Goal: Task Accomplishment & Management: Manage account settings

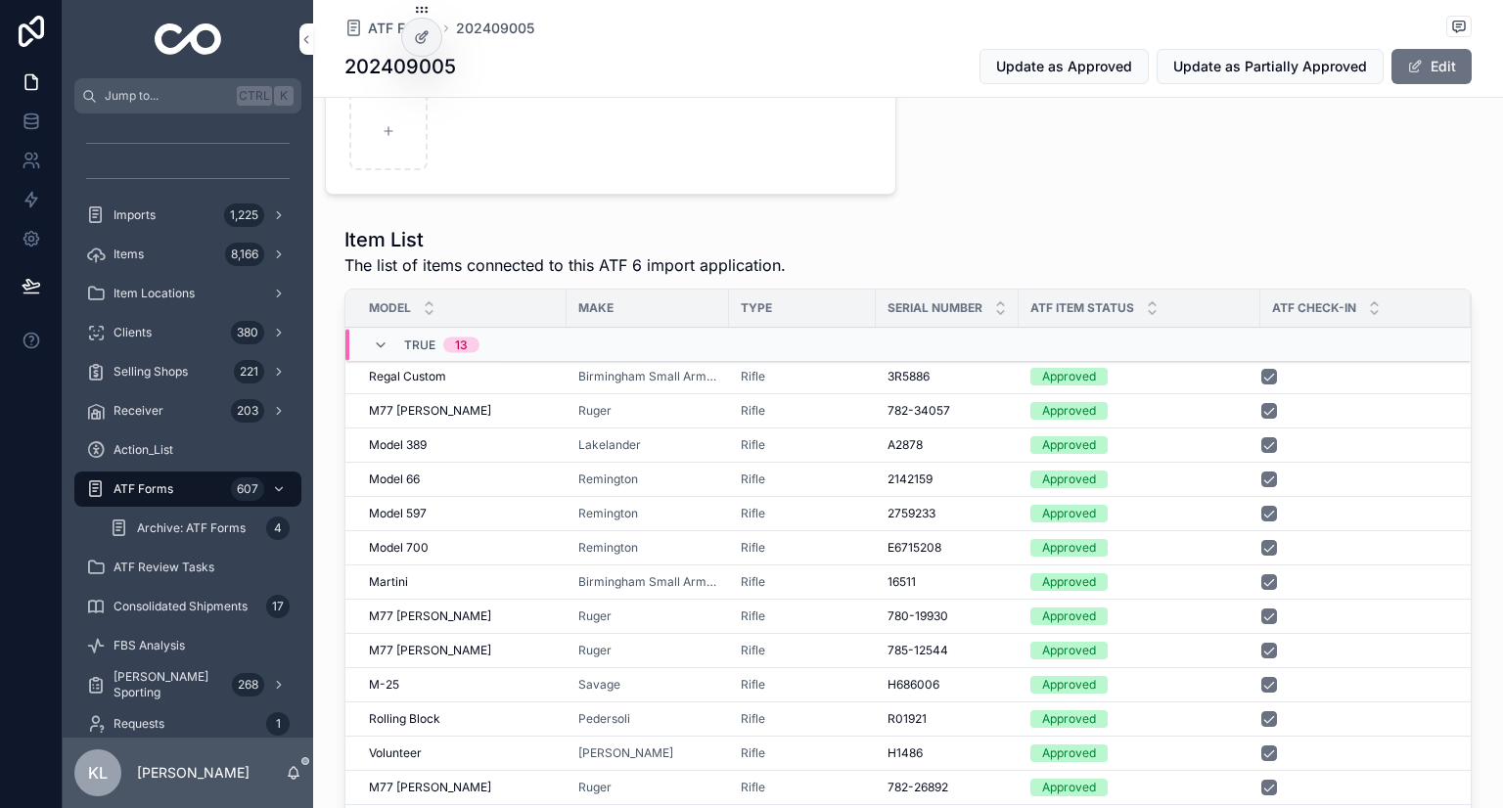
scroll to position [1077, 0]
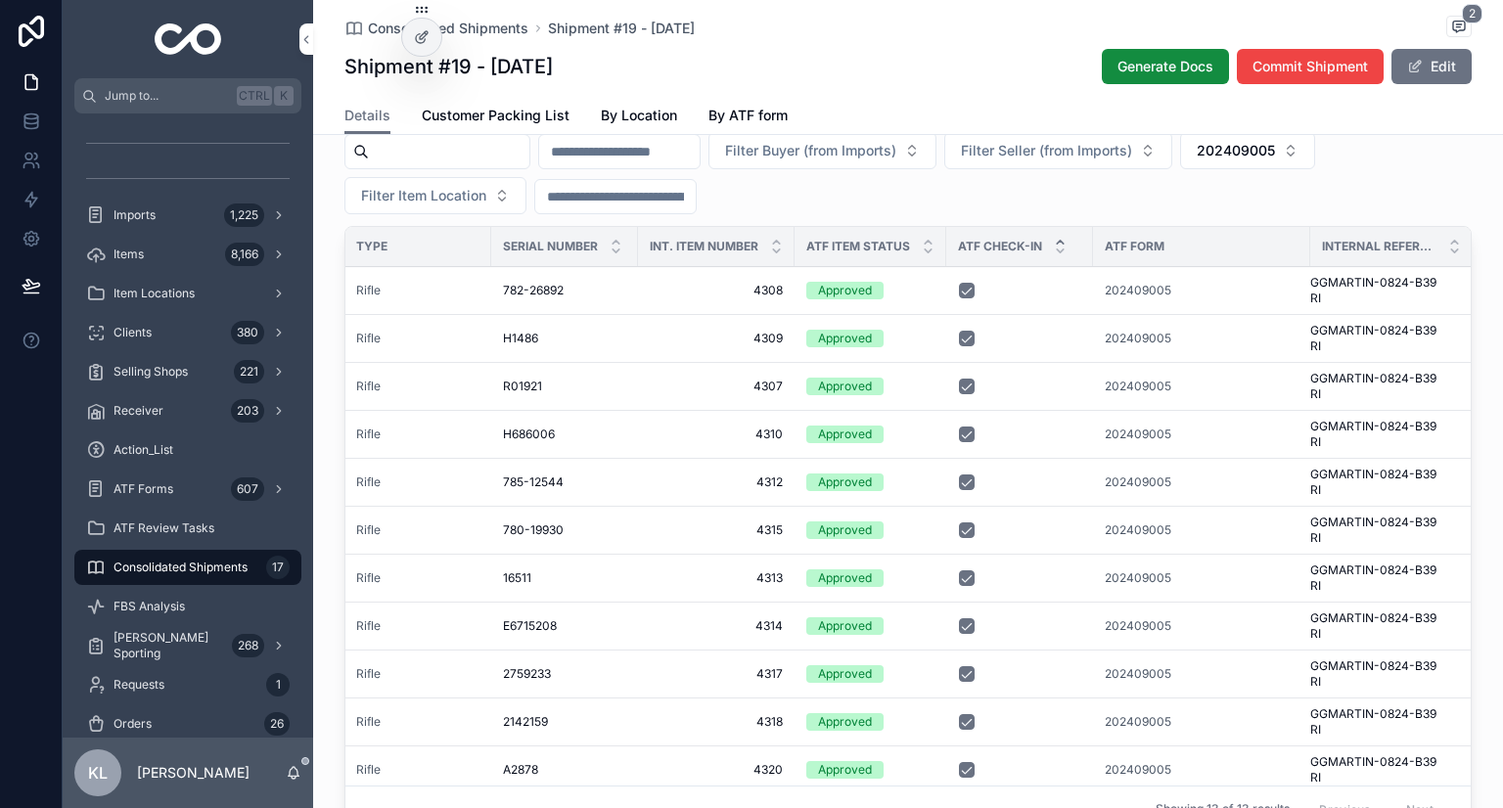
scroll to position [1228, 0]
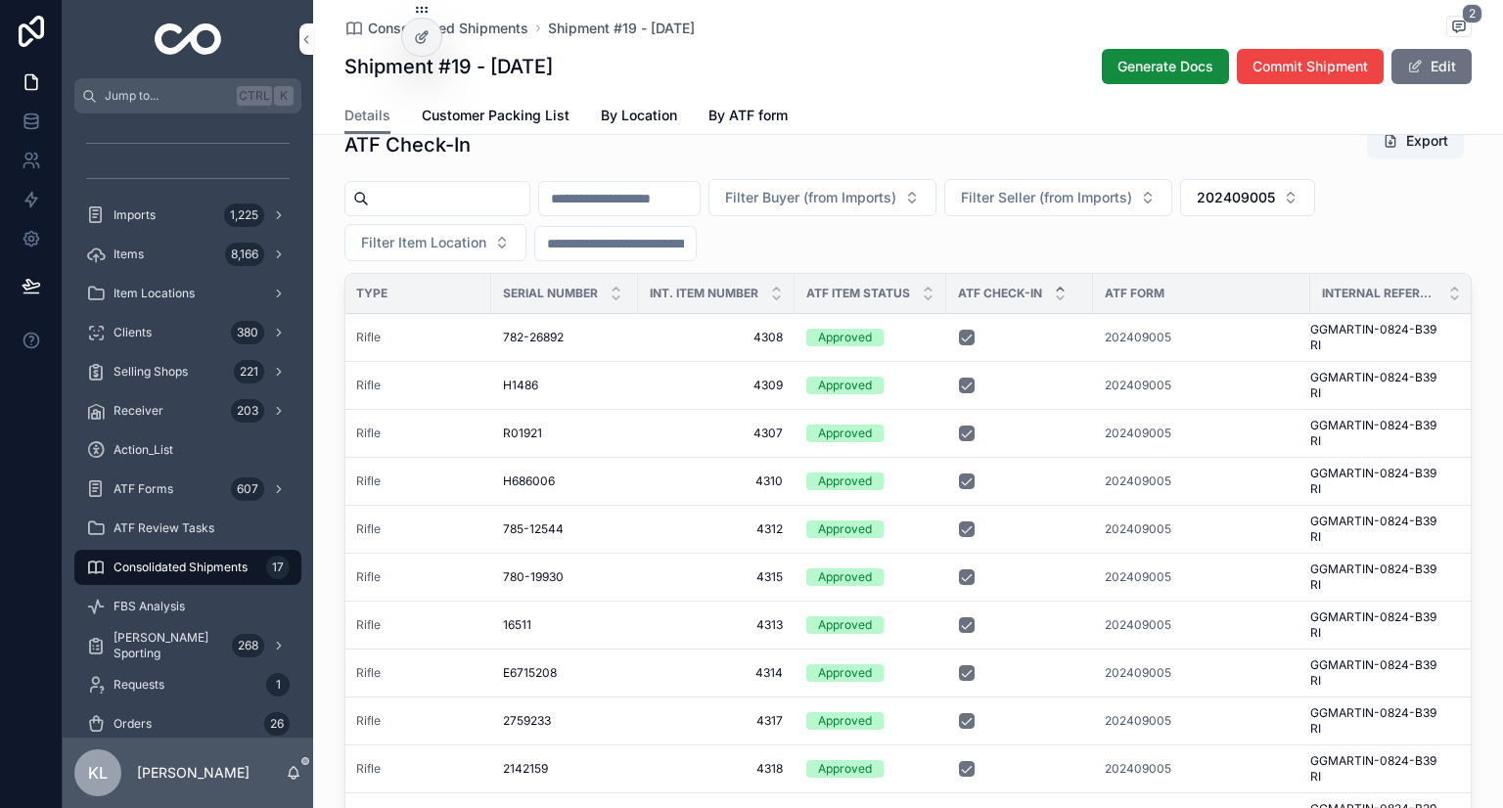
click at [1275, 207] on span "202409005" at bounding box center [1236, 198] width 78 height 20
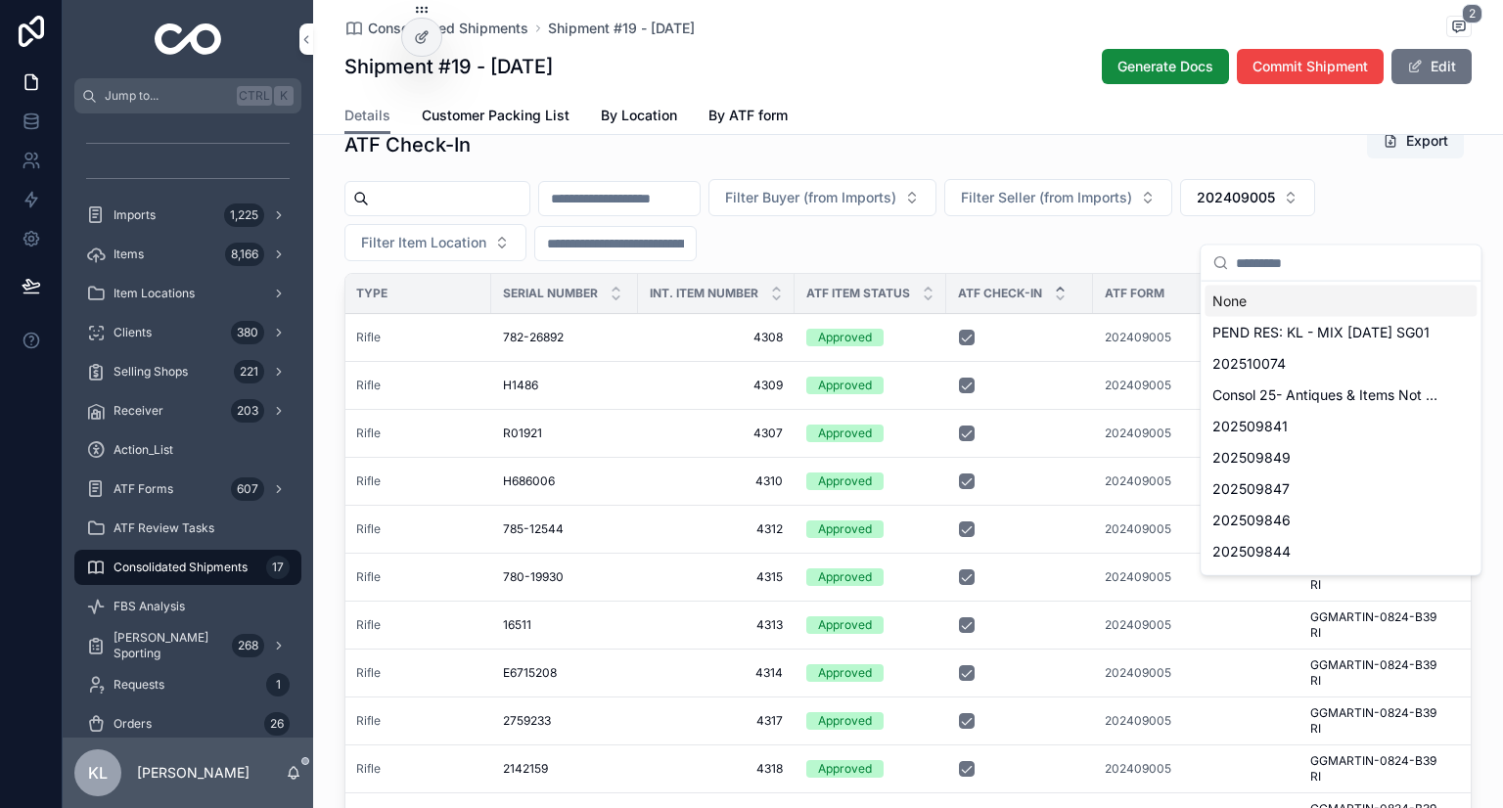
click at [1260, 299] on div "None" at bounding box center [1341, 301] width 272 height 31
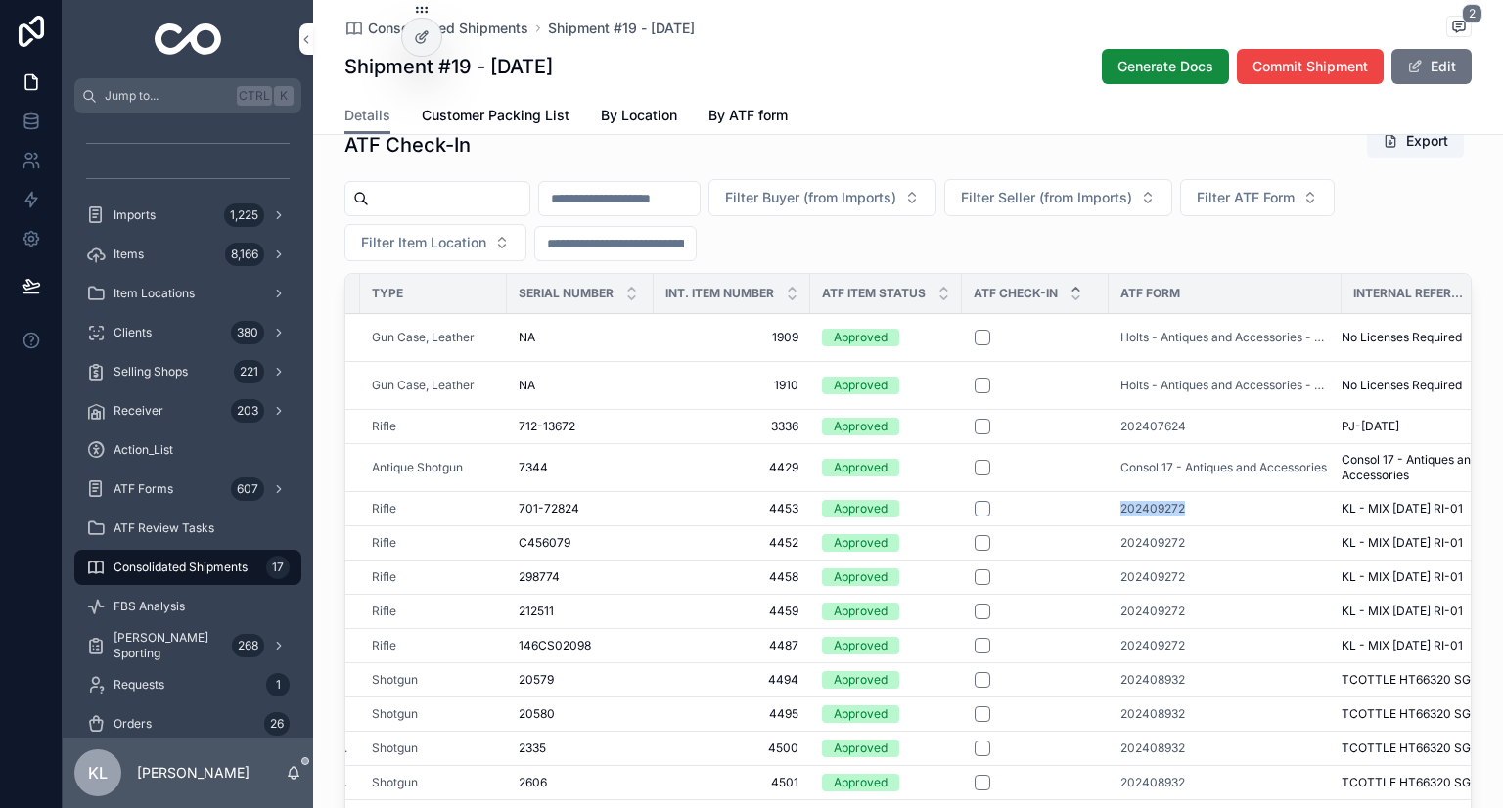
drag, startPoint x: 1111, startPoint y: 533, endPoint x: 1190, endPoint y: 534, distance: 79.3
click at [1190, 526] on td "202409272" at bounding box center [1225, 508] width 233 height 34
copy span "202409272"
click at [1317, 216] on button "Filter ATF Form" at bounding box center [1257, 197] width 155 height 37
type input "*********"
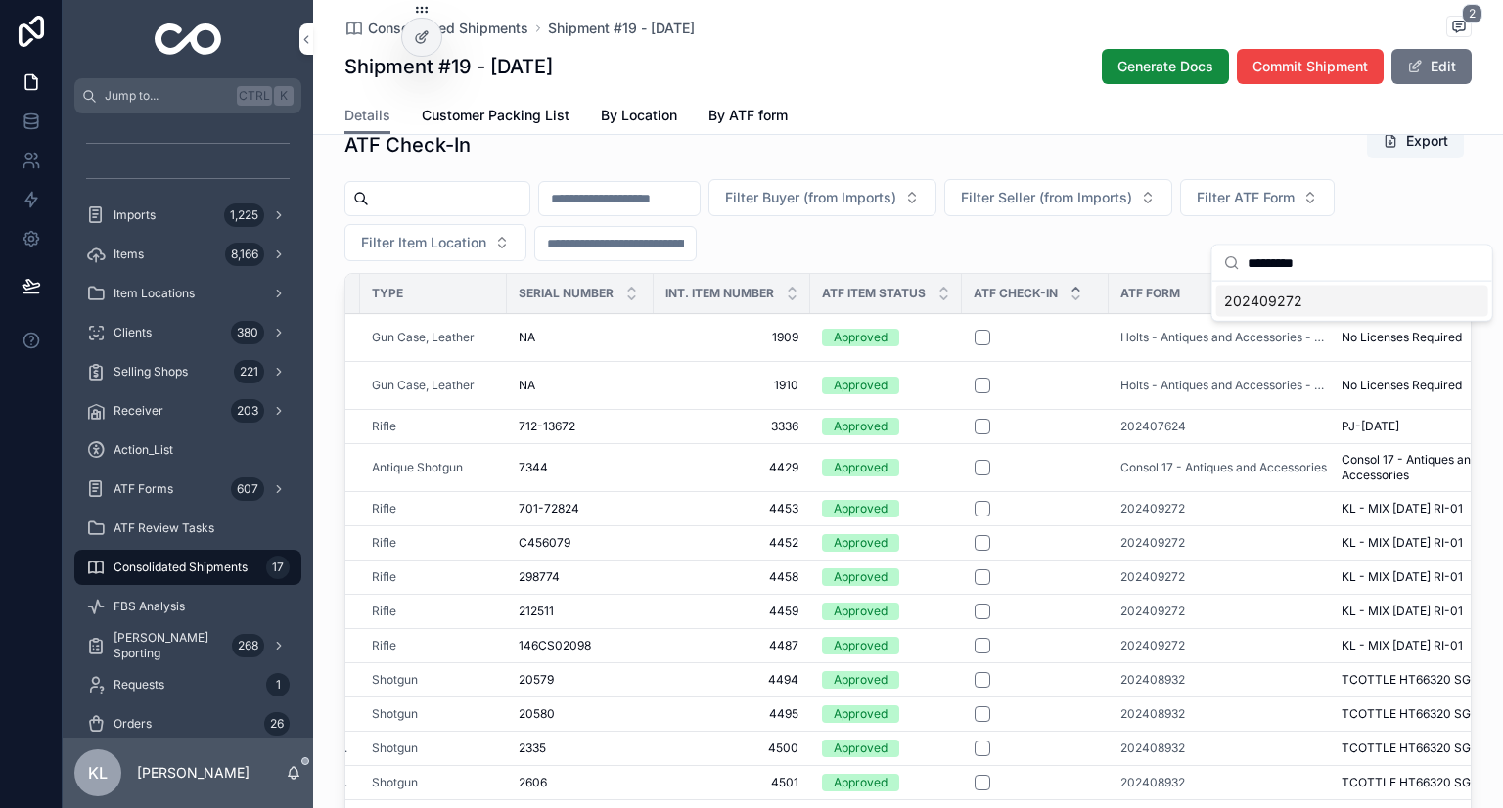
click at [1280, 295] on span "202409272" at bounding box center [1263, 302] width 78 height 20
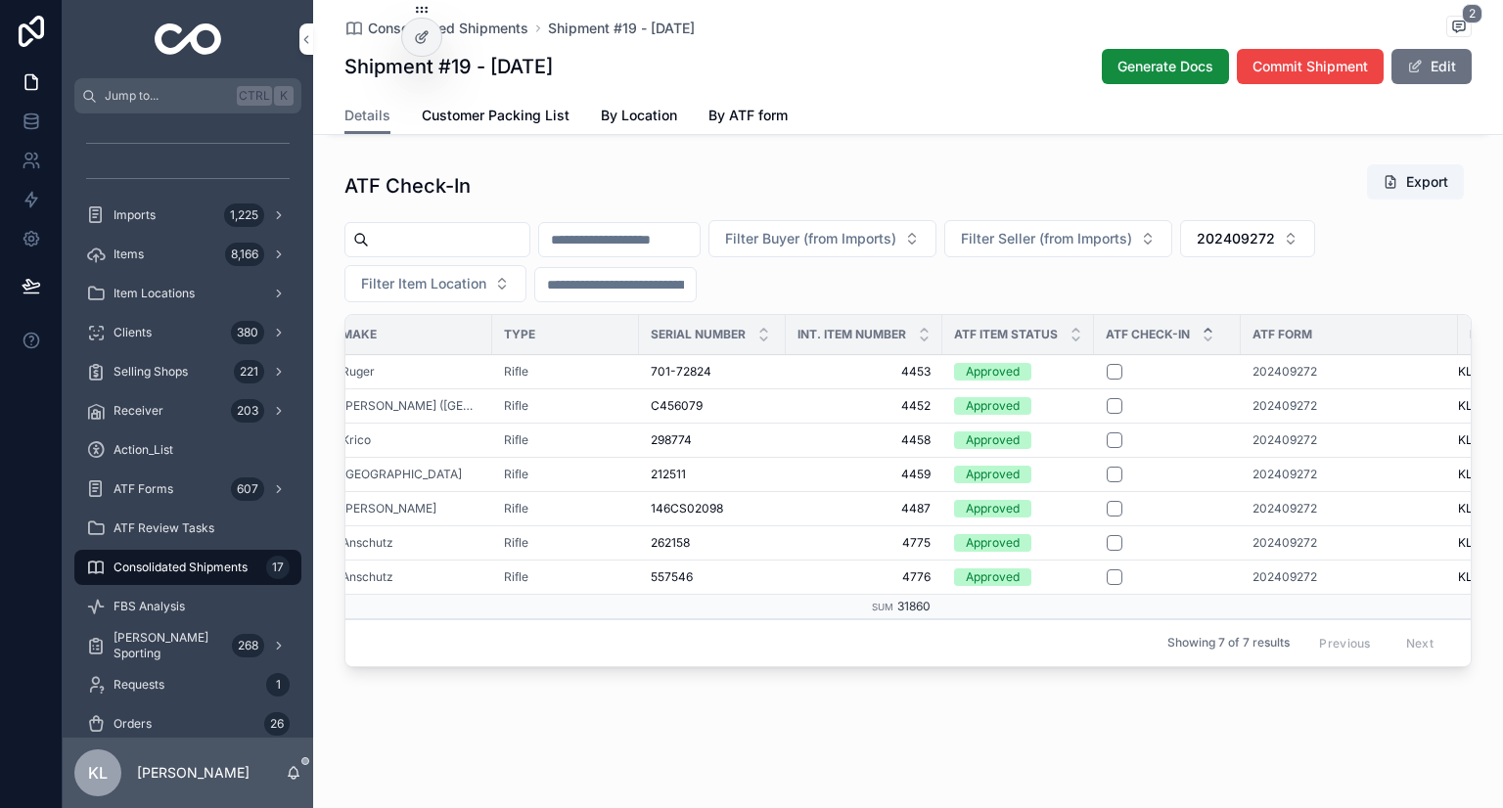
scroll to position [0, 219]
click at [1259, 501] on span "202409272" at bounding box center [1281, 509] width 65 height 16
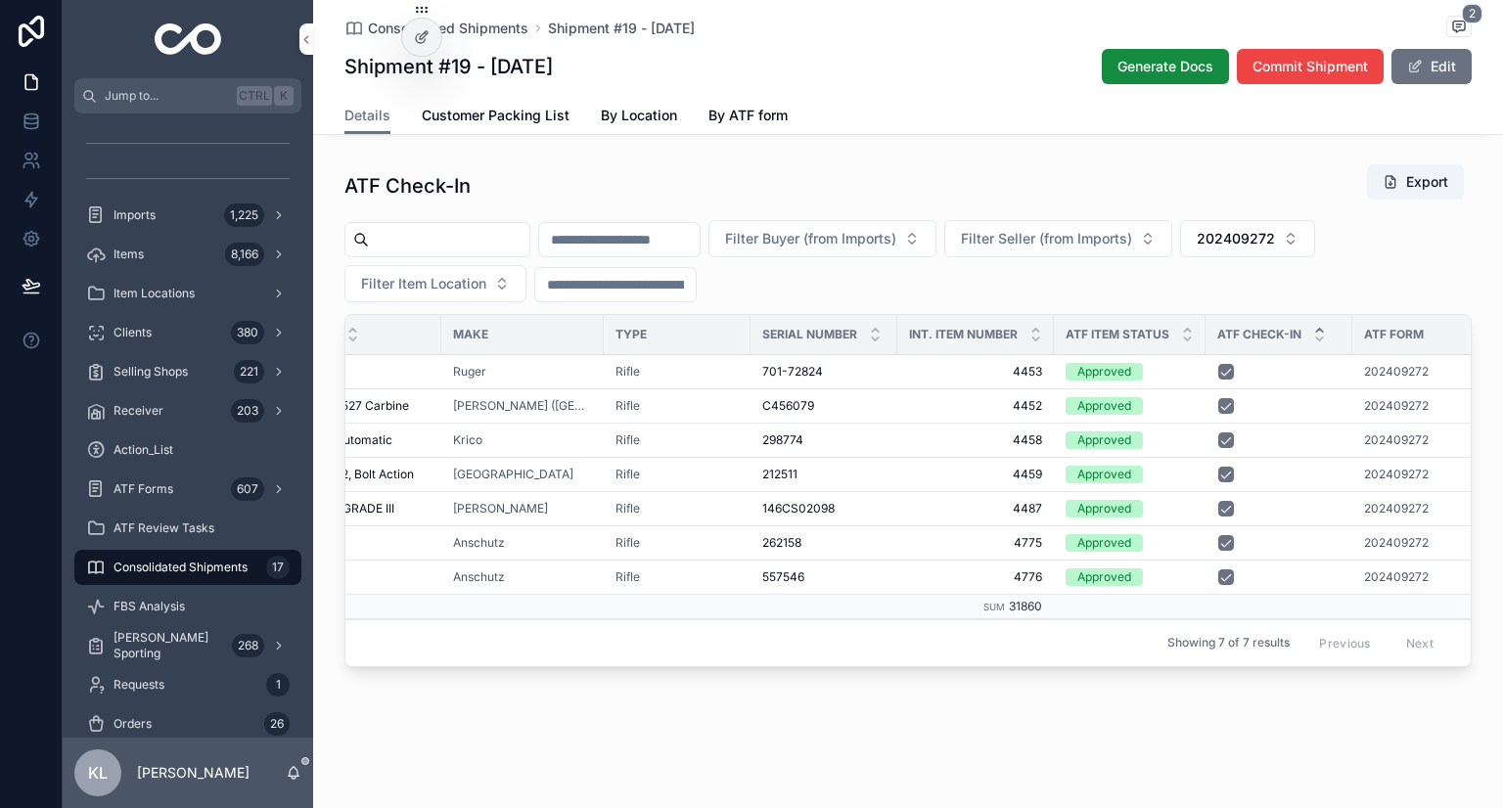
scroll to position [0, 0]
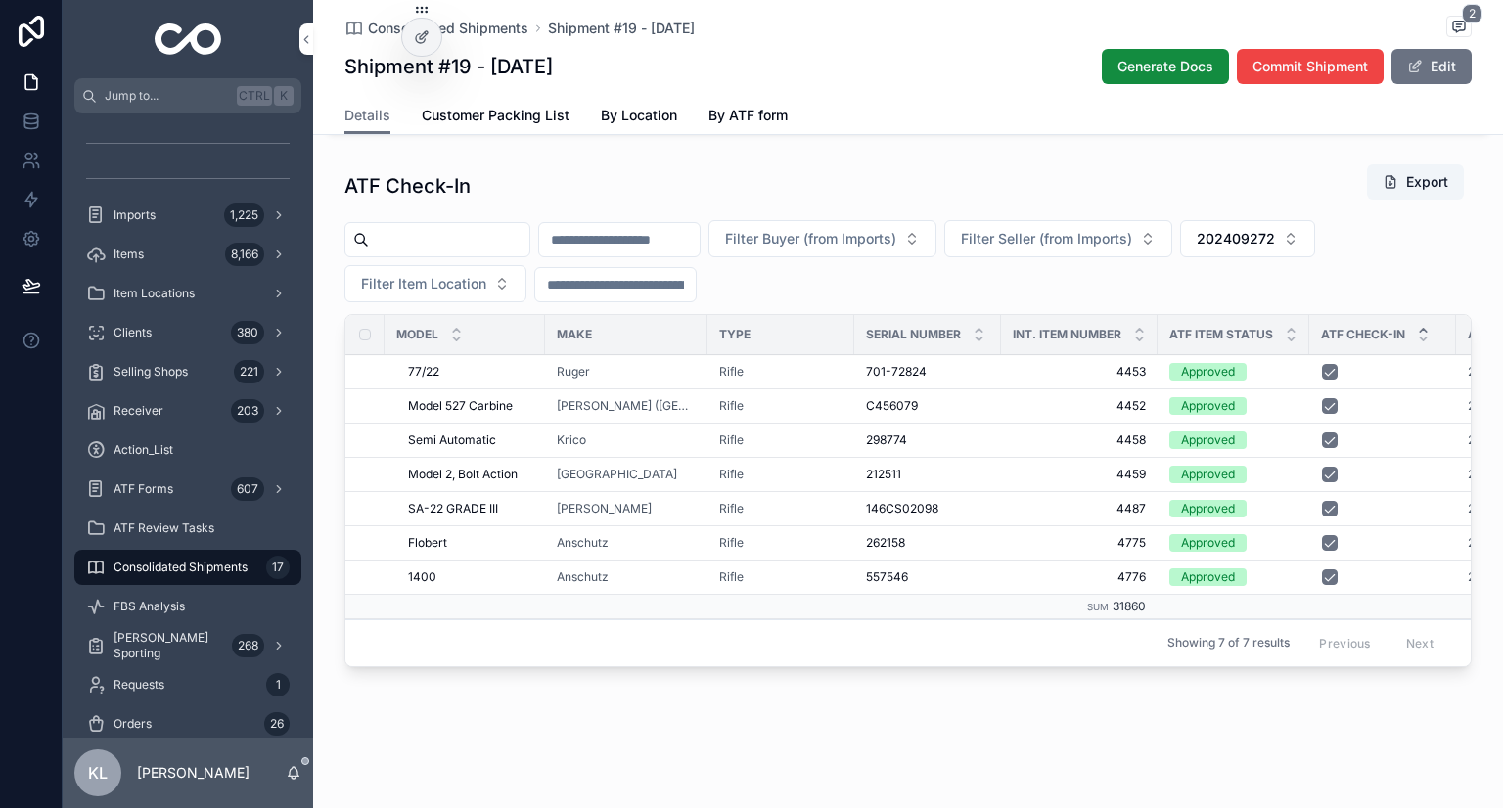
click at [855, 163] on div "ATF Check-In Export" at bounding box center [909, 185] width 1128 height 45
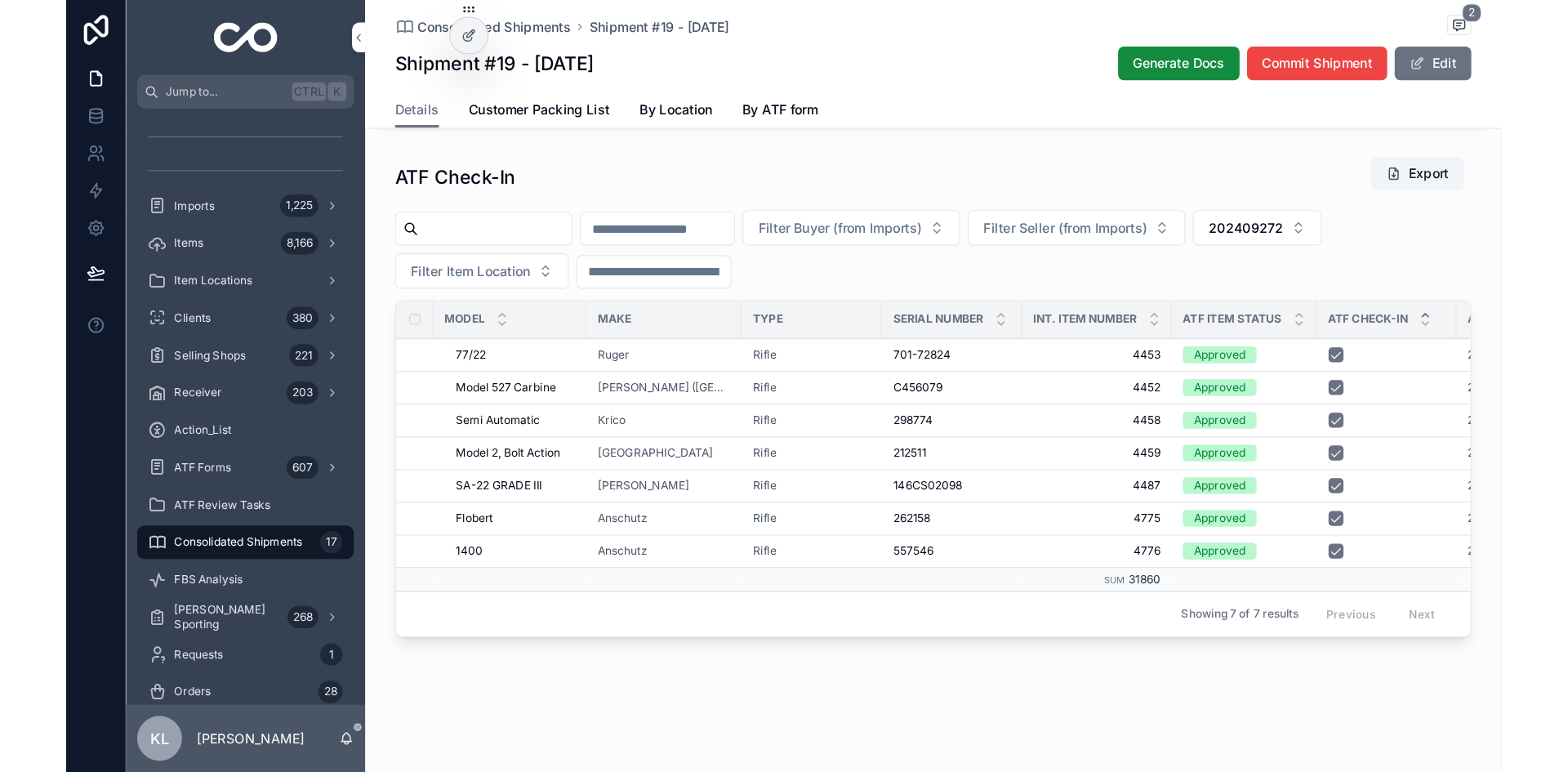
scroll to position [1021, 0]
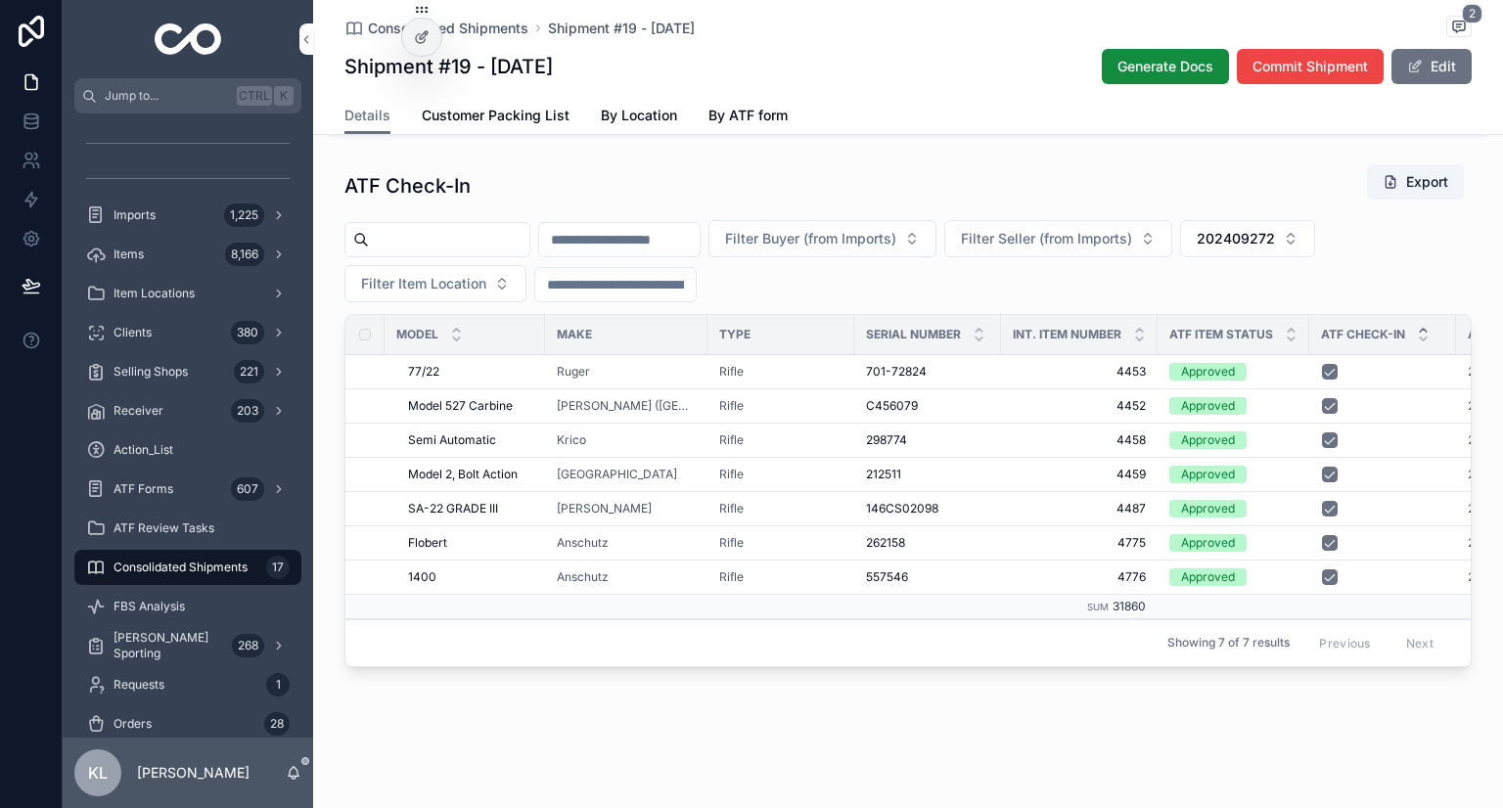
click at [1275, 229] on span "202409272" at bounding box center [1236, 239] width 78 height 20
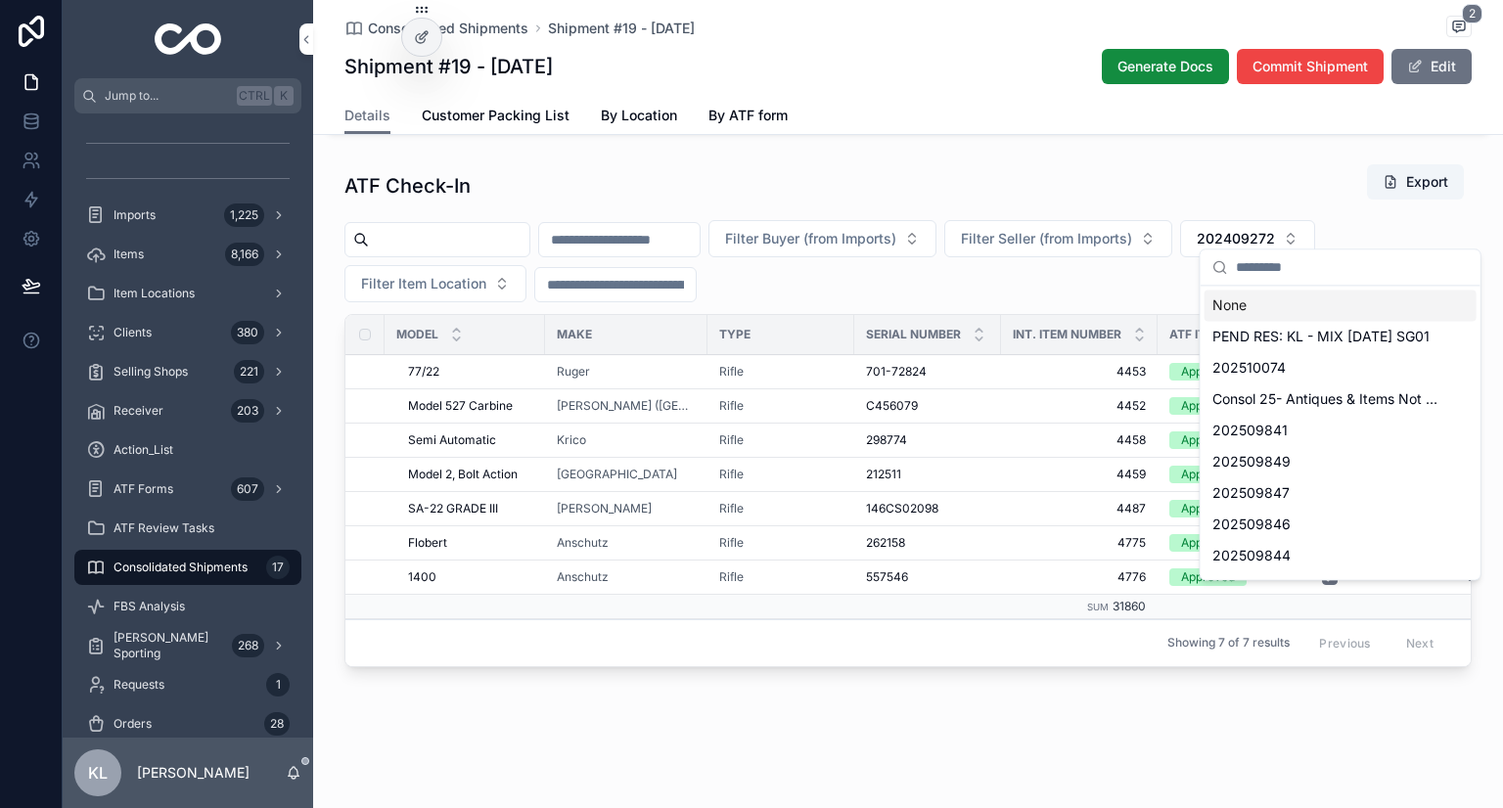
click at [1234, 310] on div "None" at bounding box center [1341, 305] width 272 height 31
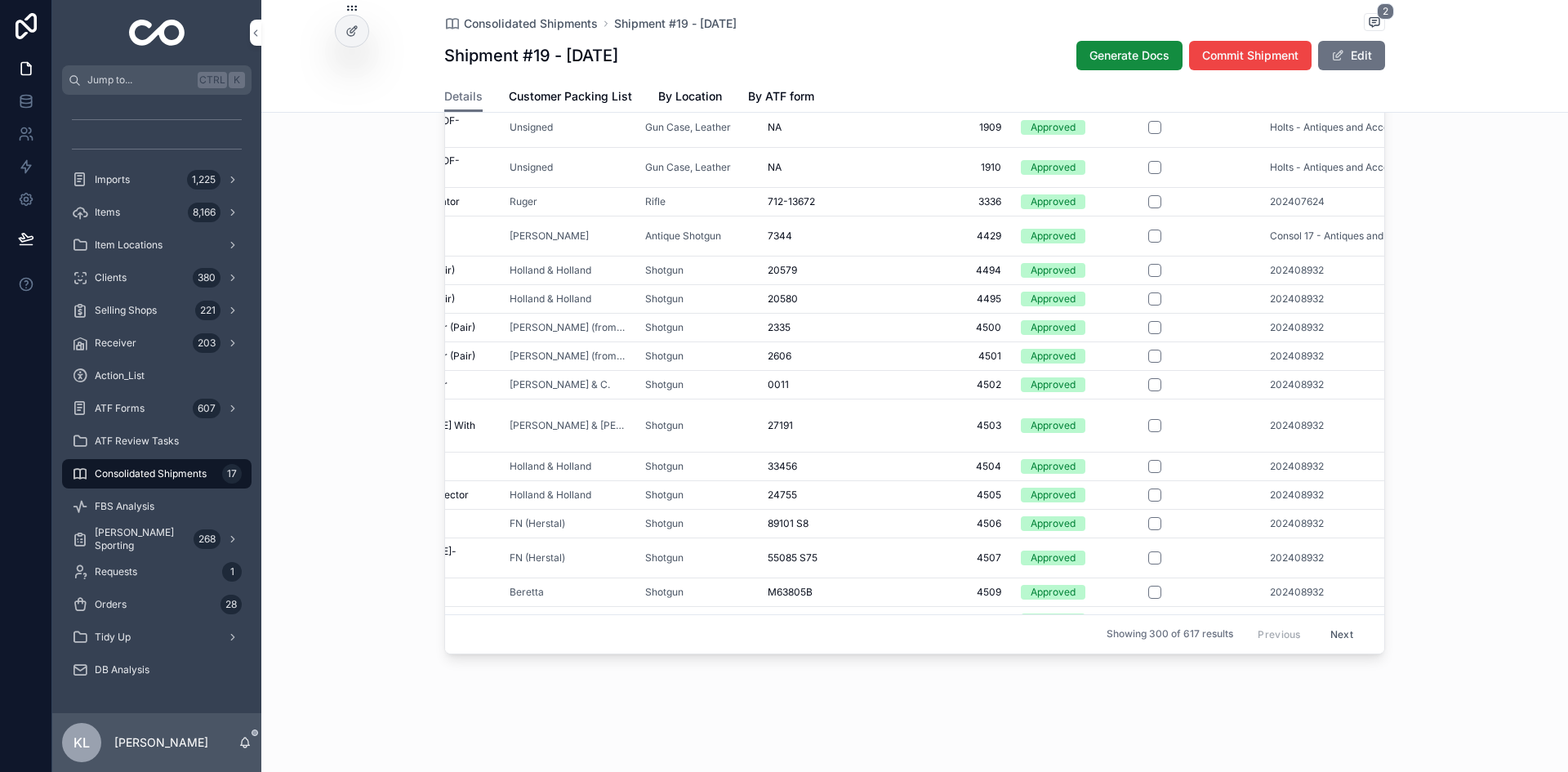
scroll to position [0, 126]
drag, startPoint x: 1258, startPoint y: 290, endPoint x: 1318, endPoint y: 291, distance: 60.0
click at [1253, 285] on td "202408932" at bounding box center [1356, 270] width 194 height 28
copy span "202408932"
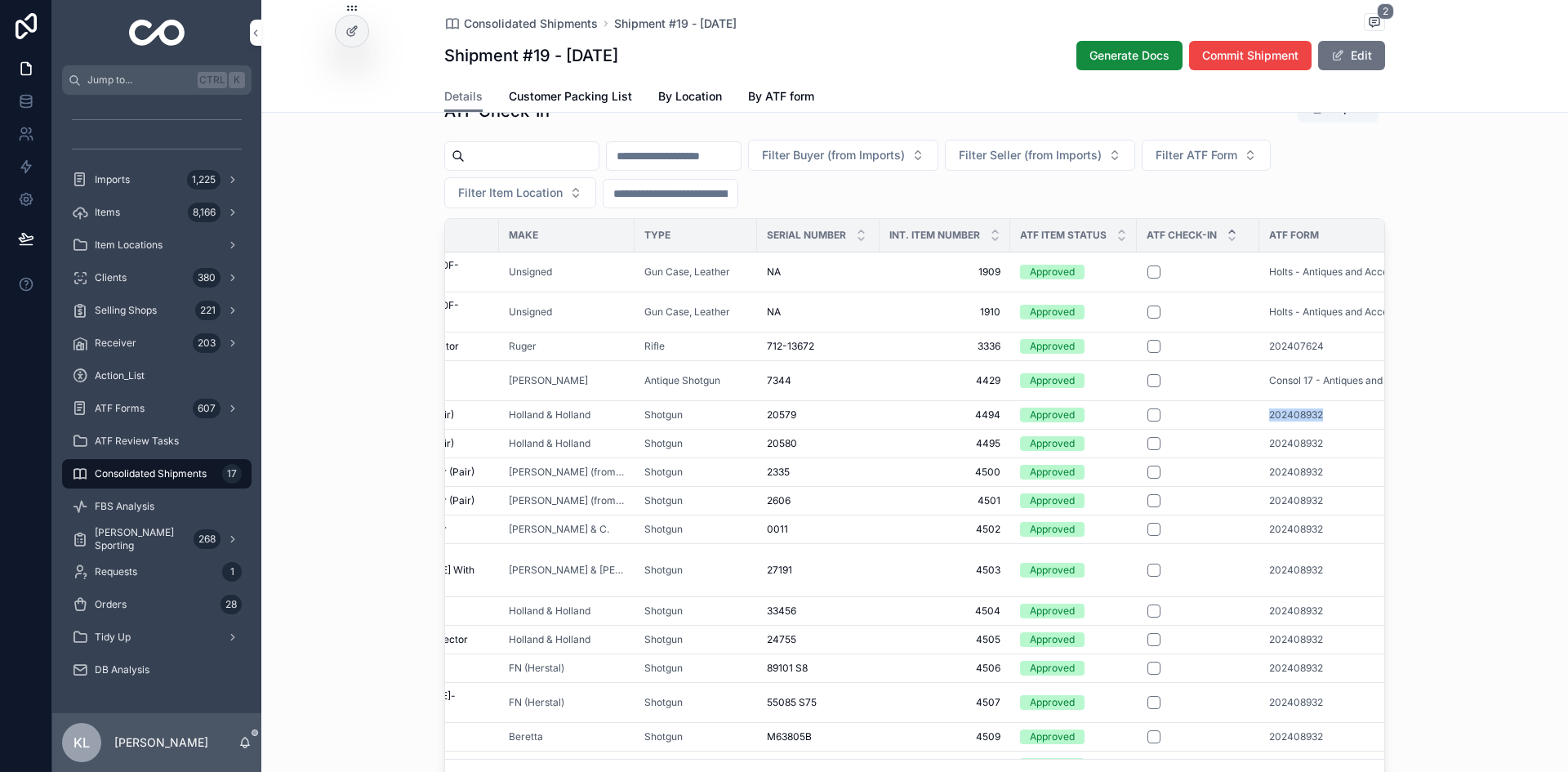
scroll to position [1093, 0]
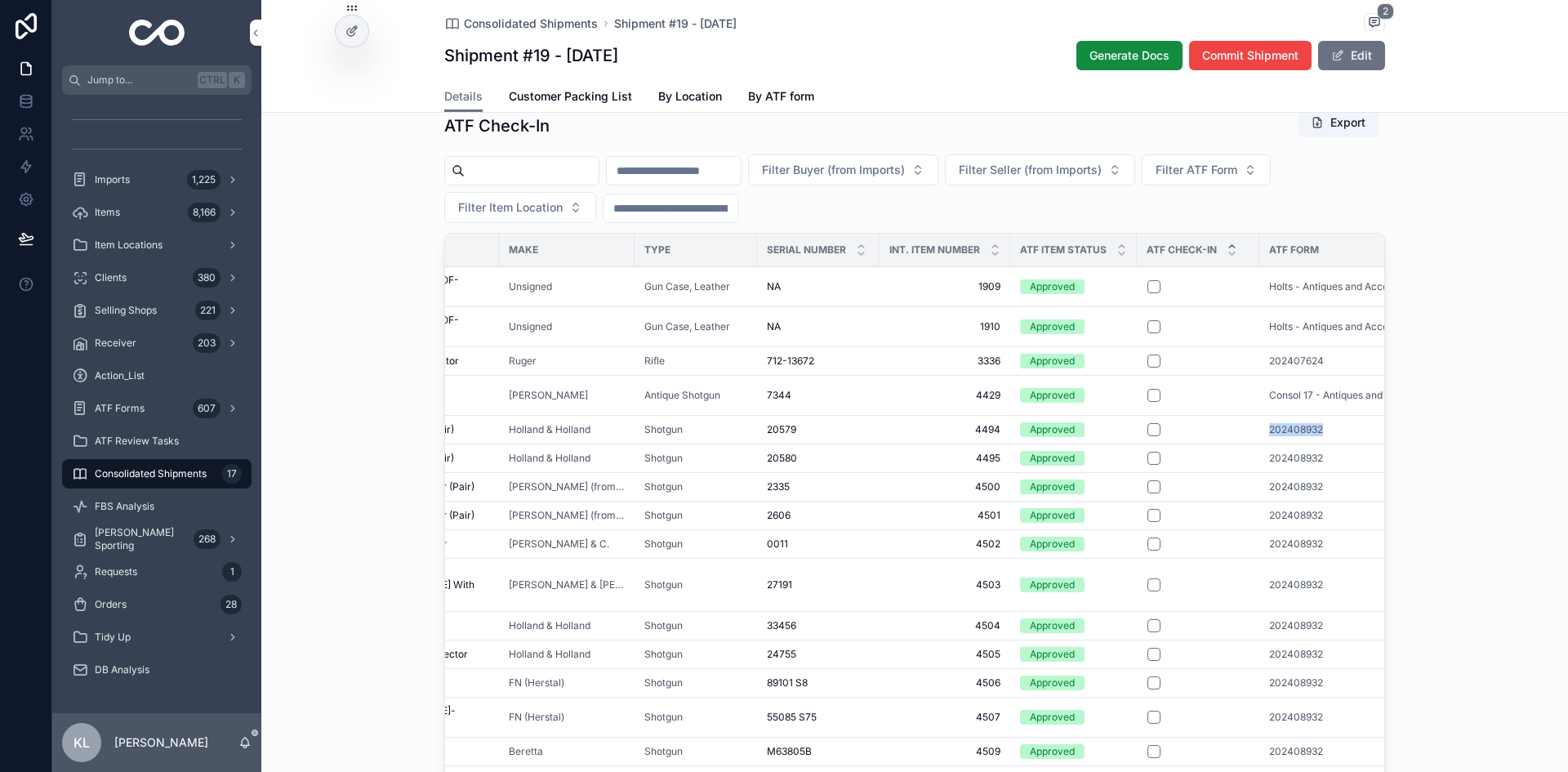
click at [1238, 178] on span "Filter ATF Form" at bounding box center [1197, 170] width 82 height 17
type input "*********"
click at [1206, 257] on span "202408932" at bounding box center [1212, 259] width 66 height 17
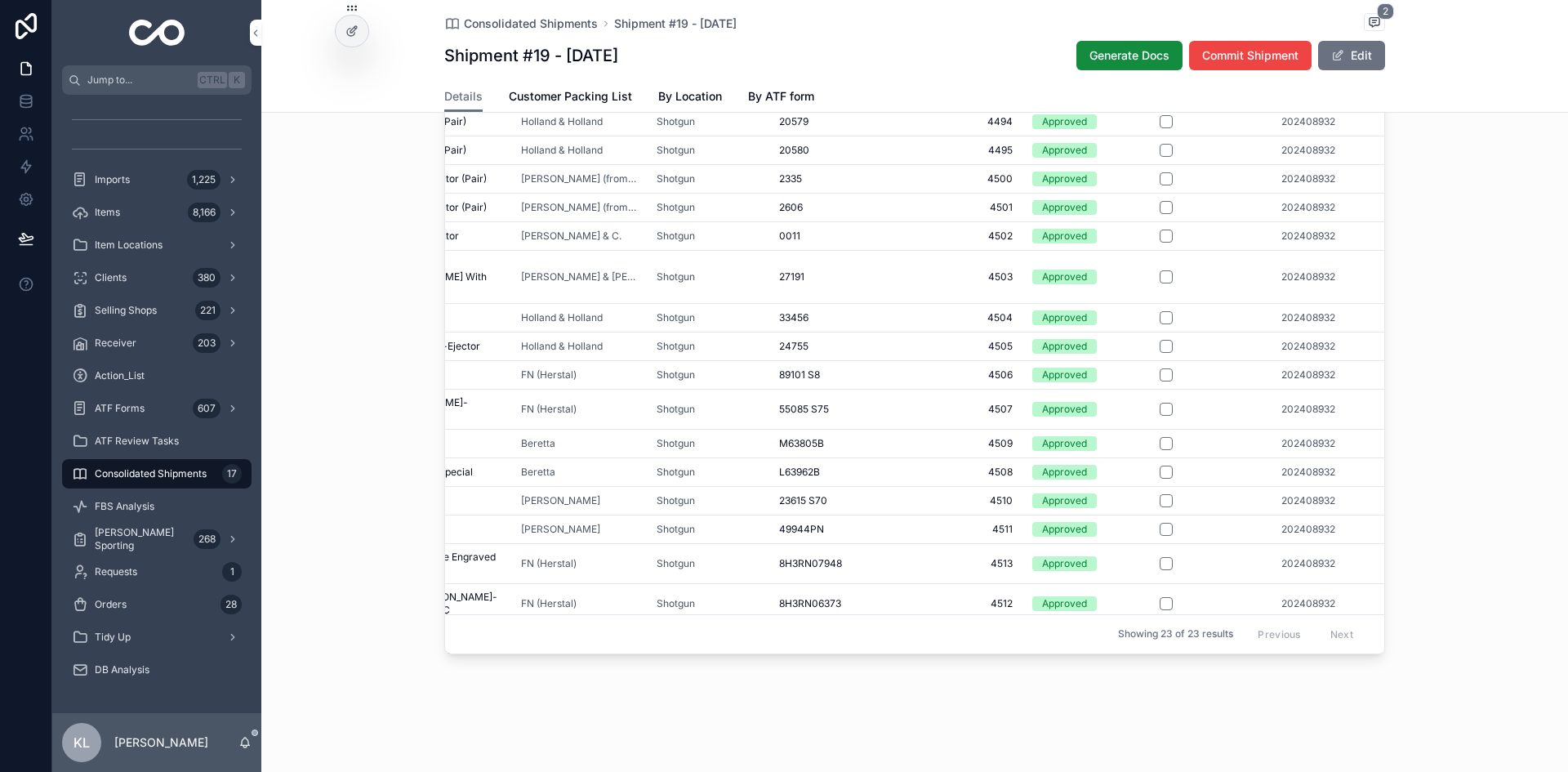
scroll to position [0, 175]
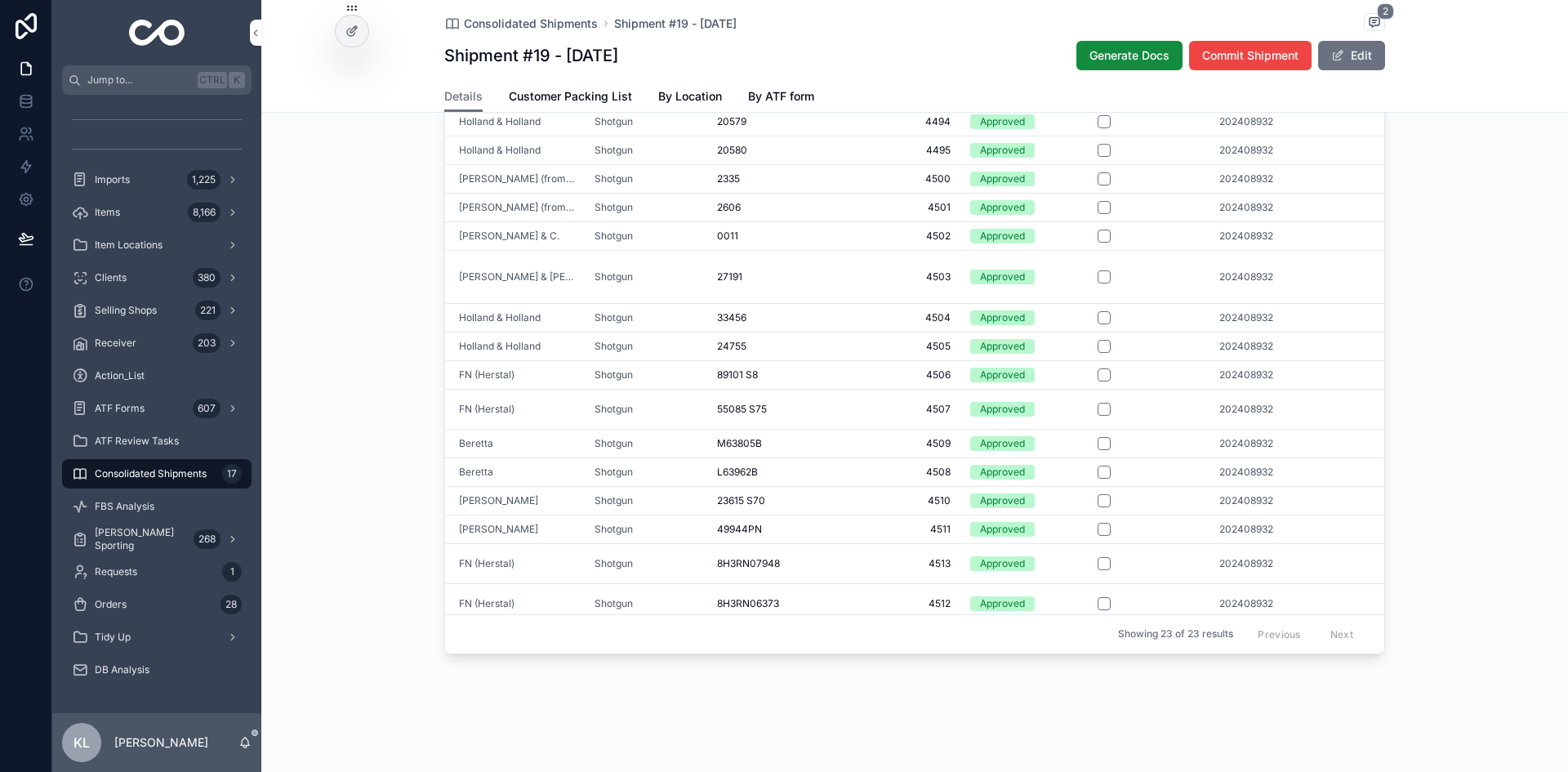
click at [1238, 597] on span "202408932" at bounding box center [1246, 603] width 54 height 13
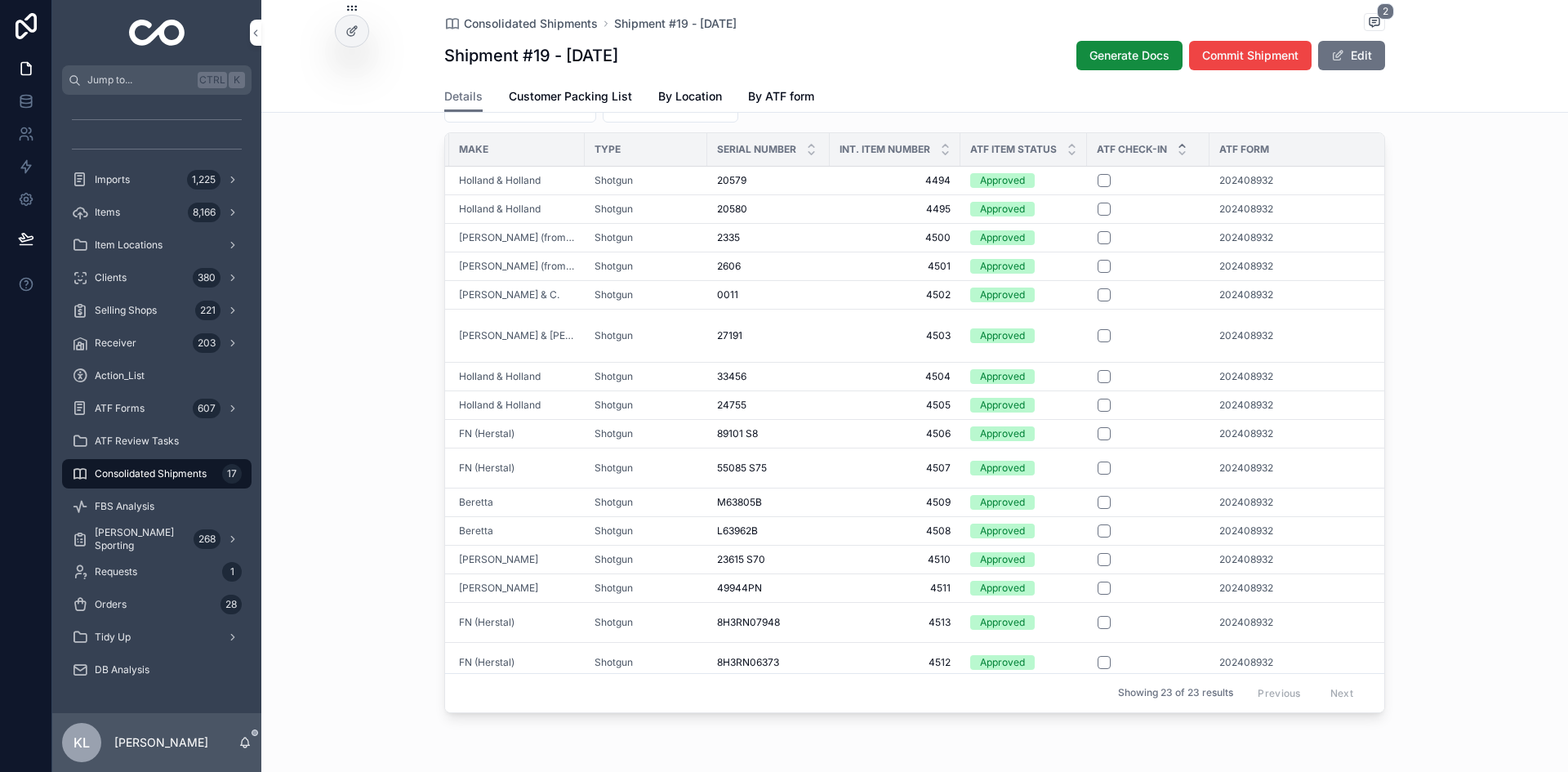
click at [1253, 376] on div "ATF Check-In Export Filter Buyer (from Imports) Filter Seller (from Imports) 20…" at bounding box center [915, 363] width 1307 height 726
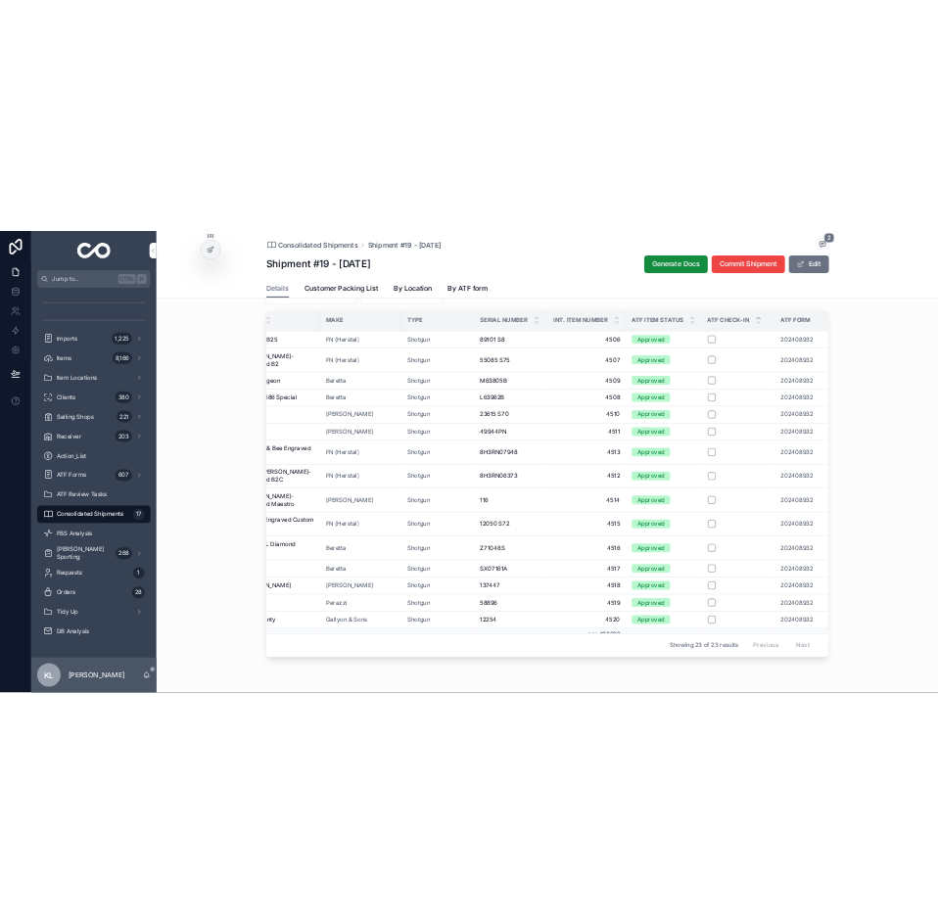
scroll to position [302, 97]
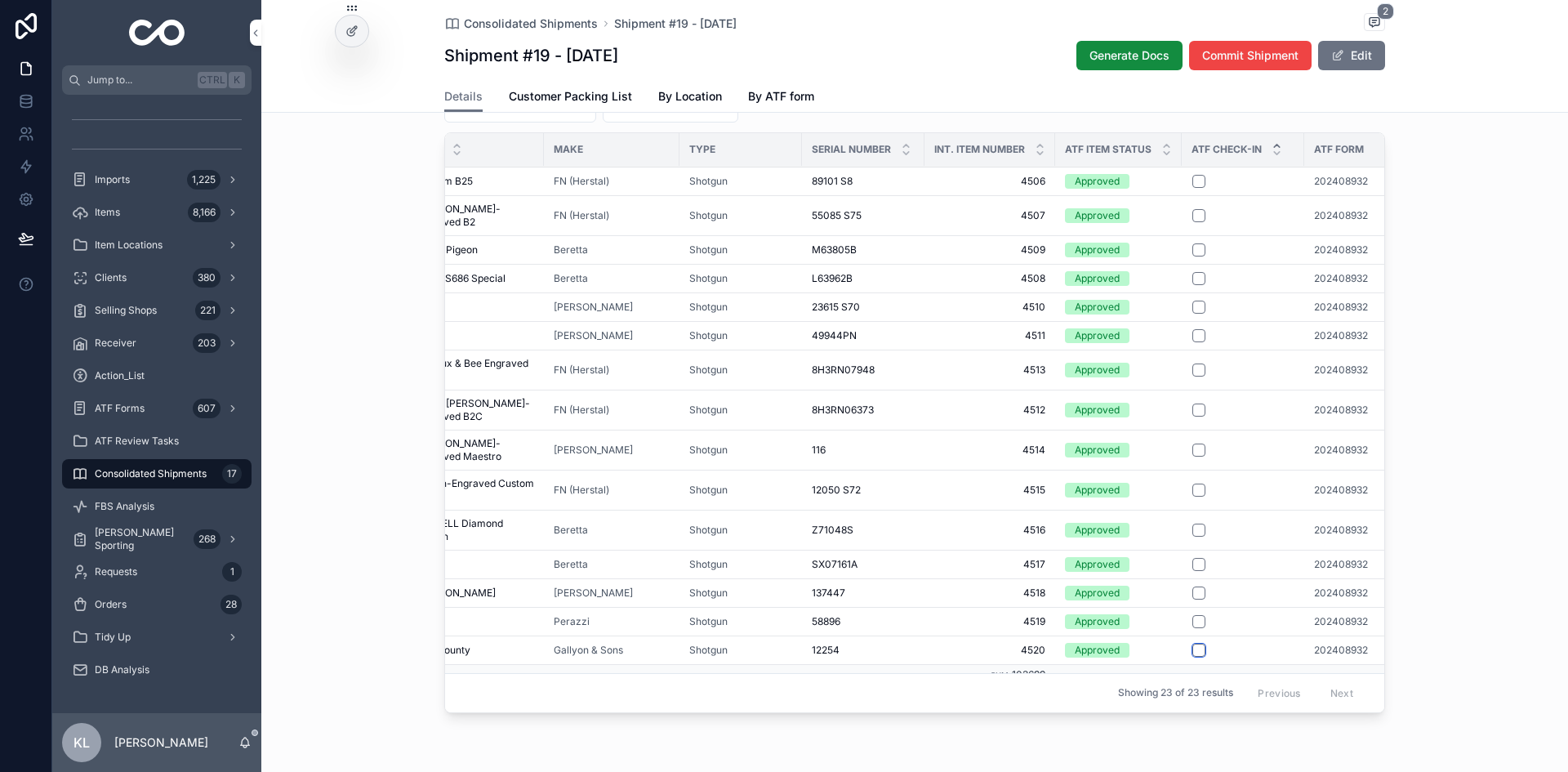
click at [1192, 648] on button "scrollable content" at bounding box center [1199, 650] width 13 height 13
click at [1196, 622] on button "scrollable content" at bounding box center [1199, 622] width 13 height 13
click at [1197, 591] on button "scrollable content" at bounding box center [1199, 593] width 13 height 13
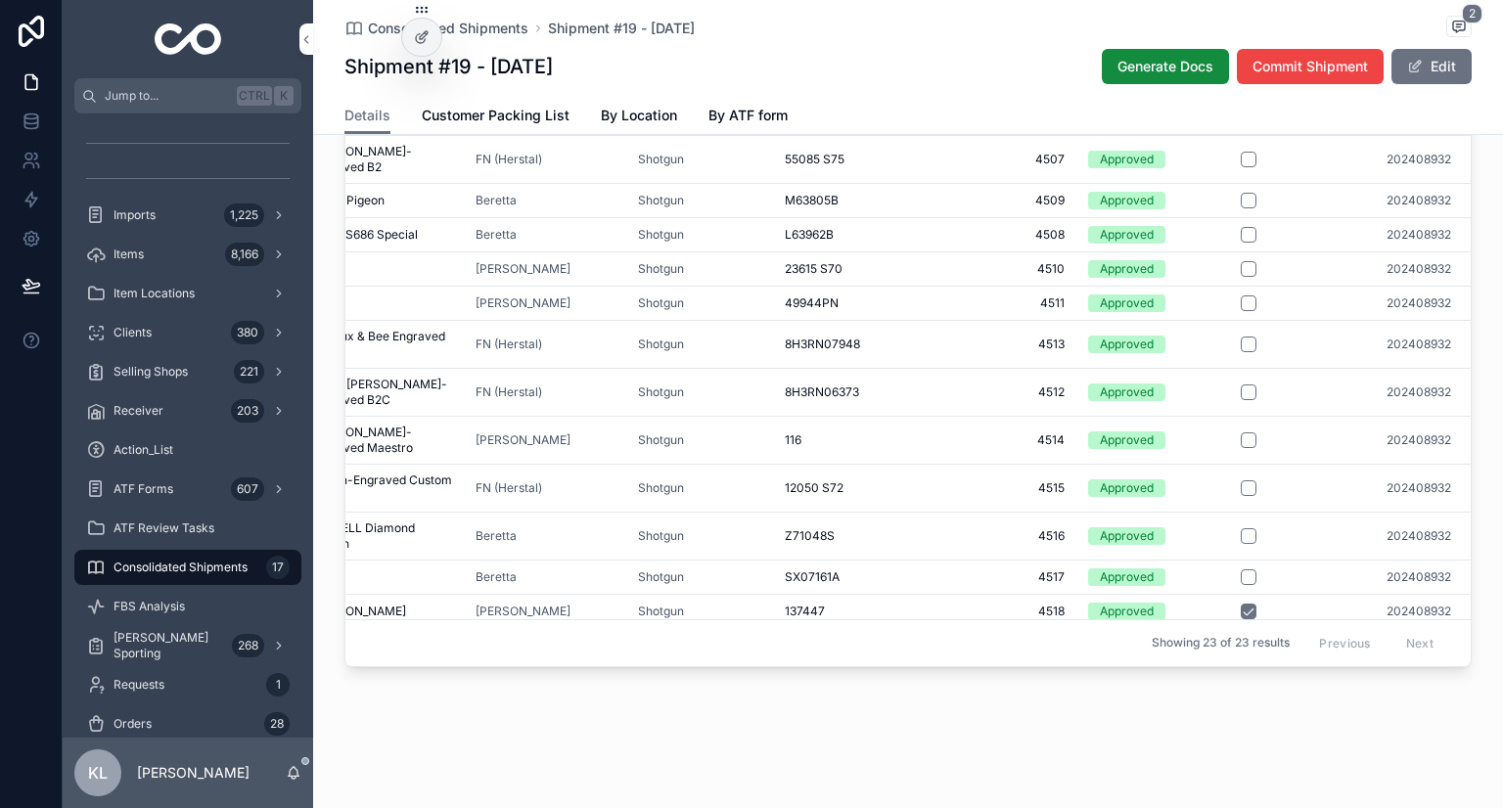
scroll to position [301, 97]
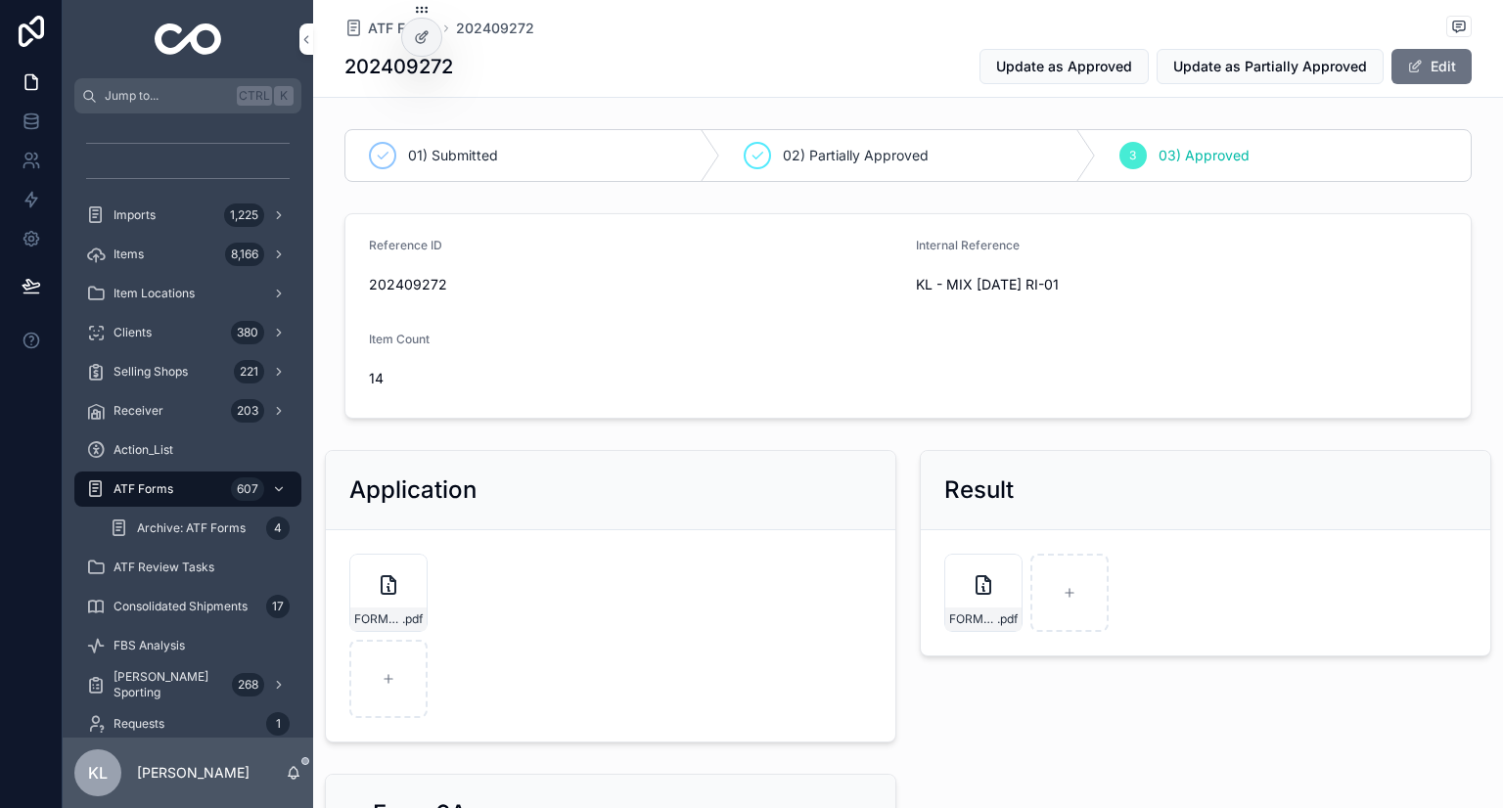
click at [399, 288] on span "202409272" at bounding box center [634, 285] width 531 height 20
click at [405, 285] on span "202409272" at bounding box center [634, 285] width 531 height 20
copy span "202409272"
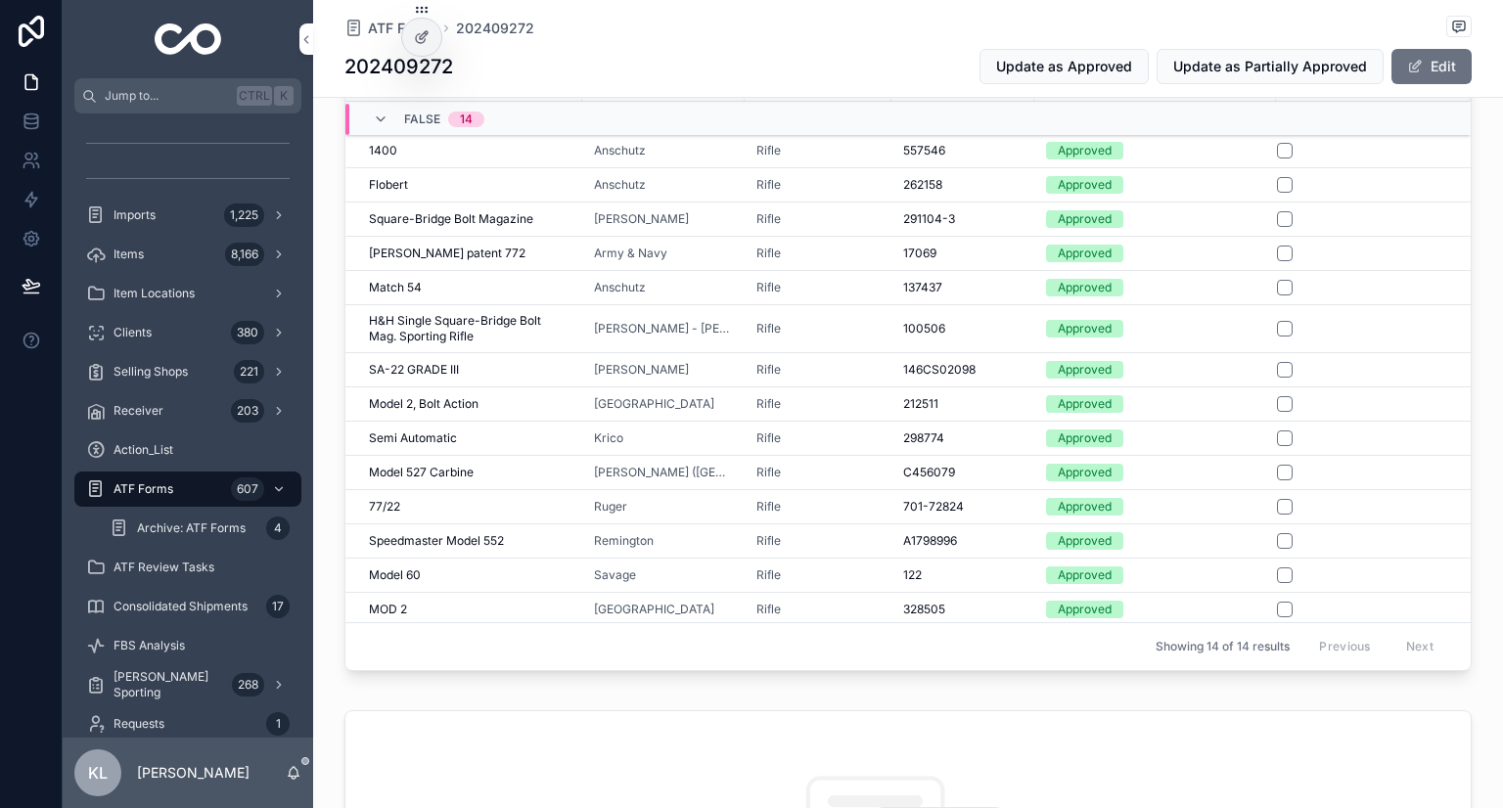
scroll to position [979, 0]
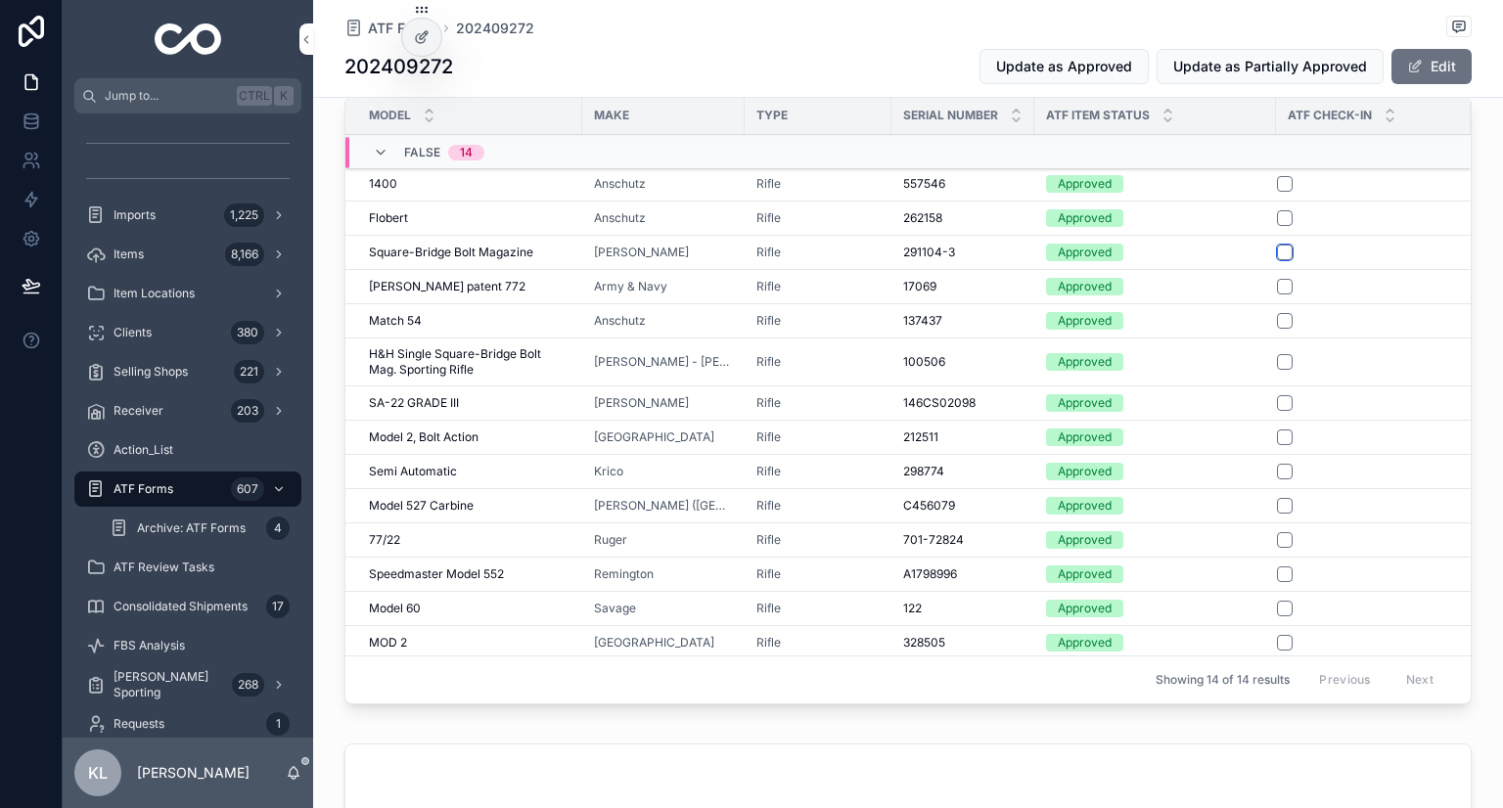
click at [1279, 250] on button "scrollable content" at bounding box center [1285, 253] width 16 height 16
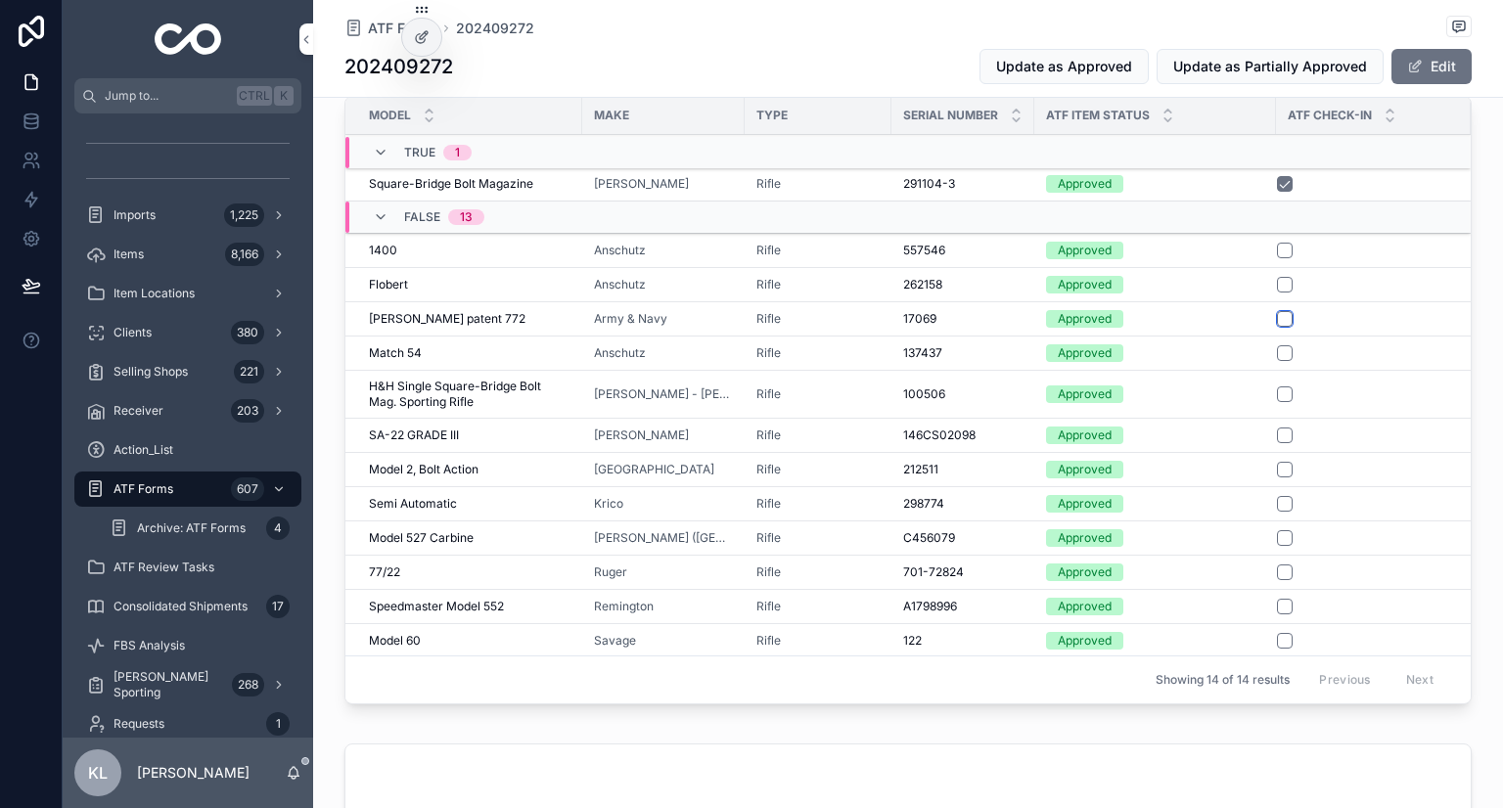
click at [1277, 315] on button "scrollable content" at bounding box center [1285, 319] width 16 height 16
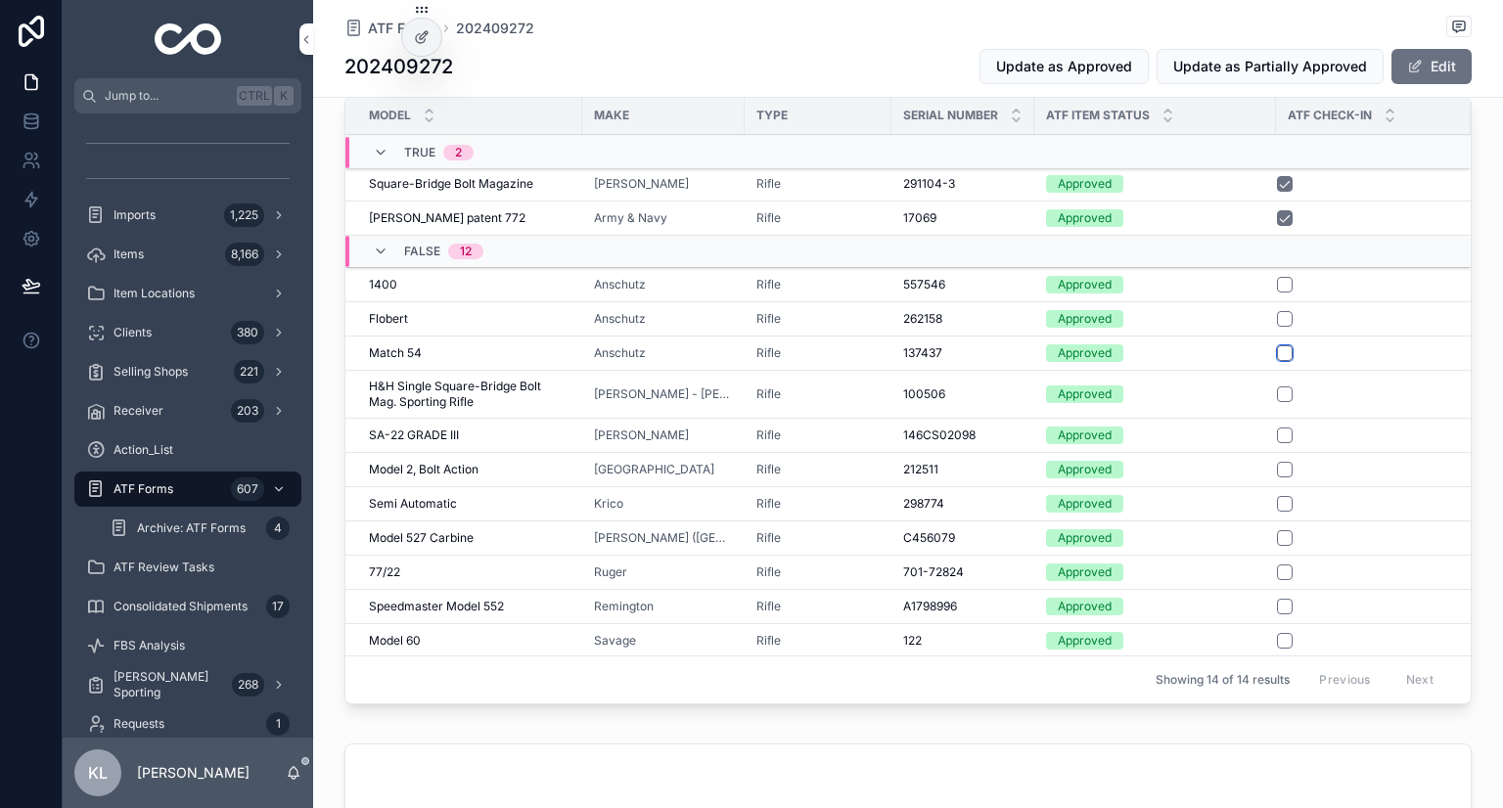
click at [1277, 348] on button "scrollable content" at bounding box center [1285, 353] width 16 height 16
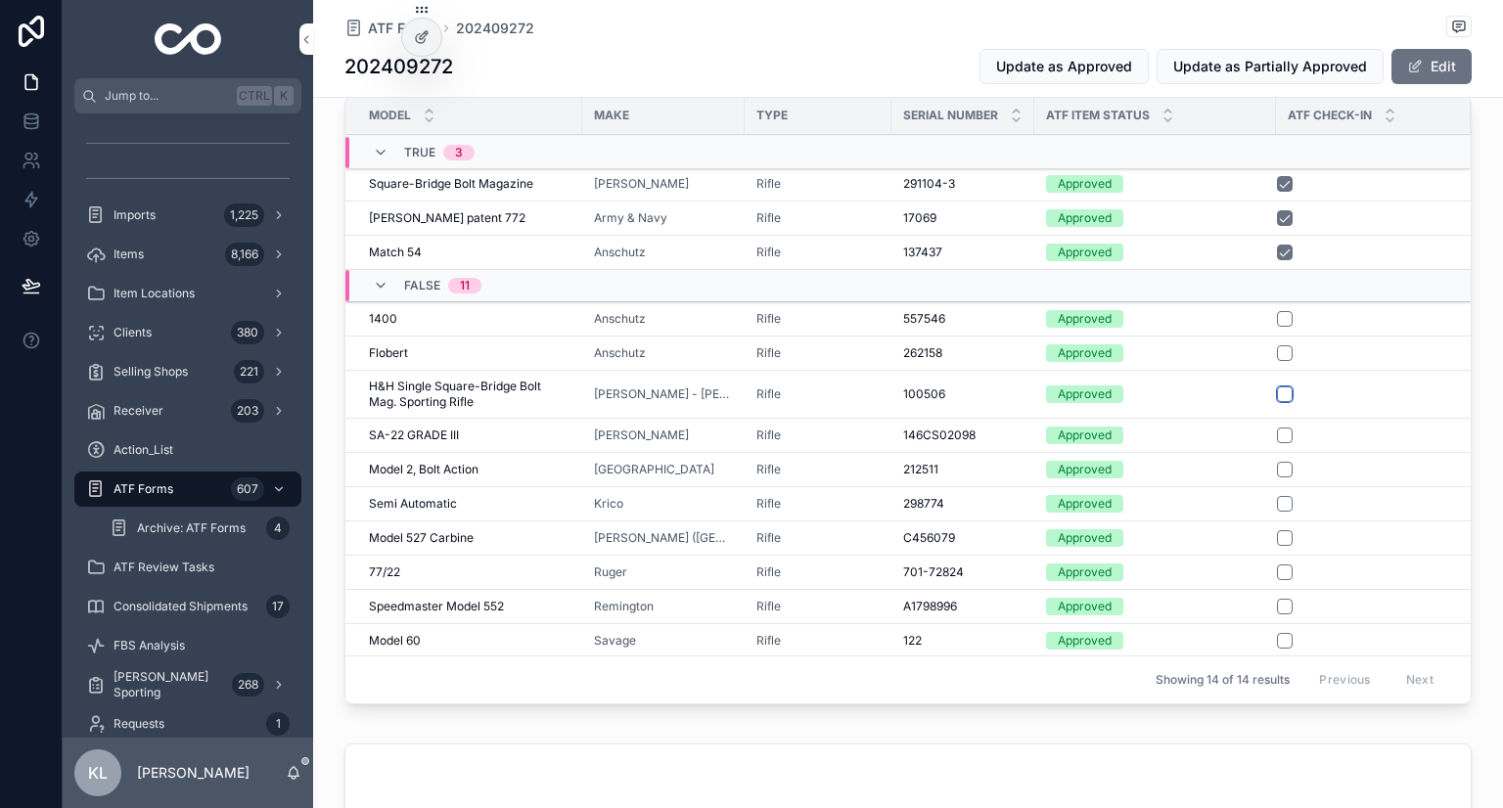
click at [1280, 389] on button "scrollable content" at bounding box center [1285, 395] width 16 height 16
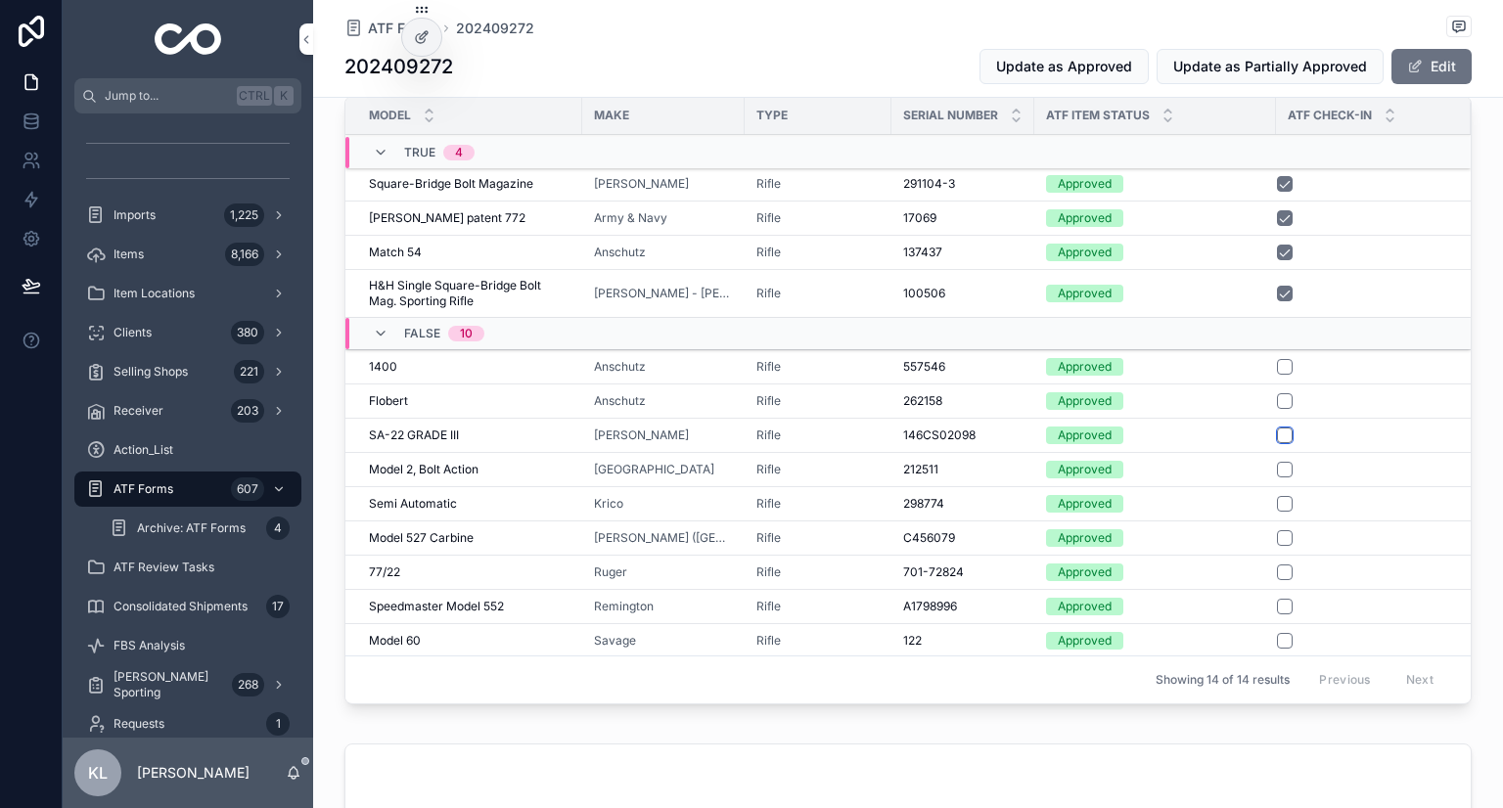
click at [1277, 433] on button "scrollable content" at bounding box center [1285, 436] width 16 height 16
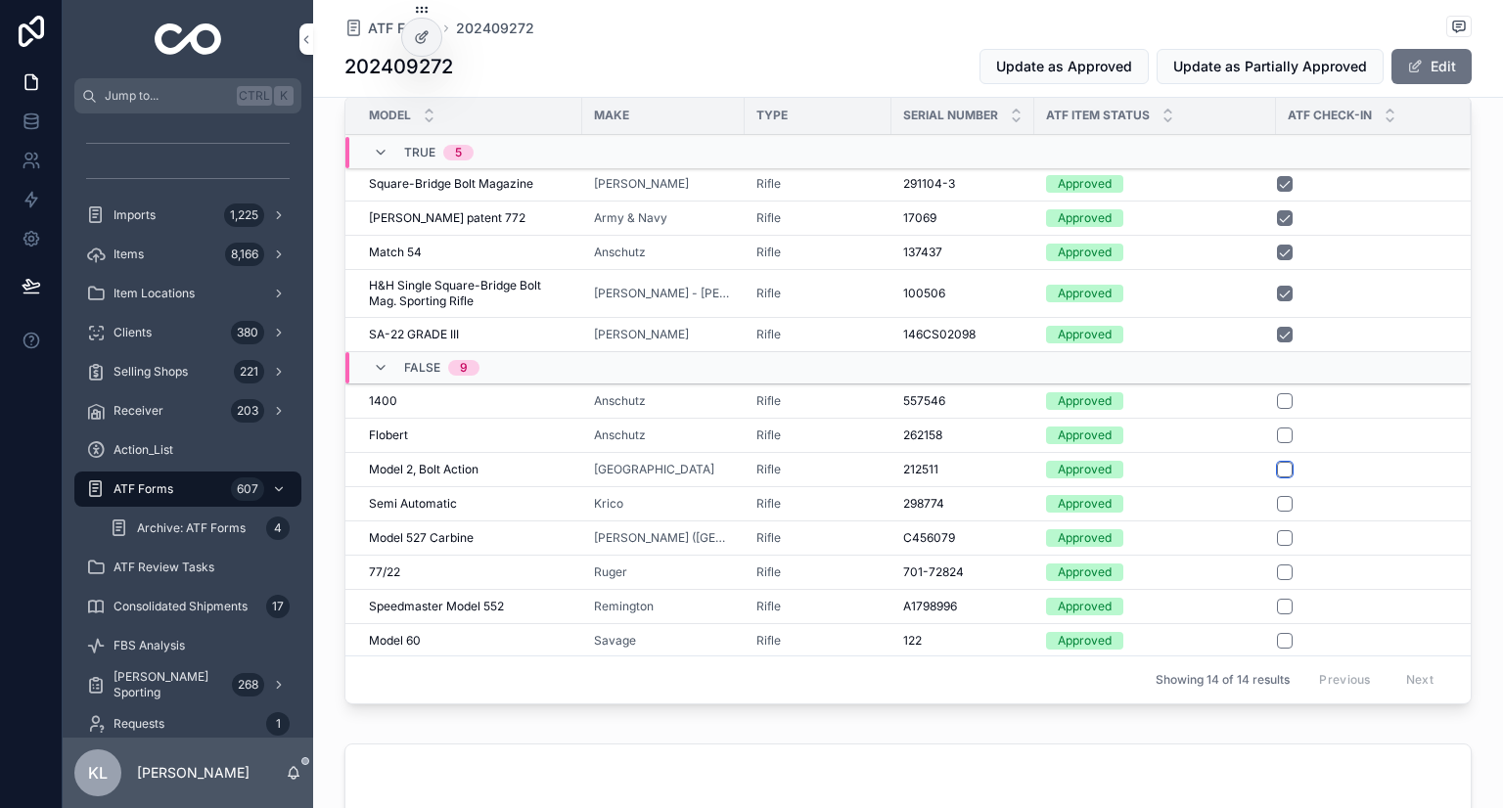
click at [1279, 464] on button "scrollable content" at bounding box center [1285, 470] width 16 height 16
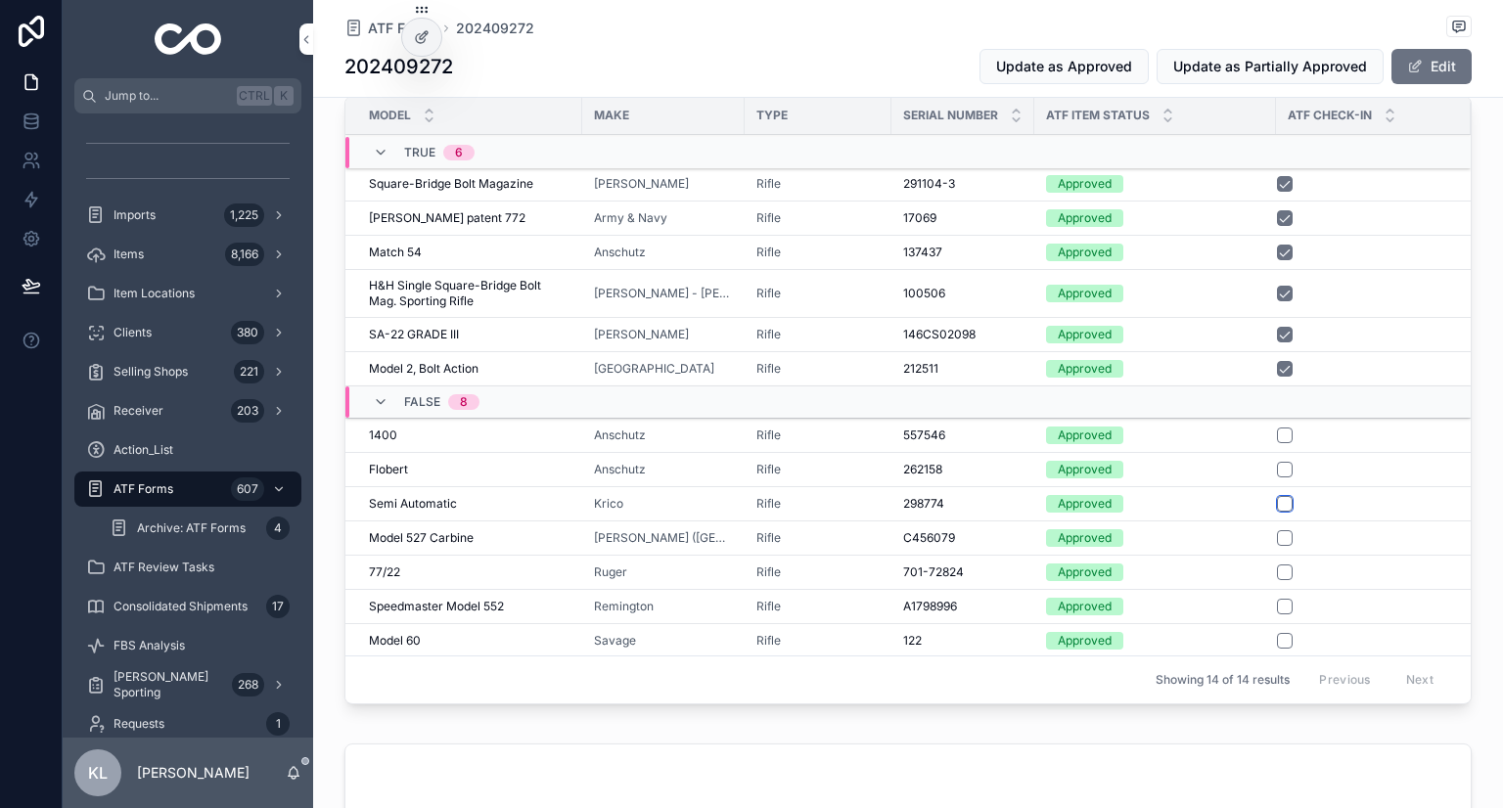
click at [1282, 498] on button "scrollable content" at bounding box center [1285, 504] width 16 height 16
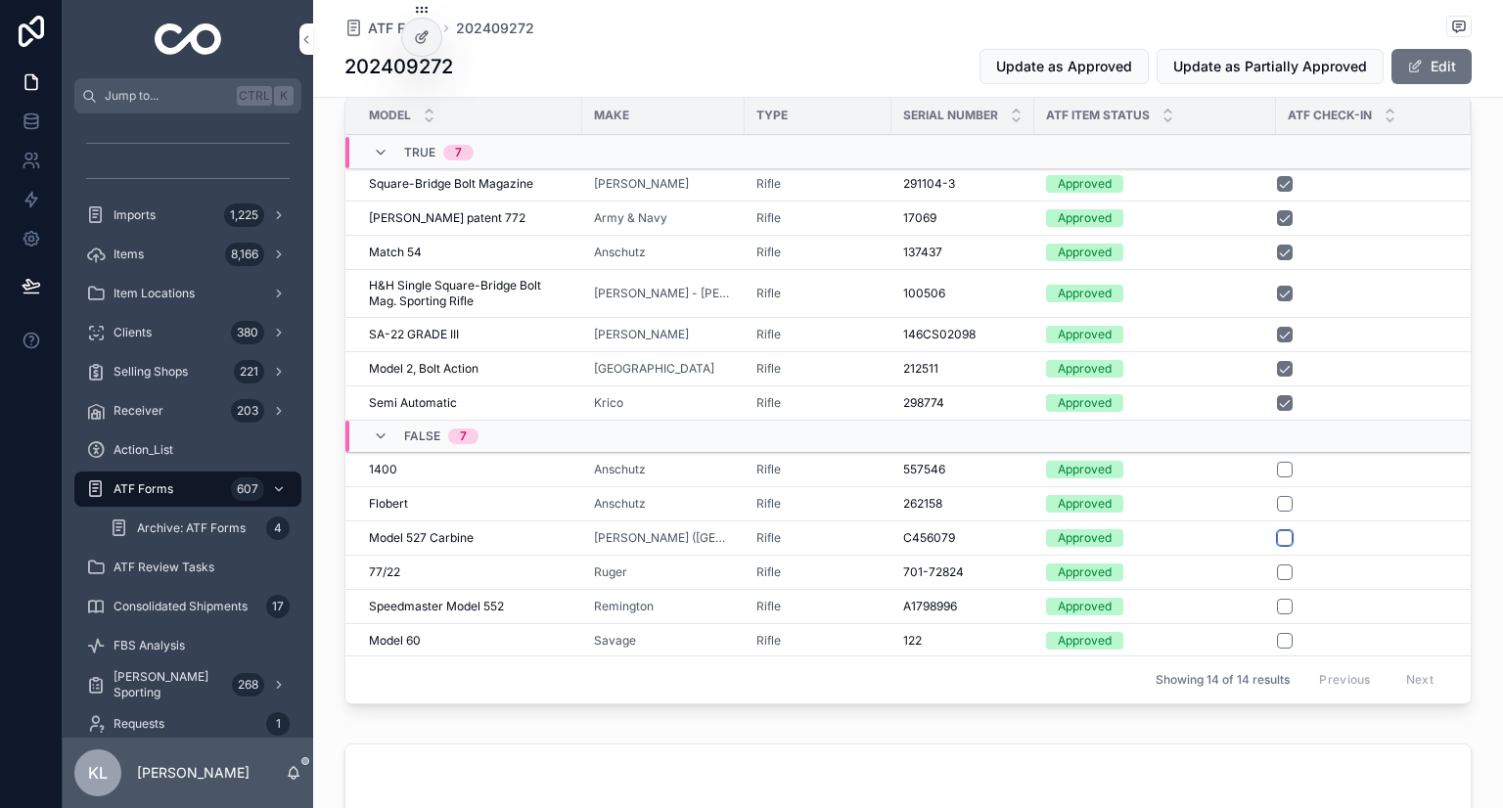
click at [1277, 532] on button "scrollable content" at bounding box center [1285, 538] width 16 height 16
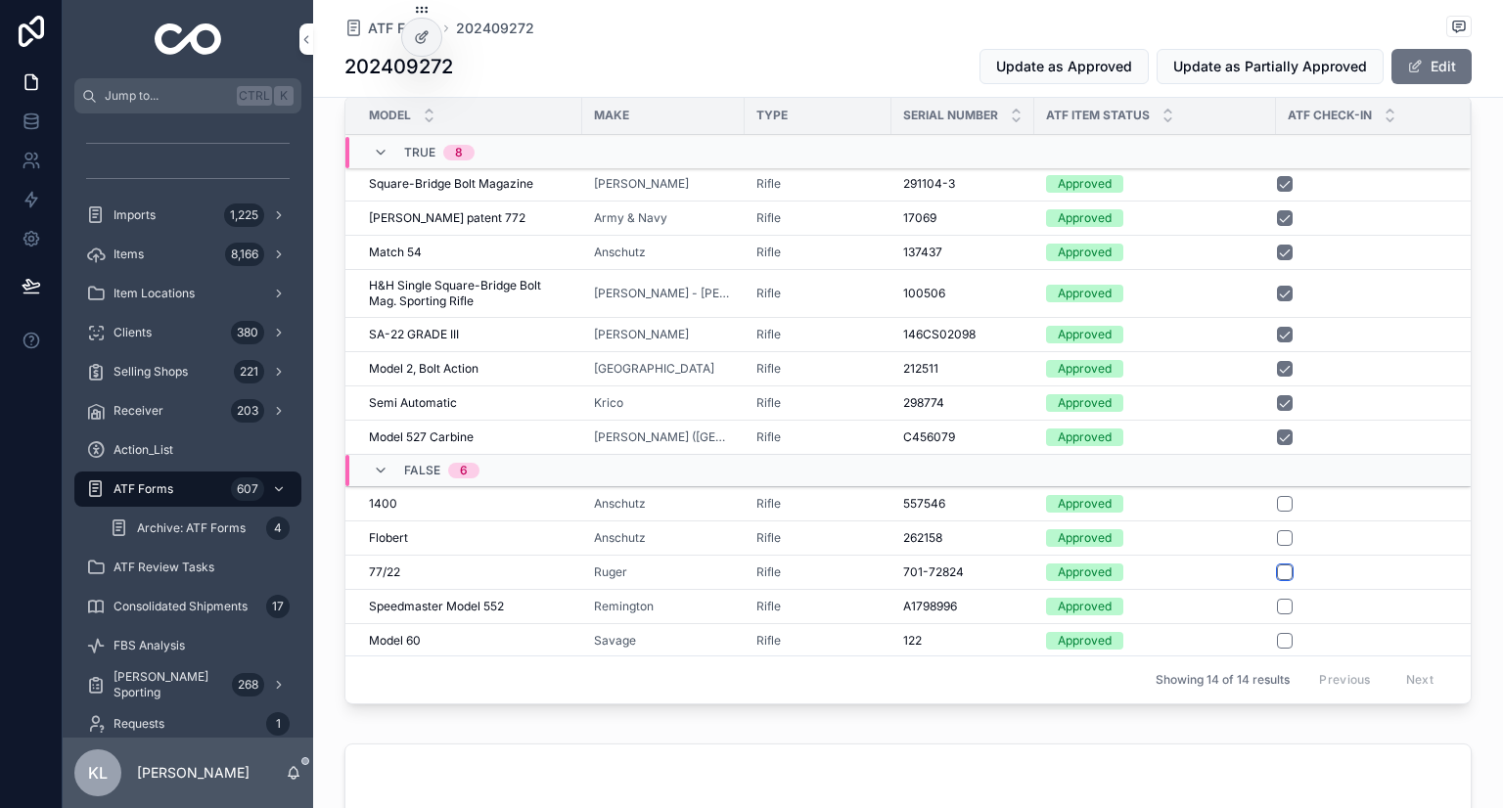
click at [1277, 567] on button "scrollable content" at bounding box center [1285, 573] width 16 height 16
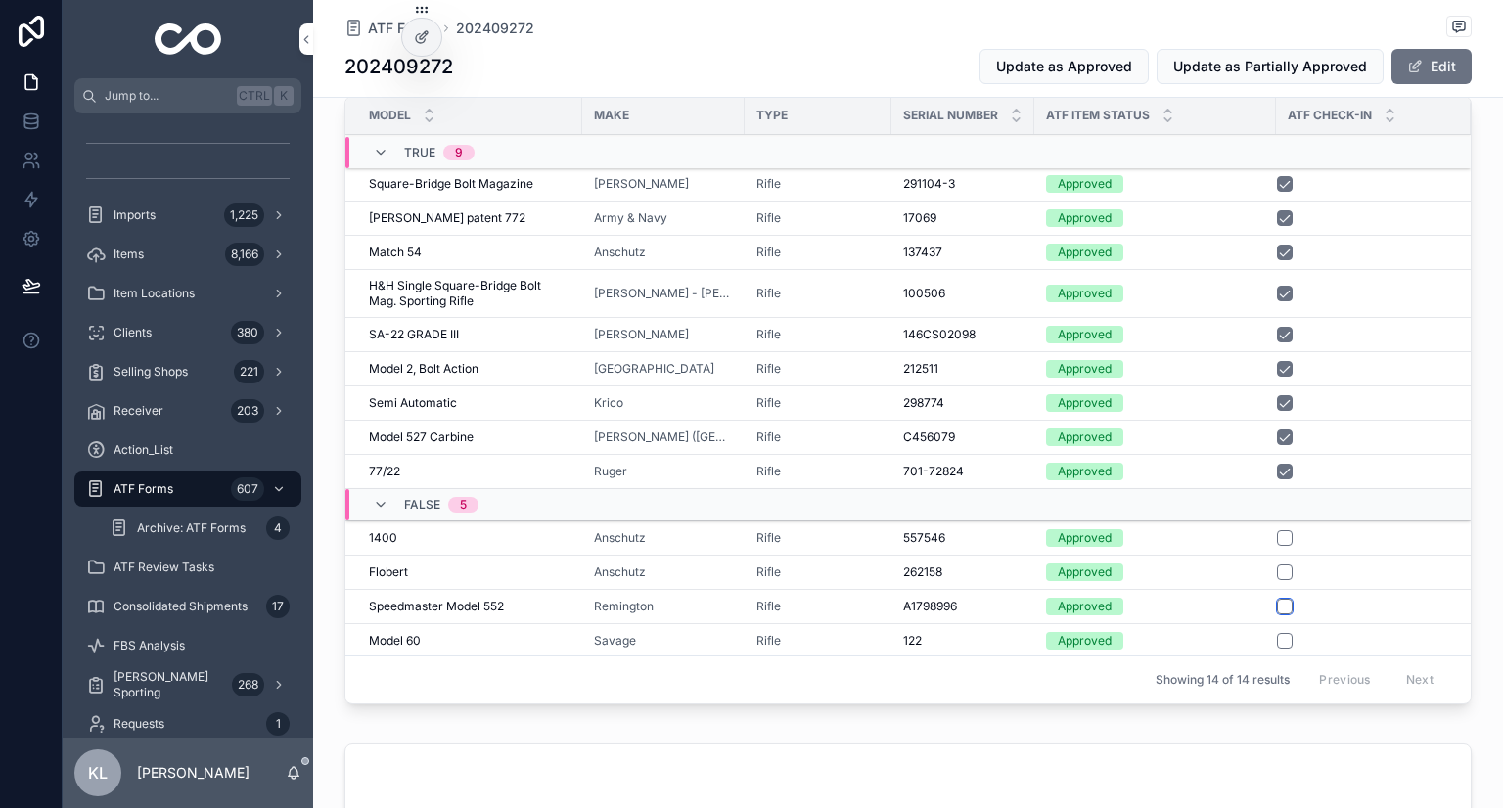
click at [1277, 600] on button "scrollable content" at bounding box center [1285, 607] width 16 height 16
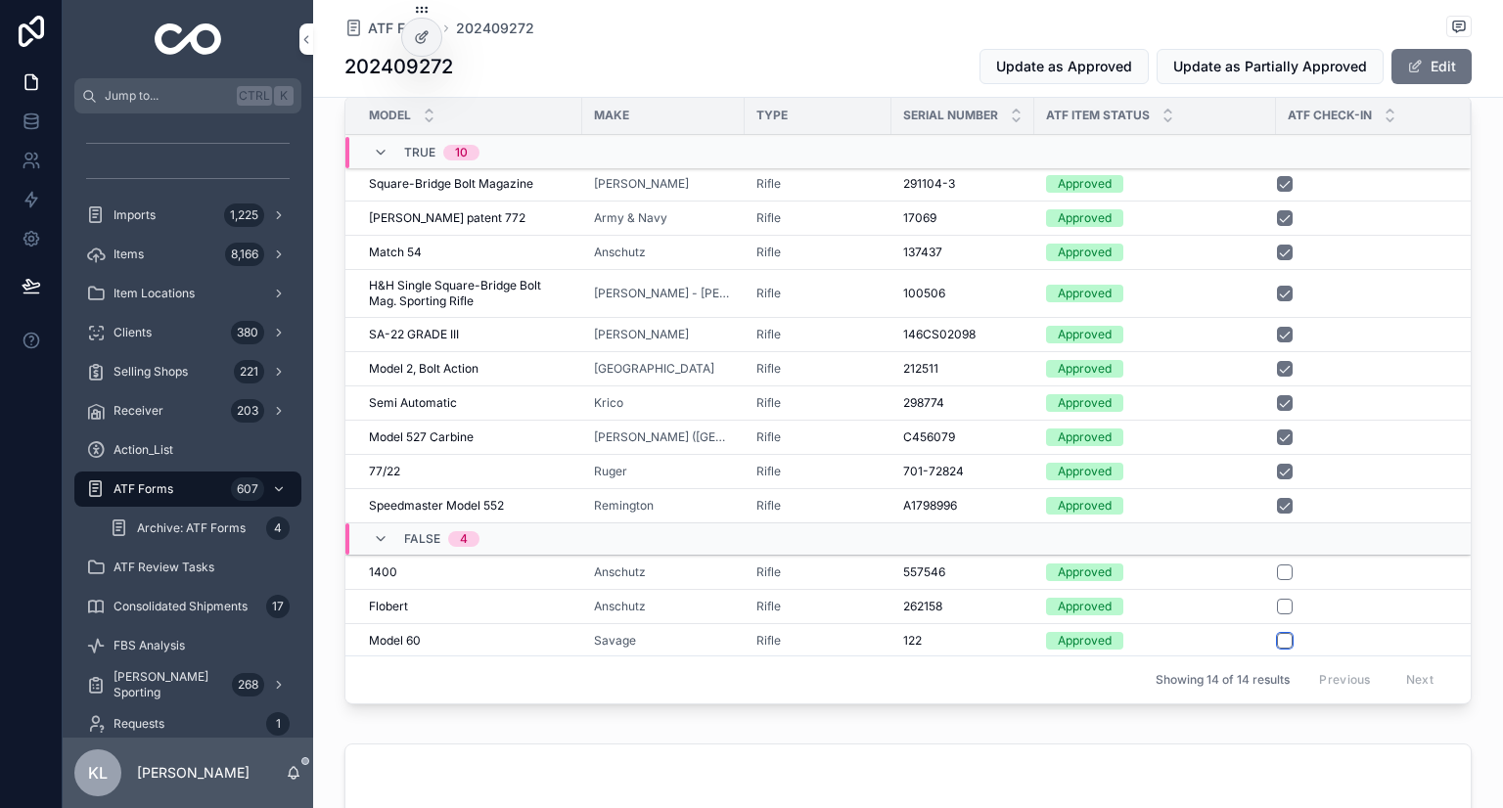
click at [1277, 635] on button "scrollable content" at bounding box center [1285, 641] width 16 height 16
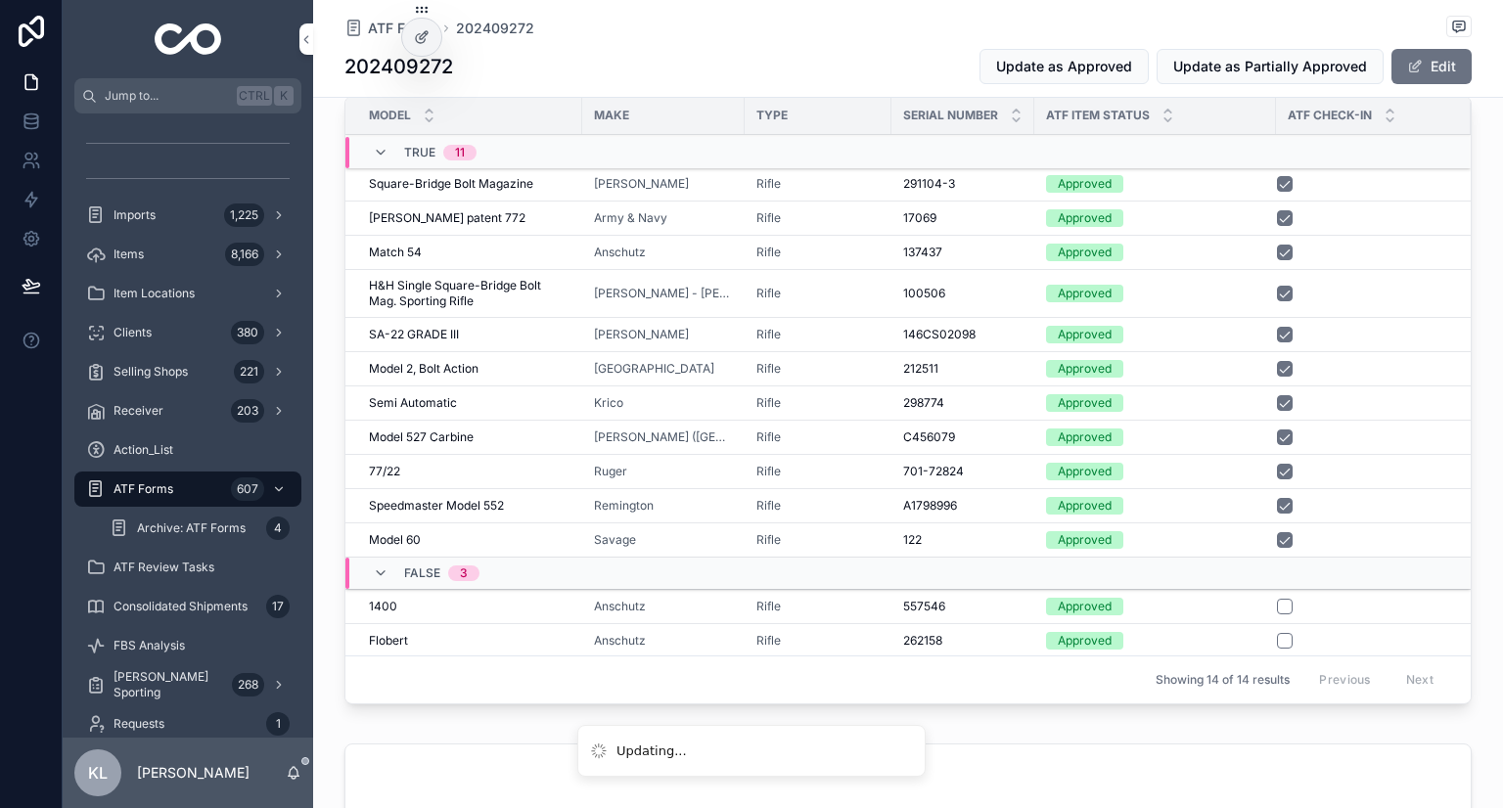
scroll to position [31, 0]
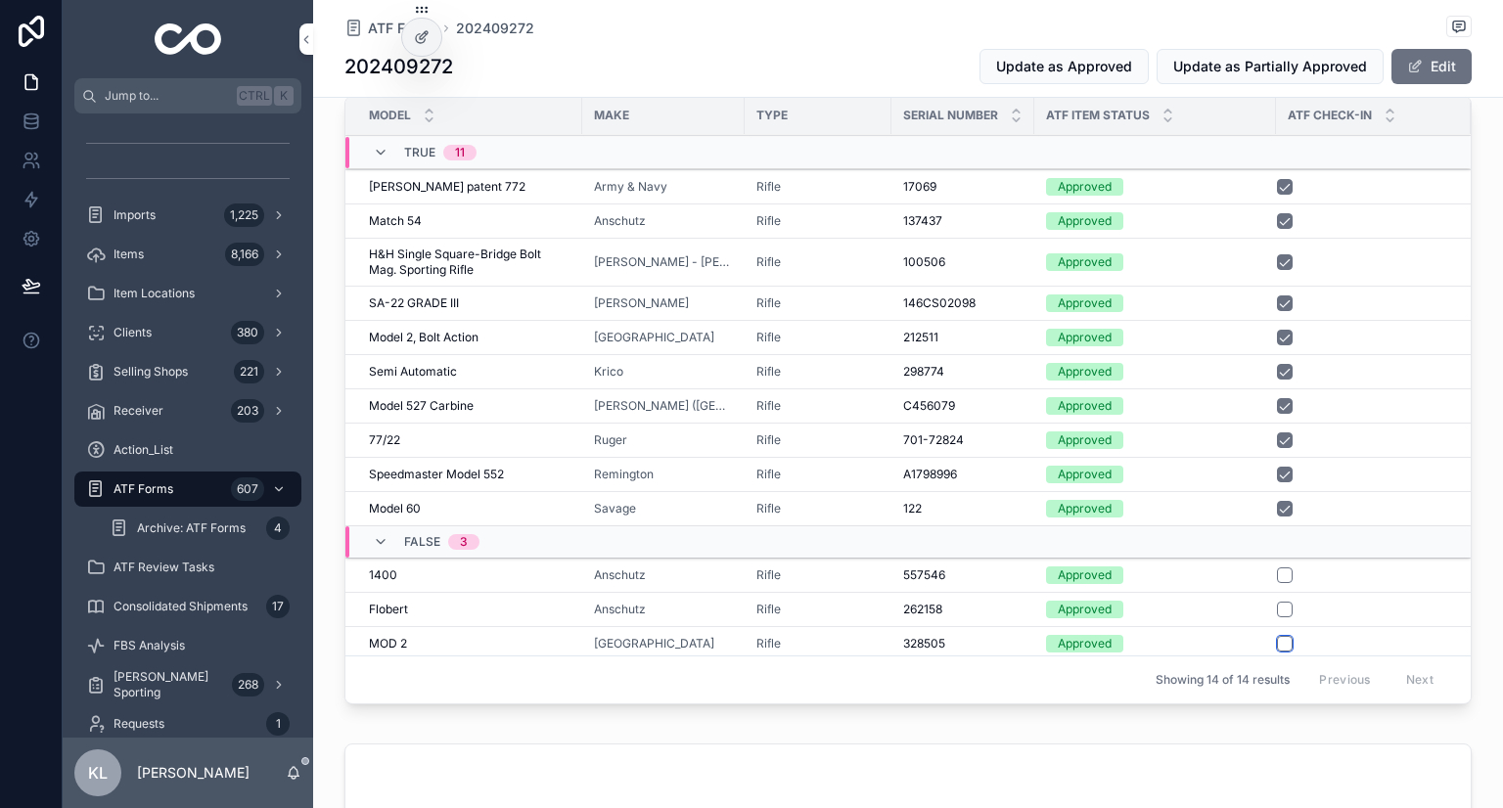
click at [1277, 637] on button "scrollable content" at bounding box center [1285, 644] width 16 height 16
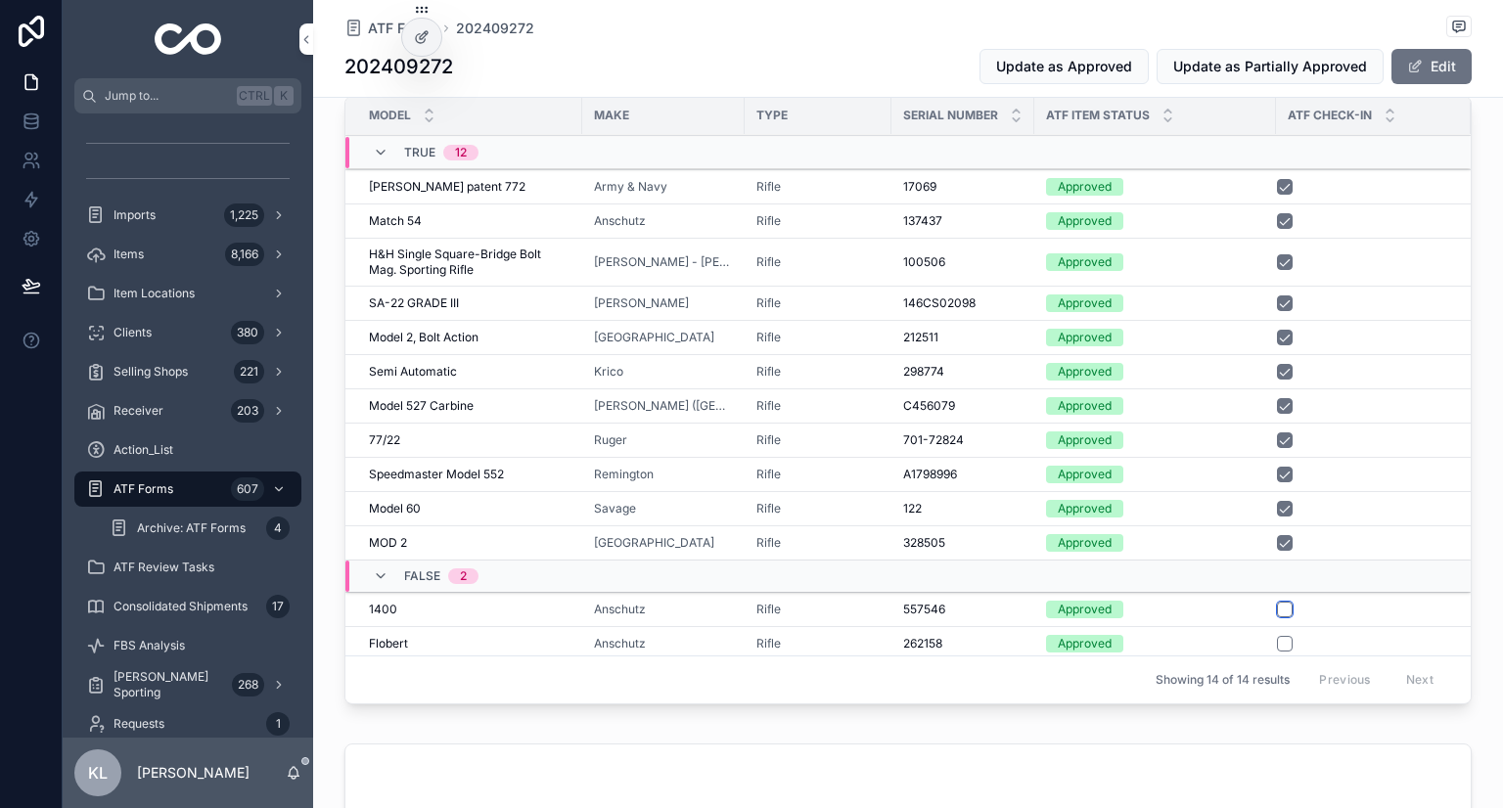
click at [1279, 608] on button "scrollable content" at bounding box center [1285, 610] width 16 height 16
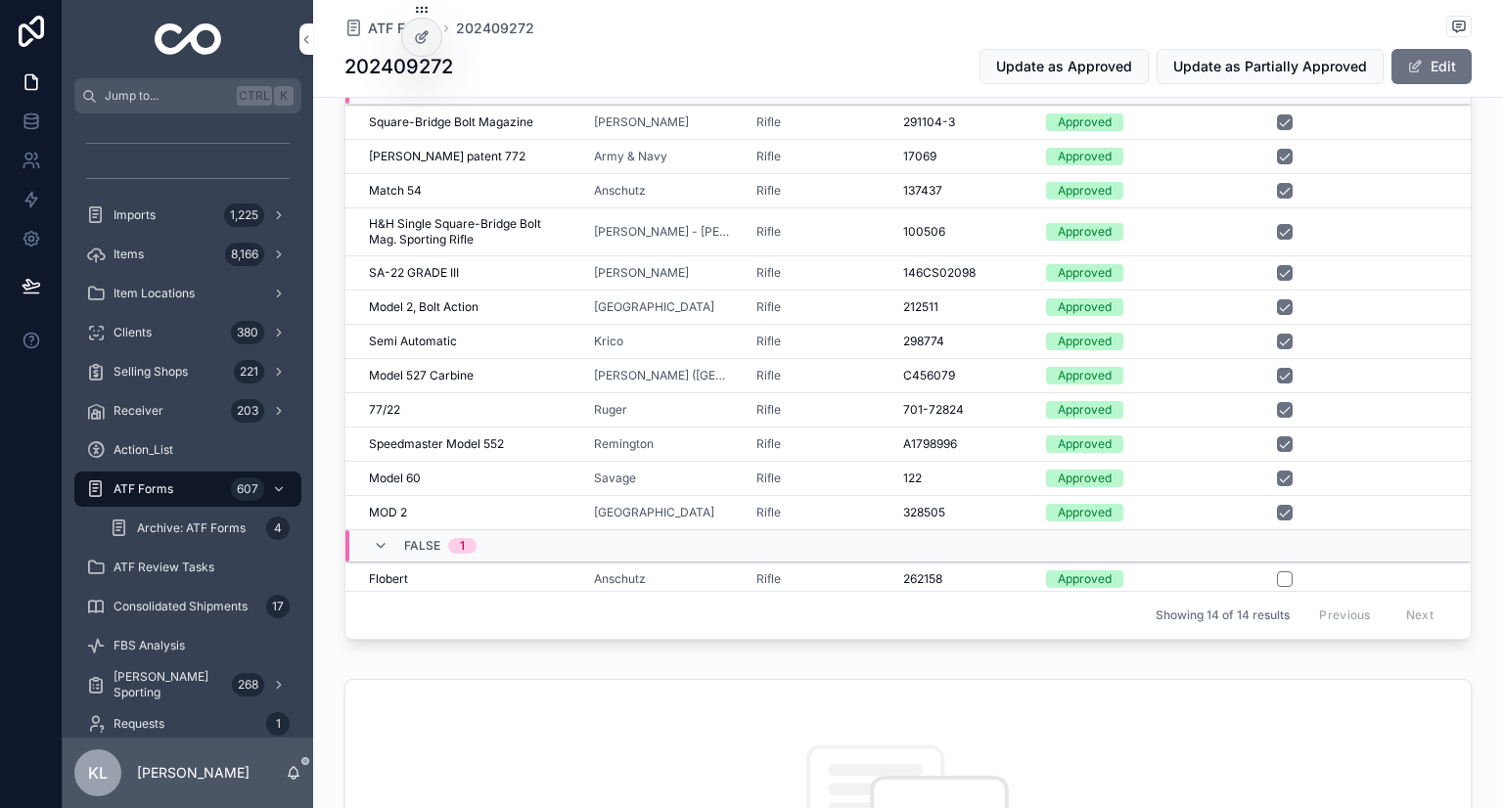
scroll to position [1077, 0]
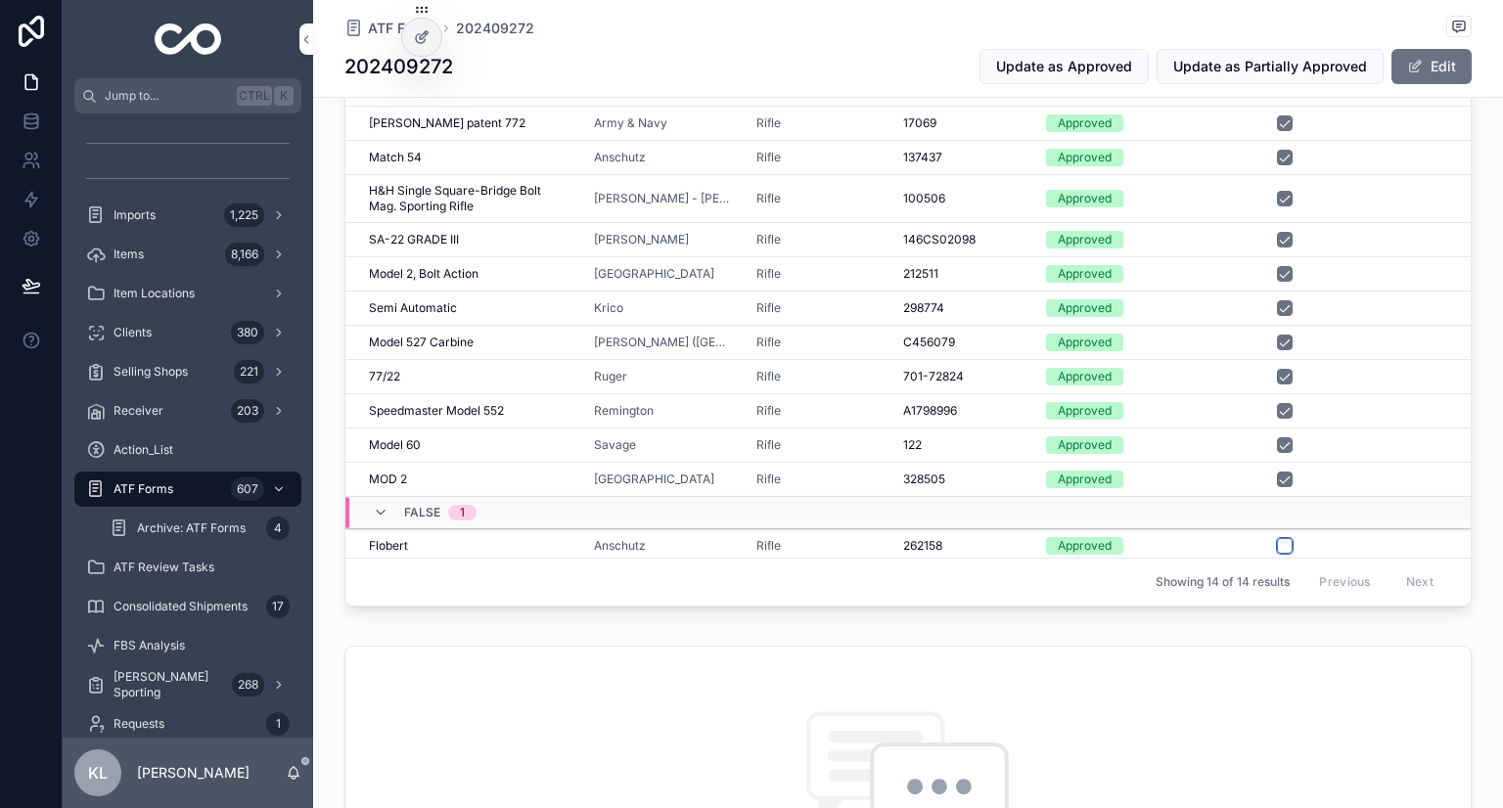
click at [1277, 541] on button "scrollable content" at bounding box center [1285, 546] width 16 height 16
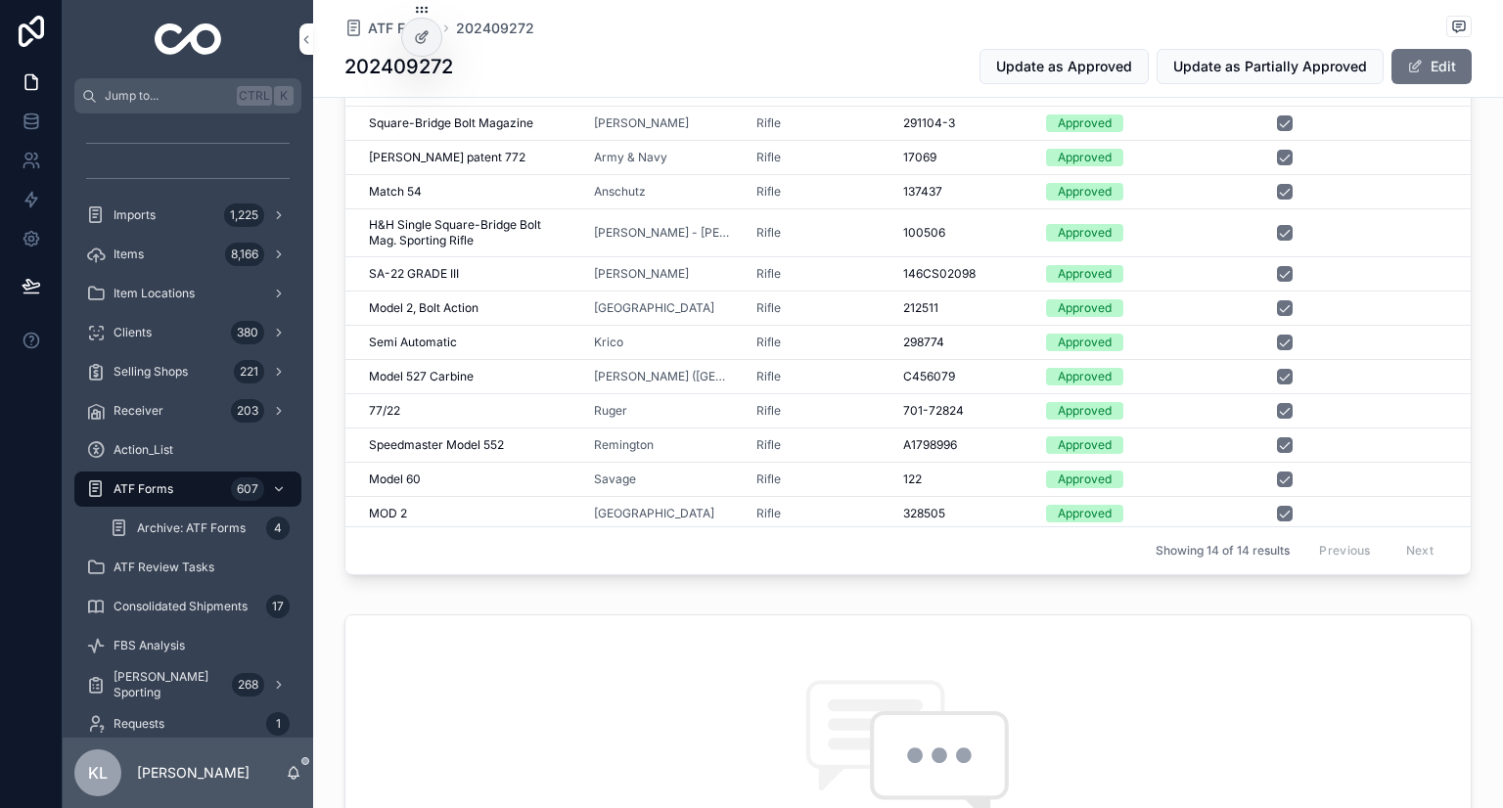
click at [955, 596] on div "01) Submitted 02) Partially Approved 3 03) Approved Reference ID 202409272 Inte…" at bounding box center [908, 60] width 1190 height 2095
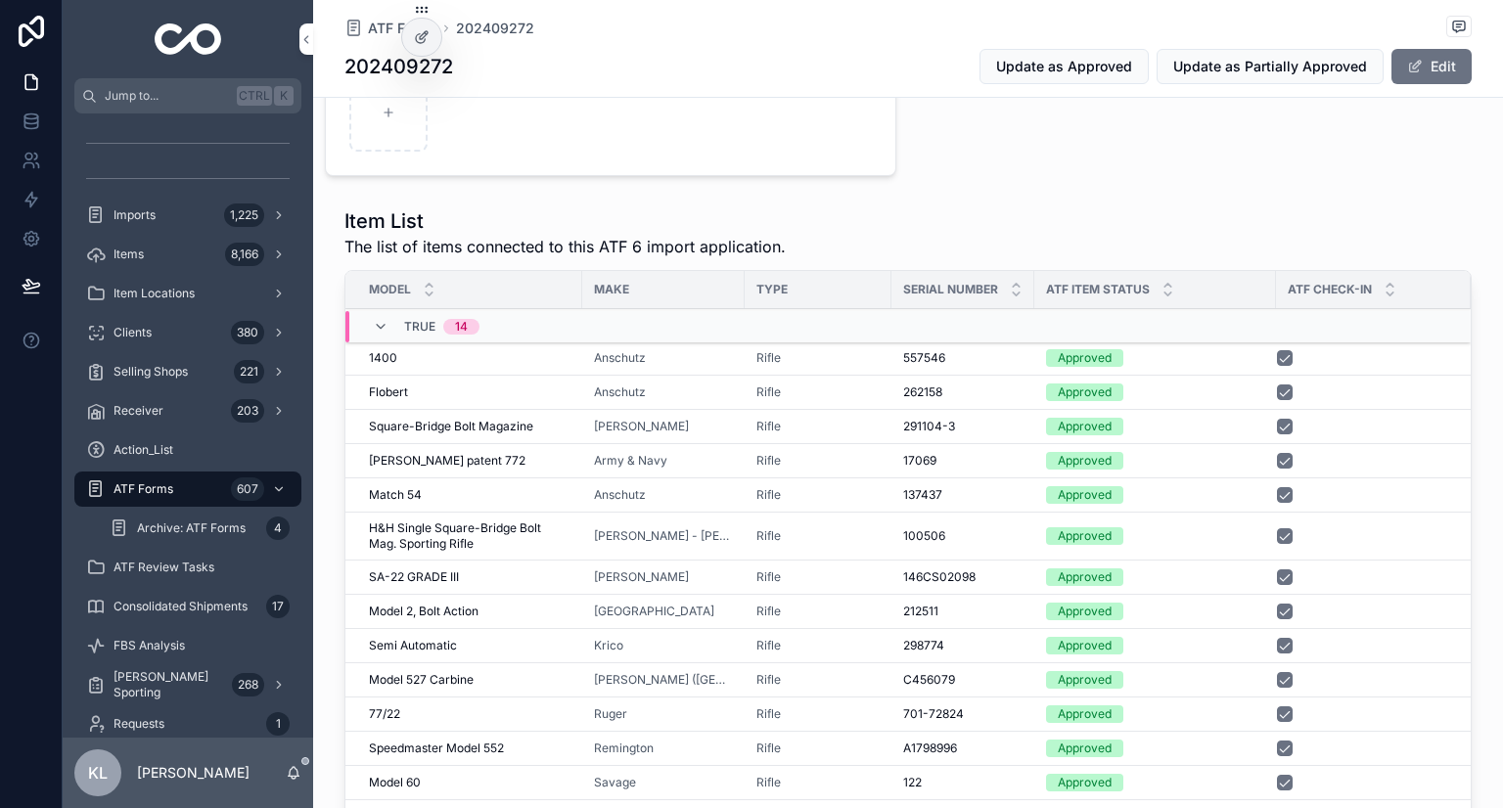
scroll to position [619, 0]
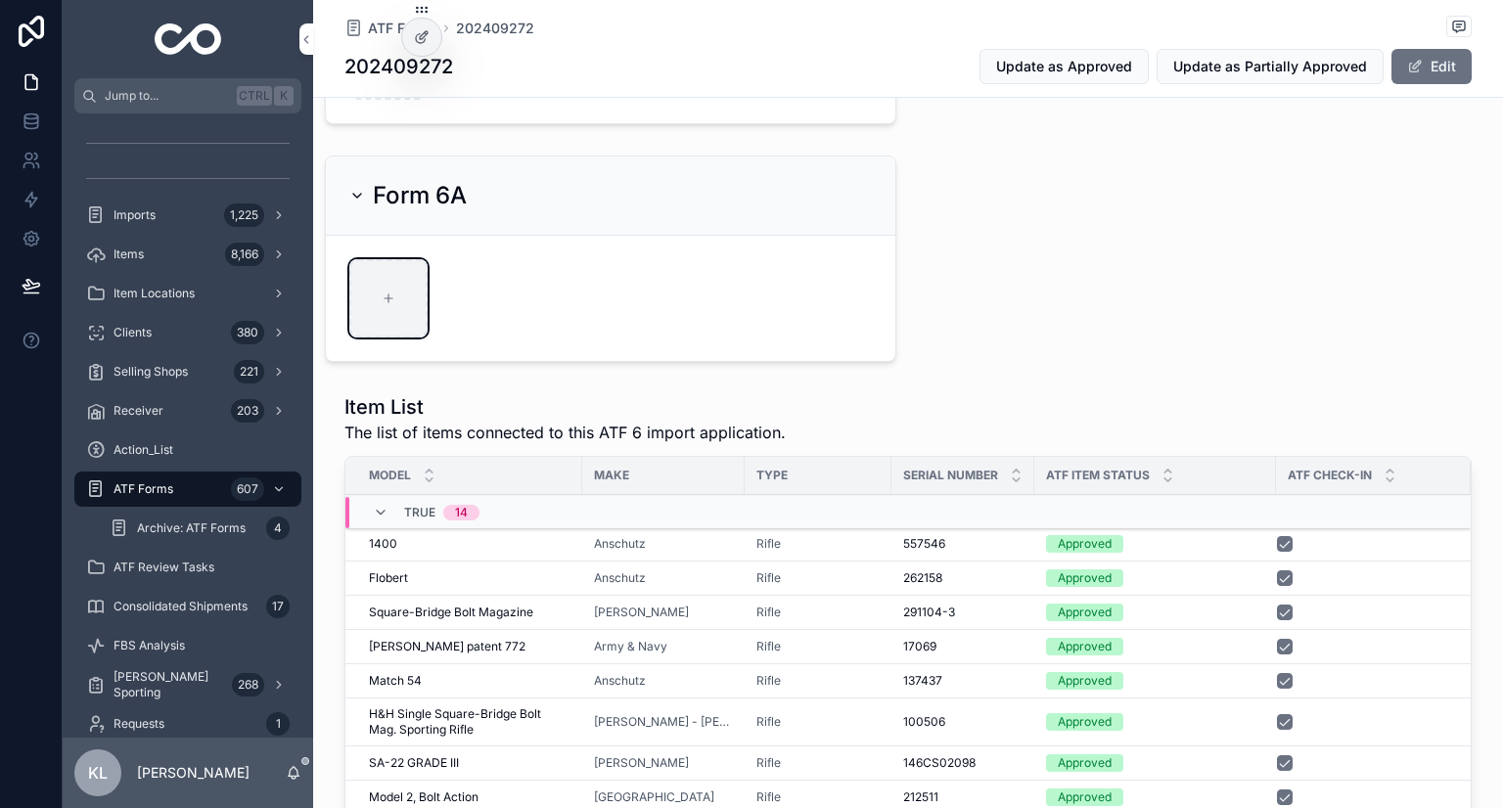
click at [400, 299] on div "scrollable content" at bounding box center [388, 298] width 78 height 78
type input "**********"
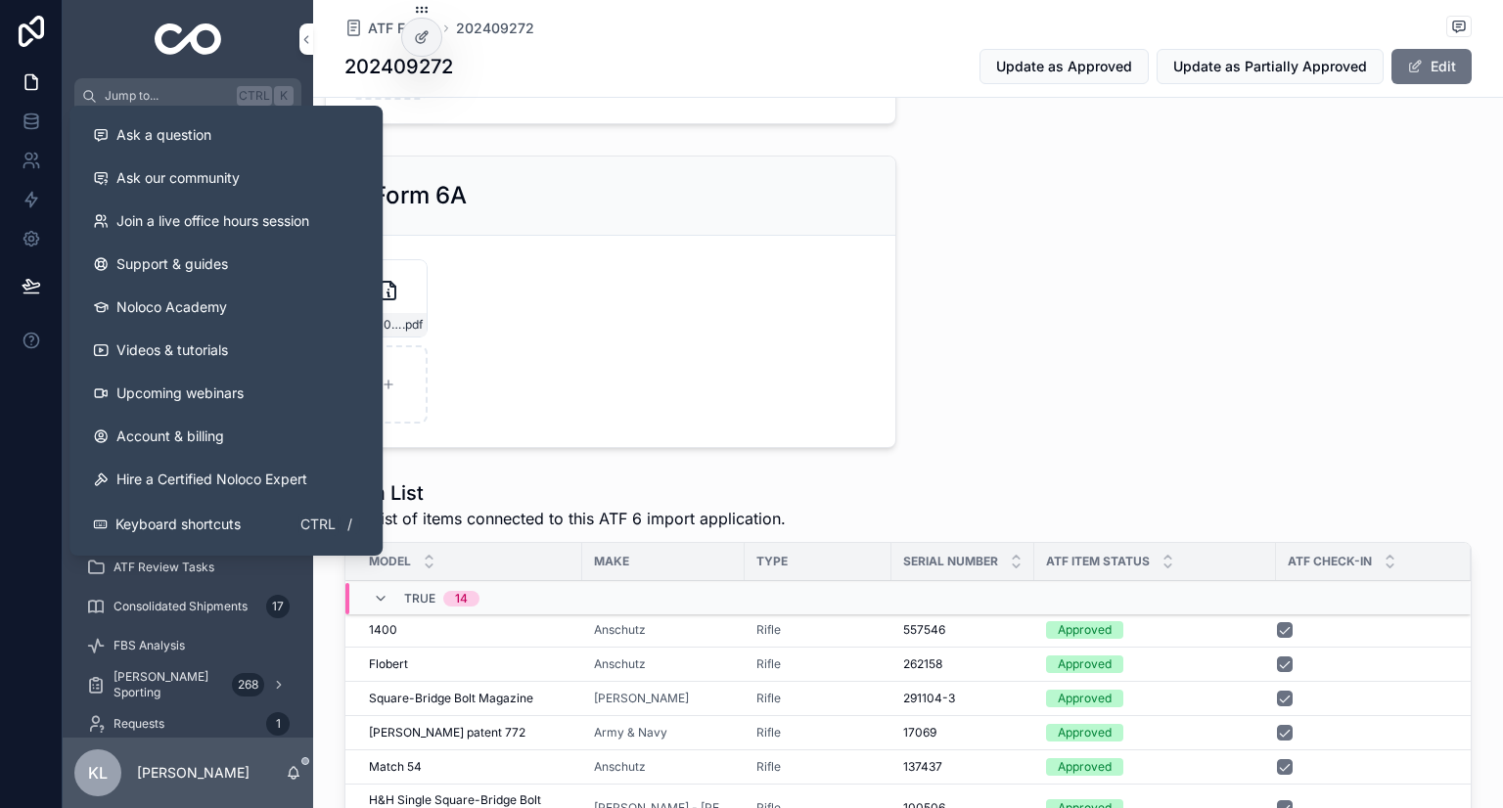
click at [1284, 345] on div "01) Submitted 02) Partially Approved 3 03) Approved Reference ID 202409272 Inte…" at bounding box center [908, 593] width 1190 height 2181
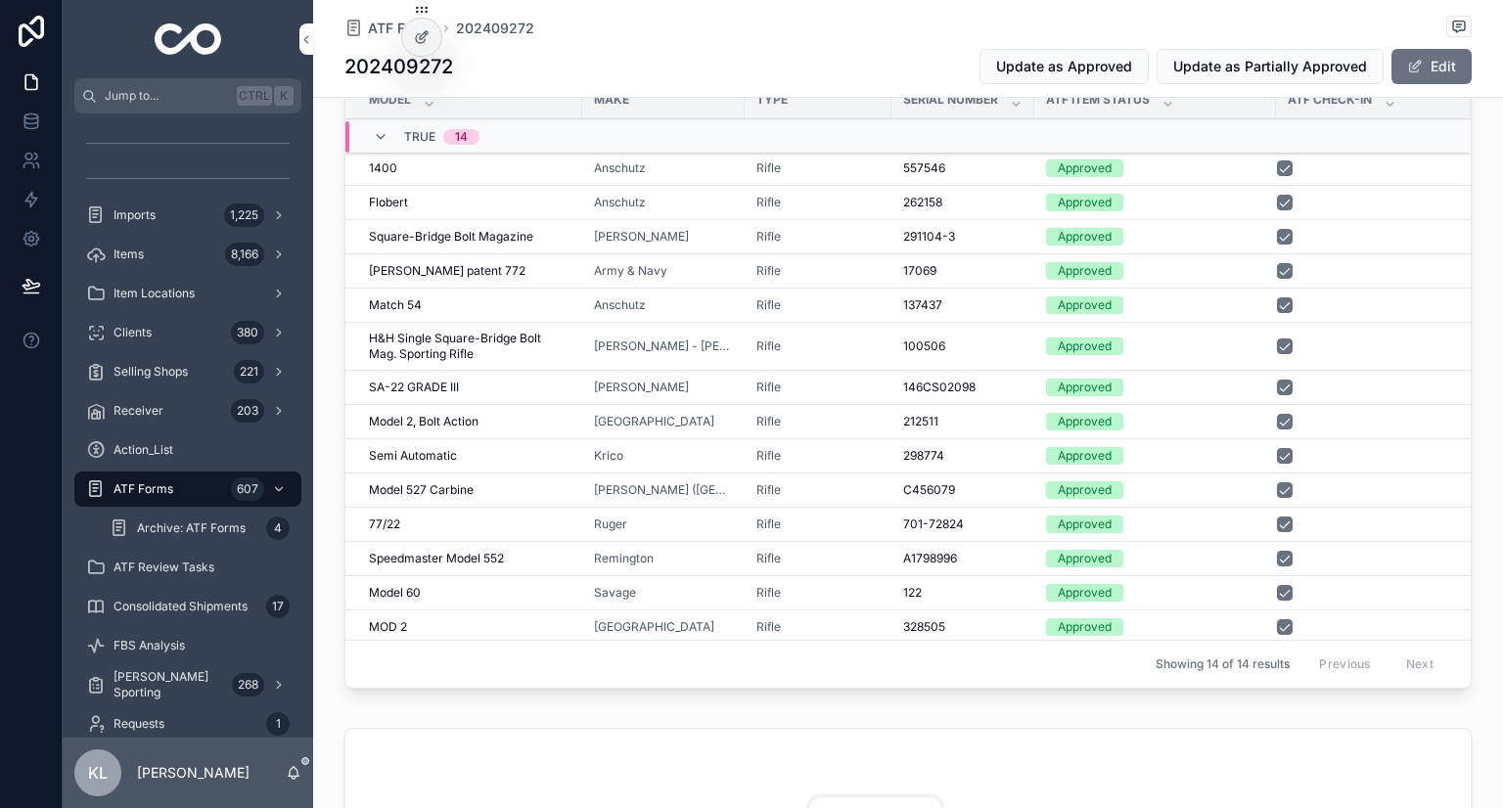
scroll to position [912, 0]
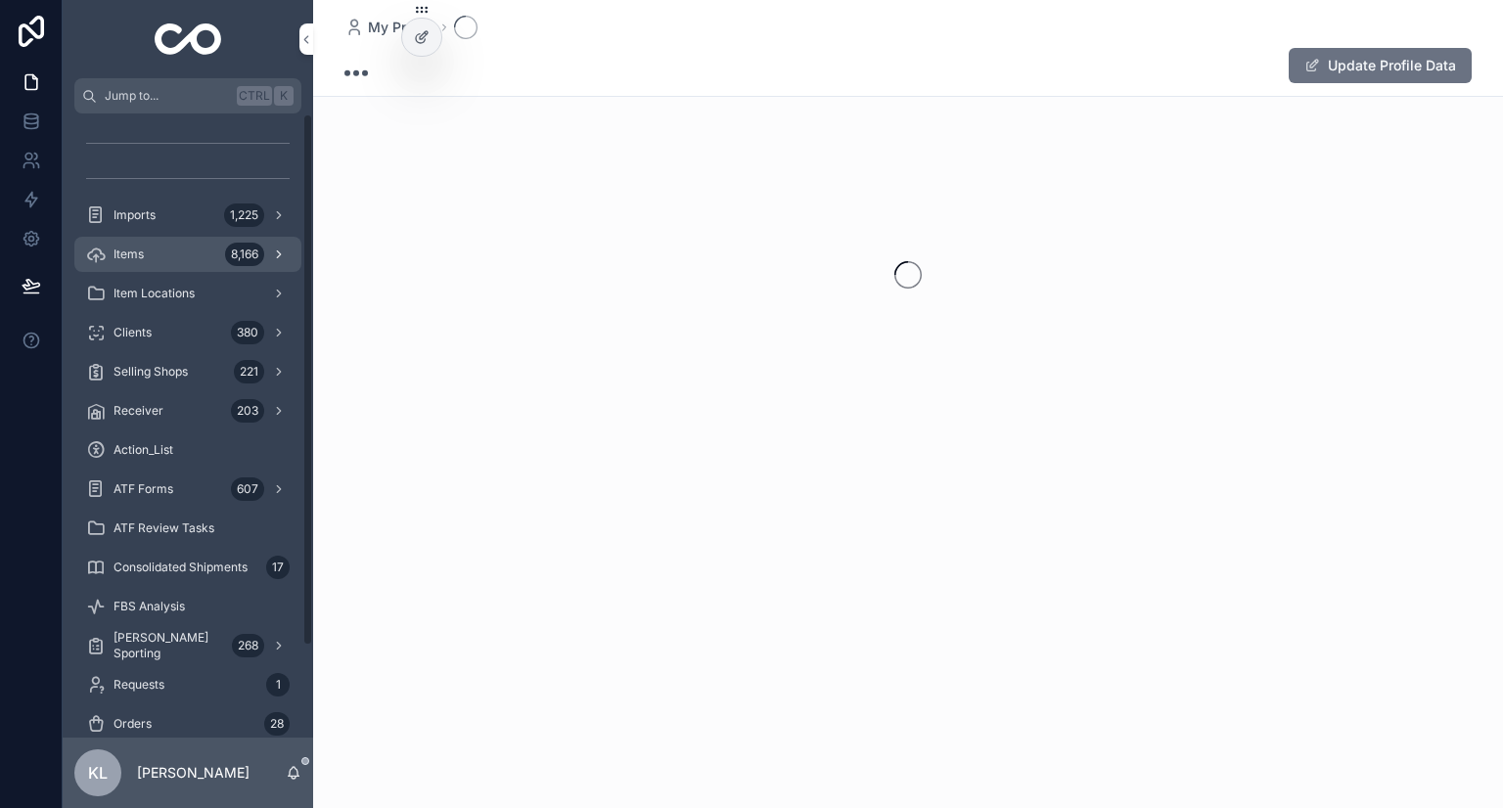
click at [244, 265] on div "8,166" at bounding box center [244, 254] width 39 height 23
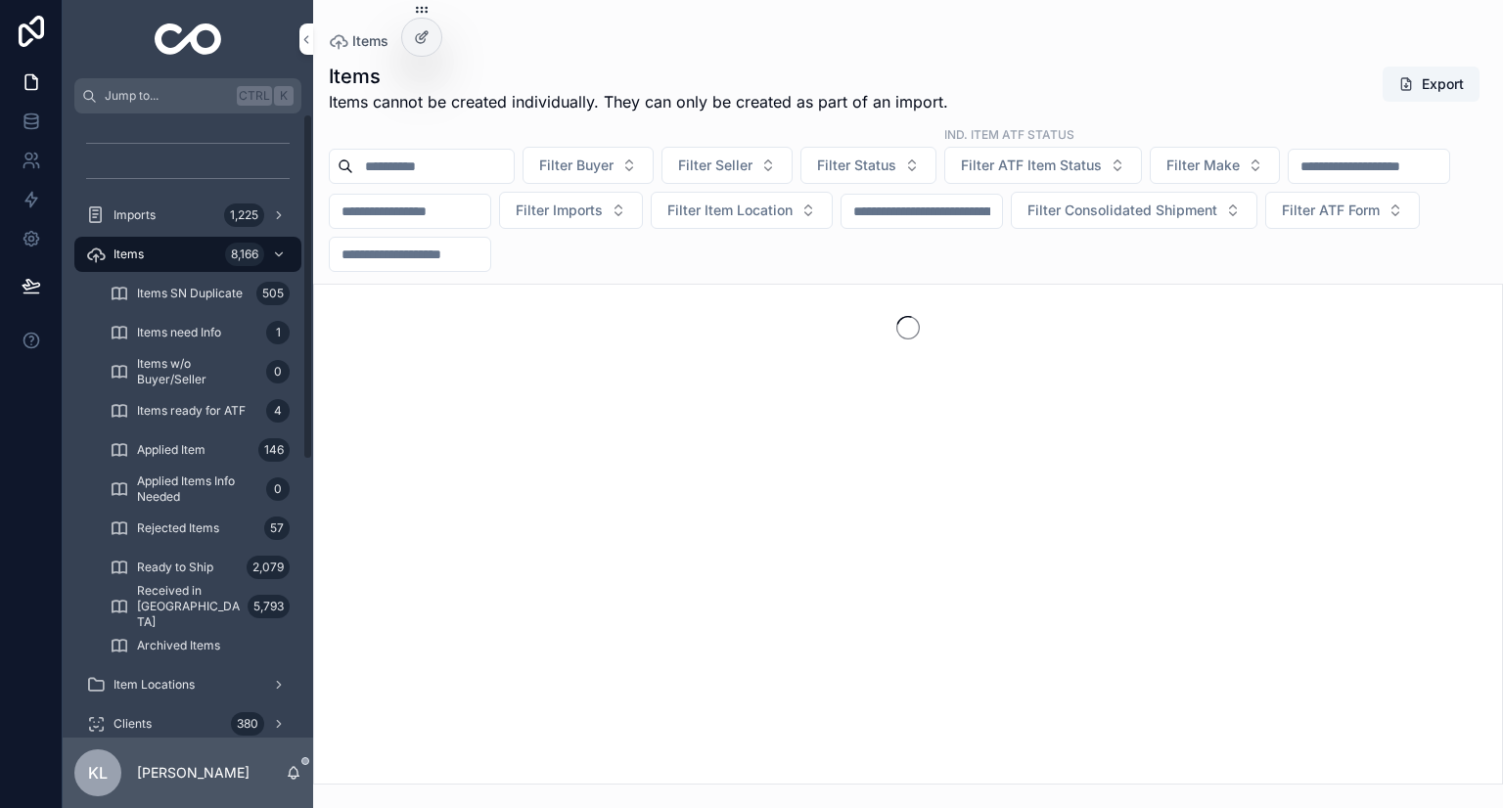
click at [1289, 180] on input "scrollable content" at bounding box center [1369, 166] width 161 height 27
paste input "*****"
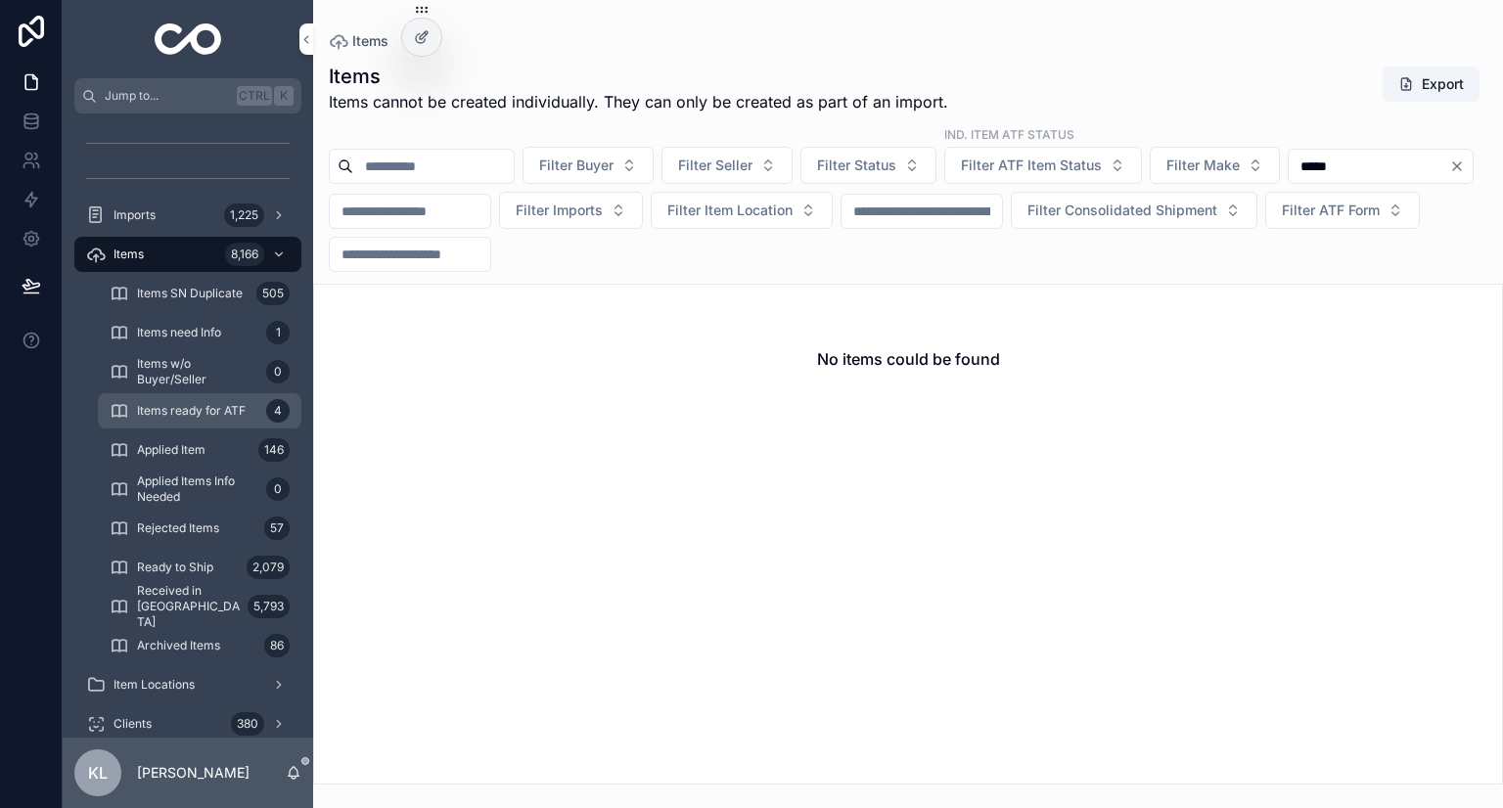
type input "*****"
click at [259, 406] on div "Items ready for ATF 4" at bounding box center [200, 410] width 180 height 31
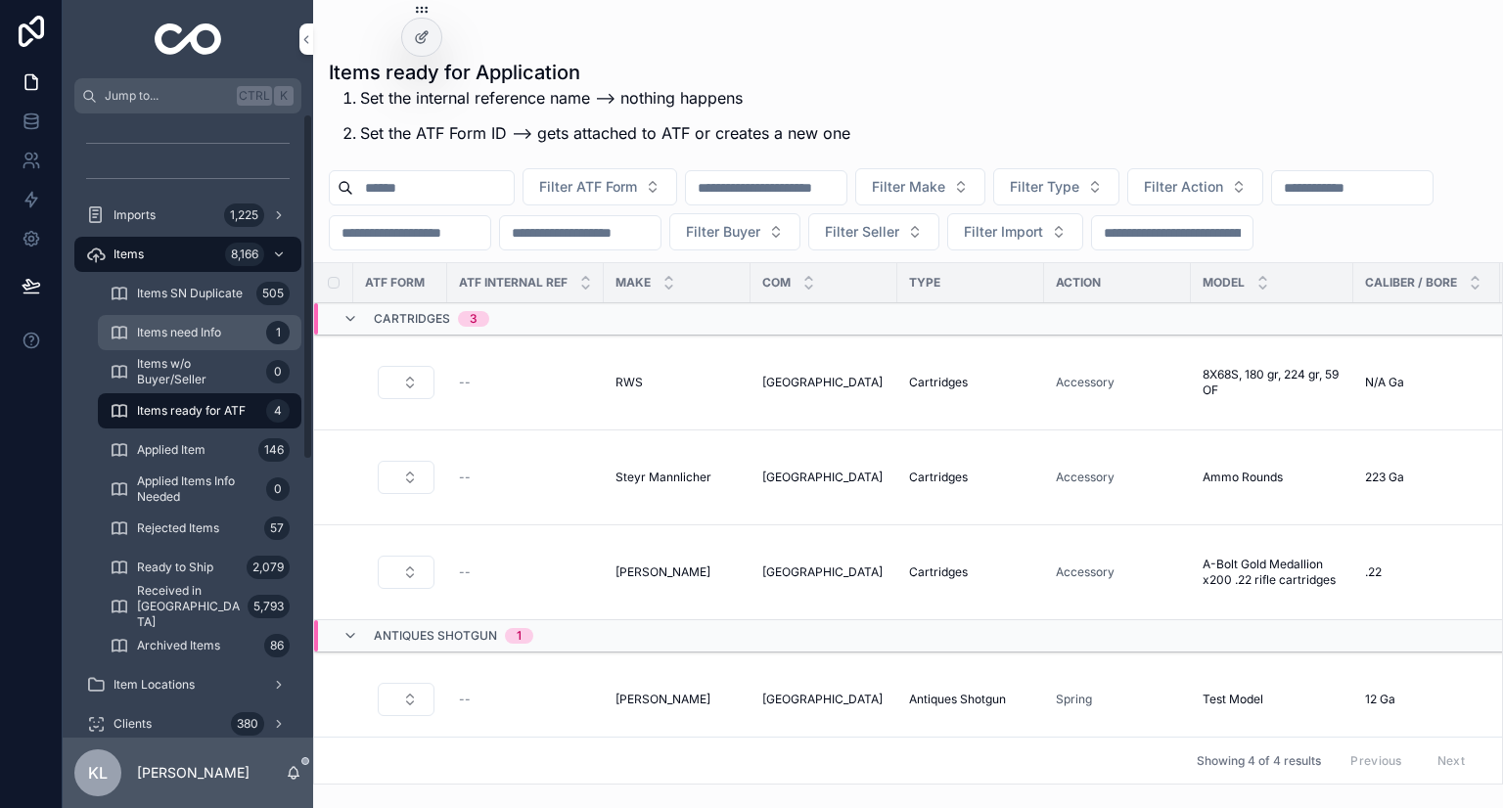
click at [248, 325] on div "Items need Info 1" at bounding box center [200, 332] width 180 height 31
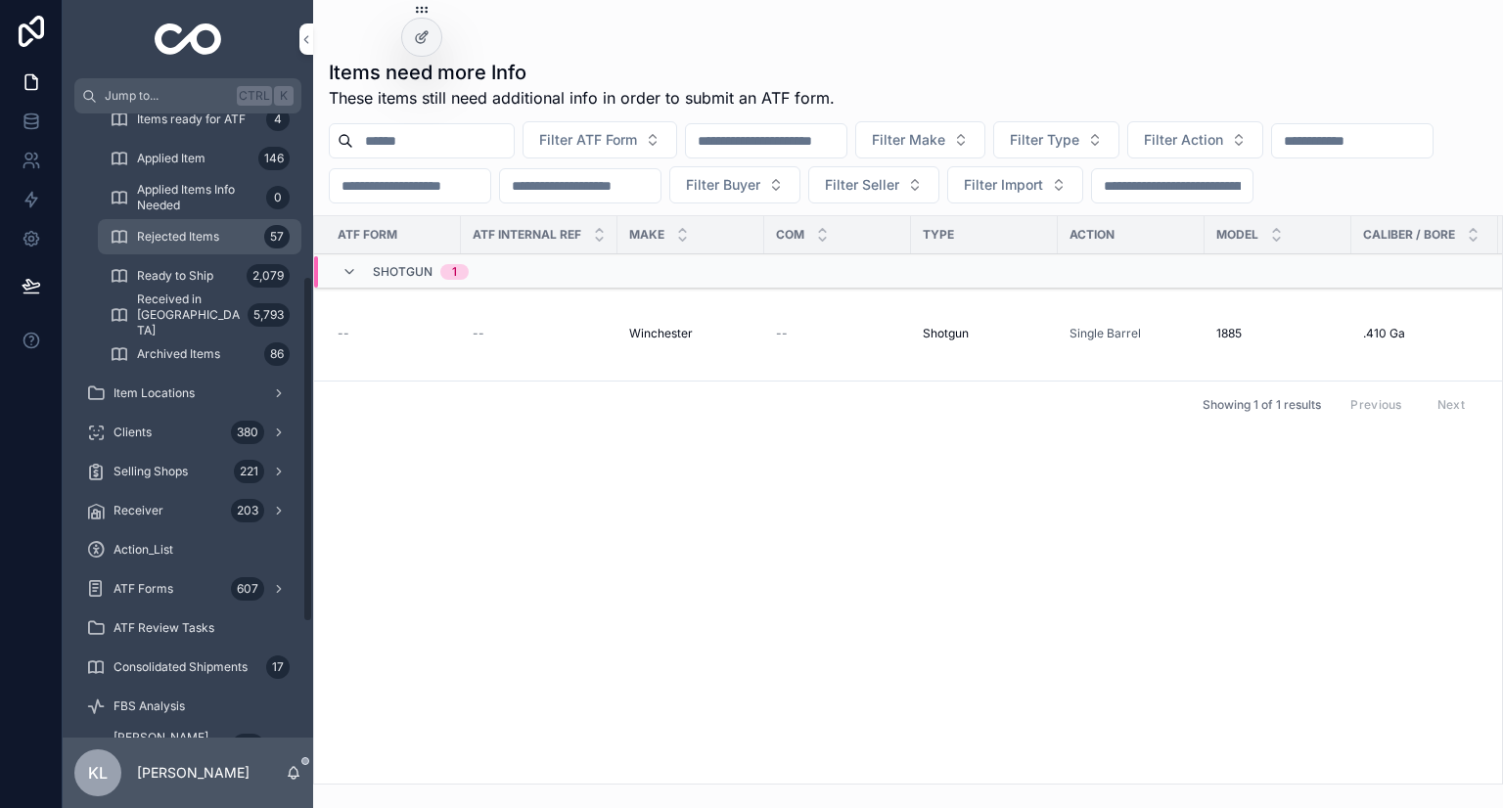
scroll to position [294, 0]
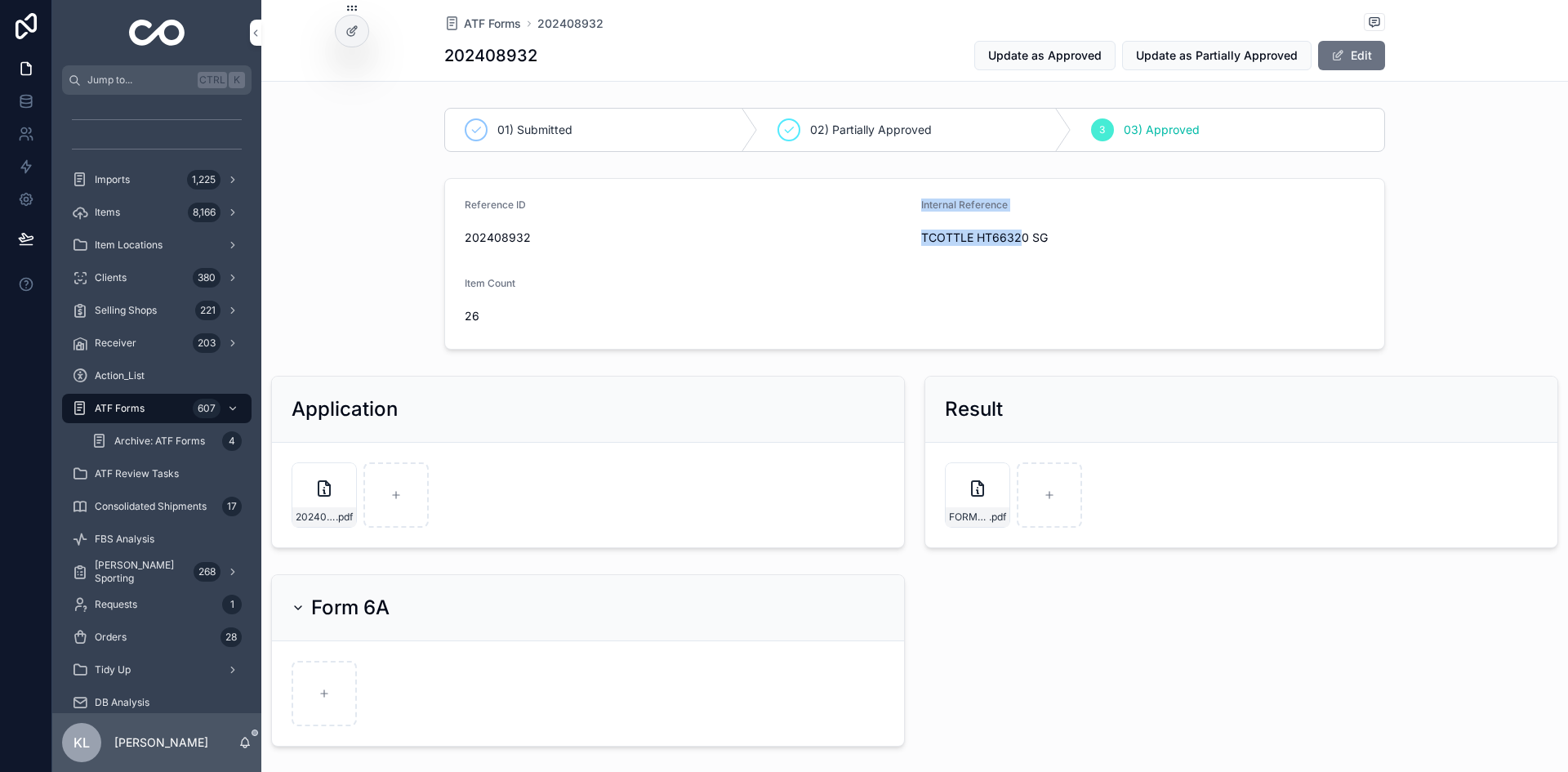
drag, startPoint x: 905, startPoint y: 234, endPoint x: 1012, endPoint y: 242, distance: 107.3
click at [1012, 242] on form "Reference ID 202408932 Internal Reference TCOTTLE HT66320 SG Item Count 26" at bounding box center [915, 264] width 940 height 170
click at [1026, 242] on span "TCOTTLE HT66320 SG" at bounding box center [1142, 238] width 443 height 17
drag, startPoint x: 1053, startPoint y: 236, endPoint x: 911, endPoint y: 235, distance: 142.0
click at [911, 235] on form "Reference ID 202408932 Internal Reference TCOTTLE HT66320 SG Item Count 26" at bounding box center [915, 264] width 940 height 170
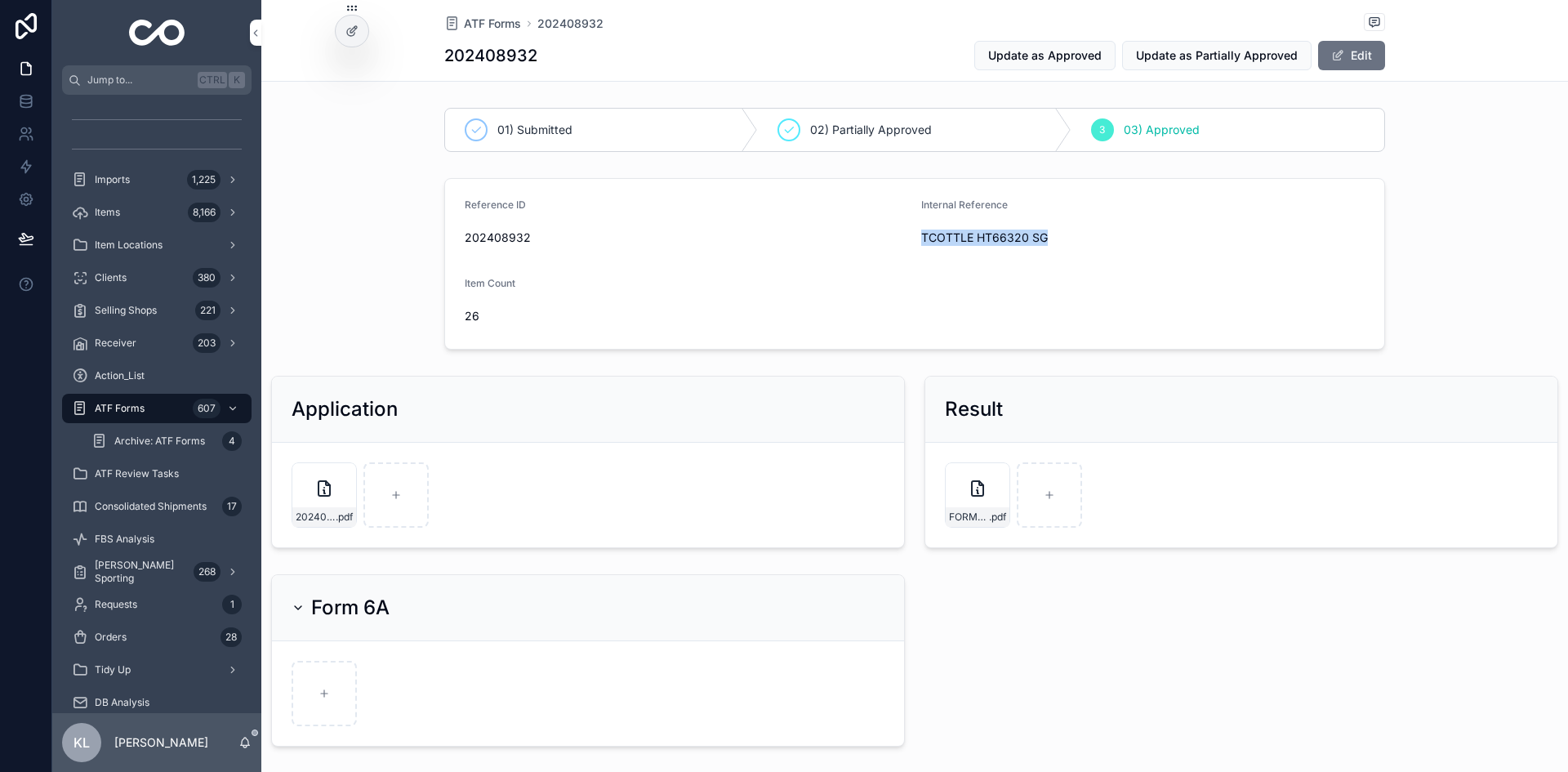
copy span "TCOTTLE HT66320 SG"
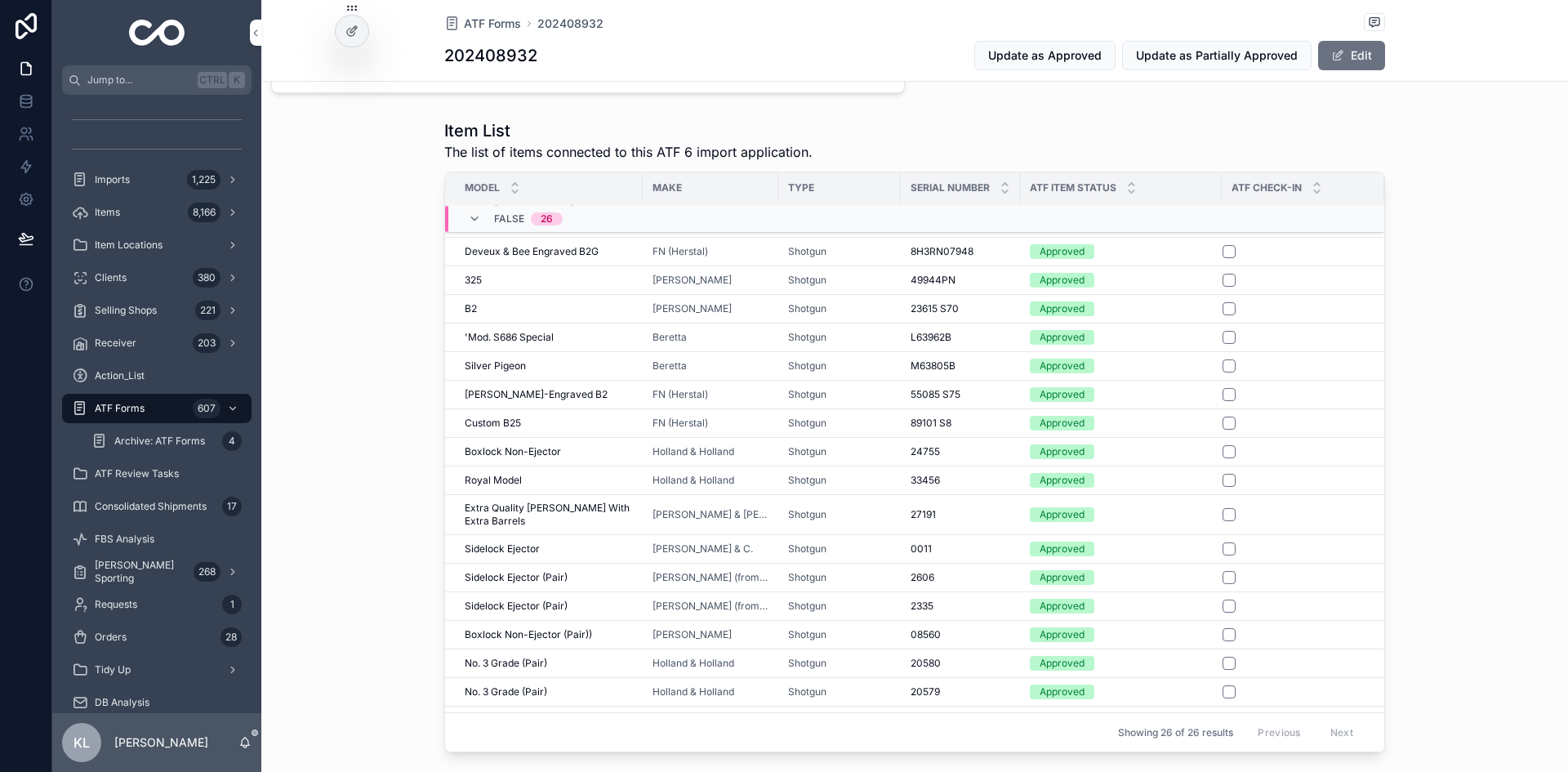
scroll to position [273, 0]
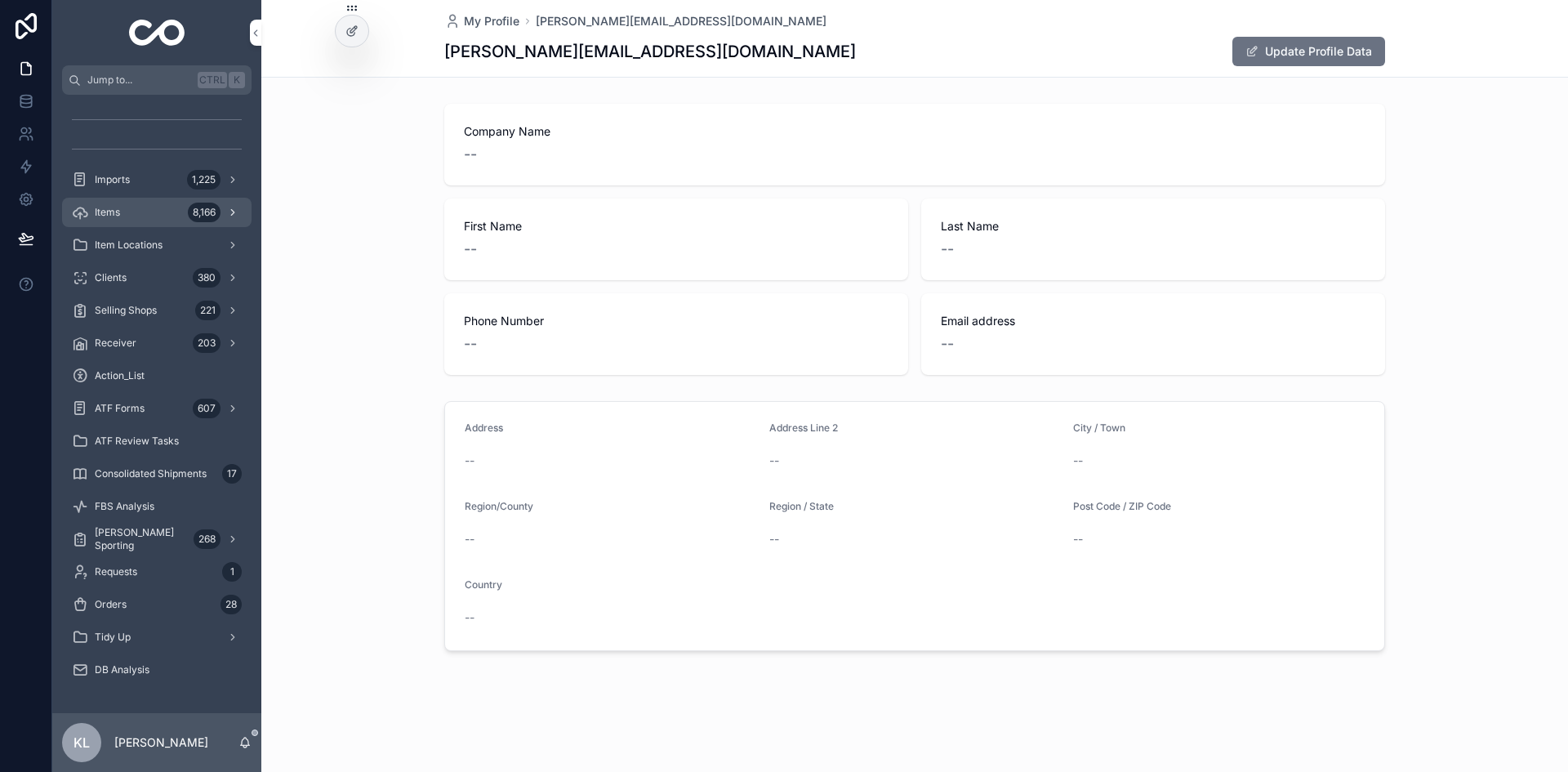
click at [126, 209] on div "Items 8,166" at bounding box center [157, 212] width 170 height 26
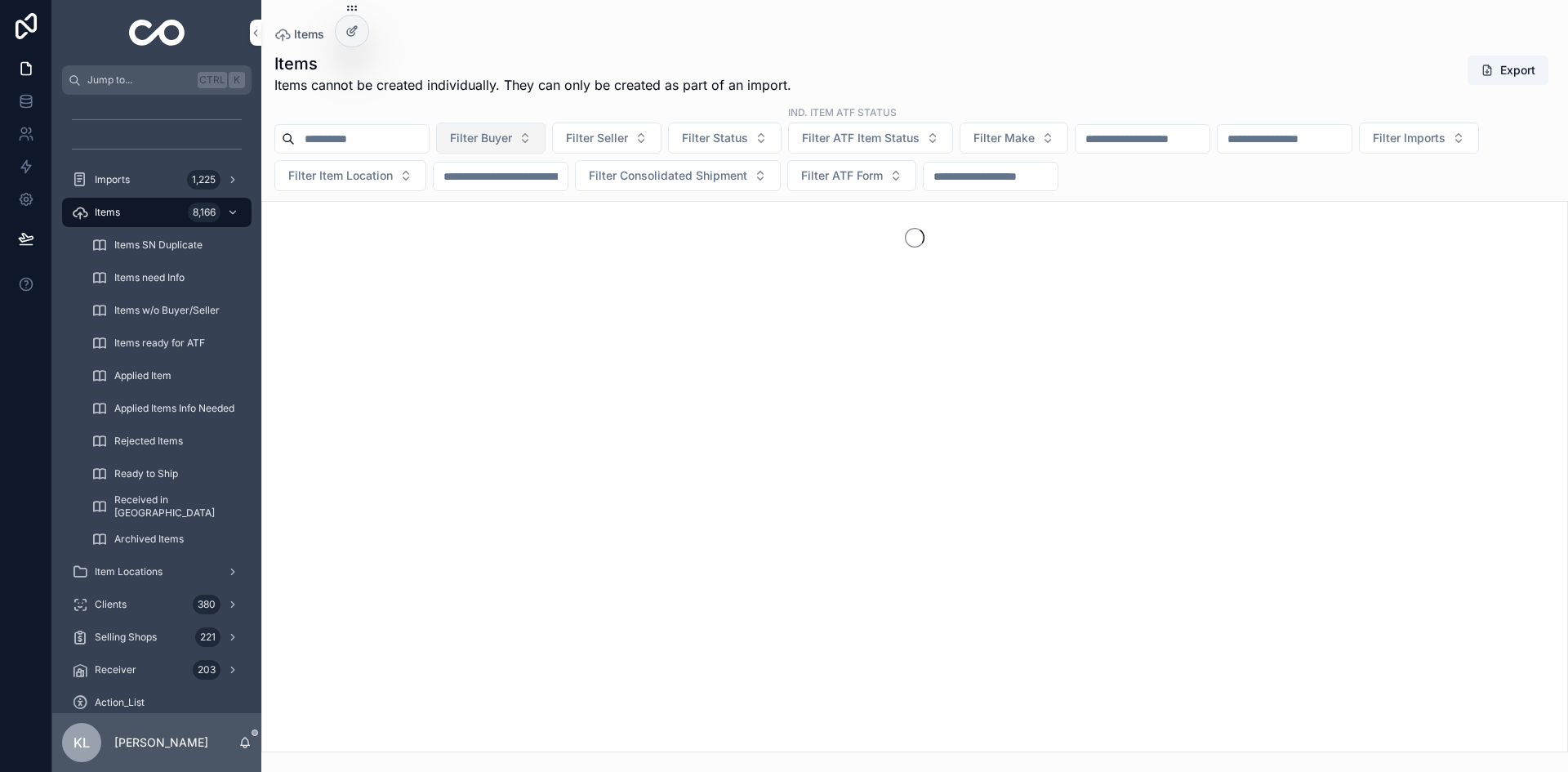
click at [512, 136] on span "Filter Buyer" at bounding box center [481, 139] width 62 height 17
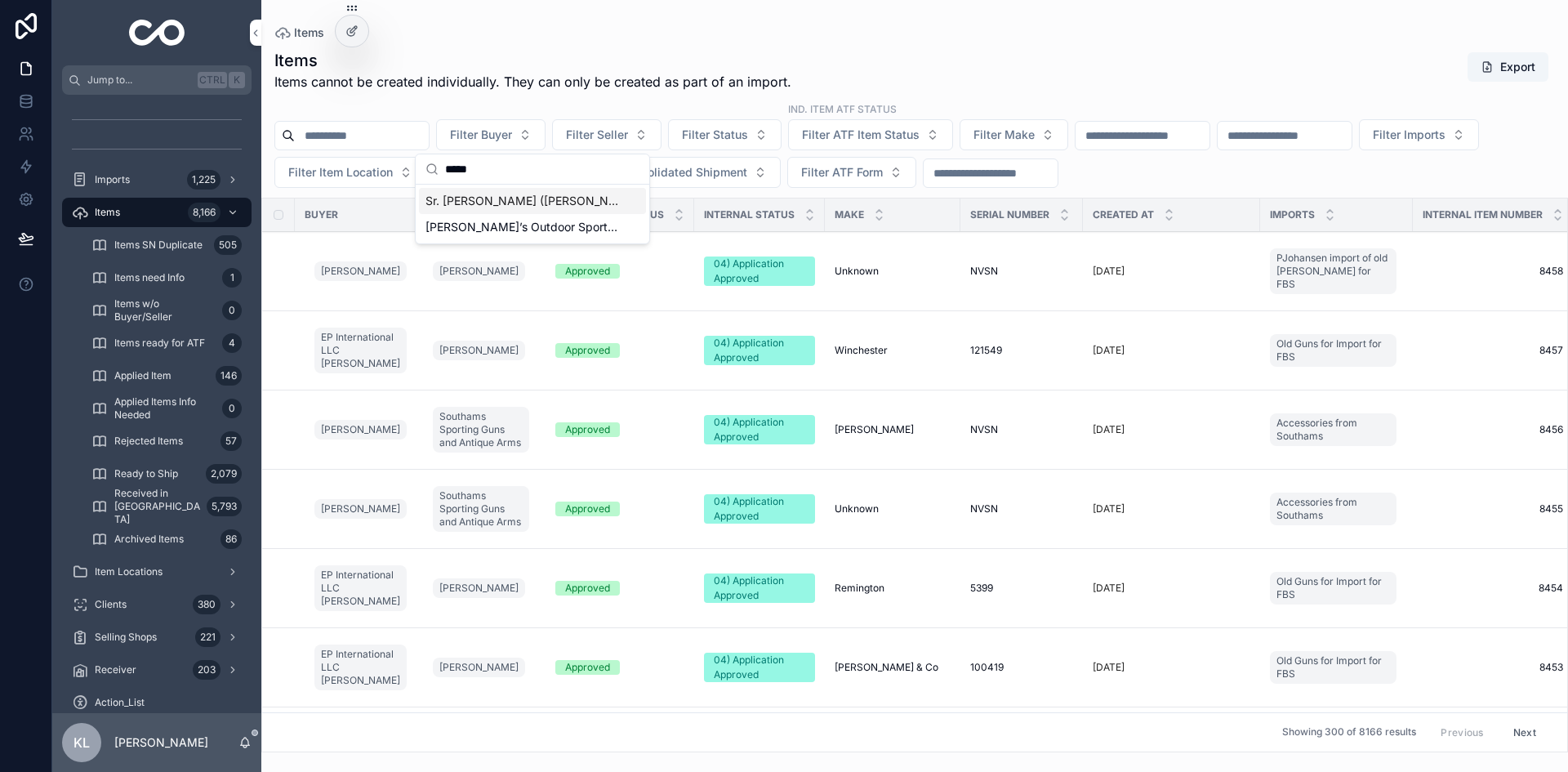
type input "*****"
click at [498, 201] on span "Sr. [PERSON_NAME] ([PERSON_NAME]) [PERSON_NAME]" at bounding box center [522, 201] width 194 height 17
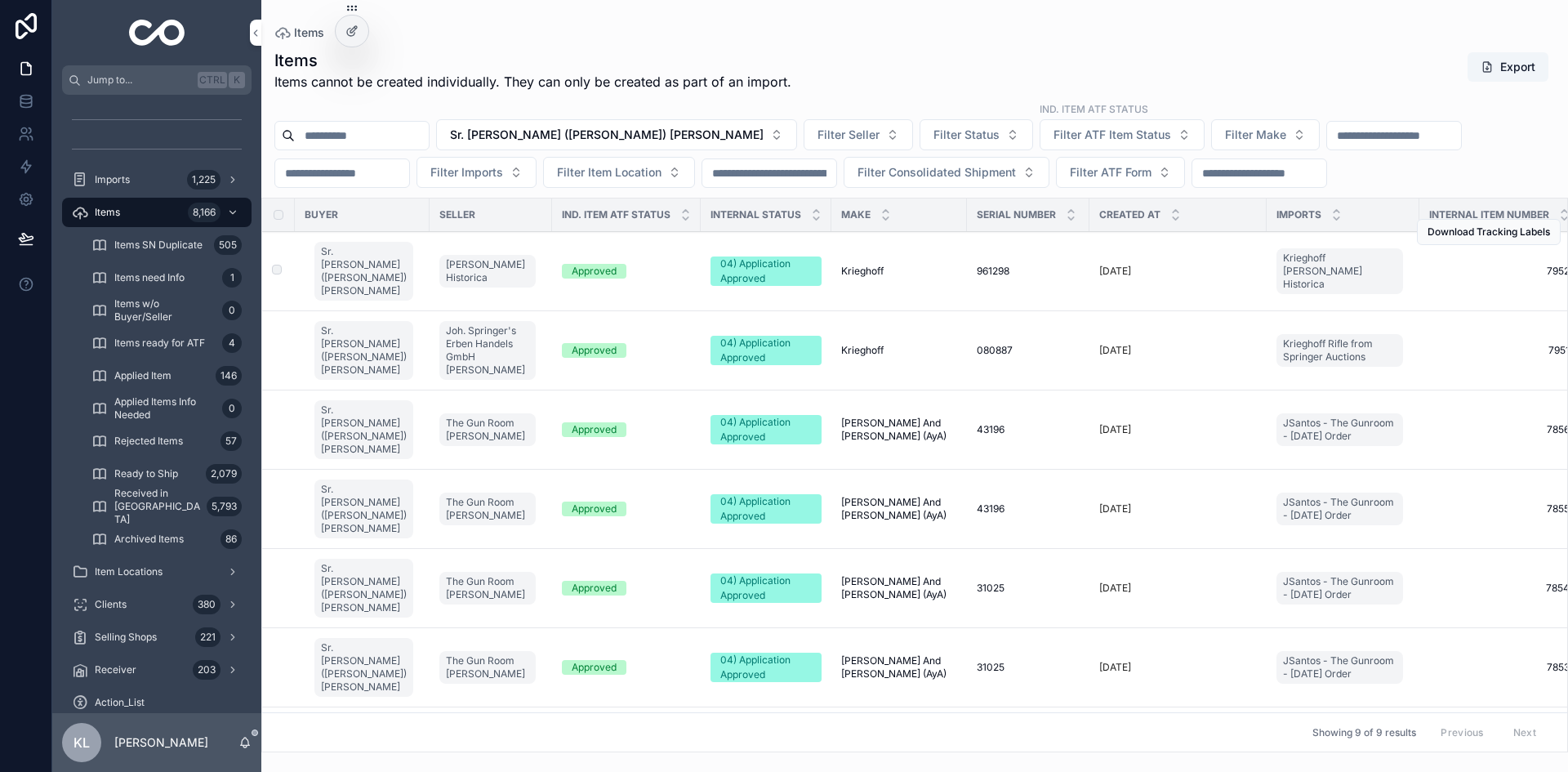
click at [662, 267] on div "Approved" at bounding box center [626, 271] width 129 height 15
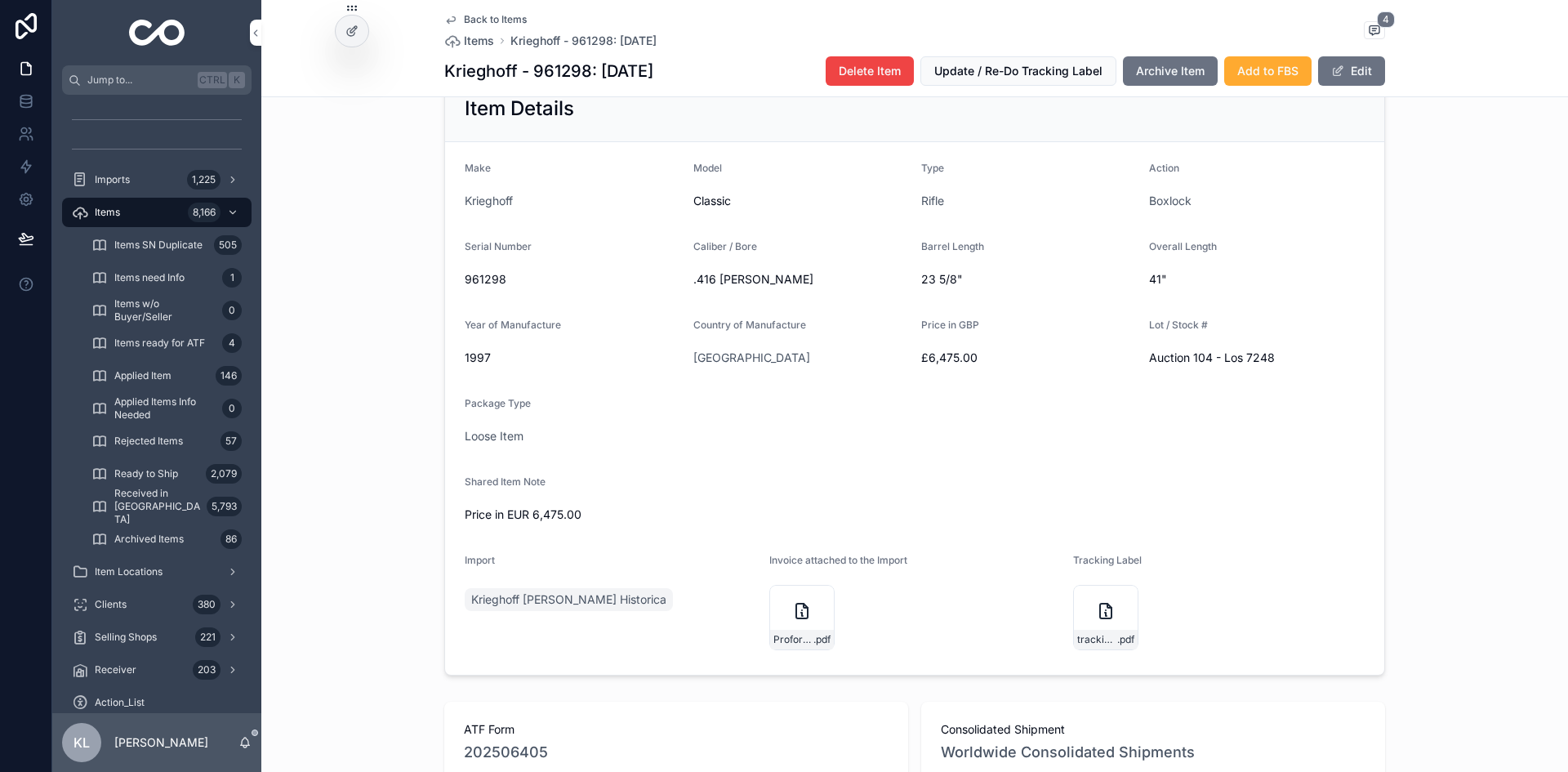
scroll to position [408, 0]
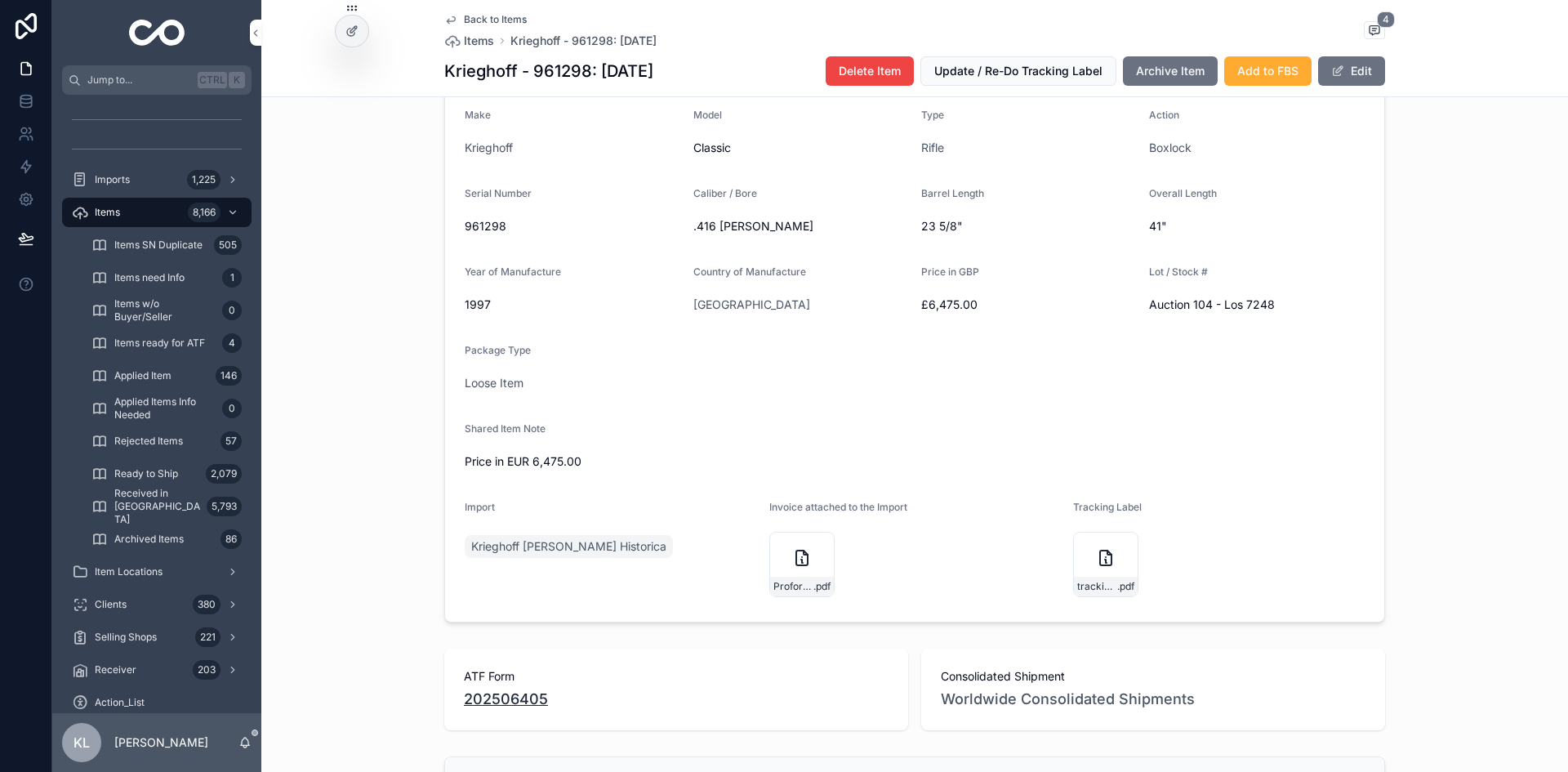
click at [528, 688] on span "202506405" at bounding box center [506, 699] width 84 height 23
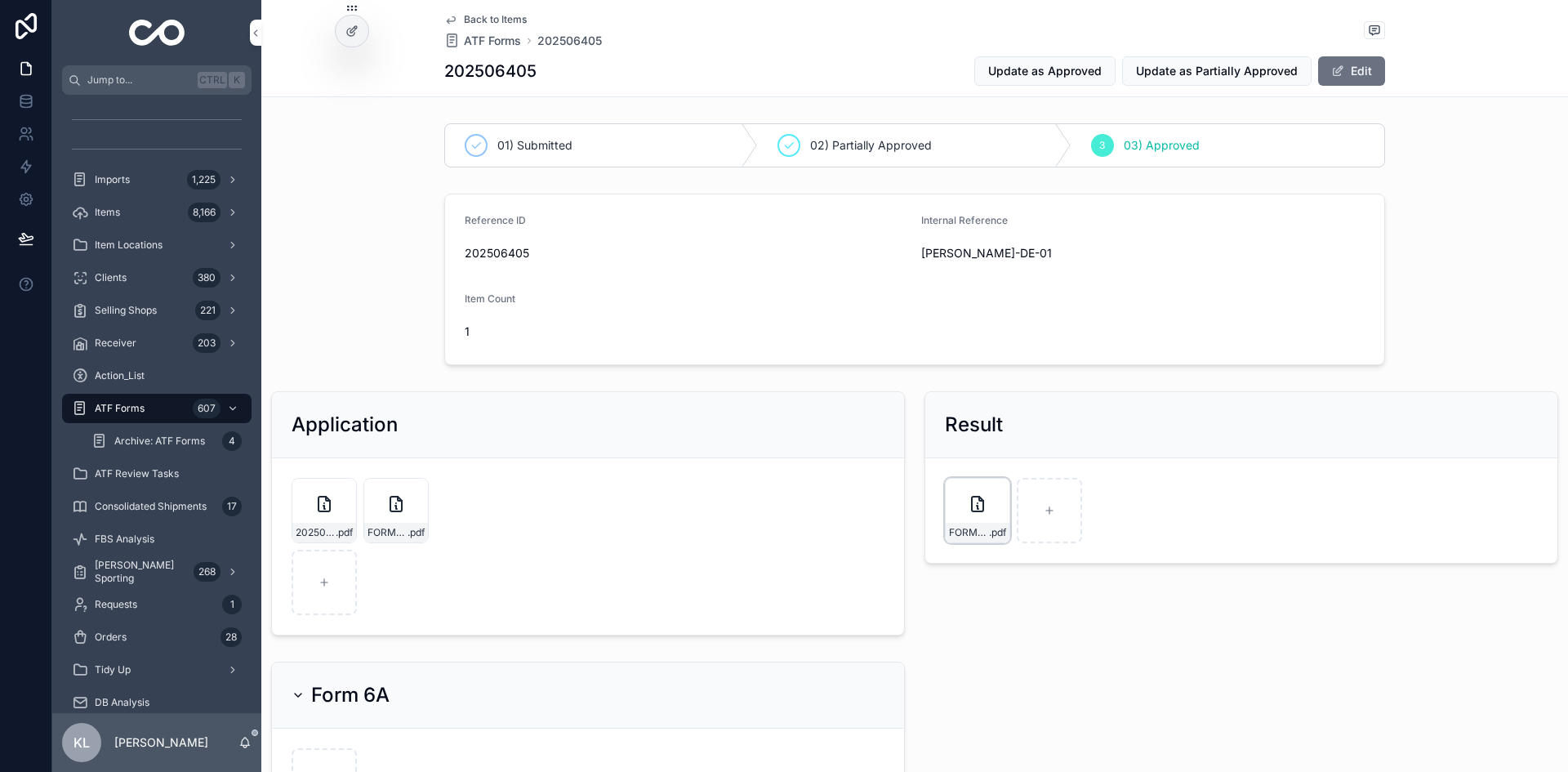
click at [976, 540] on div "FORM6PARTI-APPROVED-JERRY-DE-01 .pdf" at bounding box center [977, 532] width 63 height 19
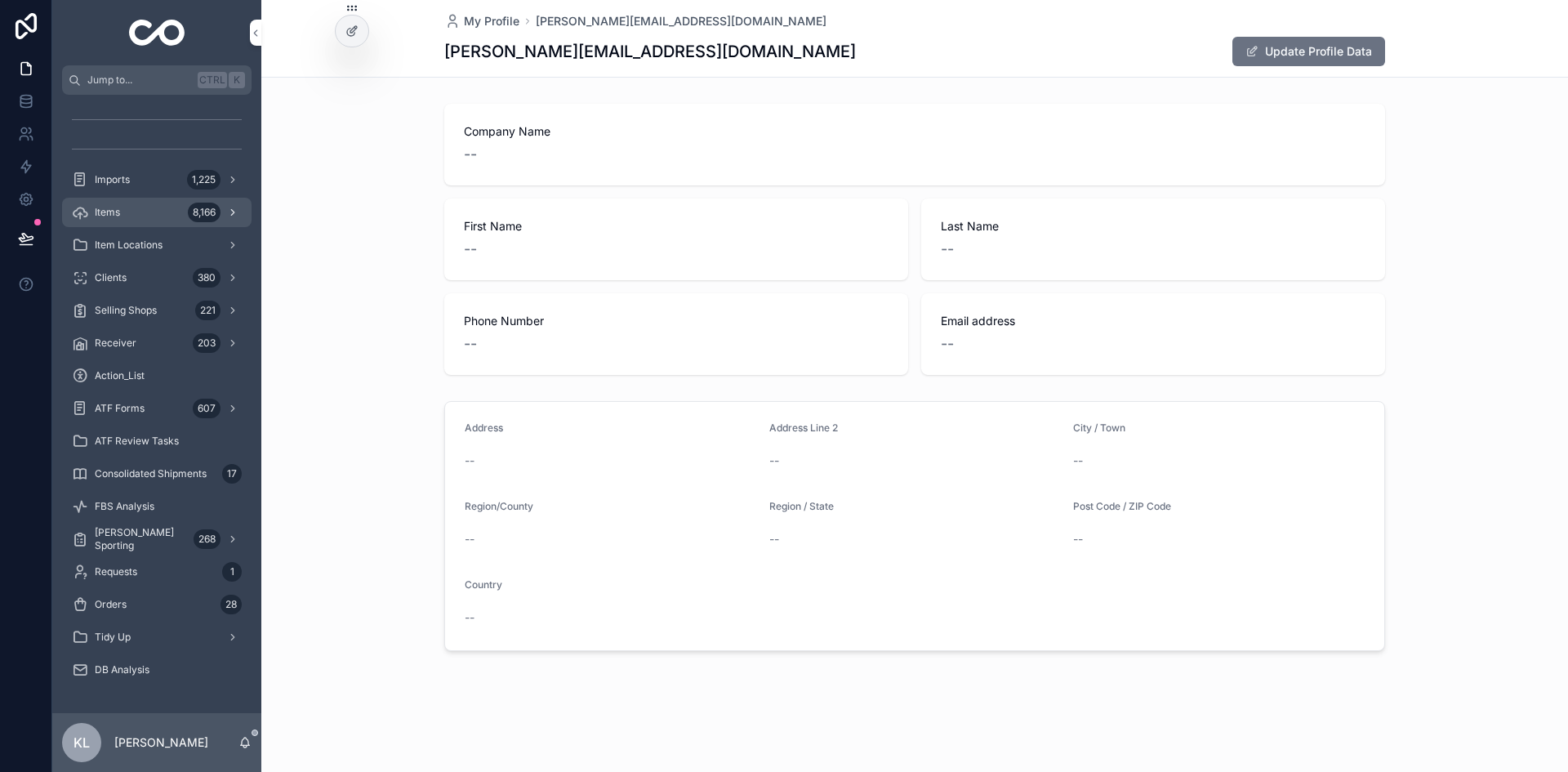
click at [169, 214] on div "Items 8,166" at bounding box center [157, 212] width 170 height 26
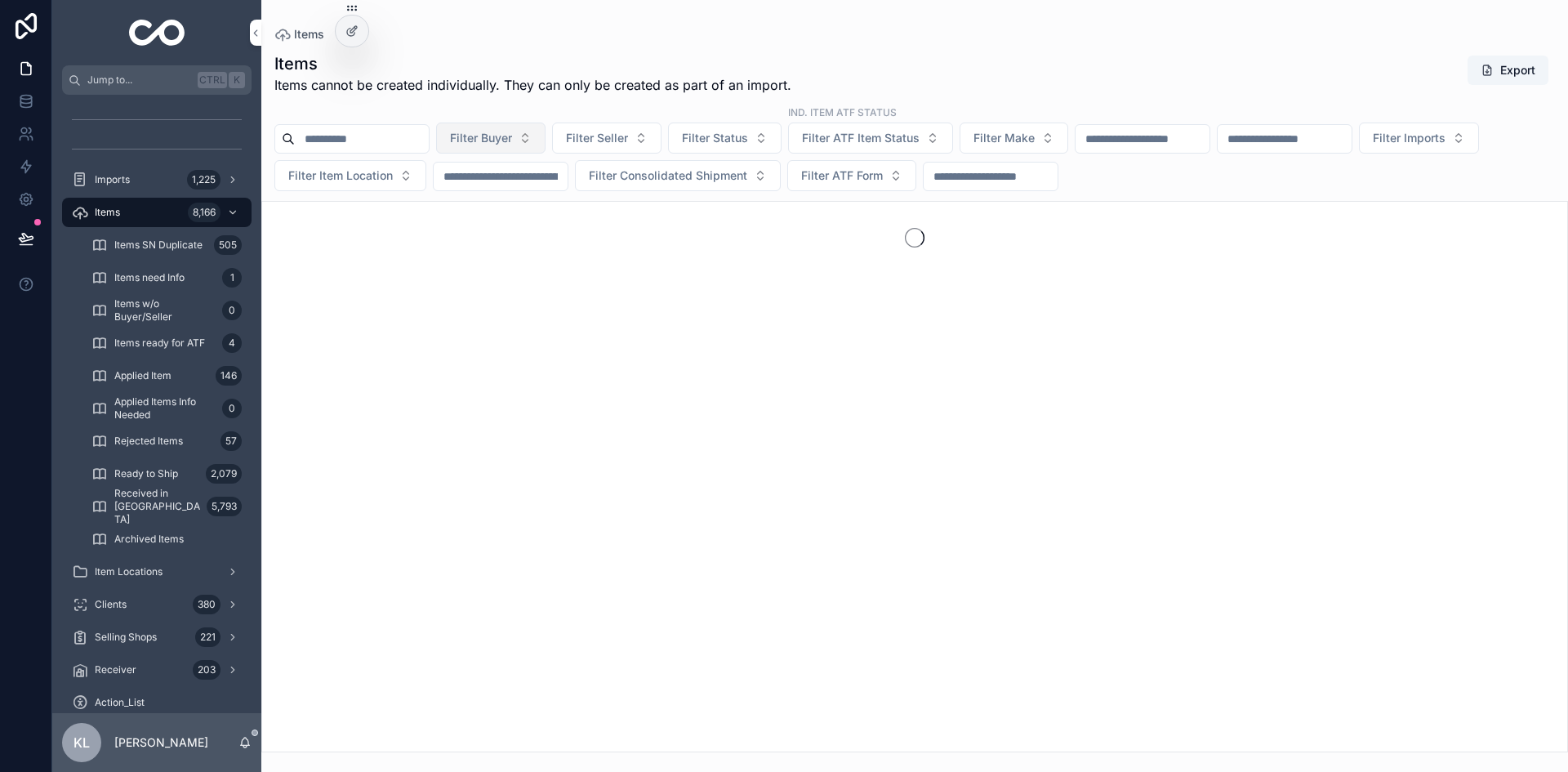
click at [546, 140] on button "Filter Buyer" at bounding box center [491, 138] width 109 height 31
type input "*****"
click at [502, 212] on div "[PERSON_NAME]" at bounding box center [532, 204] width 227 height 26
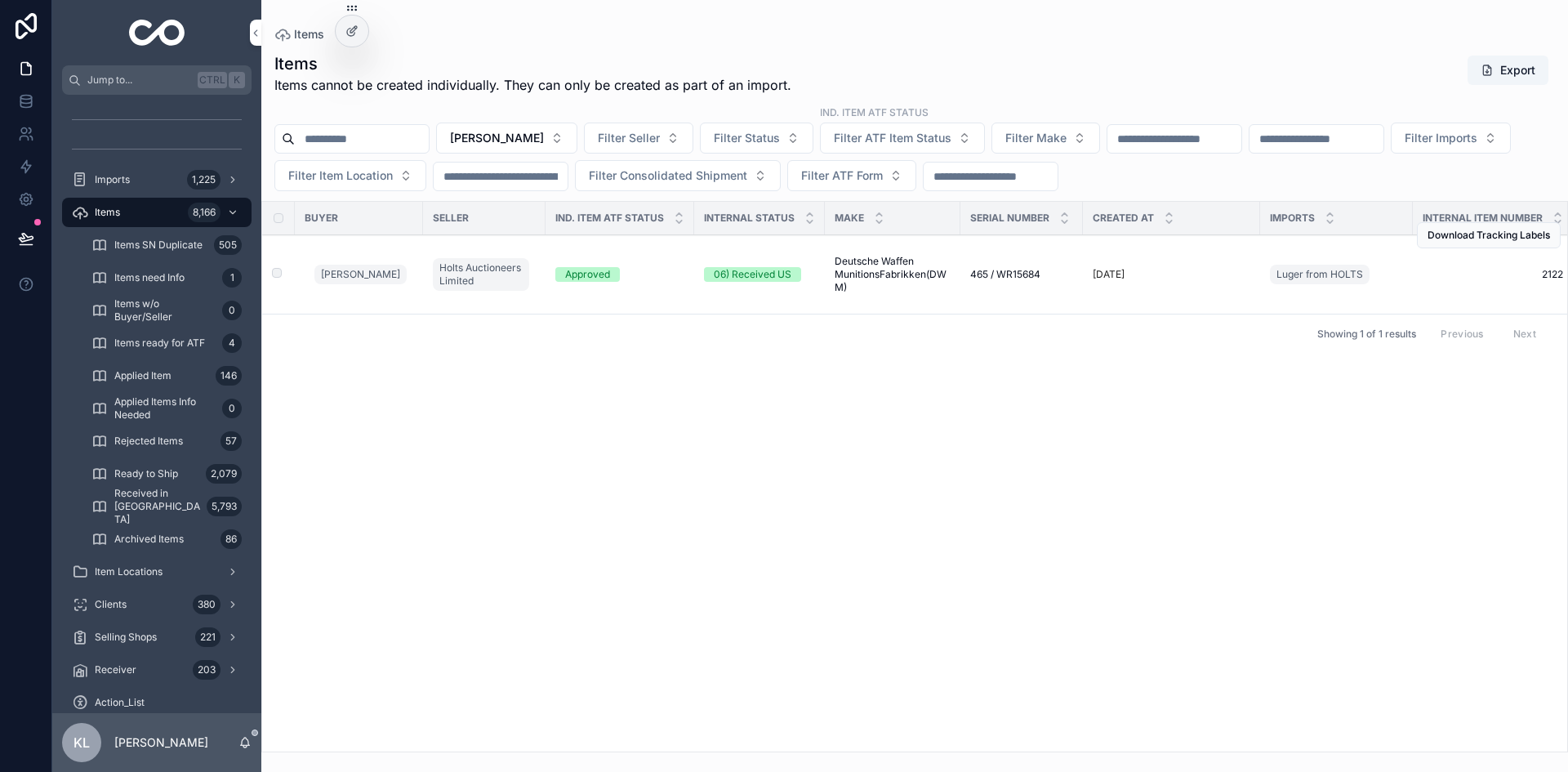
click at [1181, 275] on div "1 year ago" at bounding box center [1172, 275] width 158 height 13
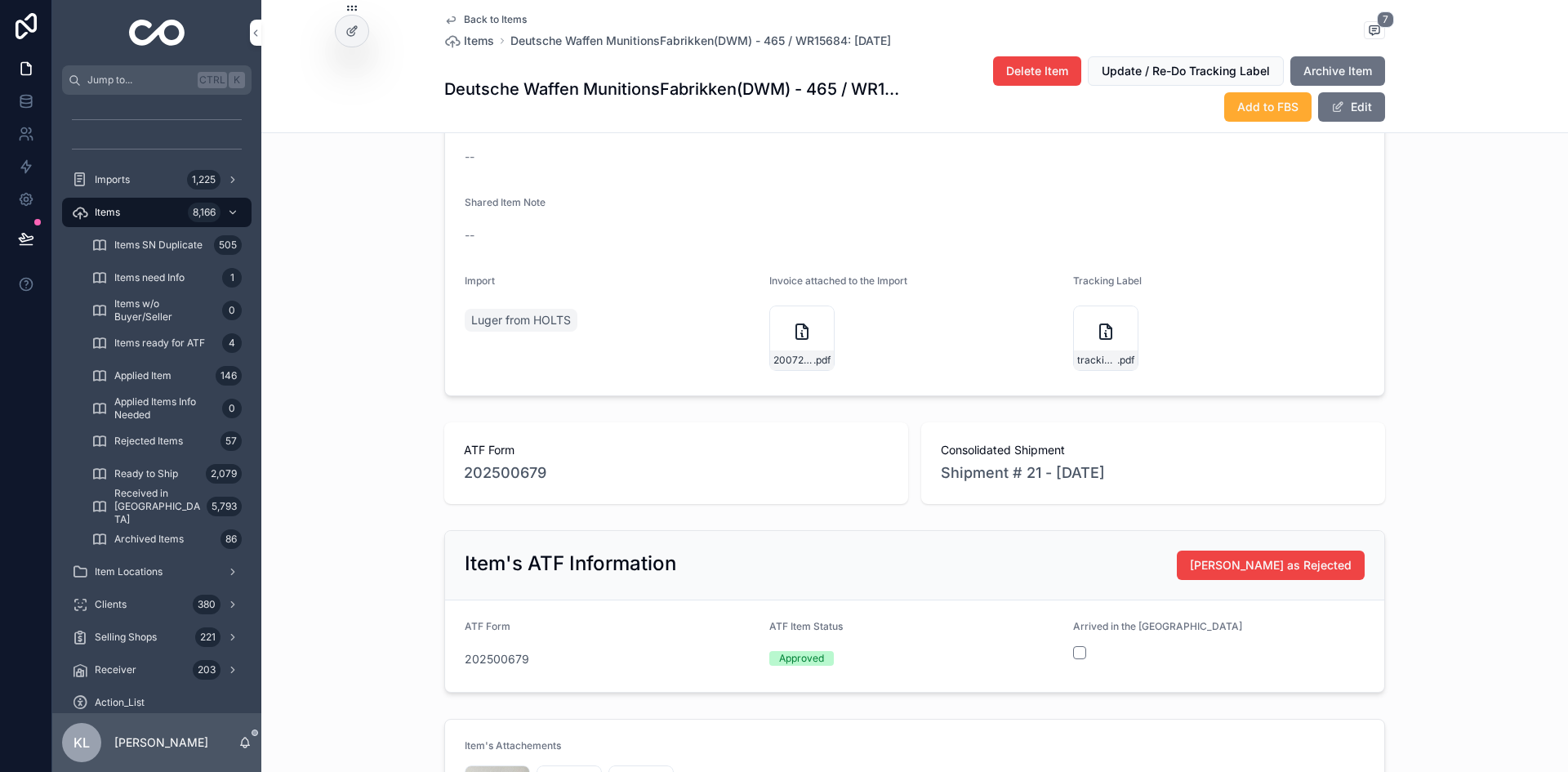
scroll to position [653, 0]
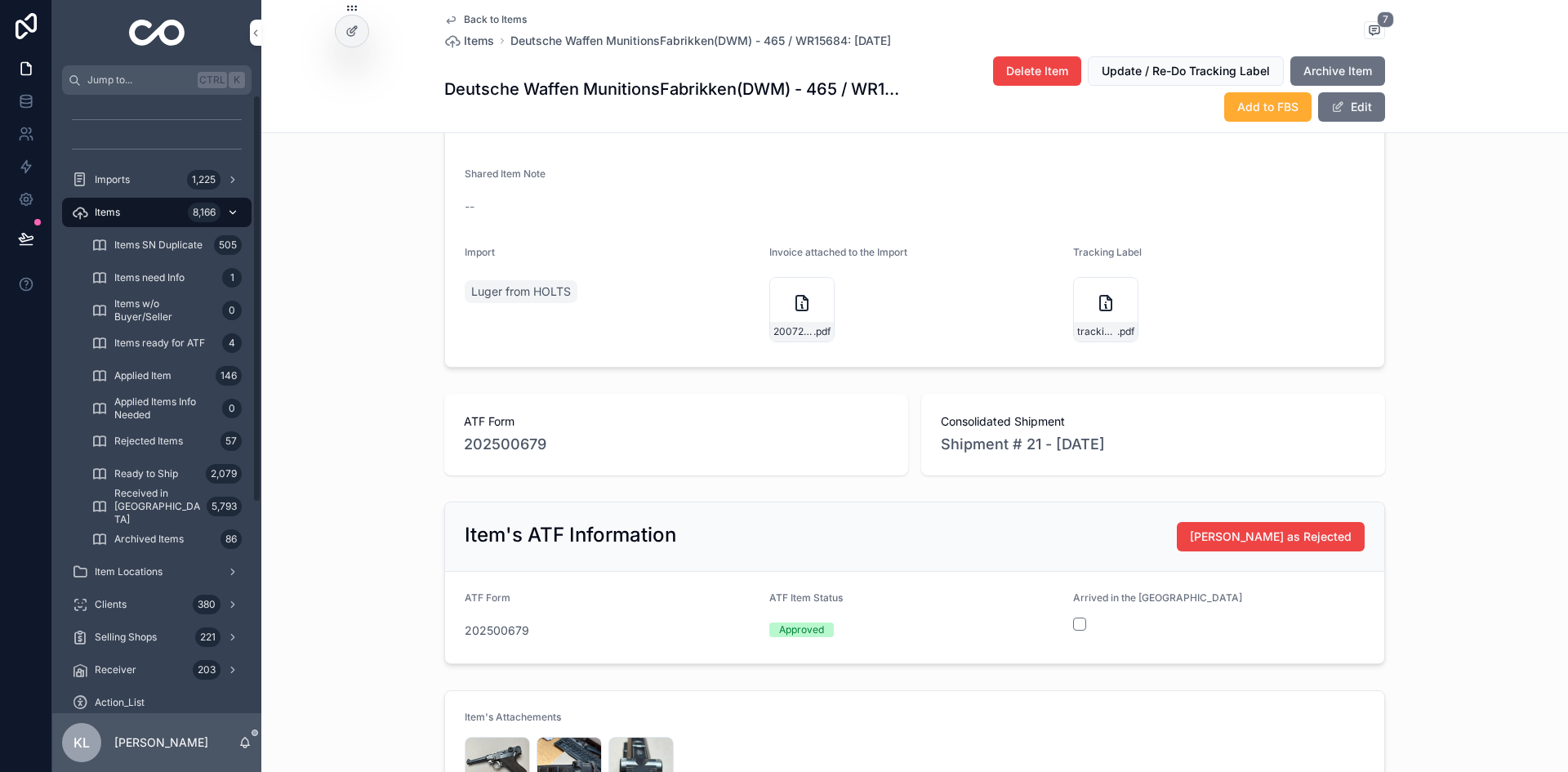
click at [174, 207] on div "Items 8,166" at bounding box center [157, 212] width 170 height 26
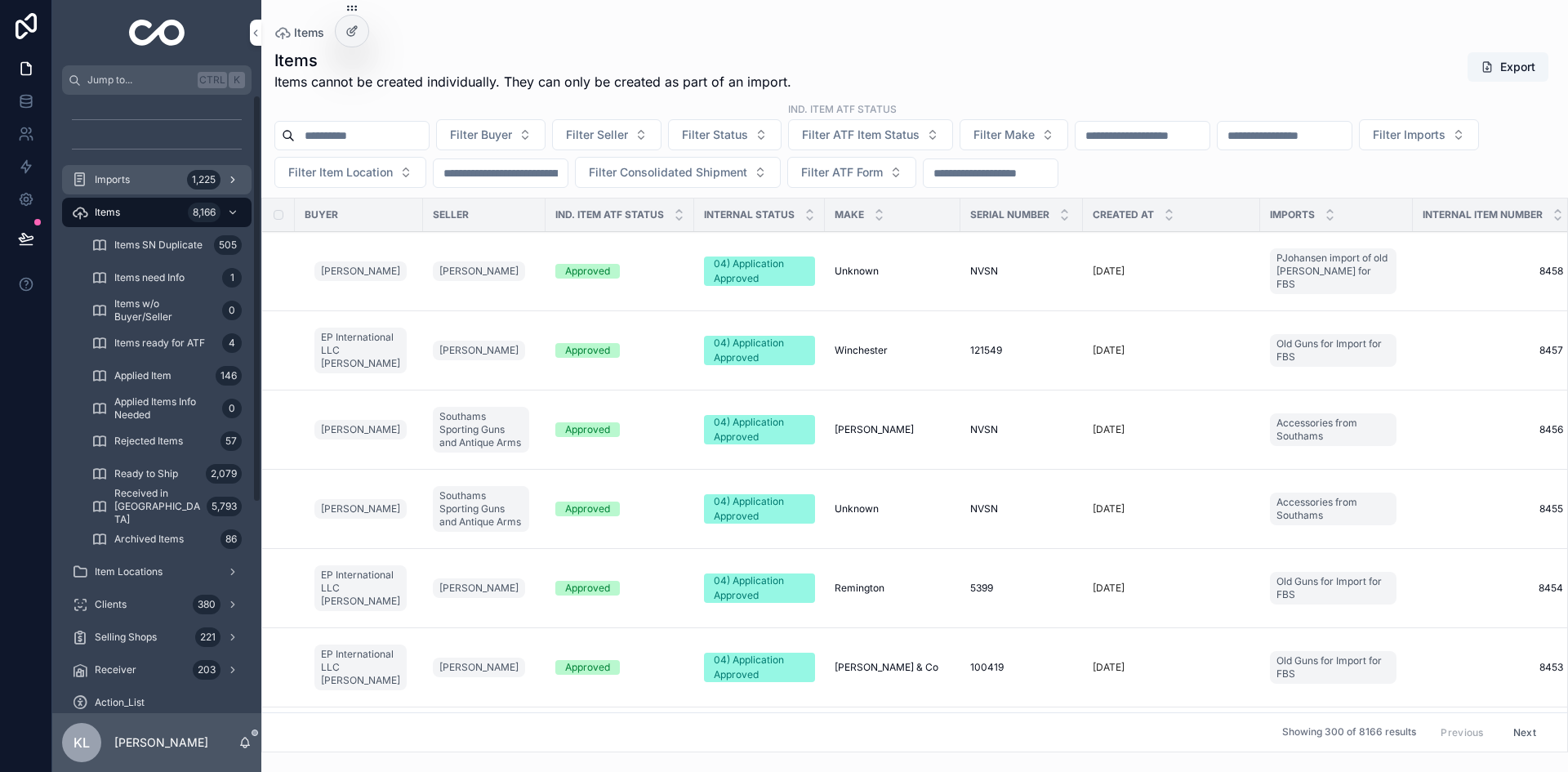
click at [140, 179] on div "Imports 1,225" at bounding box center [157, 179] width 170 height 26
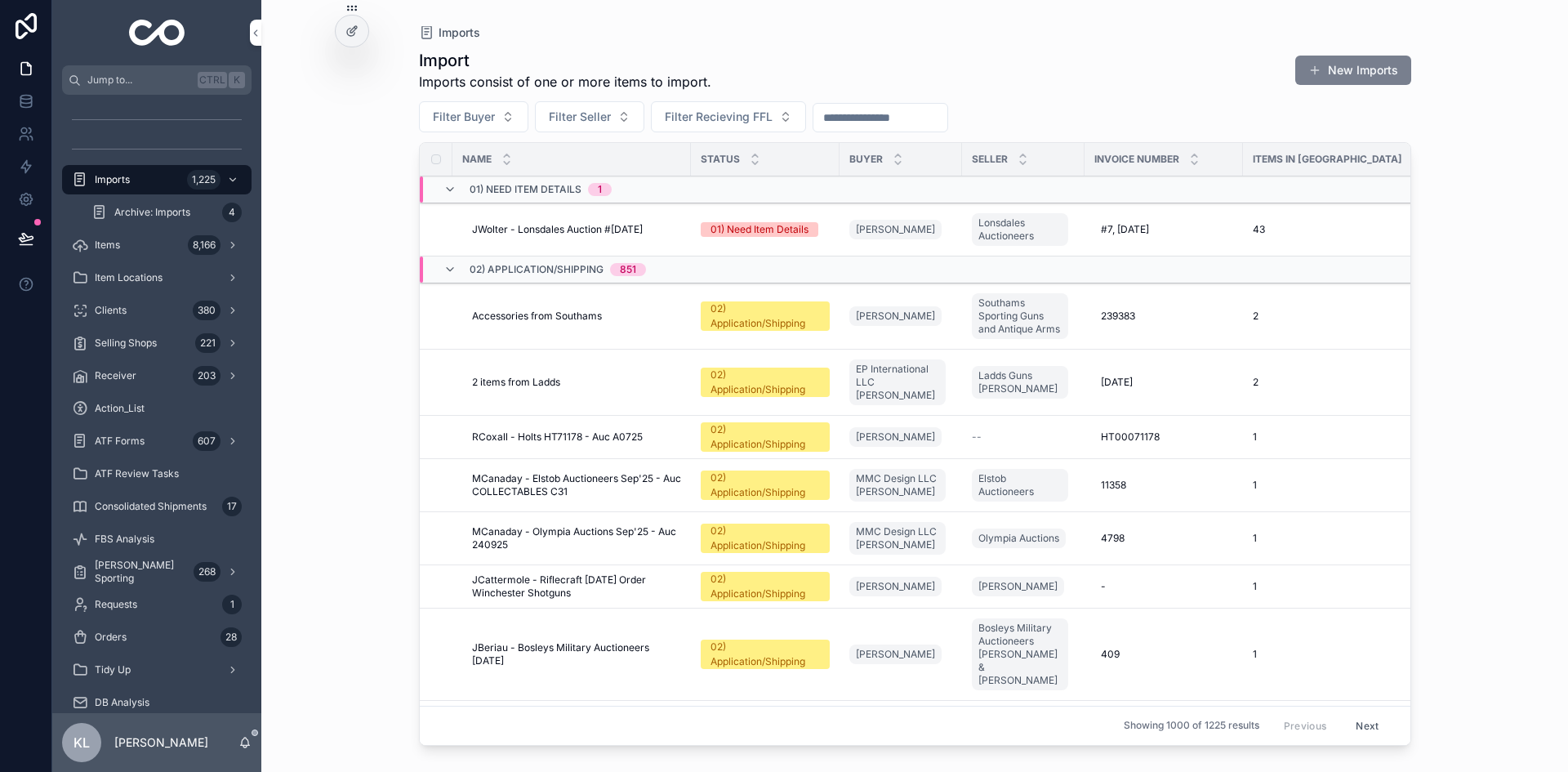
click at [1334, 69] on button "New Imports" at bounding box center [1353, 70] width 116 height 29
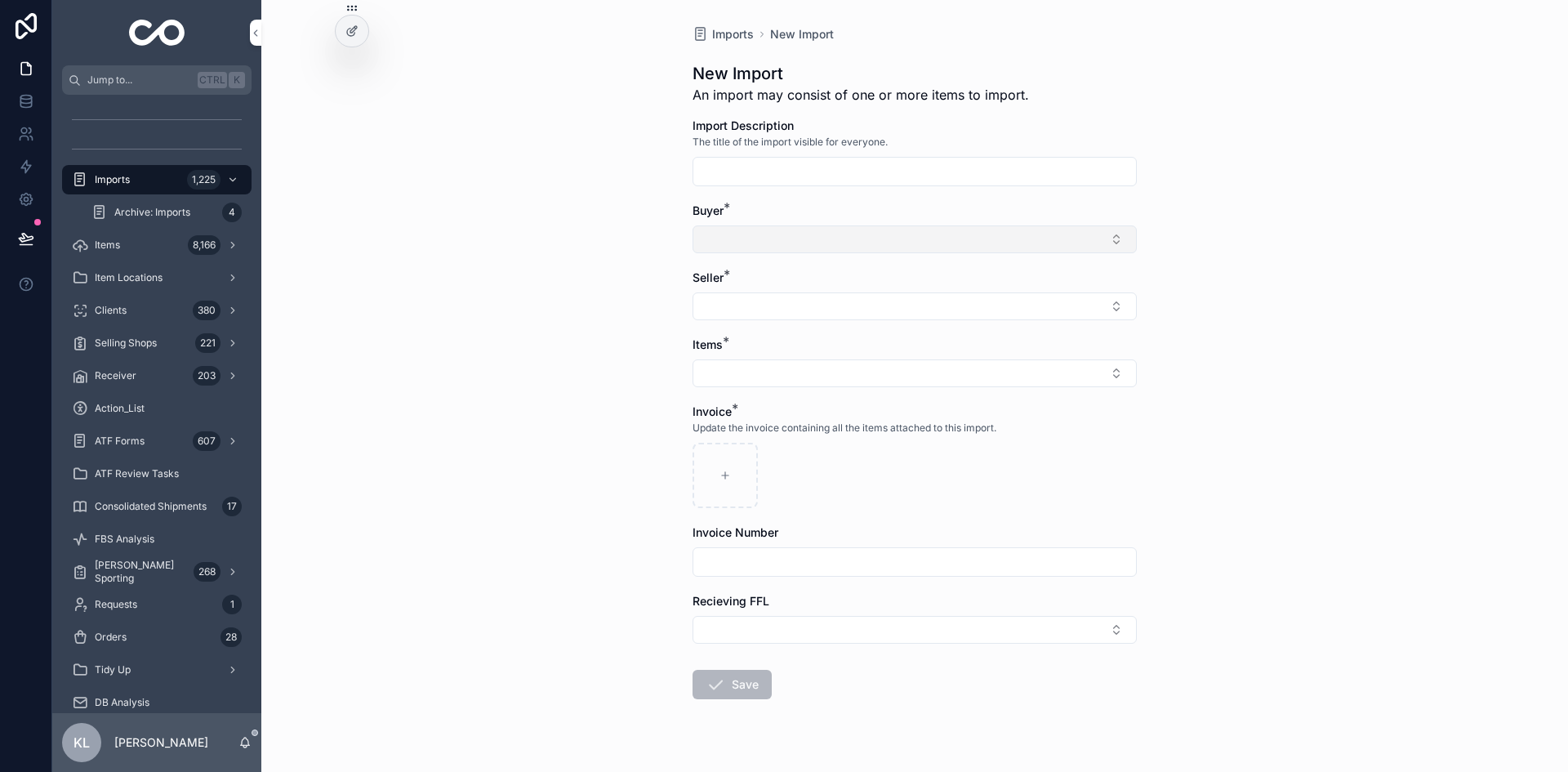
click at [867, 240] on button "Select Button" at bounding box center [915, 239] width 444 height 28
type input "*****"
click at [856, 305] on span "[PERSON_NAME]" at bounding box center [849, 304] width 94 height 17
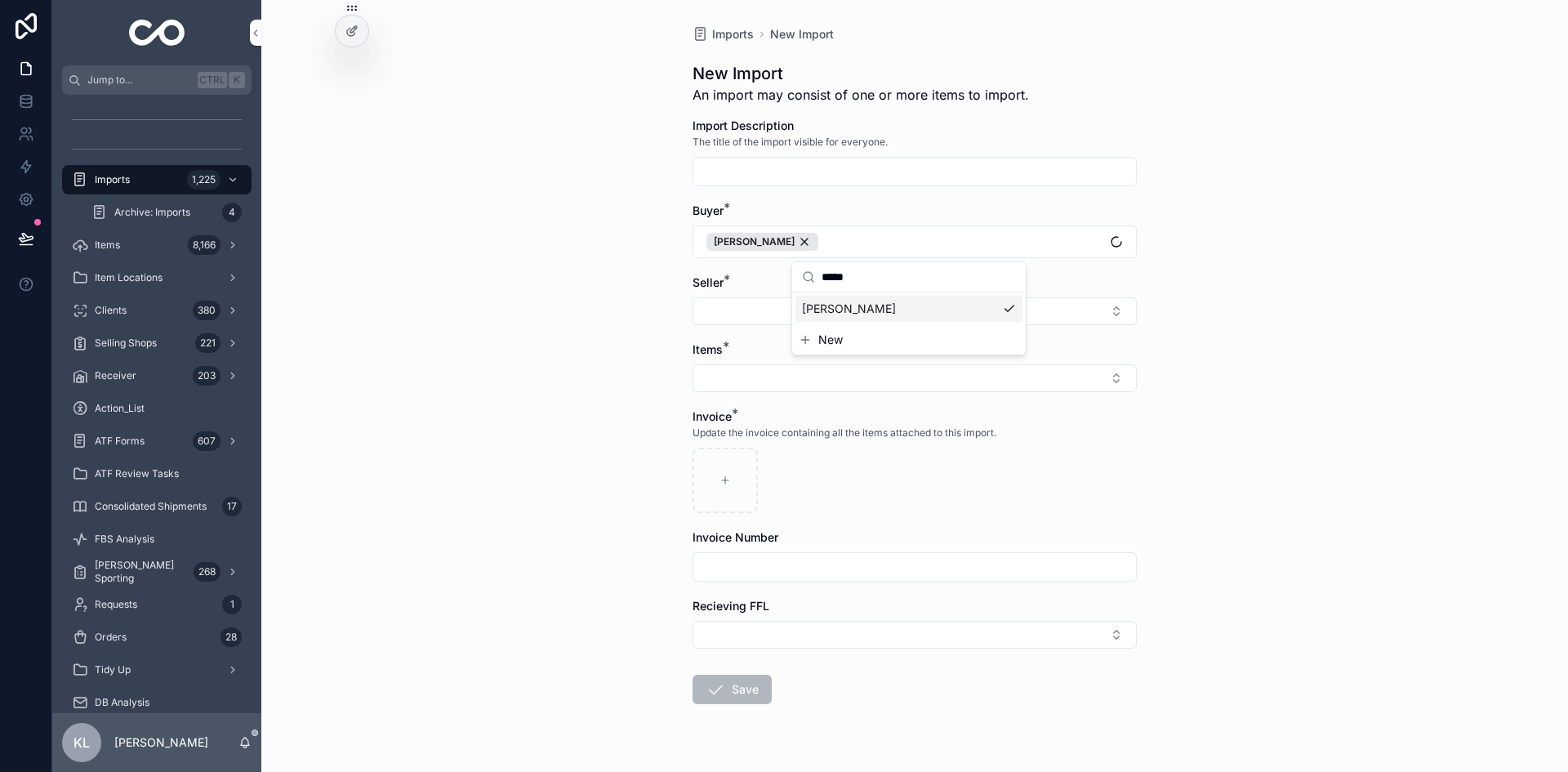
click at [776, 164] on input "scrollable content" at bounding box center [915, 171] width 442 height 23
click at [887, 171] on input "**********" at bounding box center [915, 171] width 442 height 23
type input "**********"
click at [744, 306] on button "Select Button" at bounding box center [915, 310] width 444 height 28
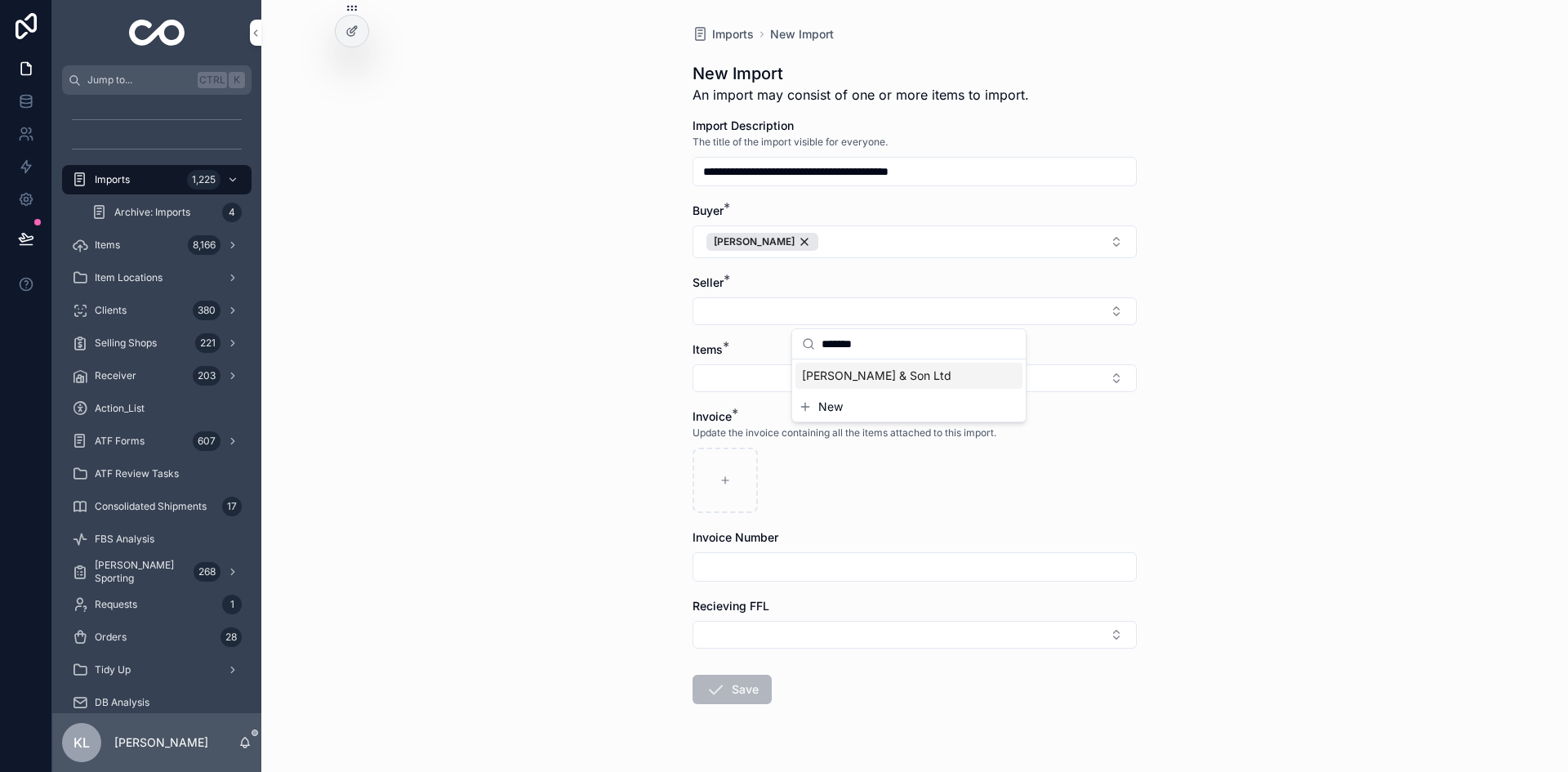
type input "*******"
click at [888, 380] on span "[PERSON_NAME] & Son Ltd" at bounding box center [876, 376] width 149 height 17
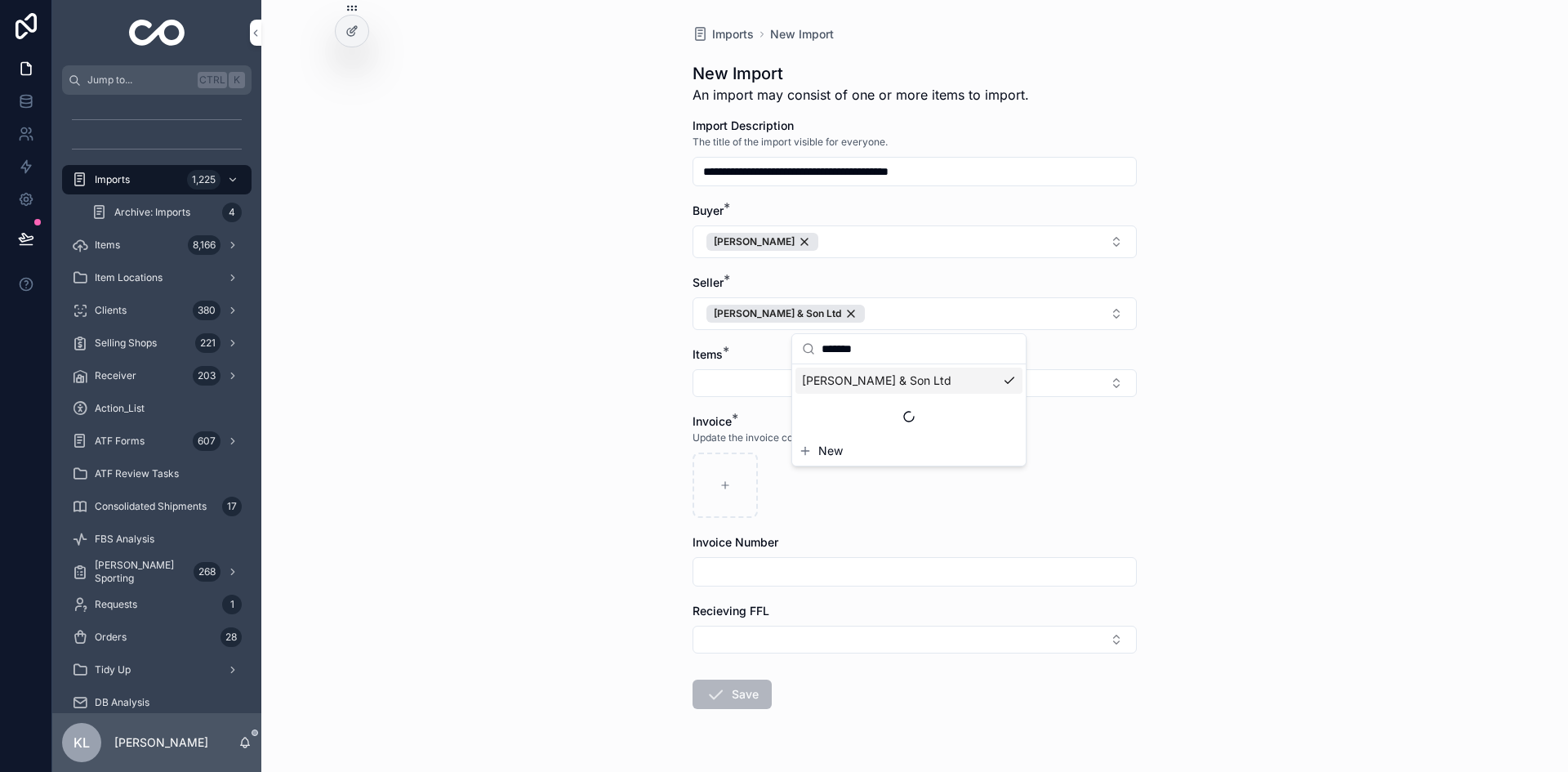
click at [501, 291] on div "**********" at bounding box center [915, 386] width 1307 height 772
click at [736, 377] on button "Select Button" at bounding box center [915, 382] width 444 height 28
click at [828, 448] on span "New" at bounding box center [830, 447] width 24 height 17
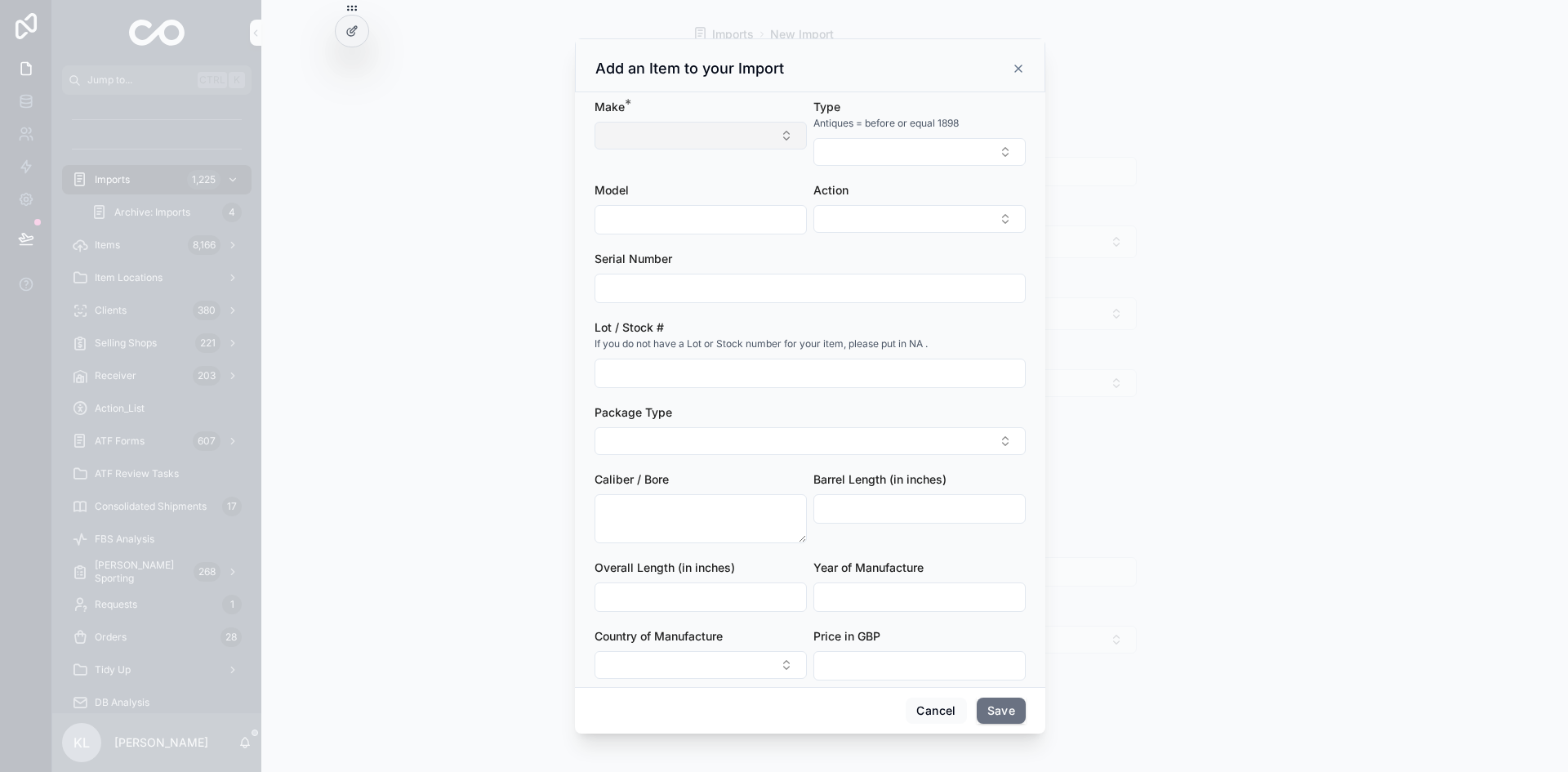
click at [706, 138] on button "Select Button" at bounding box center [701, 135] width 212 height 28
type input "****"
click at [603, 200] on button "New" at bounding box center [698, 199] width 220 height 17
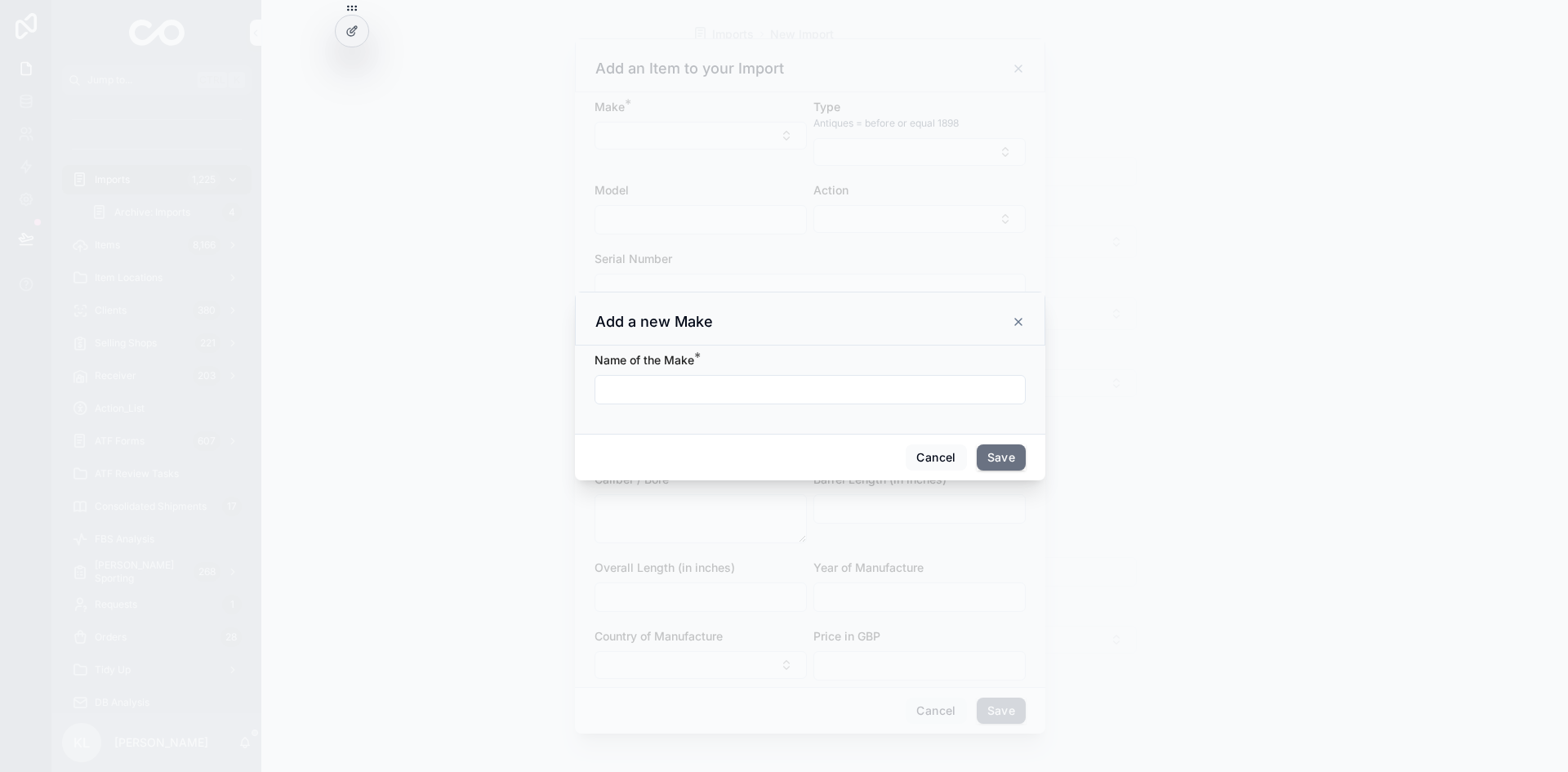
click at [645, 399] on input "scrollable content" at bounding box center [810, 389] width 430 height 23
type input "**********"
click at [1026, 455] on div "Cancel Save" at bounding box center [810, 457] width 471 height 47
click at [1009, 461] on button "Save" at bounding box center [1001, 457] width 49 height 26
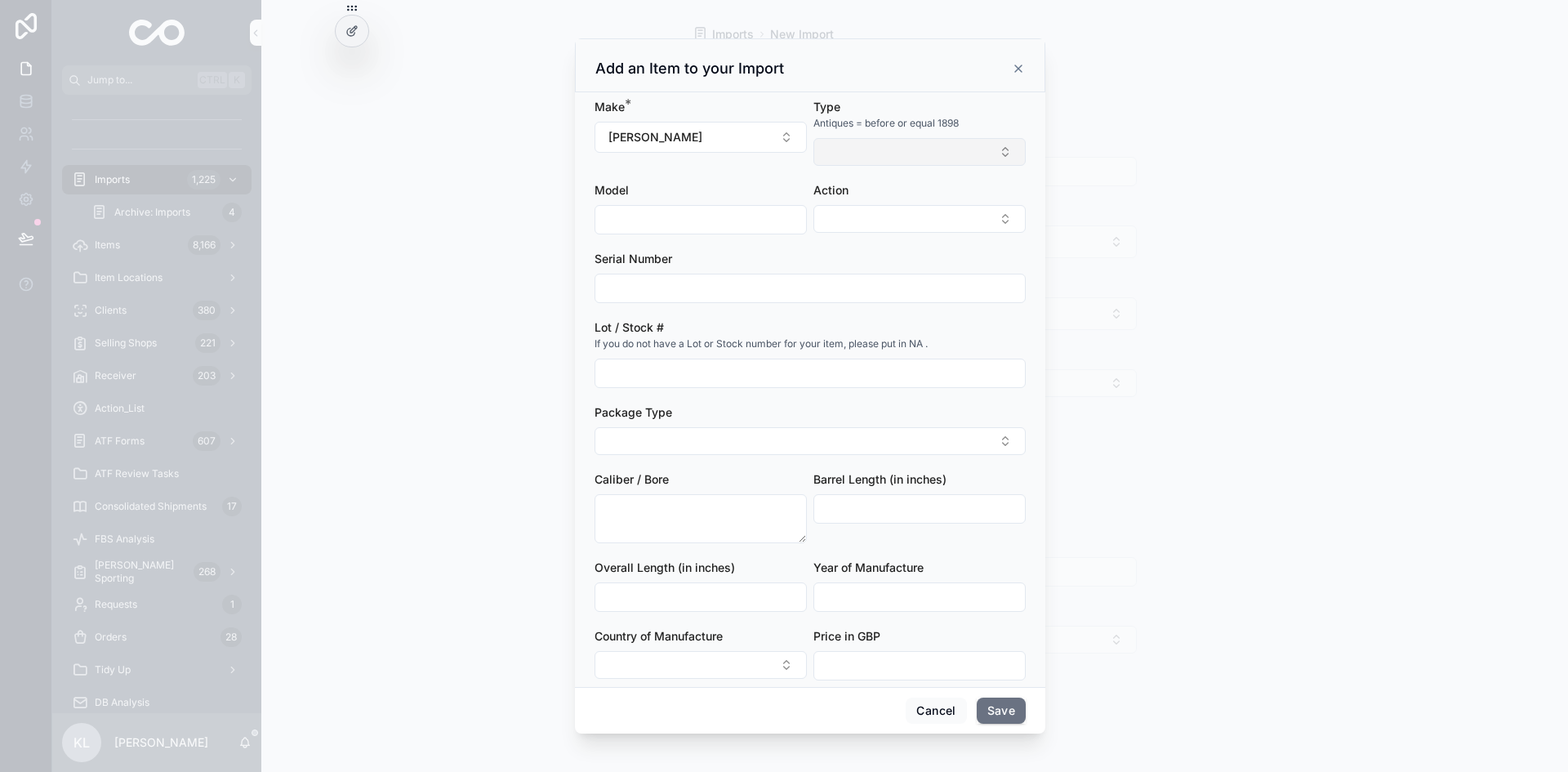
click at [882, 146] on button "Select Button" at bounding box center [920, 151] width 212 height 28
type input "*****"
click at [812, 288] on span "Rifle" at bounding box center [814, 295] width 23 height 17
click at [619, 210] on div "scrollable content" at bounding box center [701, 223] width 212 height 29
click at [633, 220] on input "scrollable content" at bounding box center [701, 222] width 211 height 23
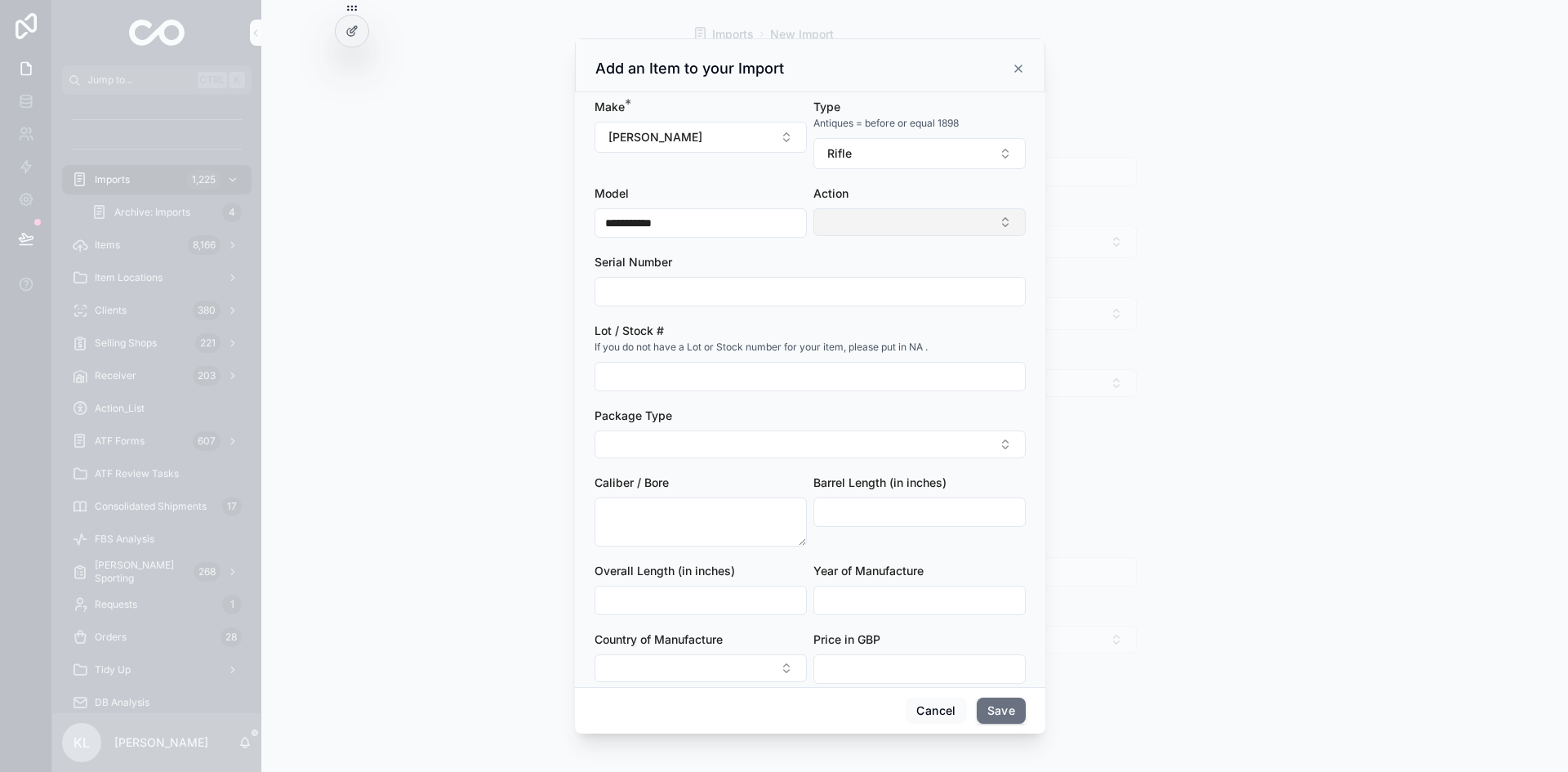
type input "**********"
click at [927, 225] on button "Select Button" at bounding box center [920, 222] width 212 height 28
type input "****"
click at [851, 289] on span "Bolt Action" at bounding box center [832, 287] width 58 height 17
click at [644, 288] on input "scrollable content" at bounding box center [810, 293] width 430 height 23
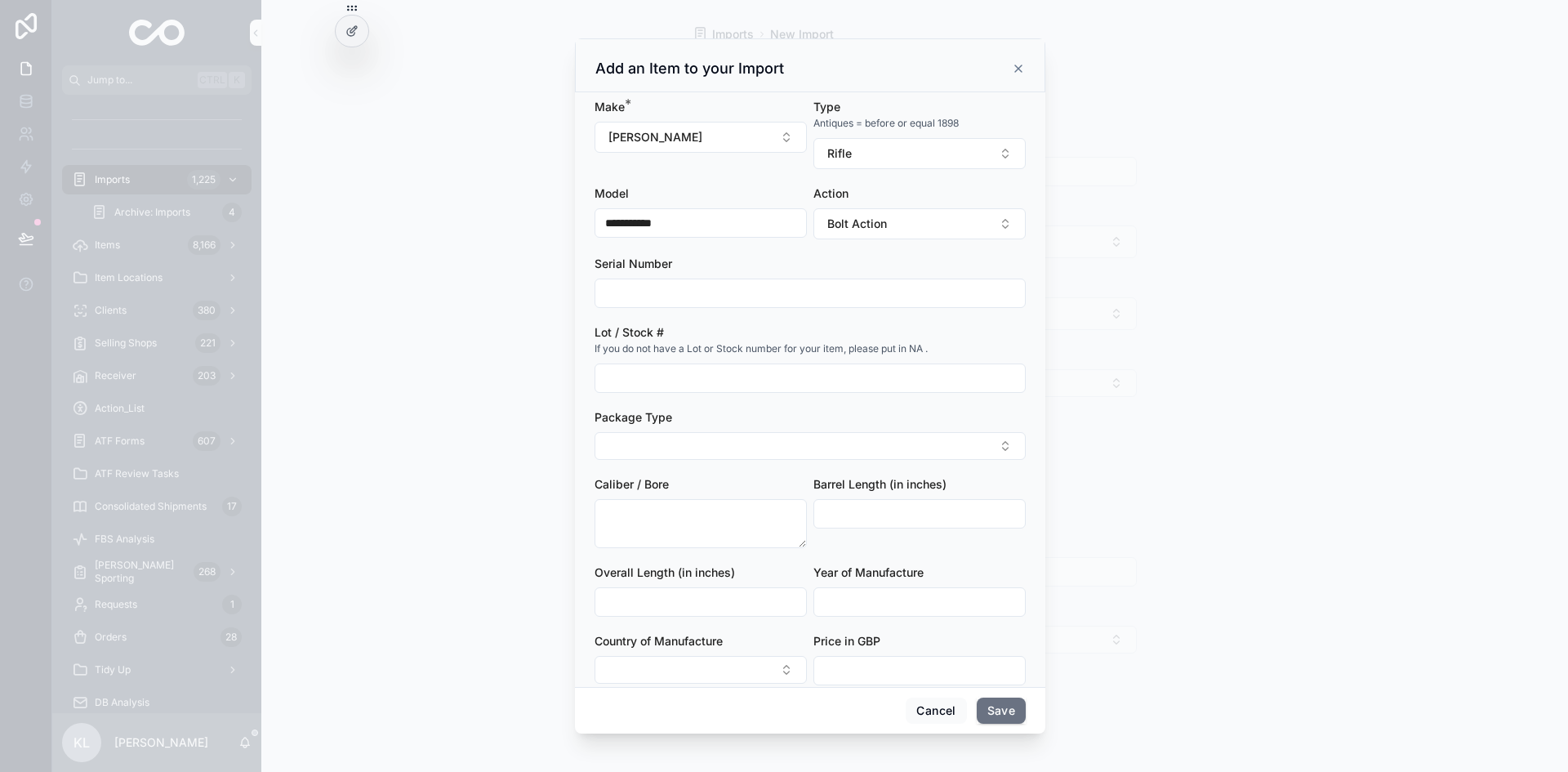
click at [611, 371] on input "scrollable content" at bounding box center [810, 377] width 430 height 23
type input "*"
click at [614, 435] on button "Select Button" at bounding box center [810, 446] width 431 height 28
click at [498, 406] on div "scrollable content" at bounding box center [784, 386] width 1568 height 772
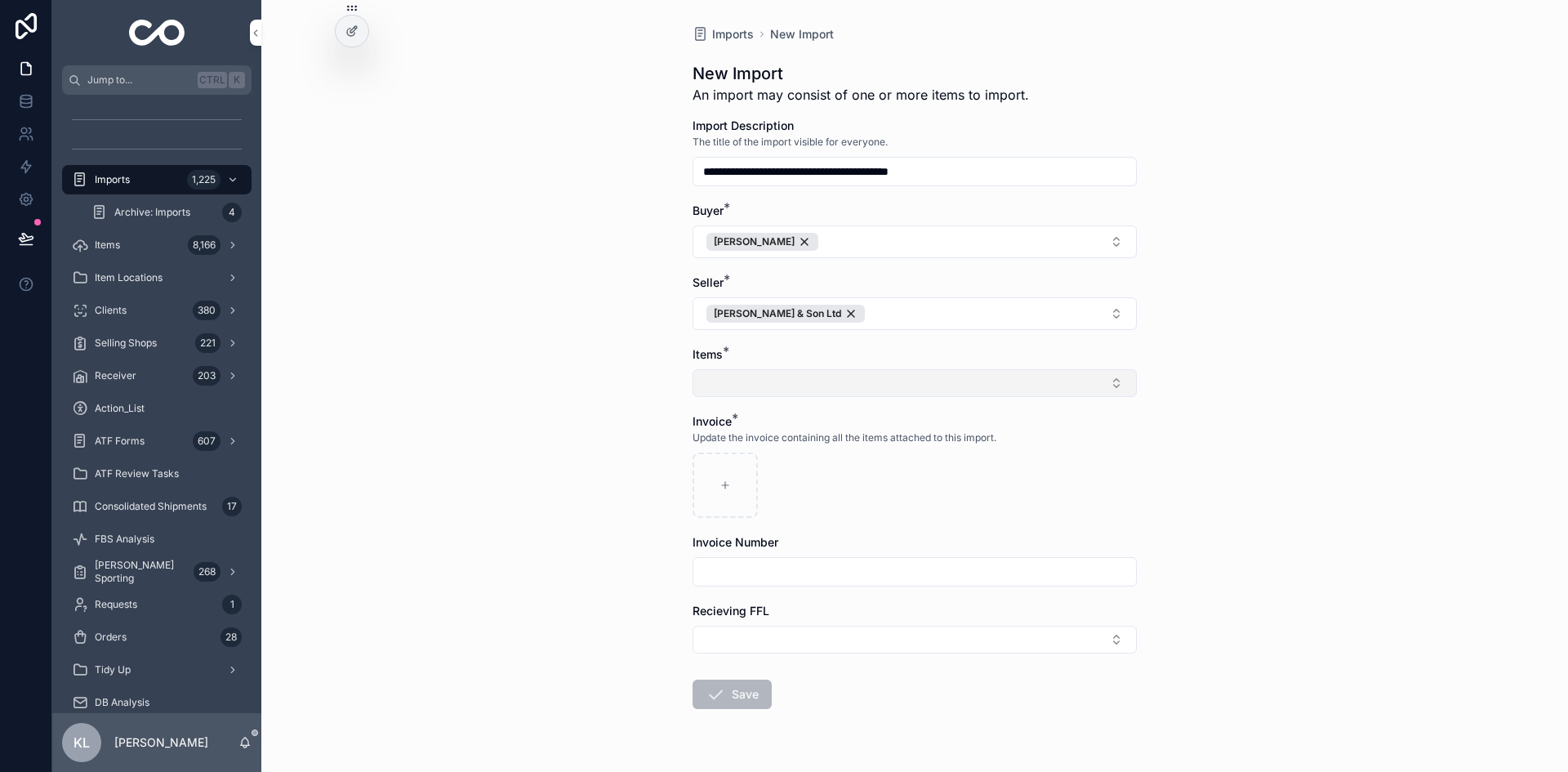
click at [720, 377] on button "Select Button" at bounding box center [915, 382] width 444 height 28
click at [832, 454] on span "New" at bounding box center [830, 447] width 24 height 17
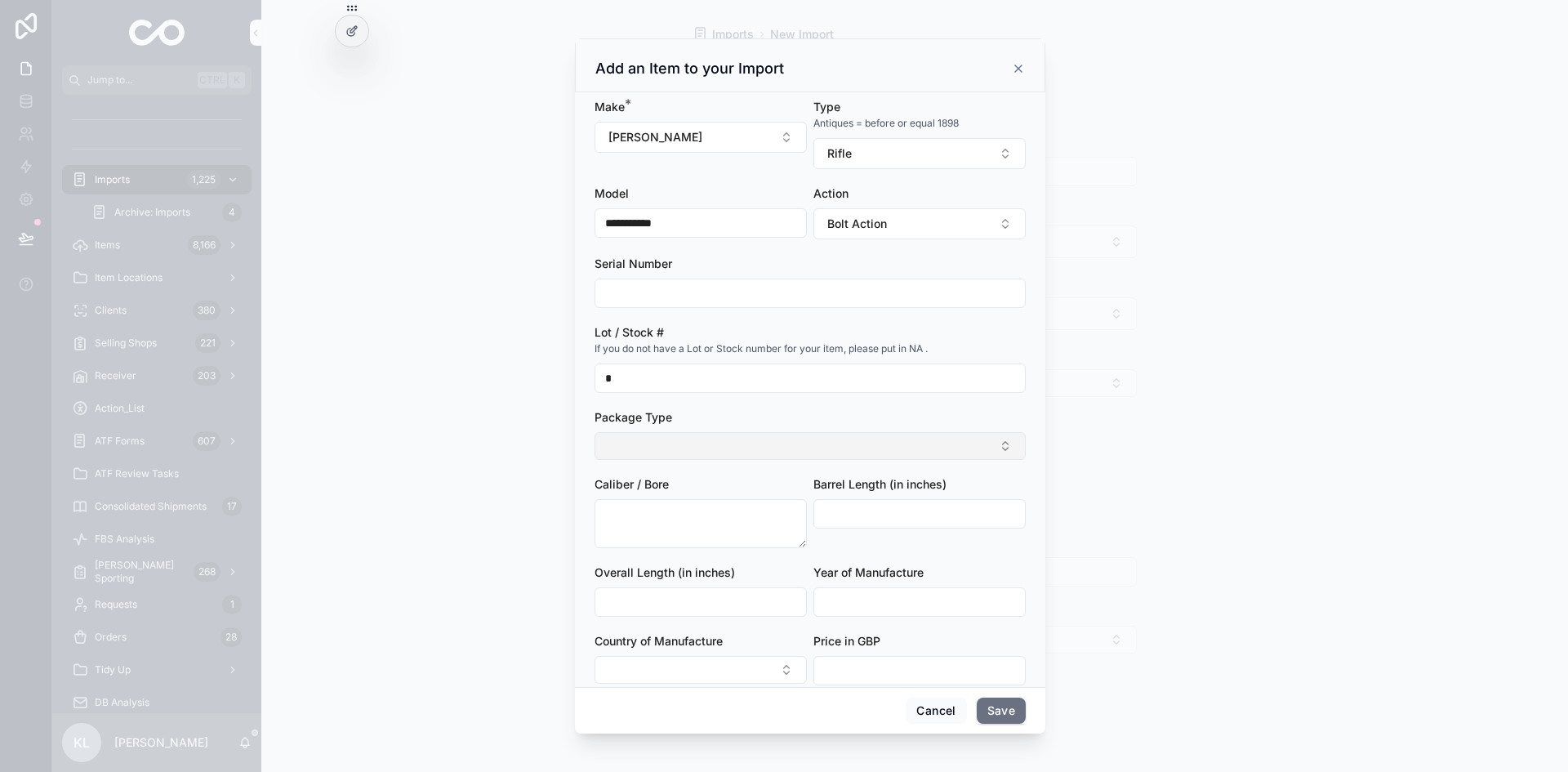
click at [663, 436] on button "Select Button" at bounding box center [810, 446] width 431 height 28
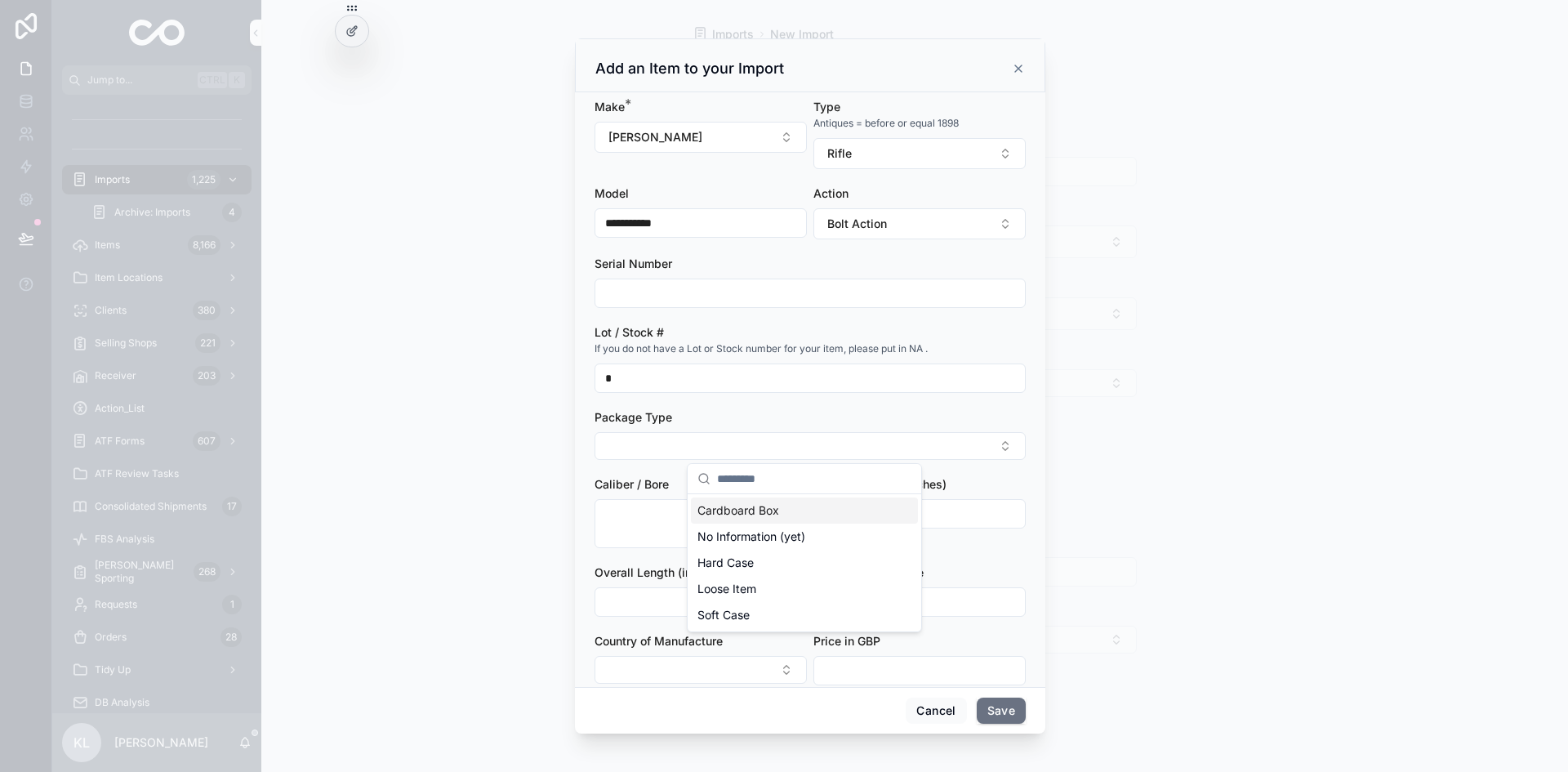
click at [472, 431] on div "scrollable content" at bounding box center [784, 386] width 1568 height 772
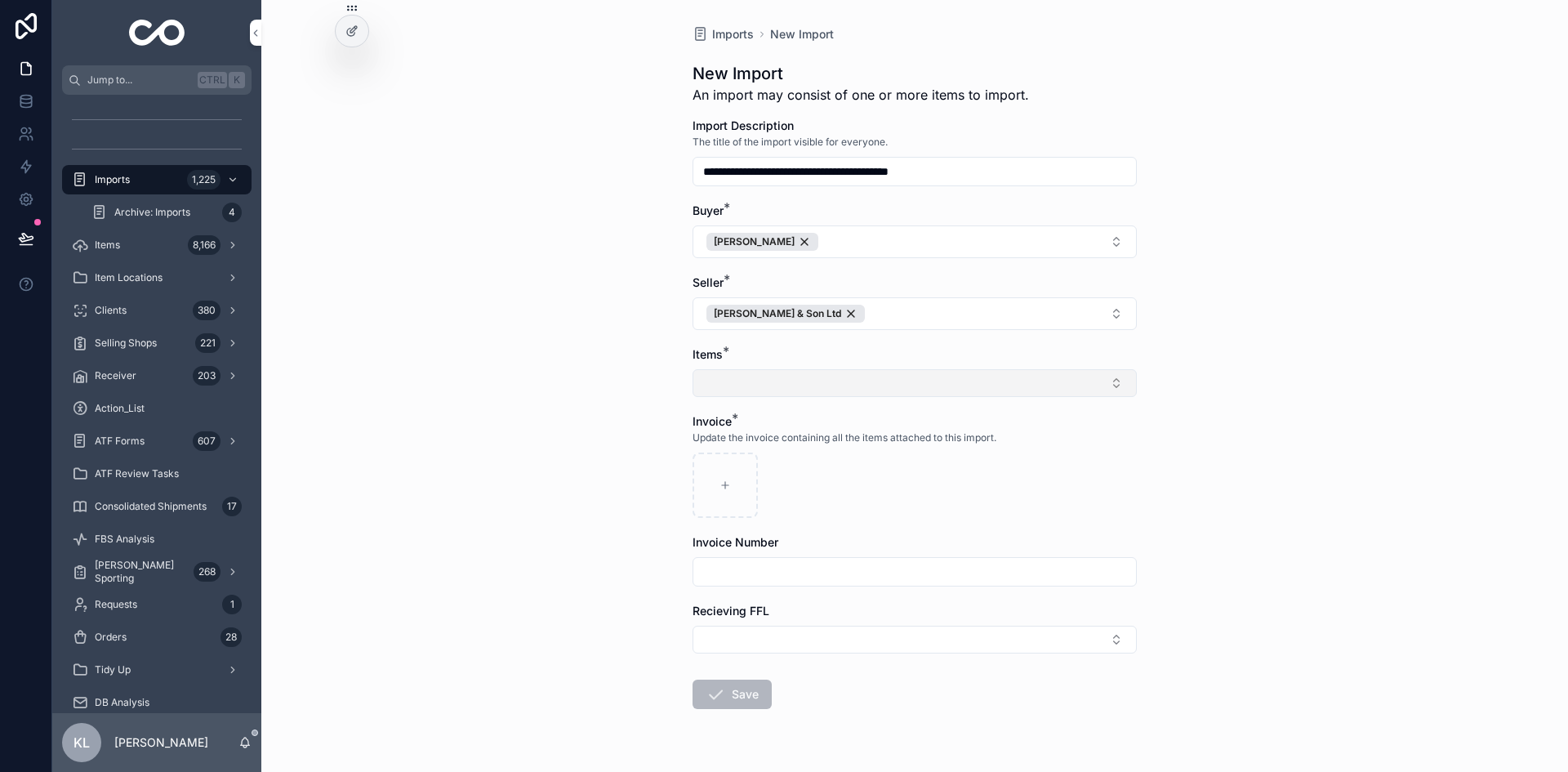
click at [761, 369] on button "Select Button" at bounding box center [915, 382] width 444 height 28
click at [820, 442] on span "New" at bounding box center [830, 447] width 24 height 17
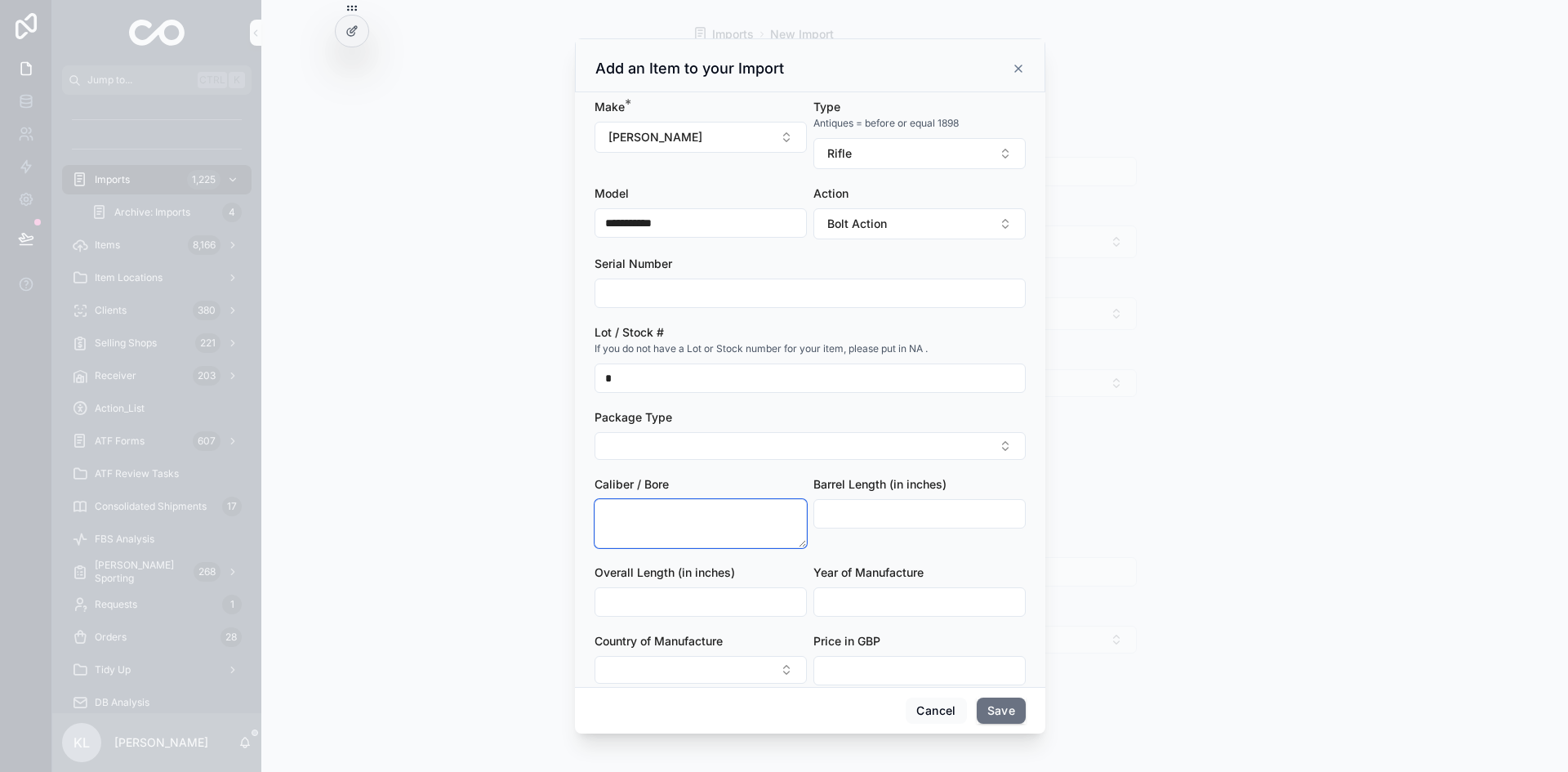
click at [626, 532] on textarea "scrollable content" at bounding box center [701, 523] width 212 height 49
type textarea "******"
type input "*****"
type input "**"
type input "****"
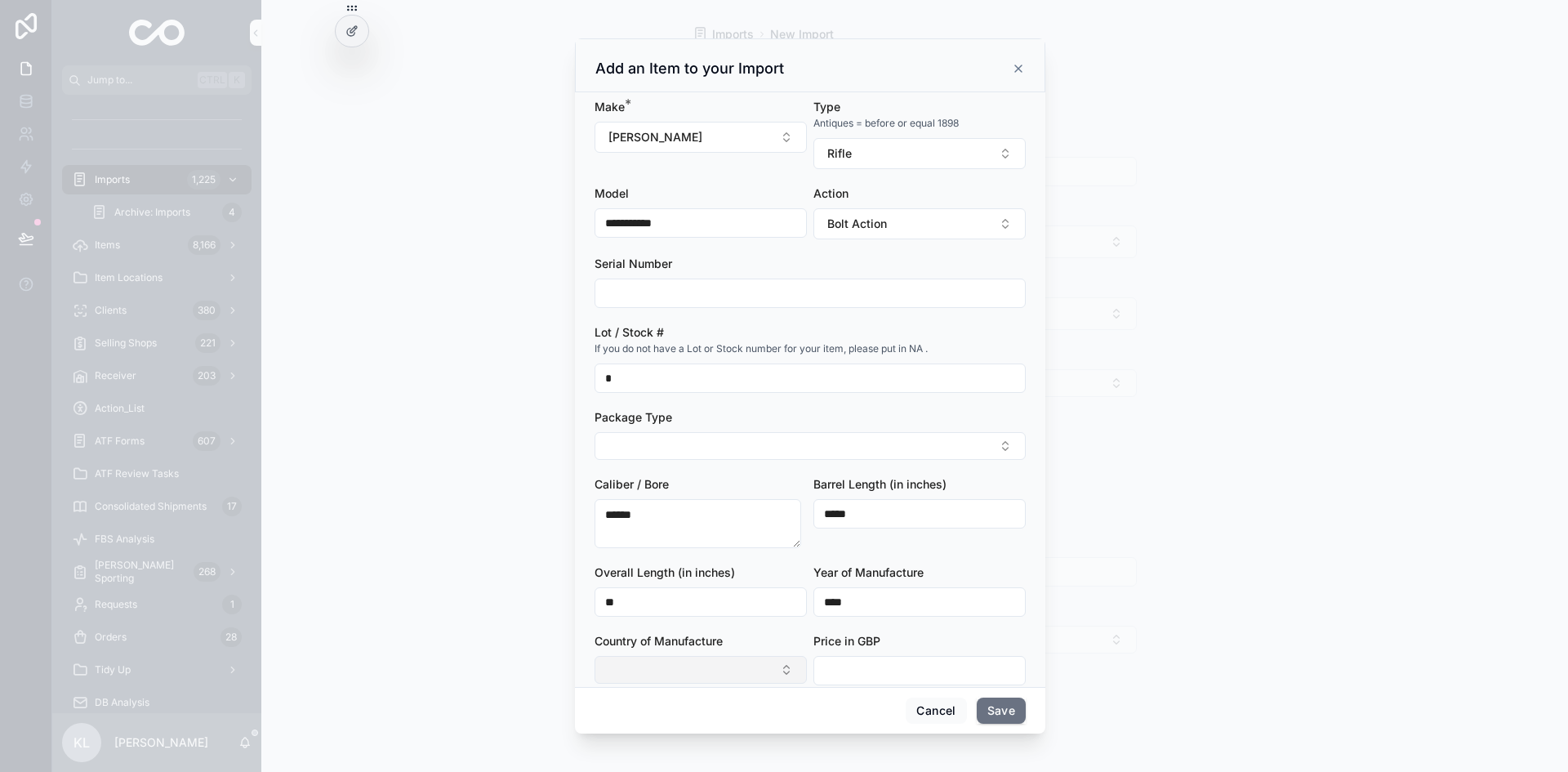
click at [717, 669] on button "Select Button" at bounding box center [701, 669] width 212 height 28
type input "****"
click at [627, 733] on span "United Kingdom" at bounding box center [649, 734] width 117 height 17
click at [856, 671] on input "scrollable content" at bounding box center [920, 670] width 211 height 23
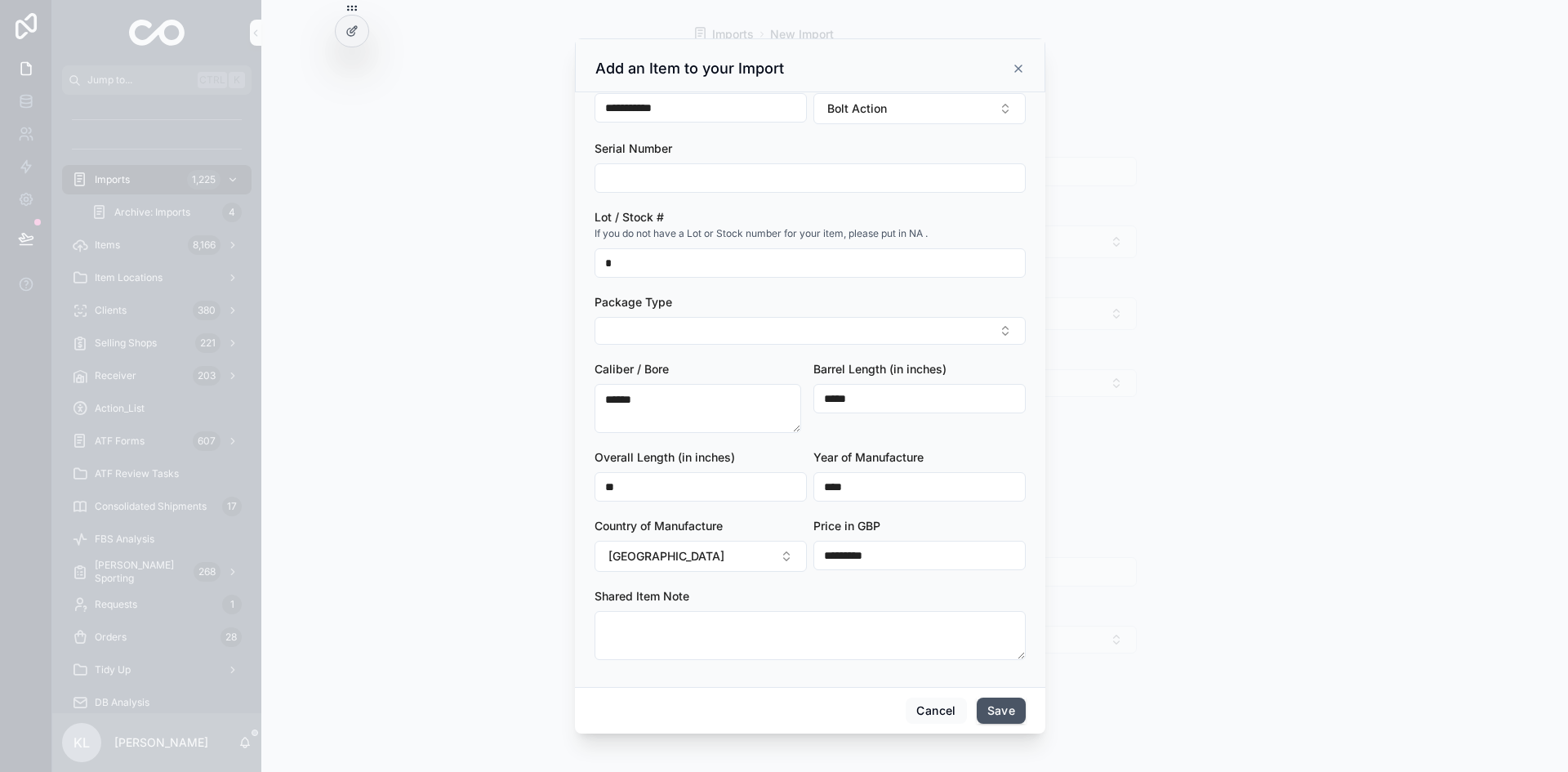
scroll to position [118, 0]
type input "*********"
click at [1009, 709] on button "Save" at bounding box center [1001, 710] width 49 height 26
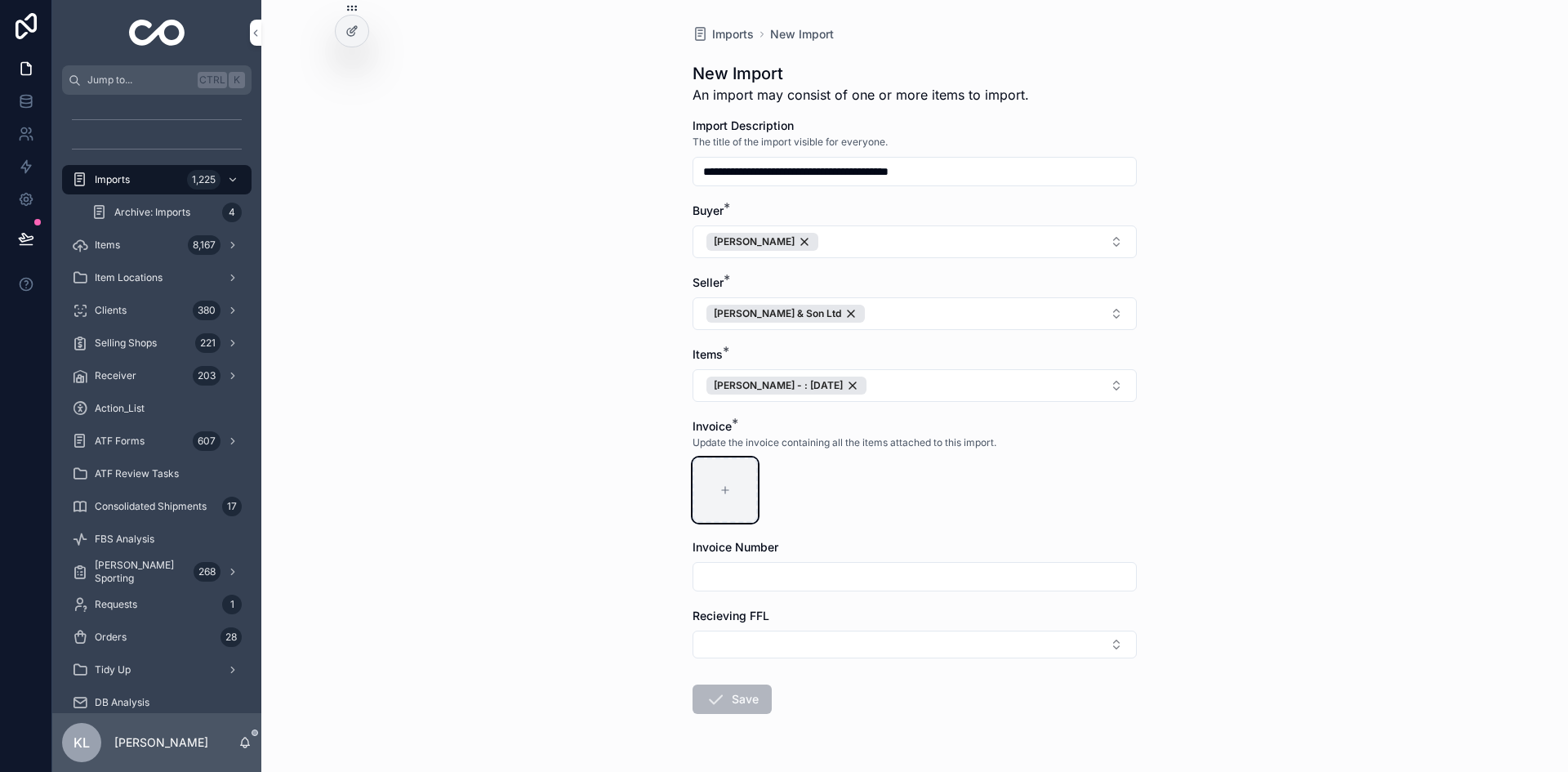
click at [708, 490] on div "scrollable content" at bounding box center [725, 490] width 65 height 65
type input "**********"
click at [770, 576] on input "scrollable content" at bounding box center [915, 576] width 442 height 23
paste input "********"
type input "********"
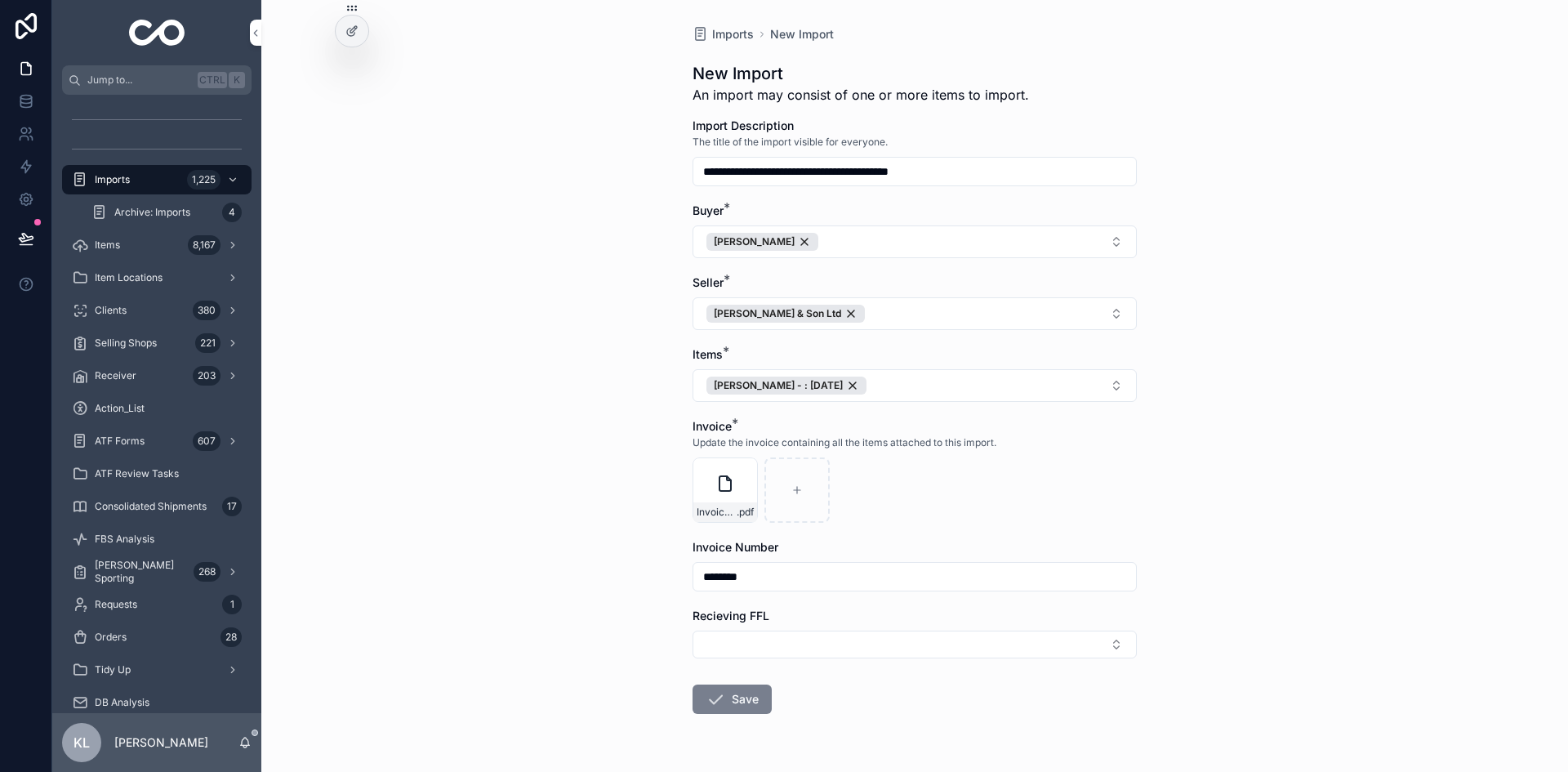
click at [754, 695] on button "Save" at bounding box center [732, 699] width 79 height 29
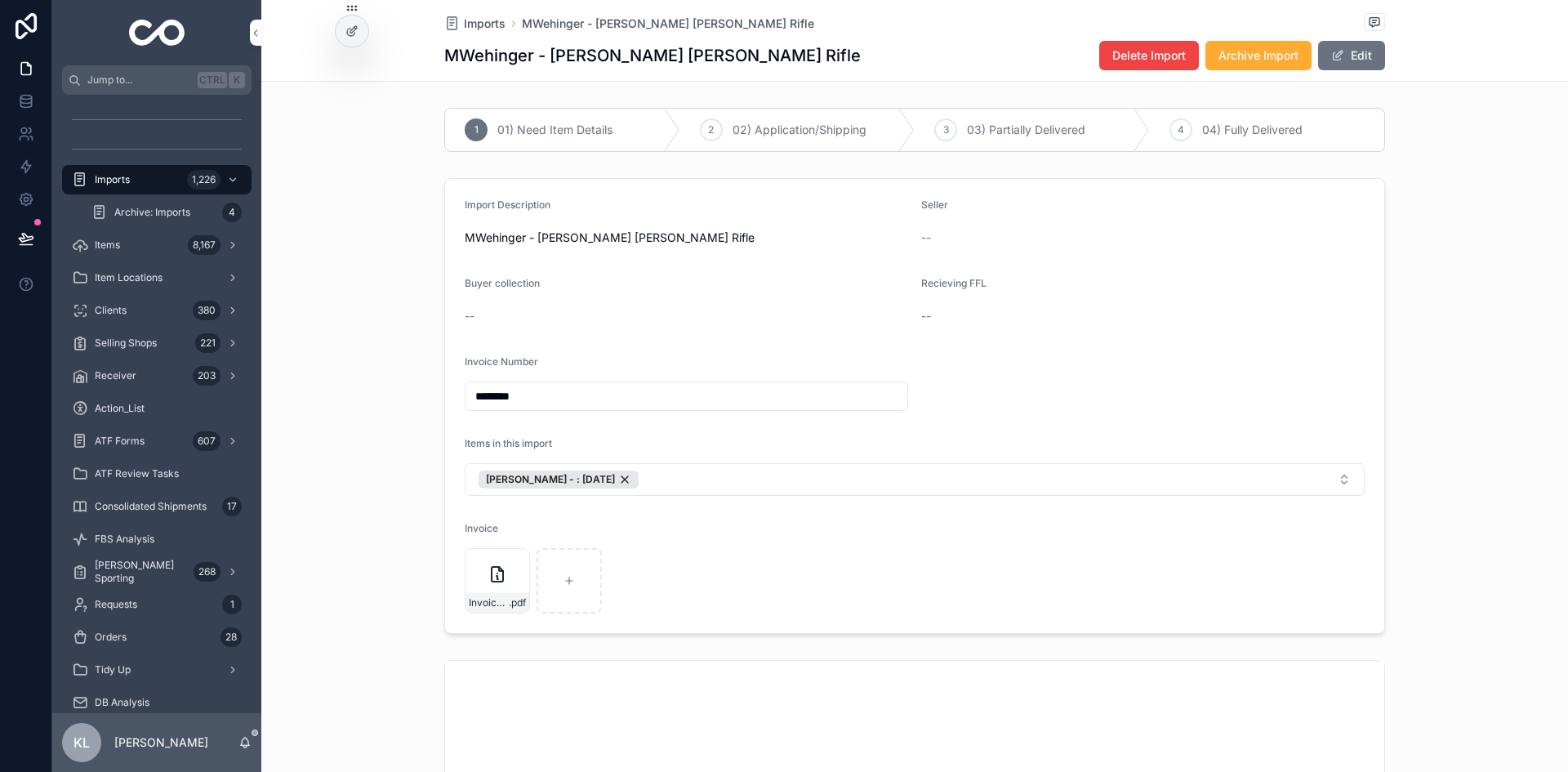
click at [307, 336] on div "Import Description MWehinger - John Dickson Daniel Fraser Rifle Seller -- Buyer…" at bounding box center [915, 406] width 1307 height 469
click at [392, 343] on div "Import Description MWehinger - [PERSON_NAME] [PERSON_NAME] Rifle Seller -- Buye…" at bounding box center [915, 406] width 1307 height 469
drag, startPoint x: 153, startPoint y: 182, endPoint x: 141, endPoint y: 186, distance: 12.6
click at [153, 182] on div "Imports 1,226" at bounding box center [157, 179] width 170 height 26
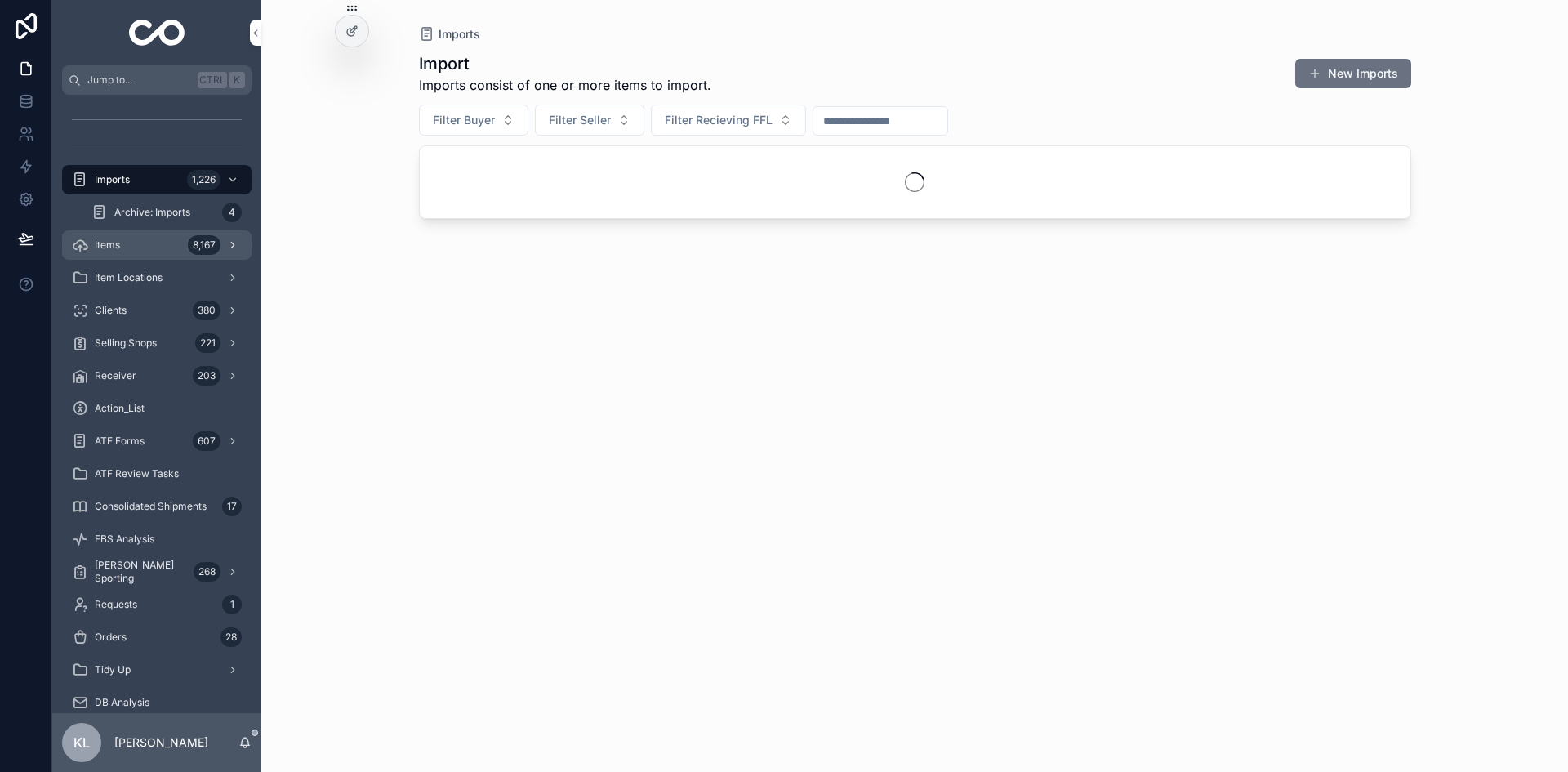
click at [154, 237] on div "Items 8,167" at bounding box center [157, 245] width 170 height 26
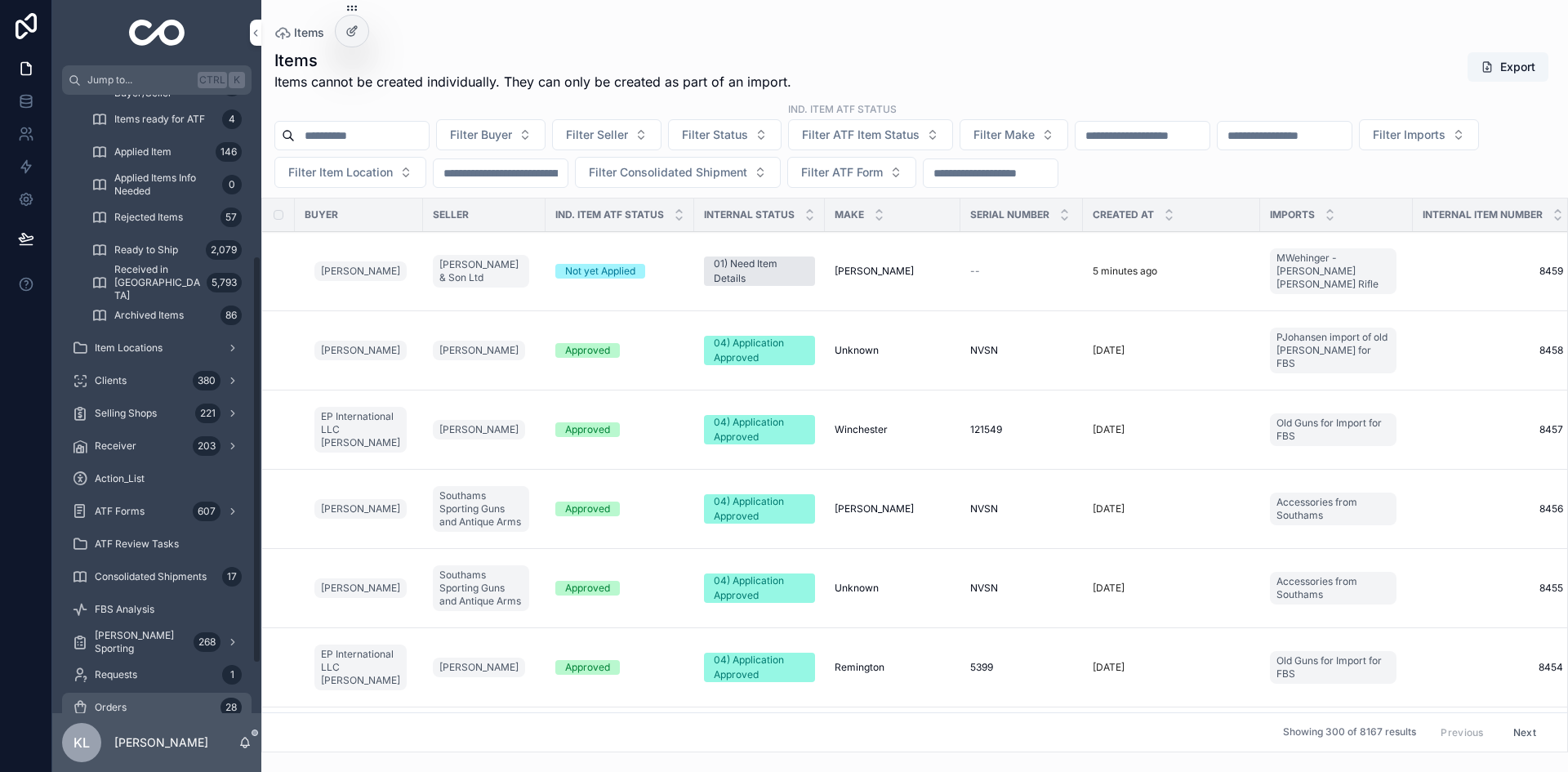
scroll to position [245, 0]
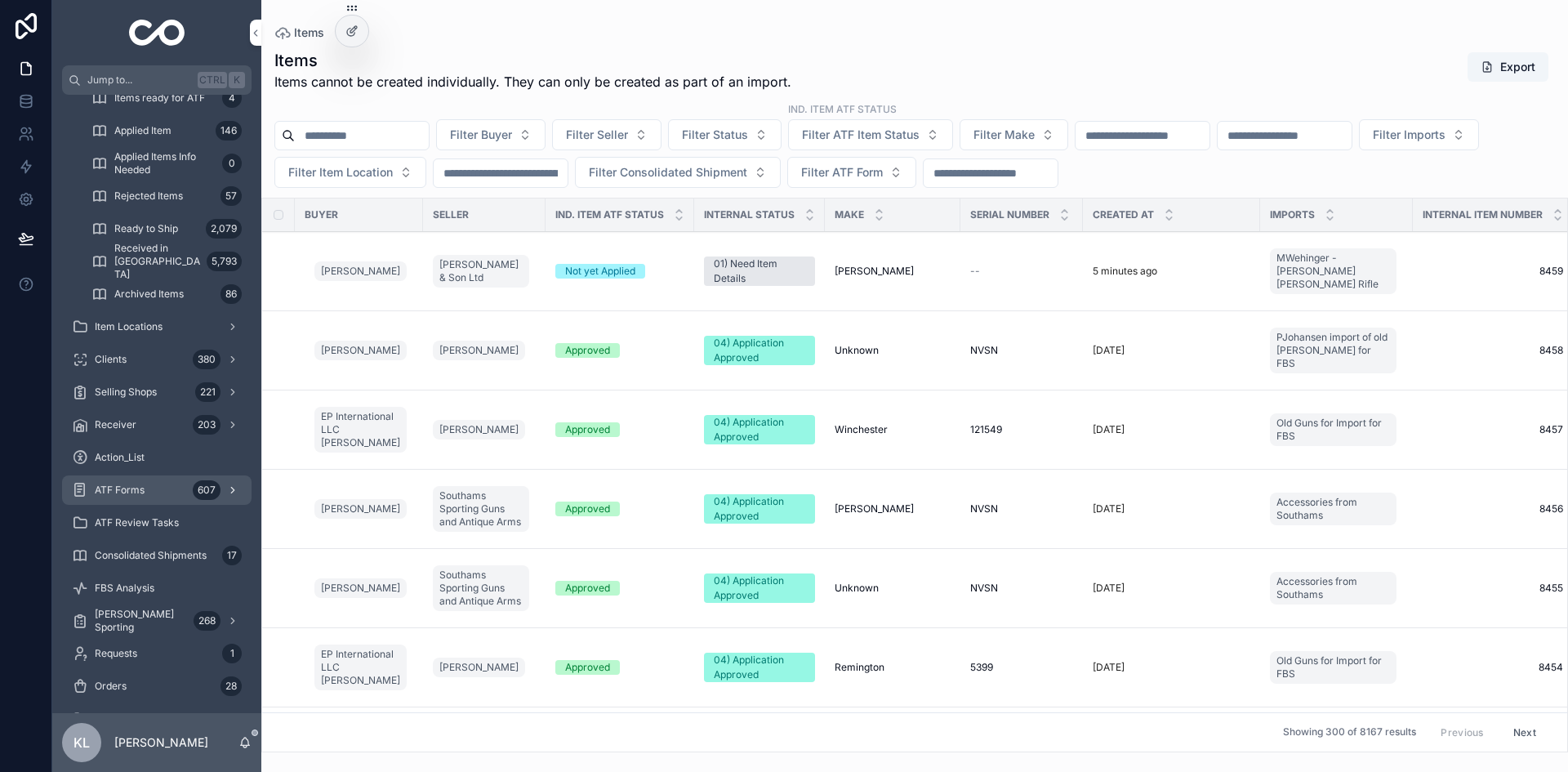
click at [144, 497] on div "ATF Forms 607" at bounding box center [157, 490] width 170 height 26
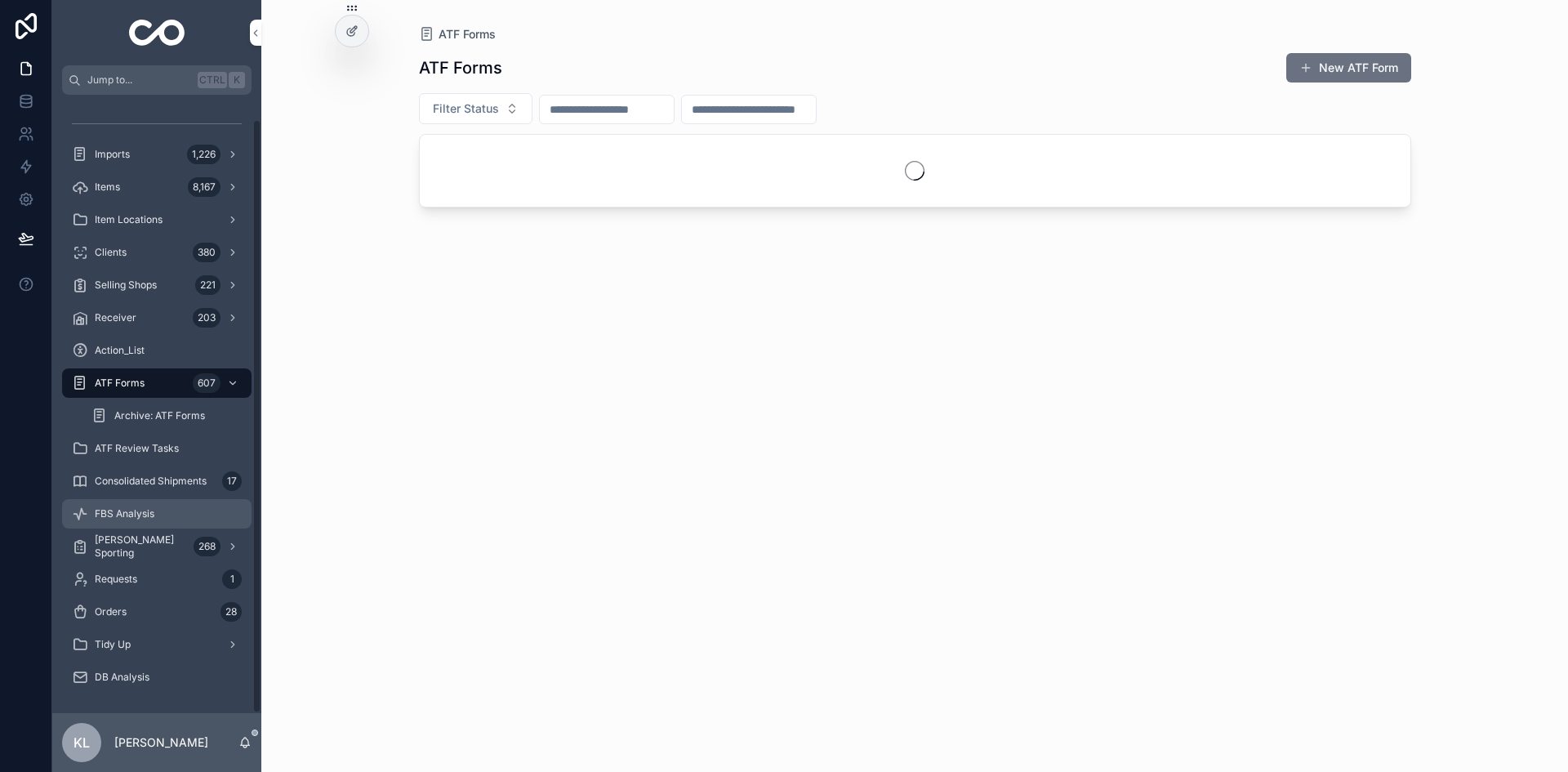
scroll to position [25, 0]
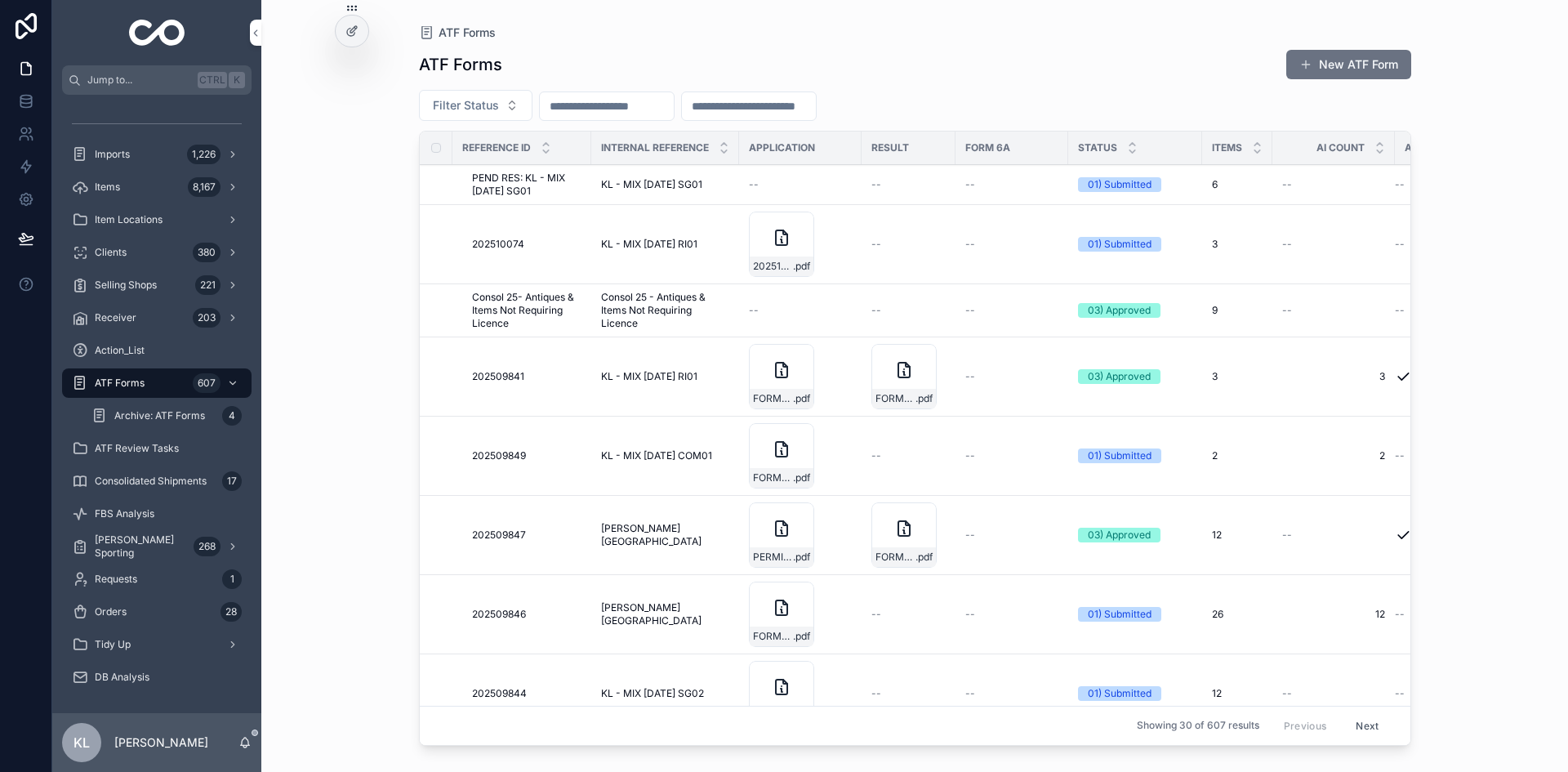
click at [645, 113] on input "scrollable content" at bounding box center [607, 106] width 134 height 23
paste input "*********"
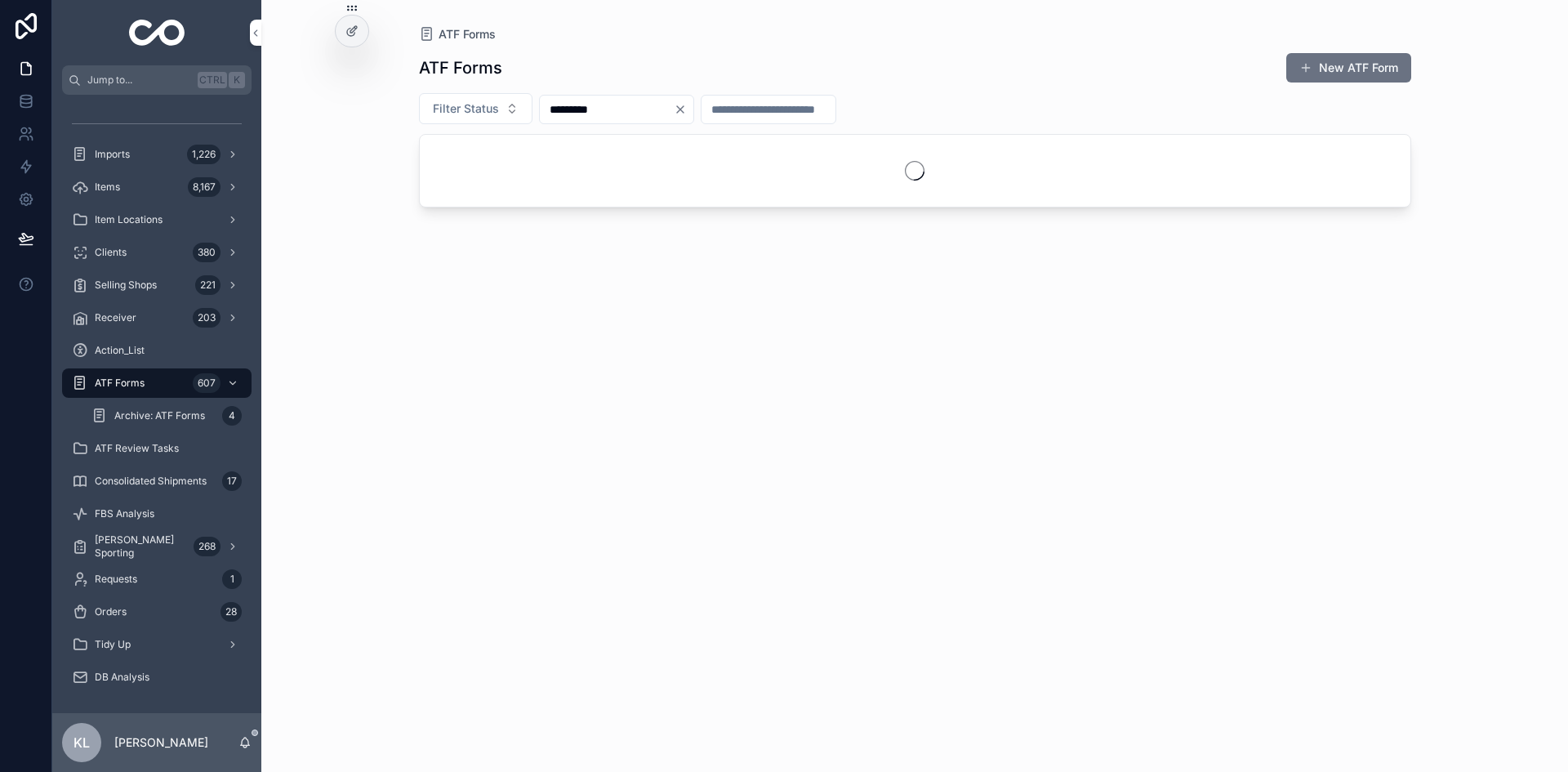
type input "*********"
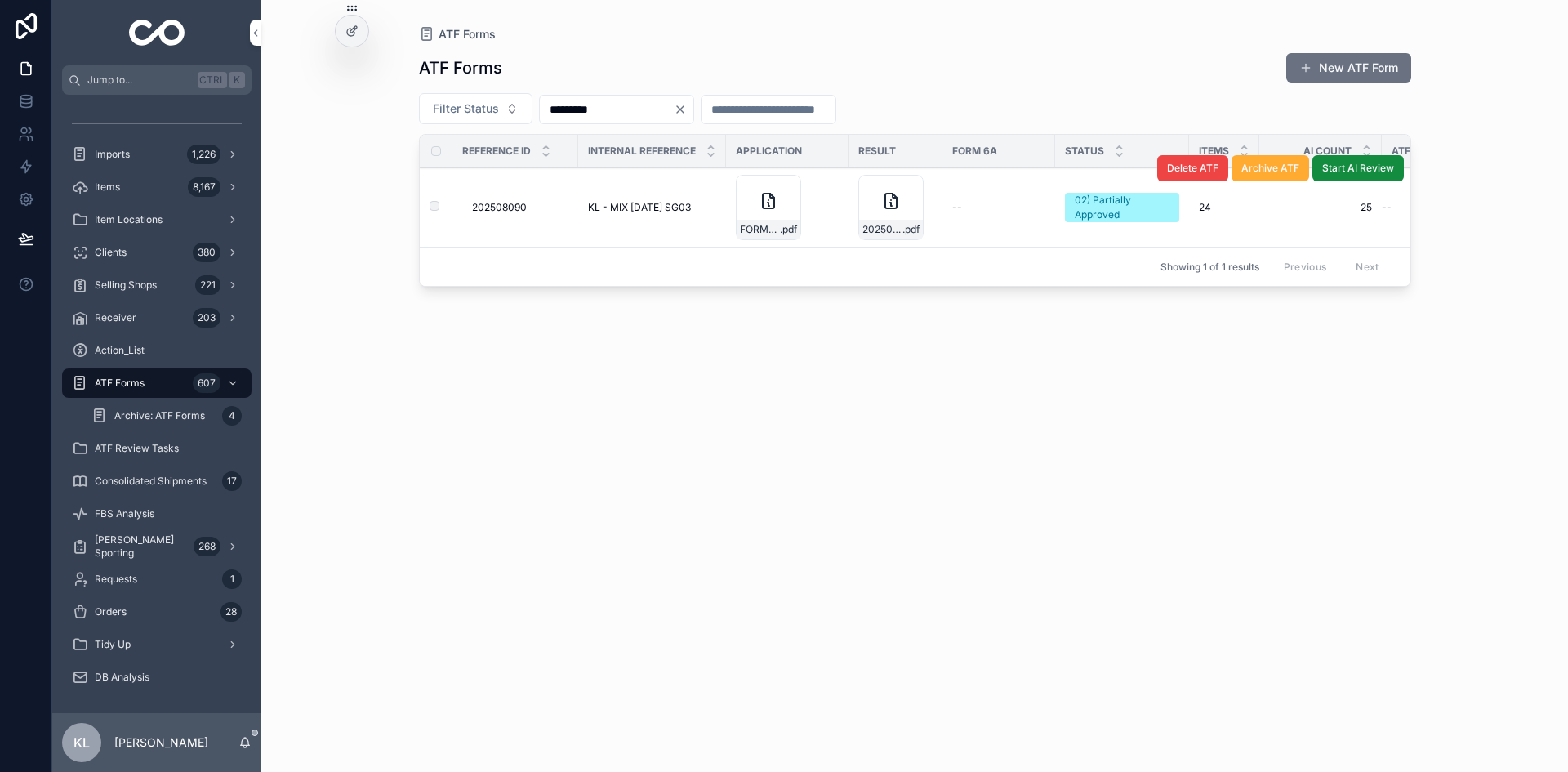
click at [655, 203] on span "KL - MIX [DATE] SG03" at bounding box center [639, 208] width 103 height 13
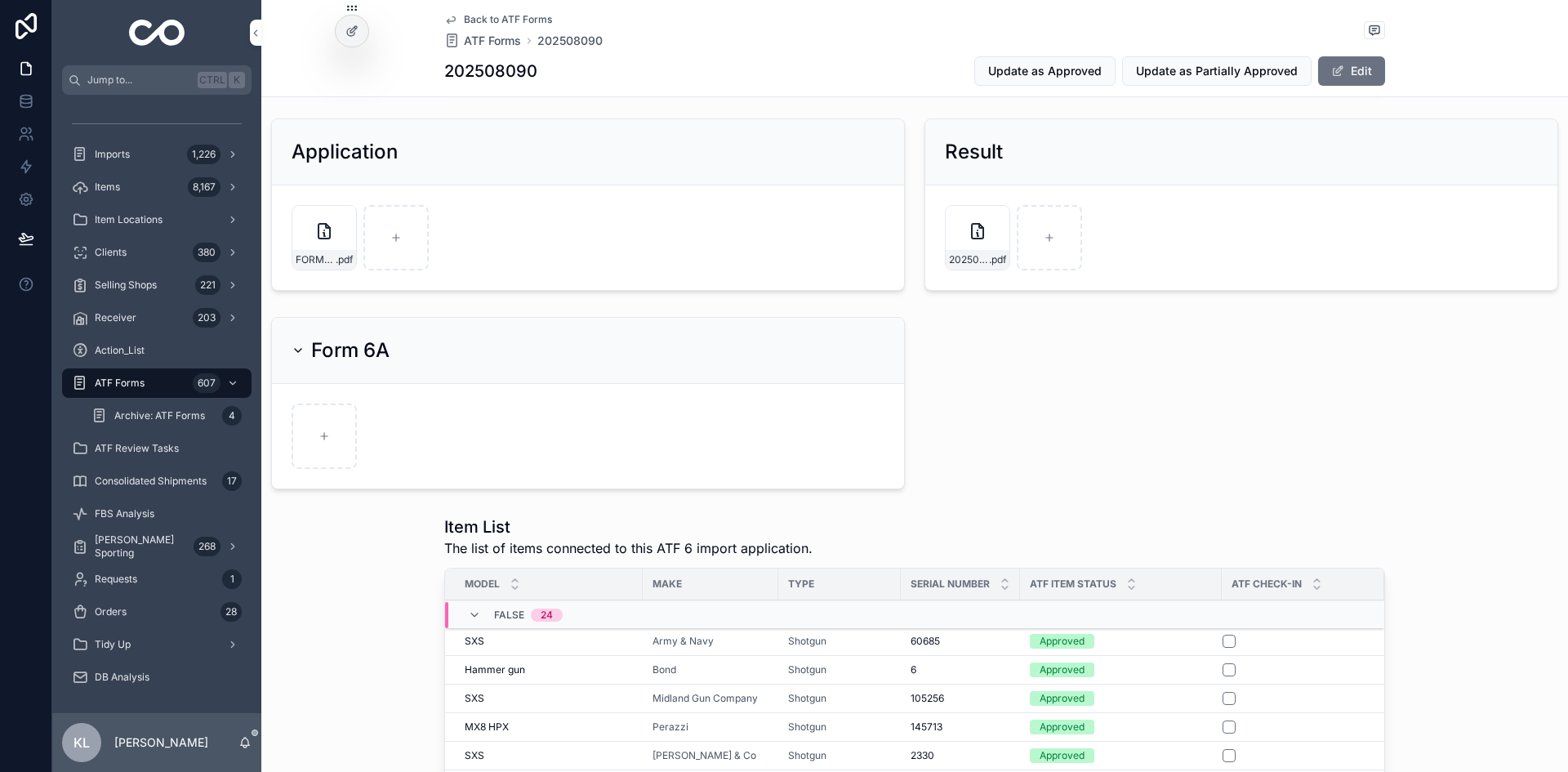
scroll to position [245, 0]
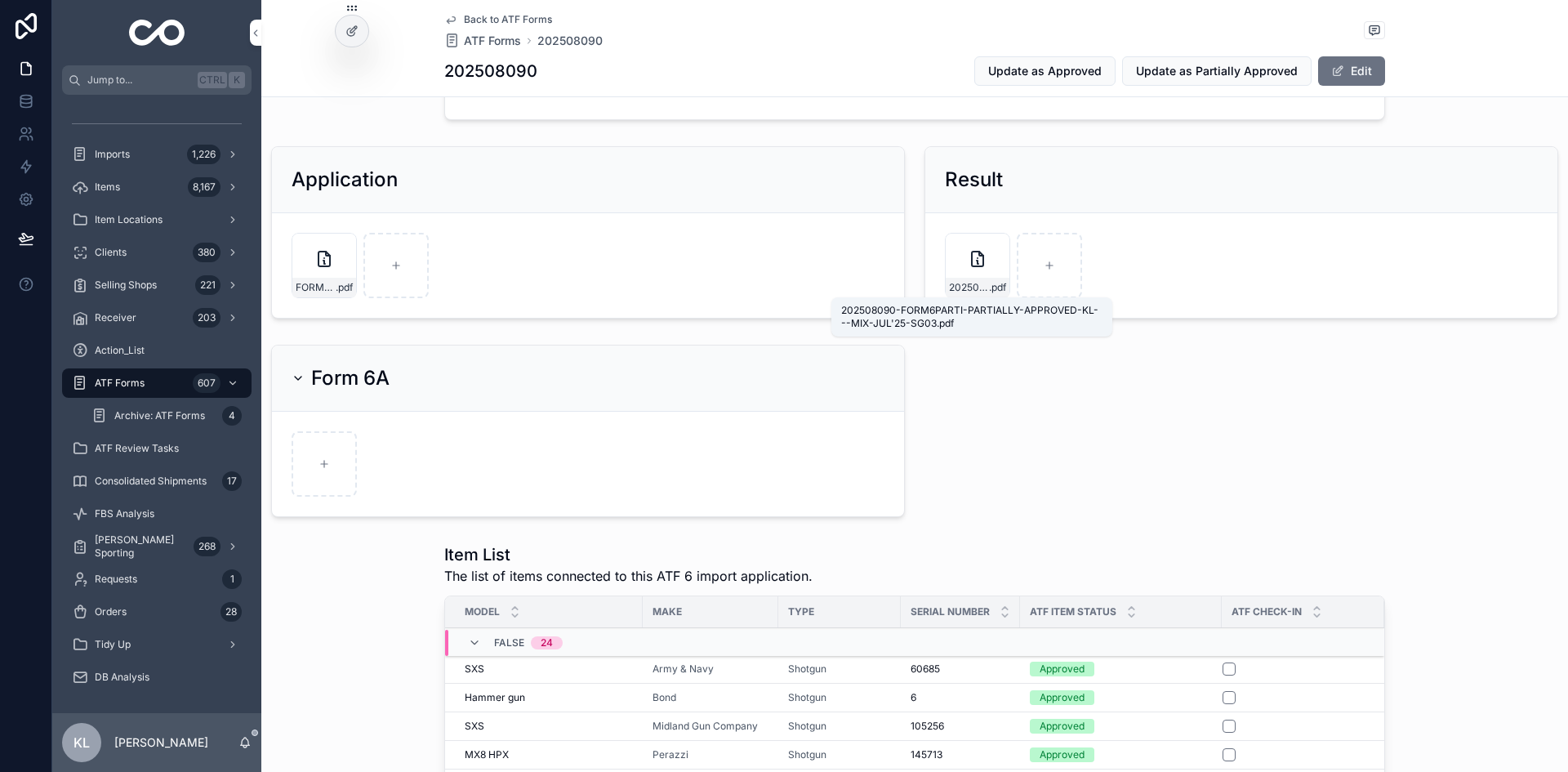
drag, startPoint x: 971, startPoint y: 285, endPoint x: 1155, endPoint y: 332, distance: 189.9
click at [971, 285] on span "202508090-FORM6PARTI-PARTIALLY-APPROVED-KL---MIX-JUL'25-SG03" at bounding box center [969, 288] width 40 height 13
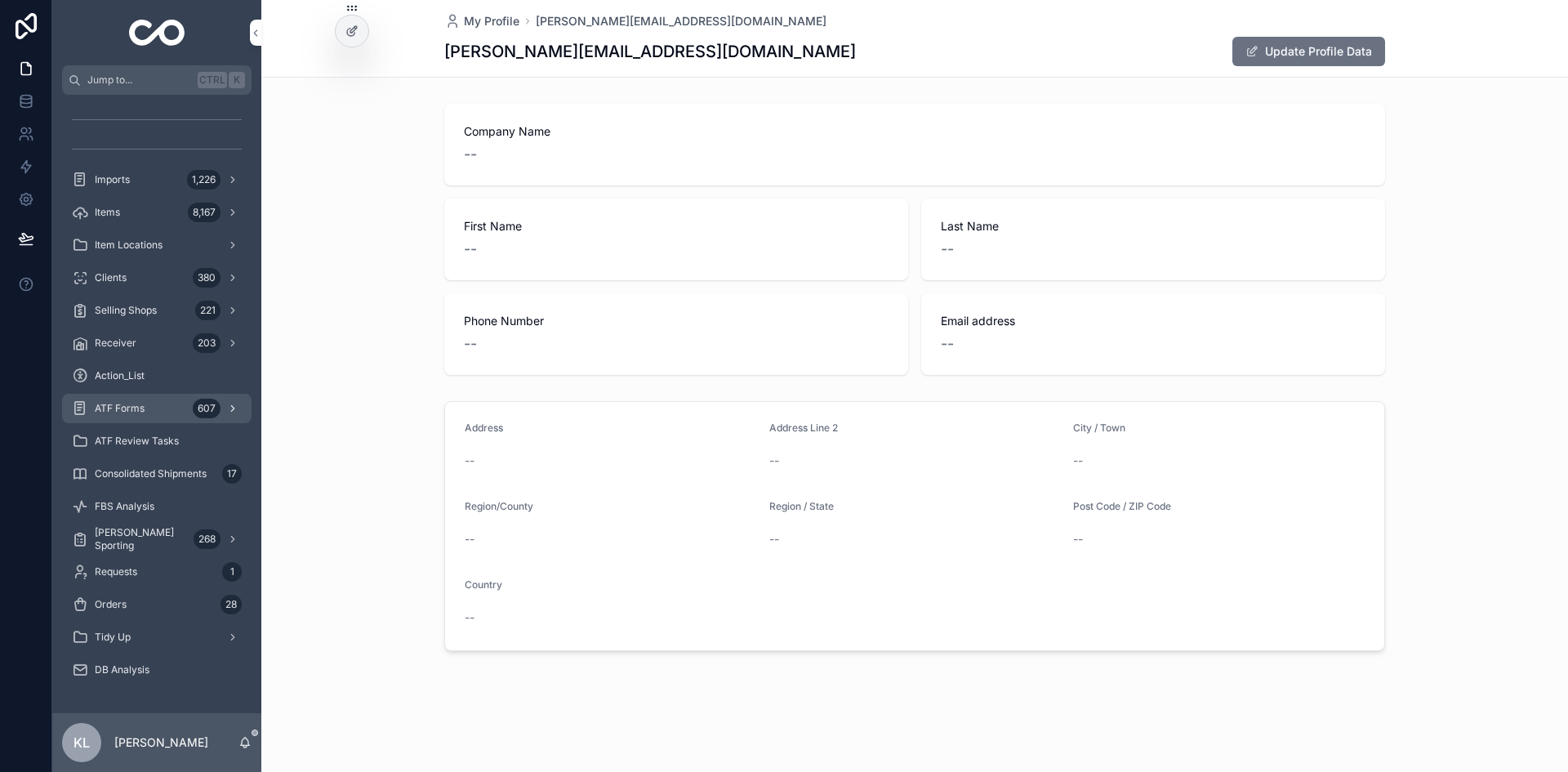
click at [139, 402] on span "ATF Forms" at bounding box center [120, 409] width 50 height 13
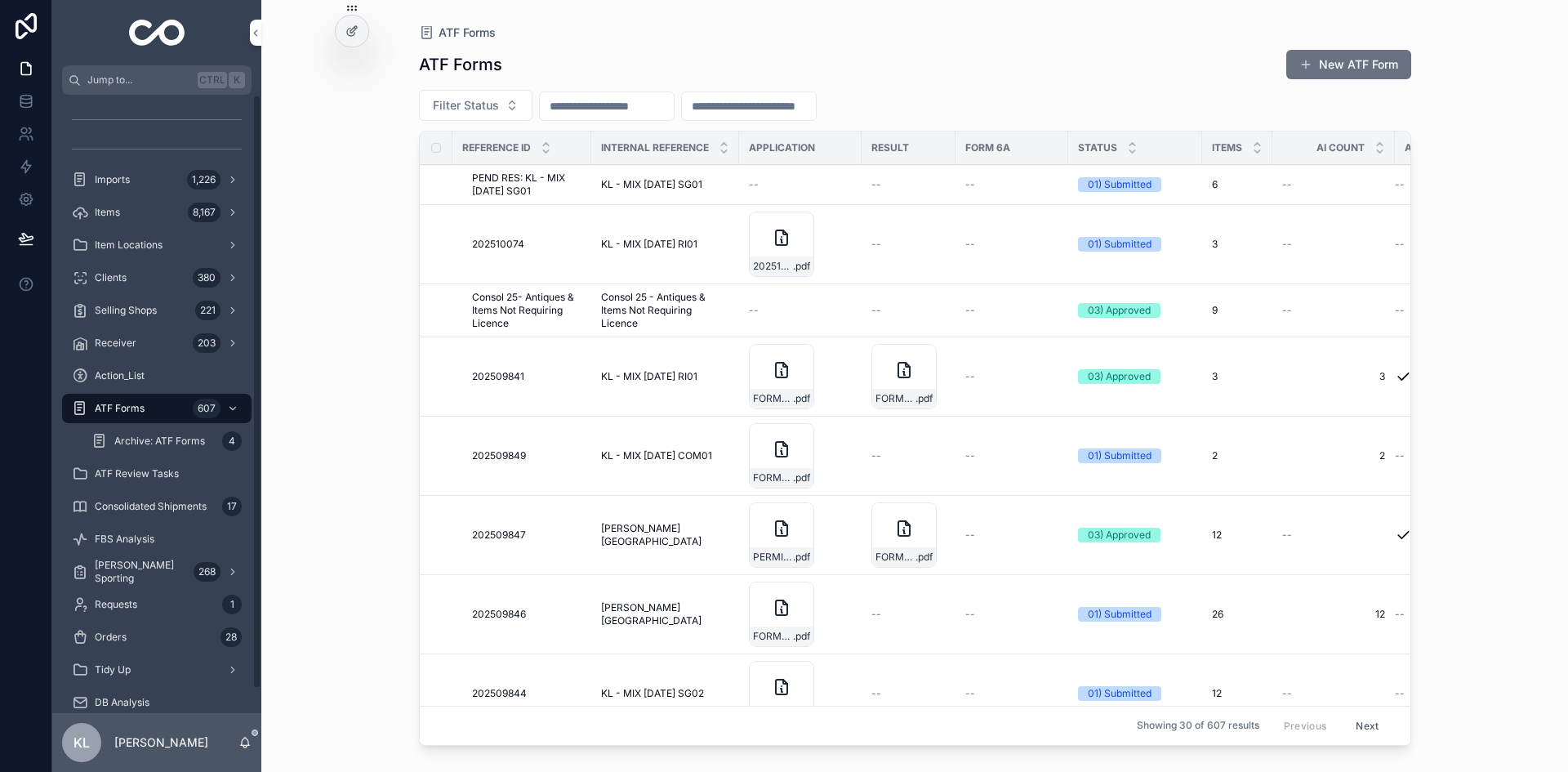
click at [630, 94] on div "scrollable content" at bounding box center [607, 106] width 135 height 29
click at [633, 98] on input "scrollable content" at bounding box center [607, 106] width 134 height 23
paste input "*********"
type input "*********"
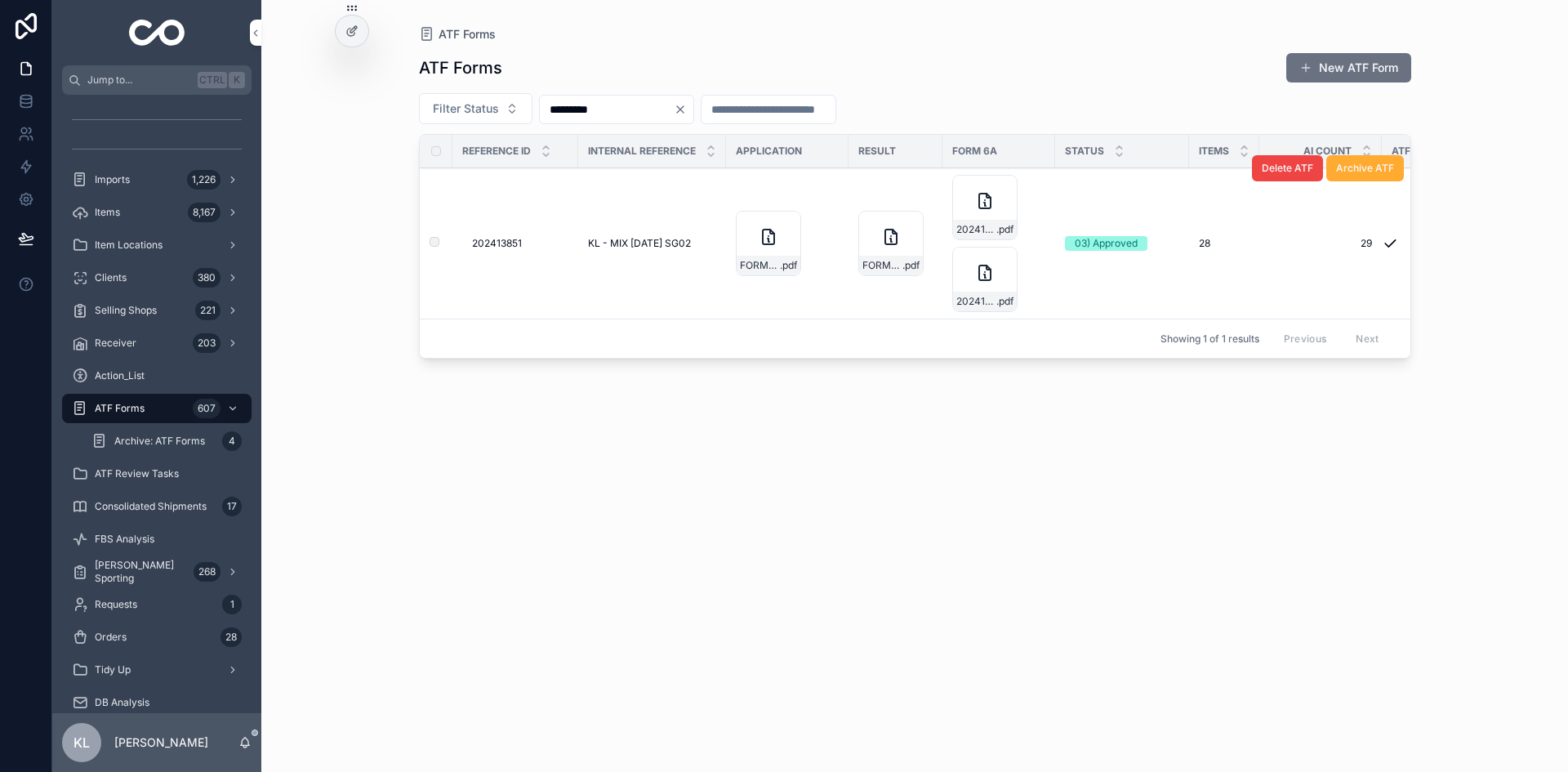
click at [668, 235] on td "KL - MIX [DATE] SG02 KL - MIX [DATE] SG02" at bounding box center [652, 244] width 148 height 151
click at [680, 243] on span "KL - MIX [DATE] SG02" at bounding box center [639, 244] width 103 height 13
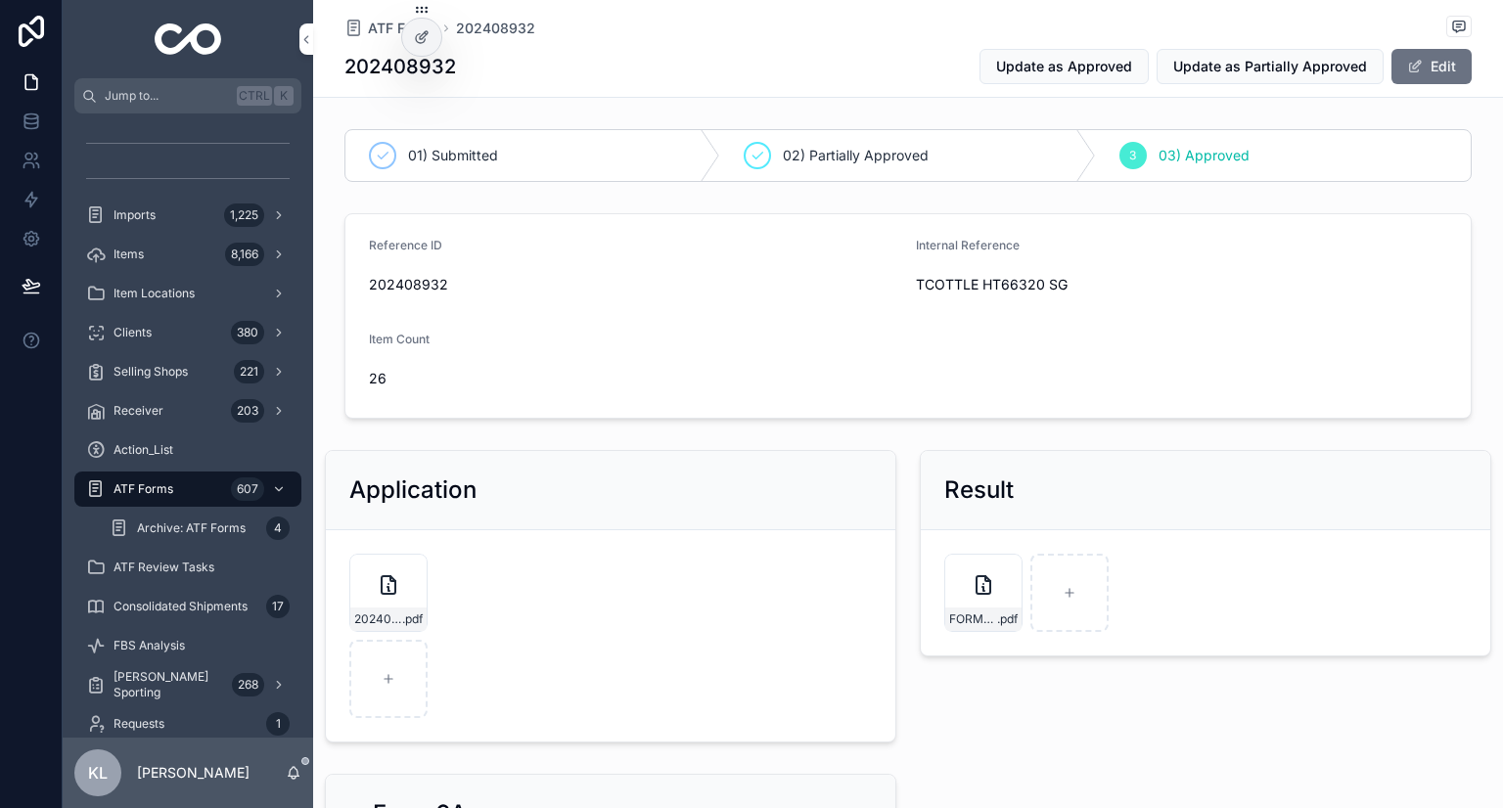
scroll to position [320, 0]
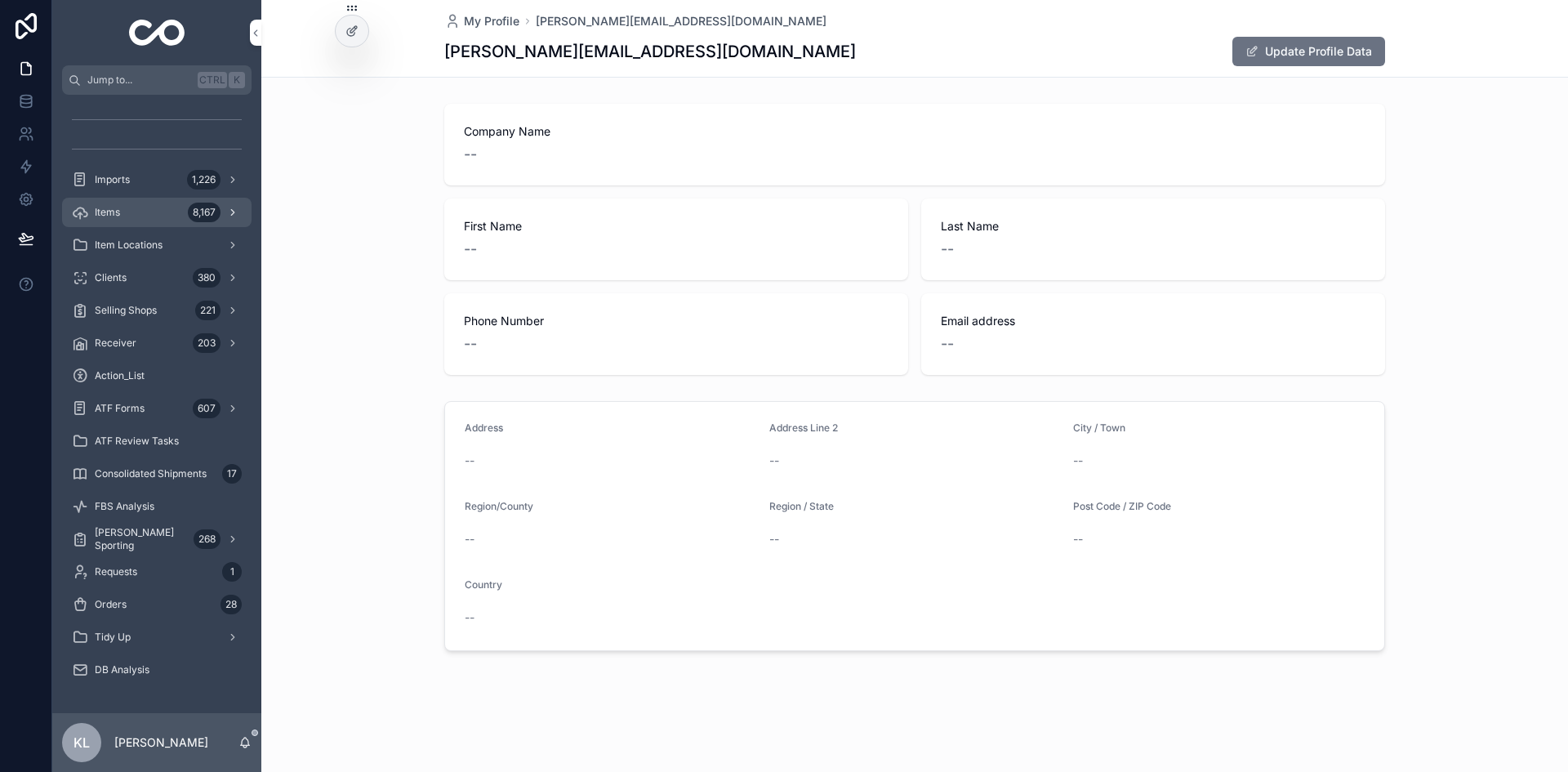
click at [135, 212] on div "Items 8,167" at bounding box center [157, 212] width 170 height 26
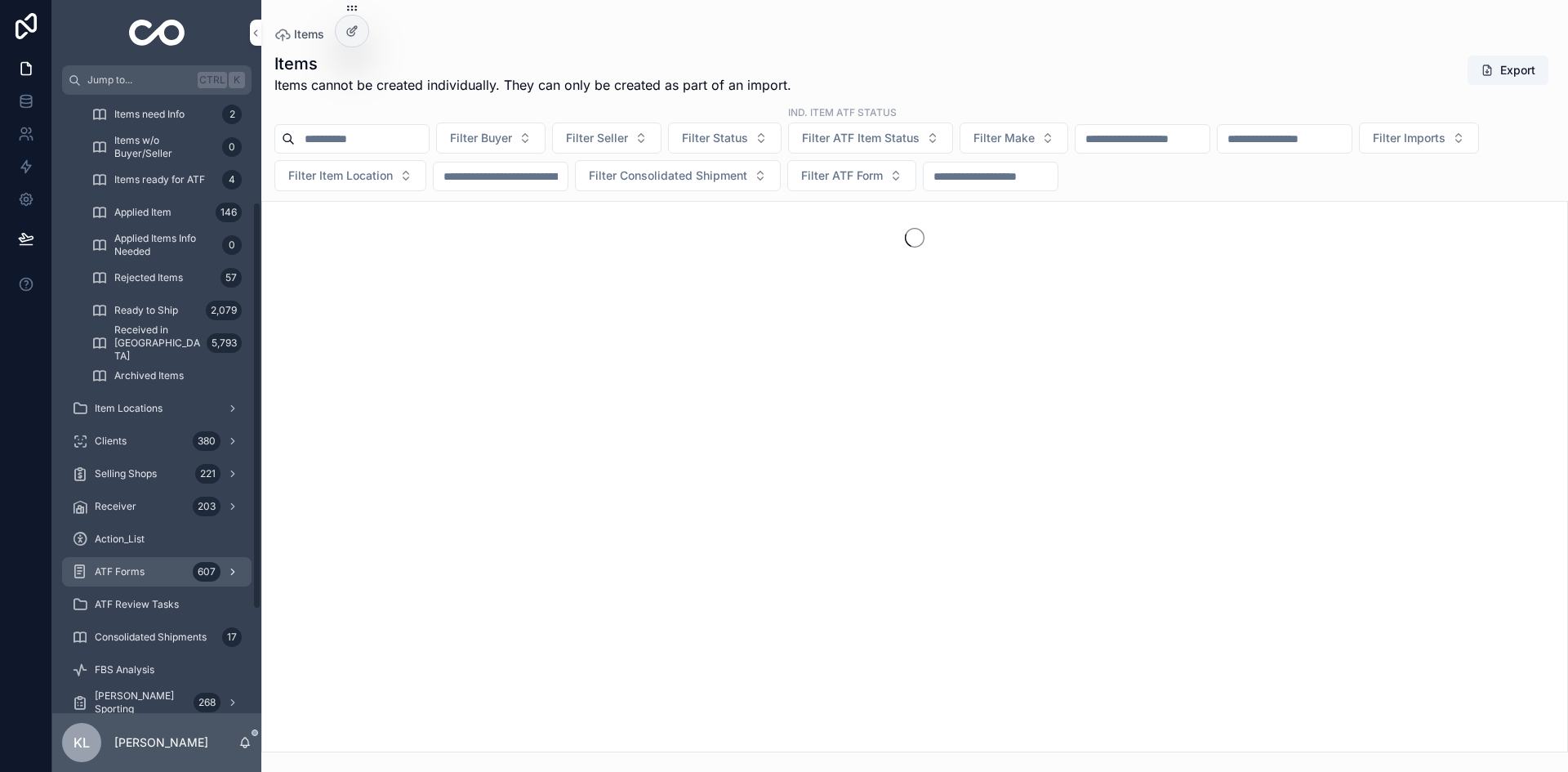
click at [144, 567] on span "ATF Forms" at bounding box center [120, 572] width 50 height 13
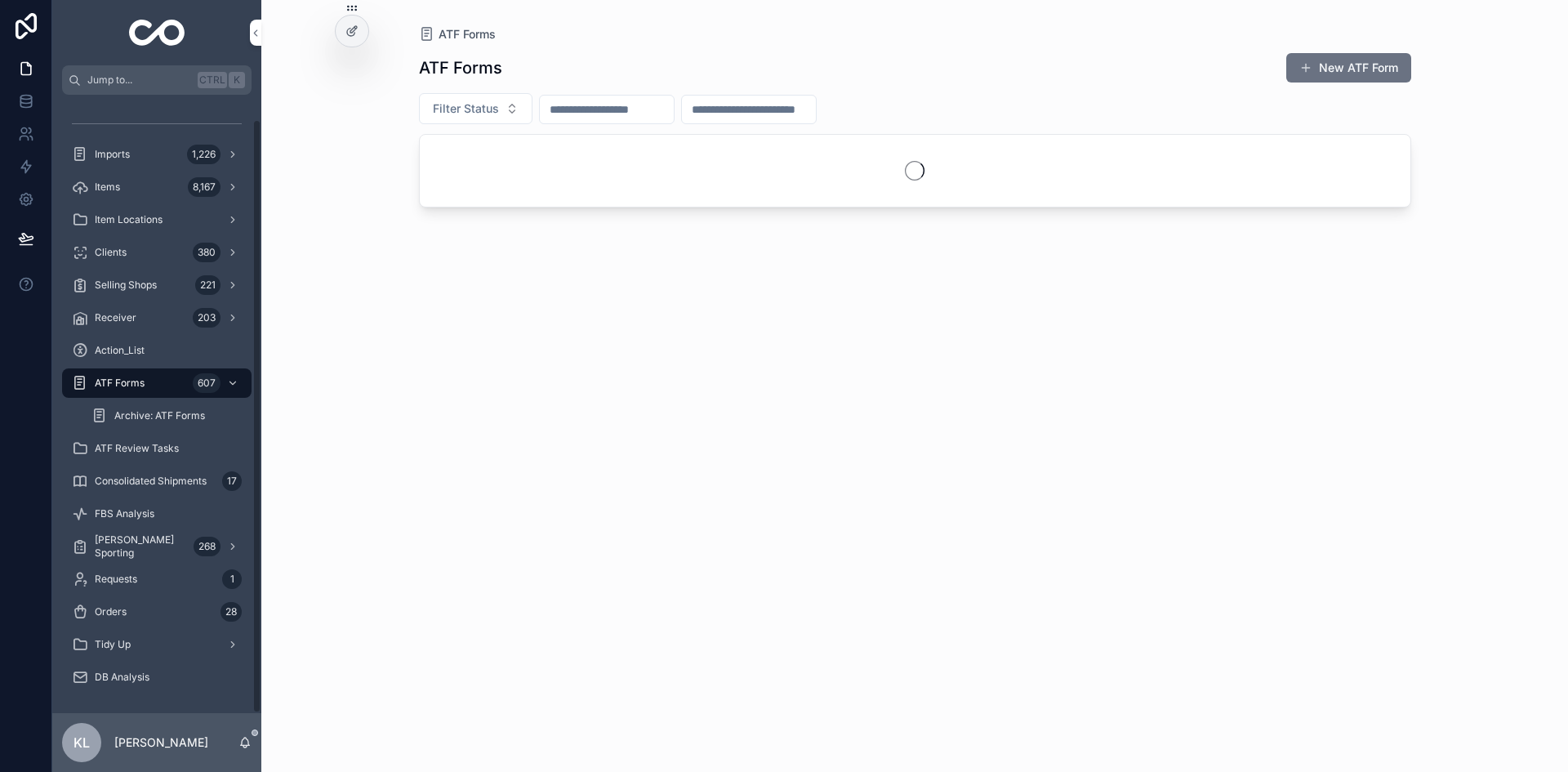
scroll to position [25, 0]
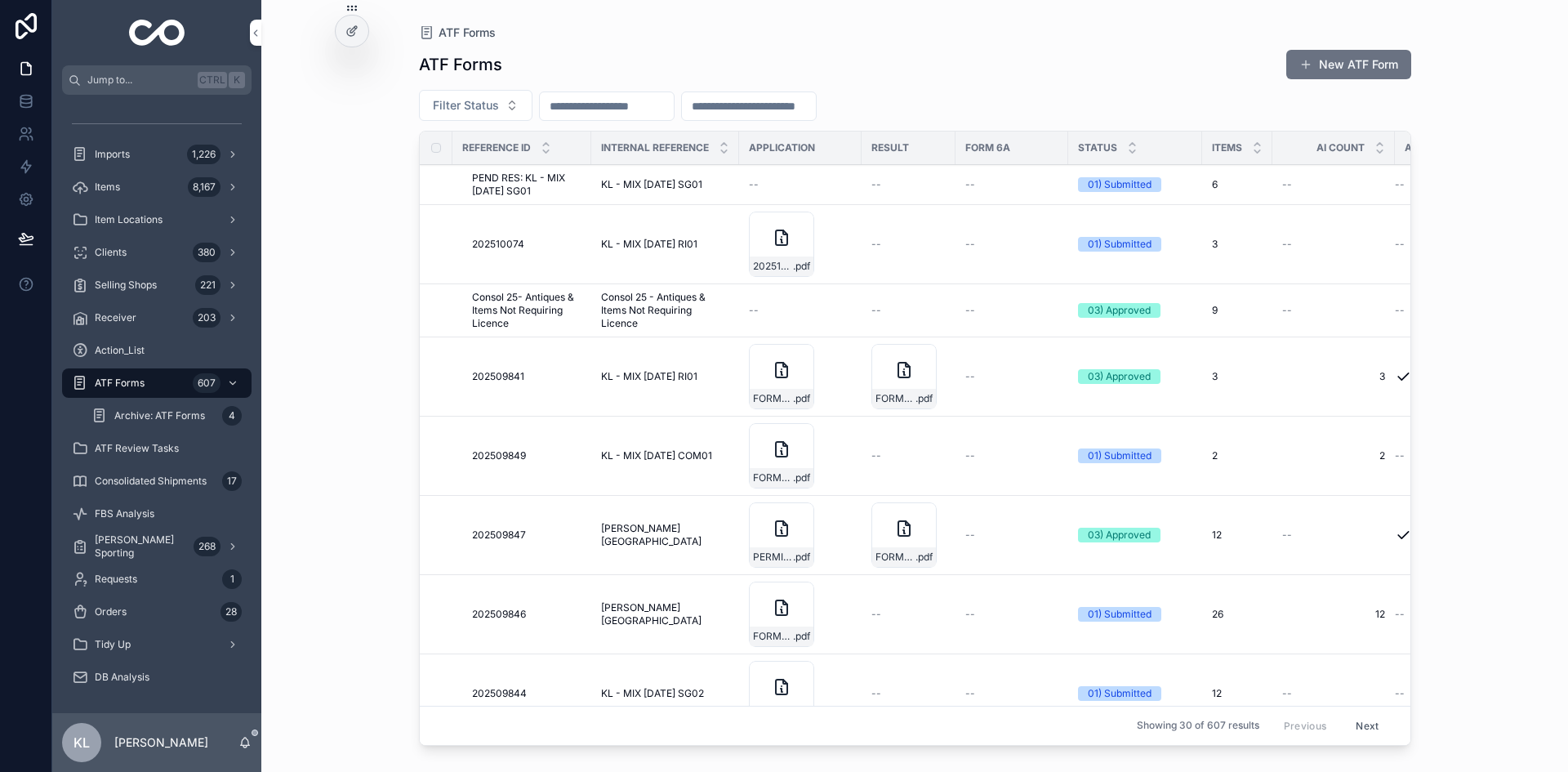
click at [637, 105] on input "scrollable content" at bounding box center [607, 106] width 134 height 23
paste input "*********"
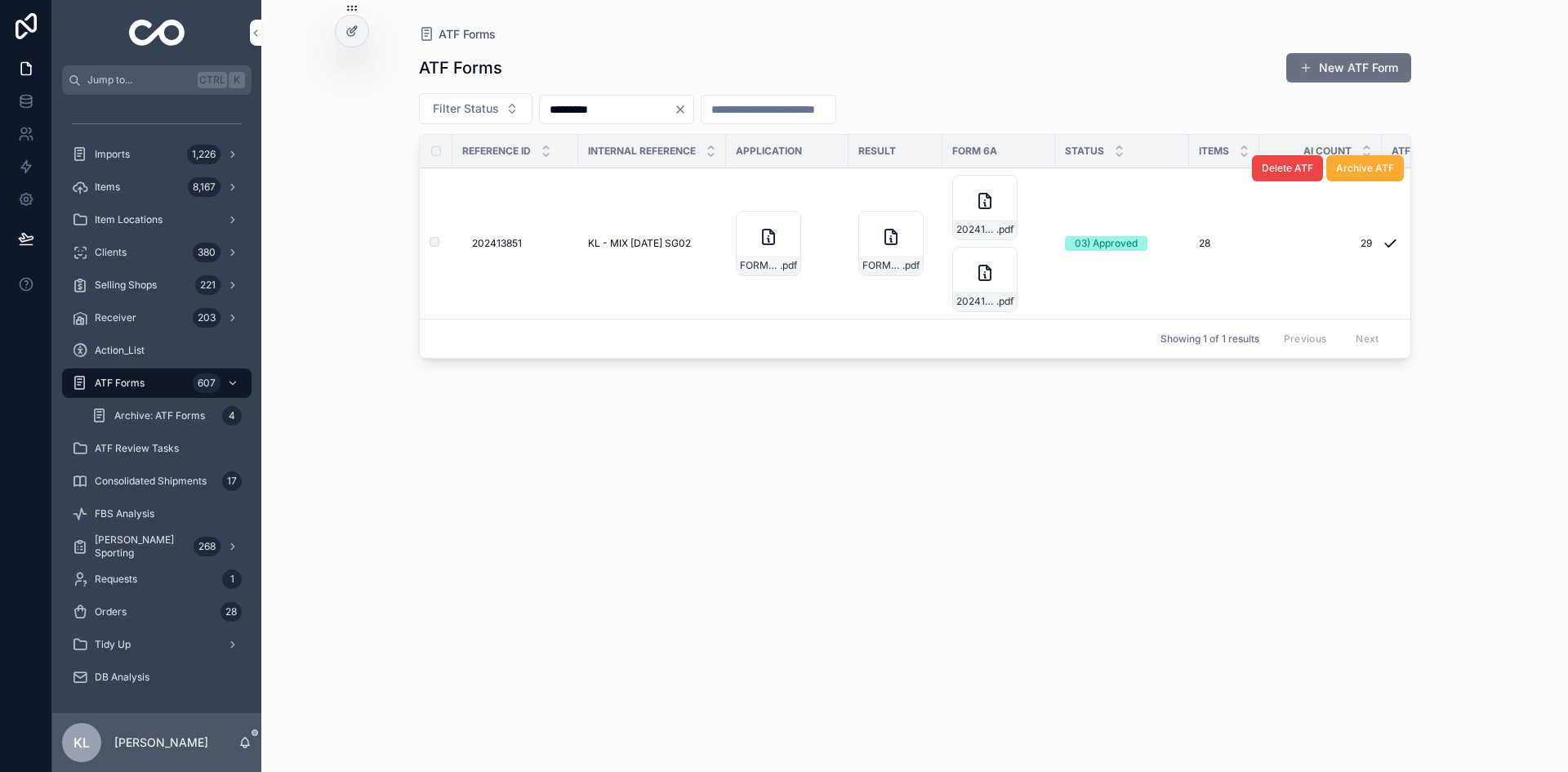
type input "*********"
click at [654, 241] on span "KL - MIX [DATE] SG02" at bounding box center [639, 244] width 103 height 13
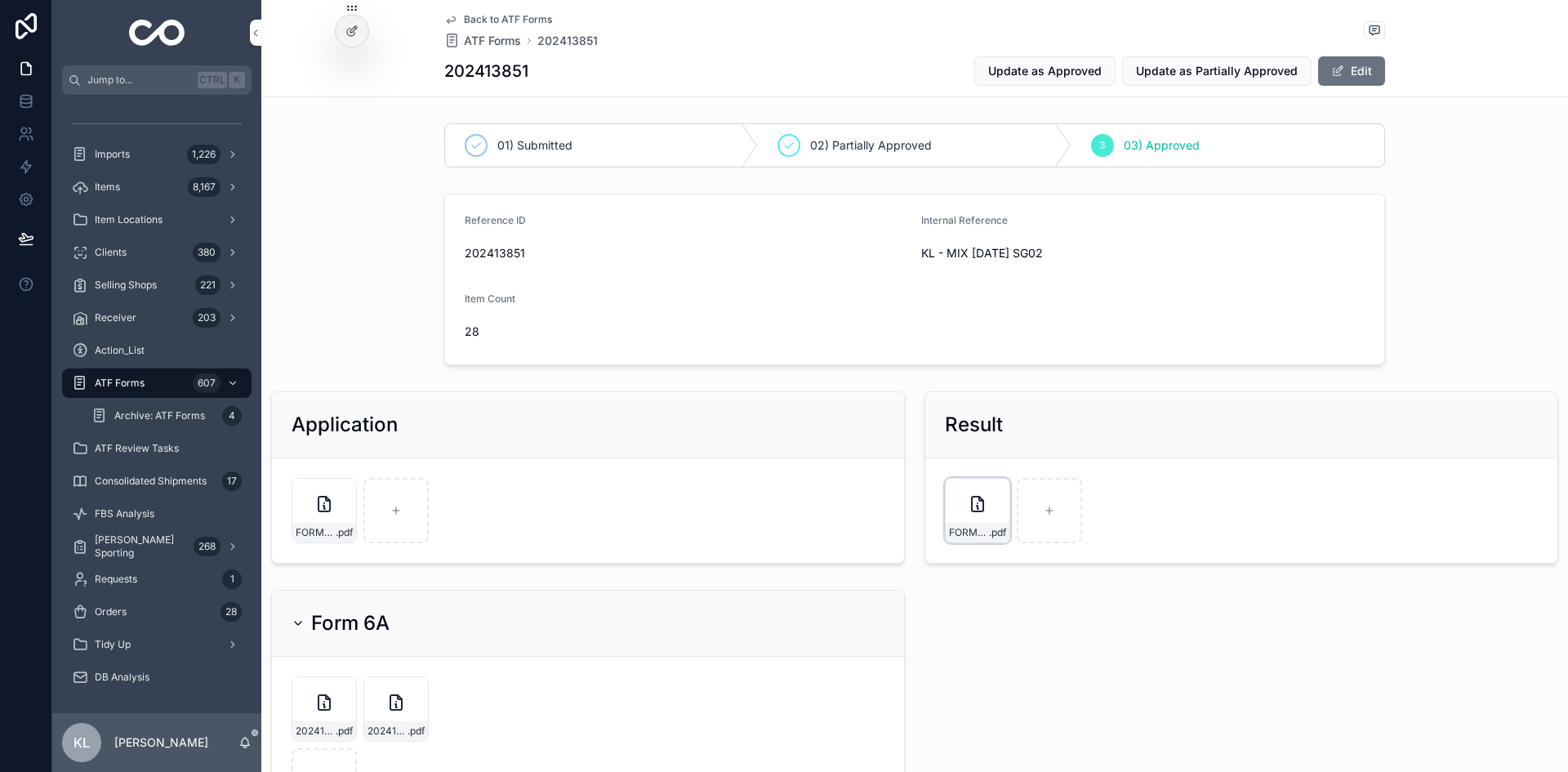
click at [967, 520] on div "FORM6PARTI-PARTIALLY-APPROVED-KL---MIX-[DATE]-SG02 .pdf" at bounding box center [977, 511] width 65 height 65
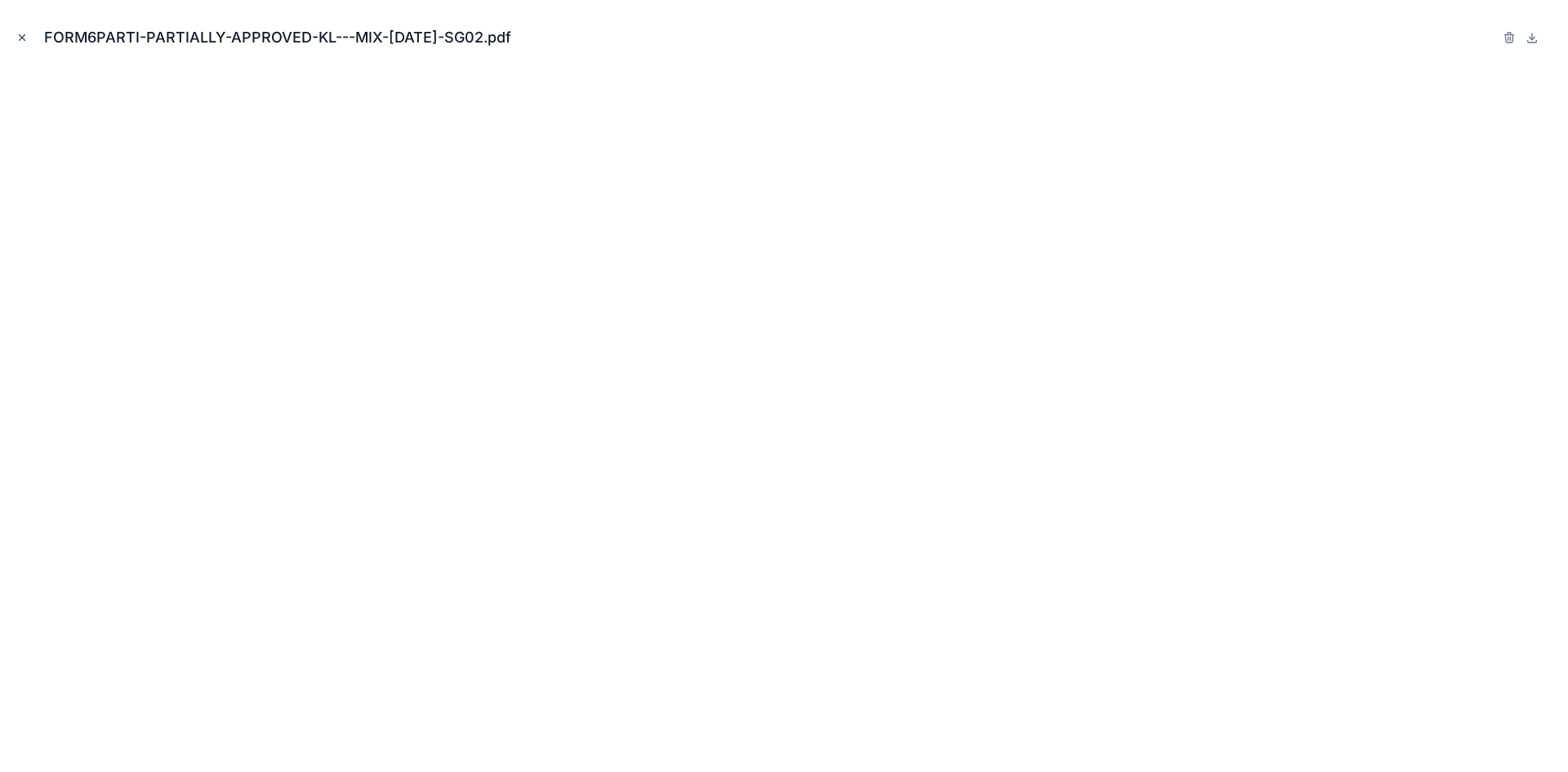
click at [20, 37] on icon "Close modal" at bounding box center [23, 38] width 12 height 12
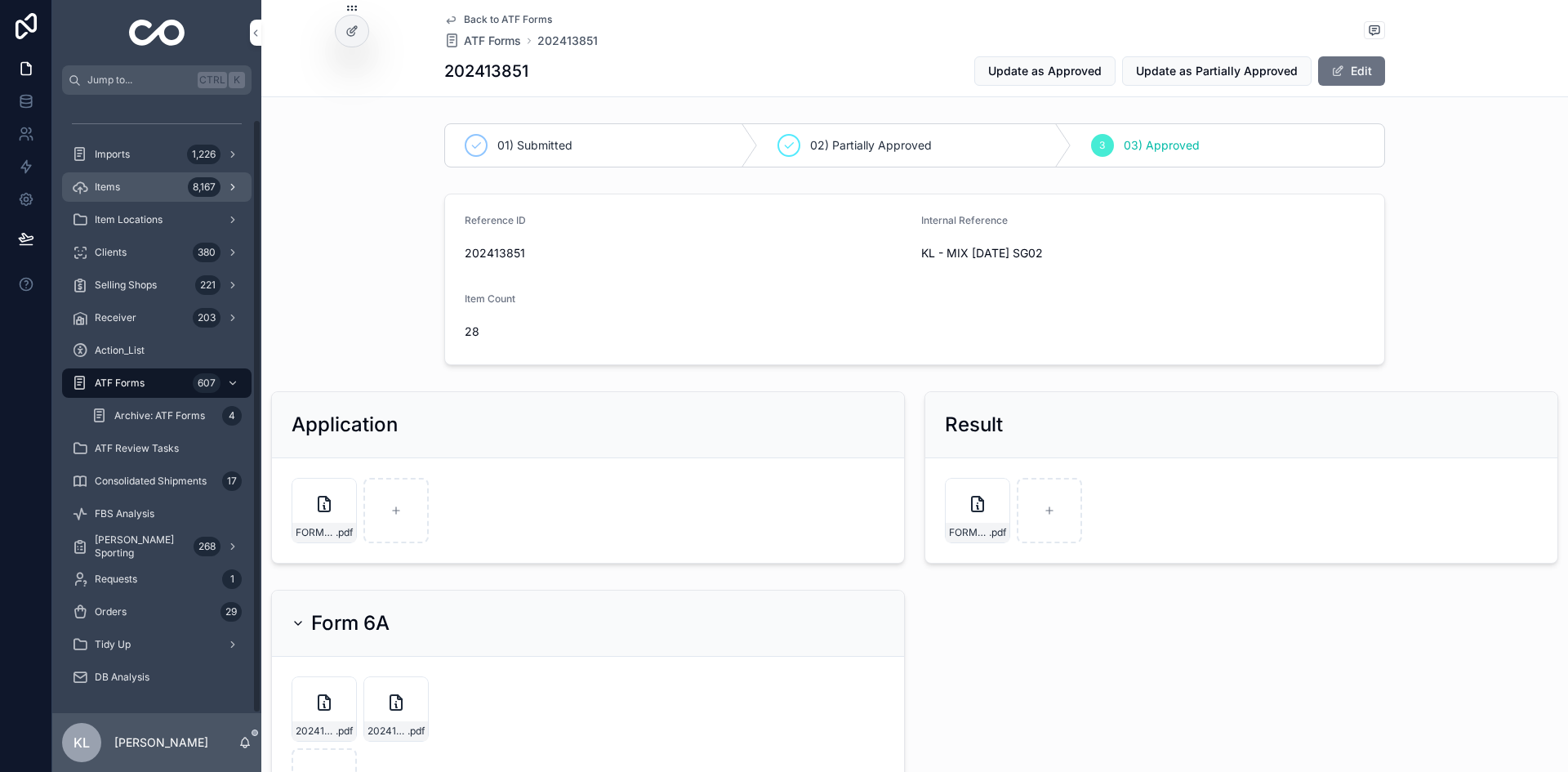
click at [173, 182] on div "Items 8,167" at bounding box center [157, 186] width 170 height 26
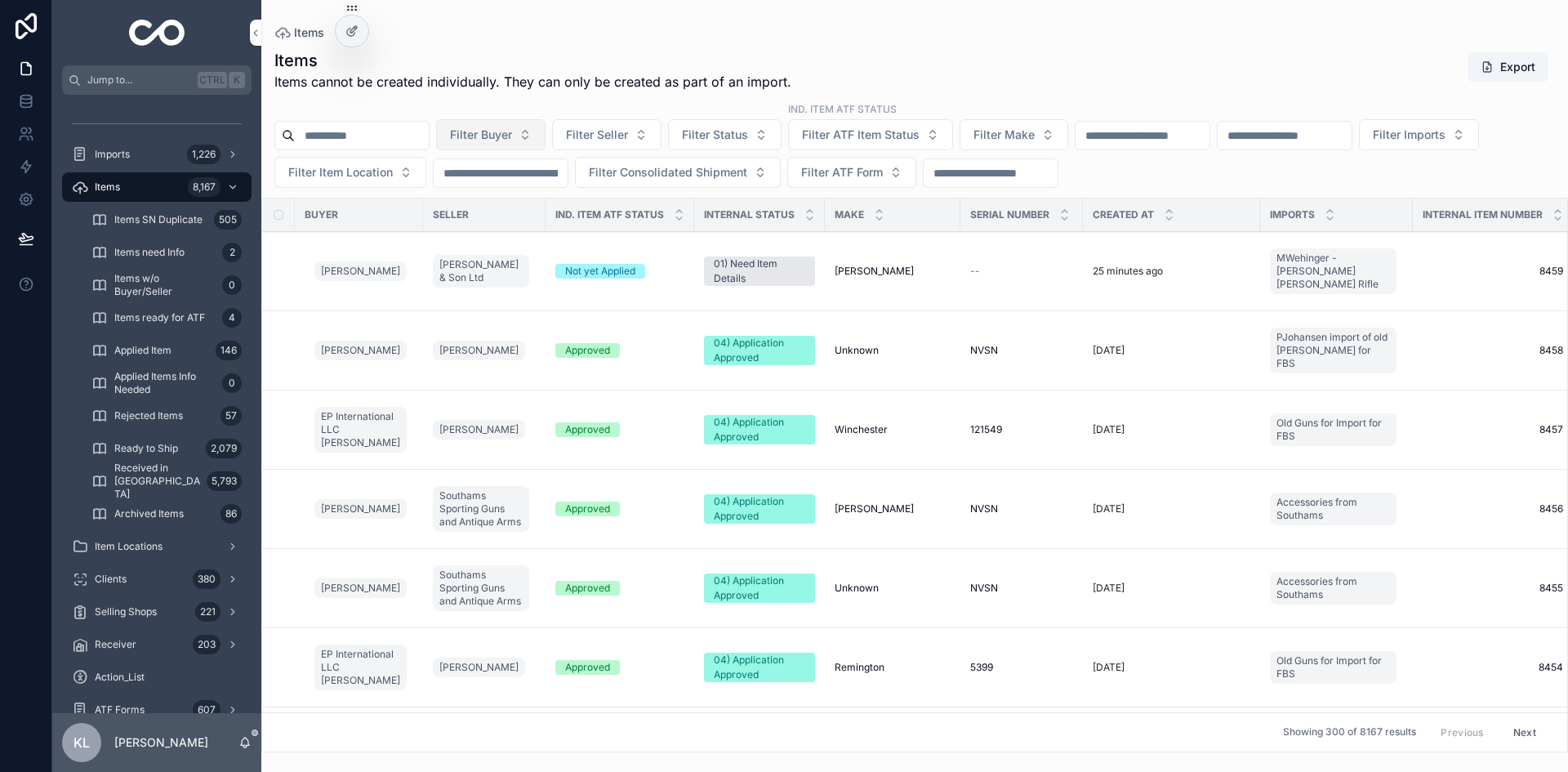
click at [512, 139] on span "Filter Buyer" at bounding box center [481, 135] width 62 height 17
type input "*****"
click at [527, 207] on span "Sr. [PERSON_NAME] ([PERSON_NAME]) [PERSON_NAME]" at bounding box center [522, 201] width 194 height 17
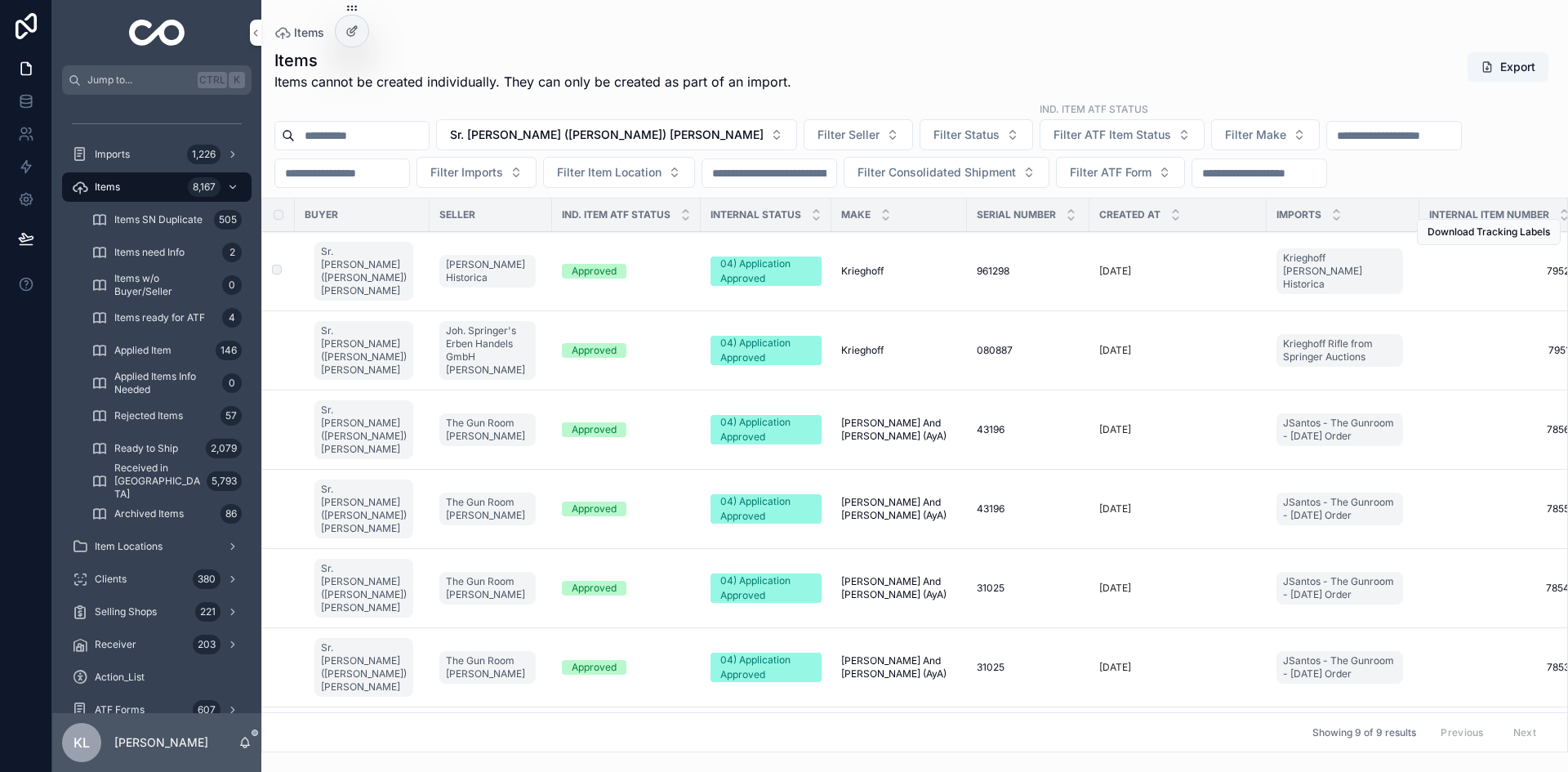
click at [1227, 266] on div "[DATE]" at bounding box center [1177, 271] width 158 height 13
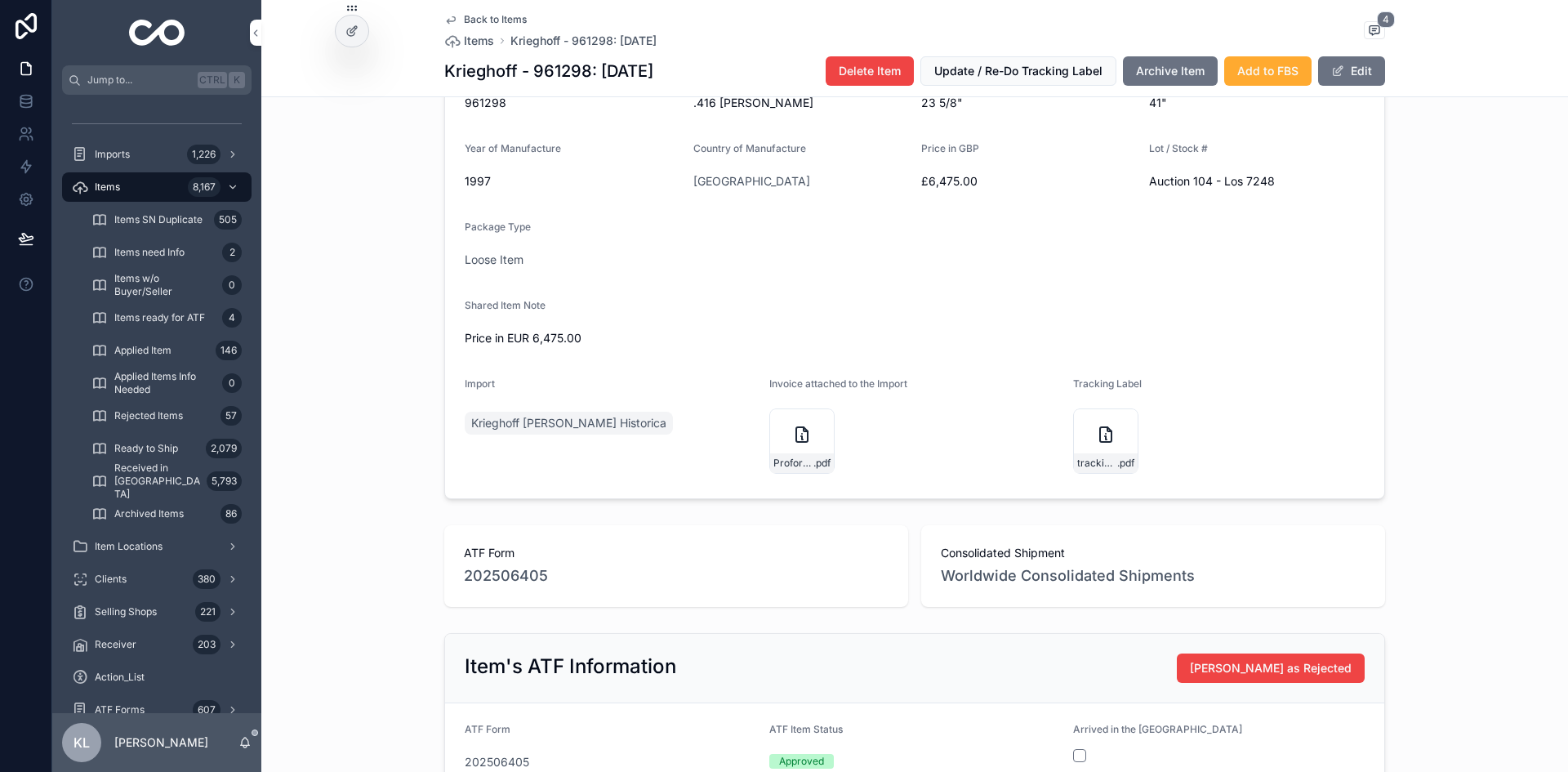
scroll to position [572, 0]
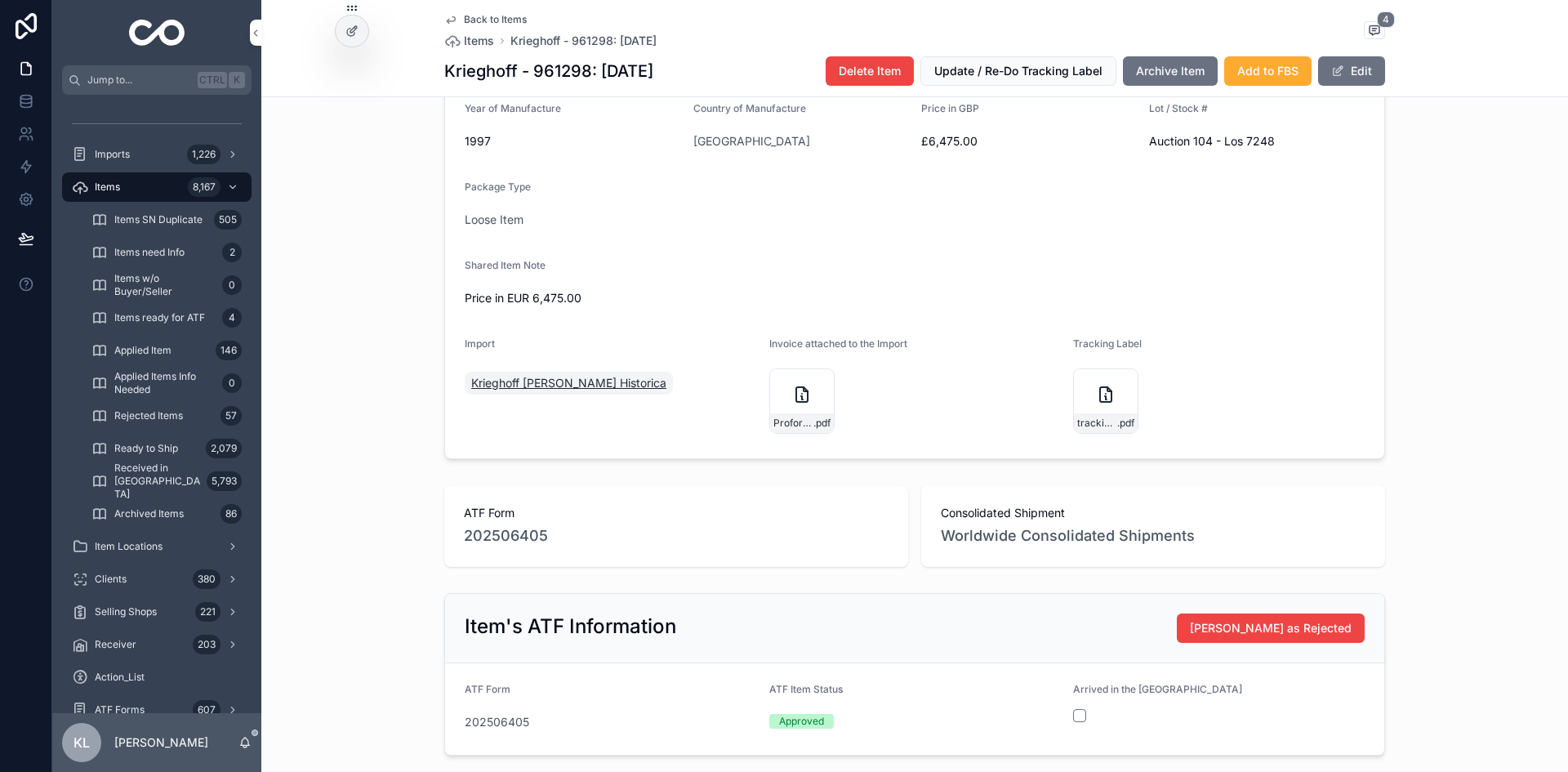
click at [587, 375] on span "Krieghoff [PERSON_NAME] Historica" at bounding box center [569, 383] width 195 height 17
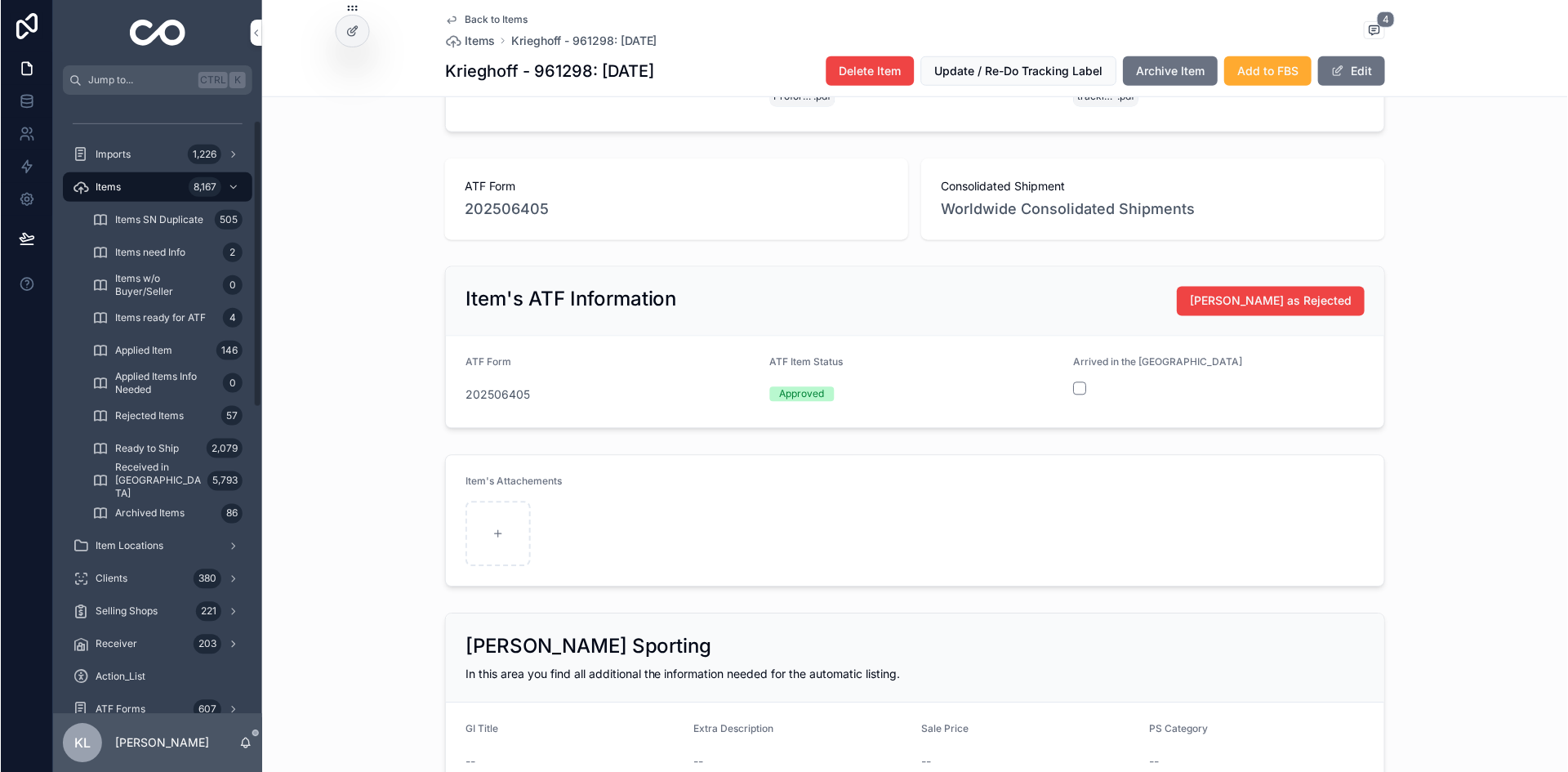
scroll to position [899, 0]
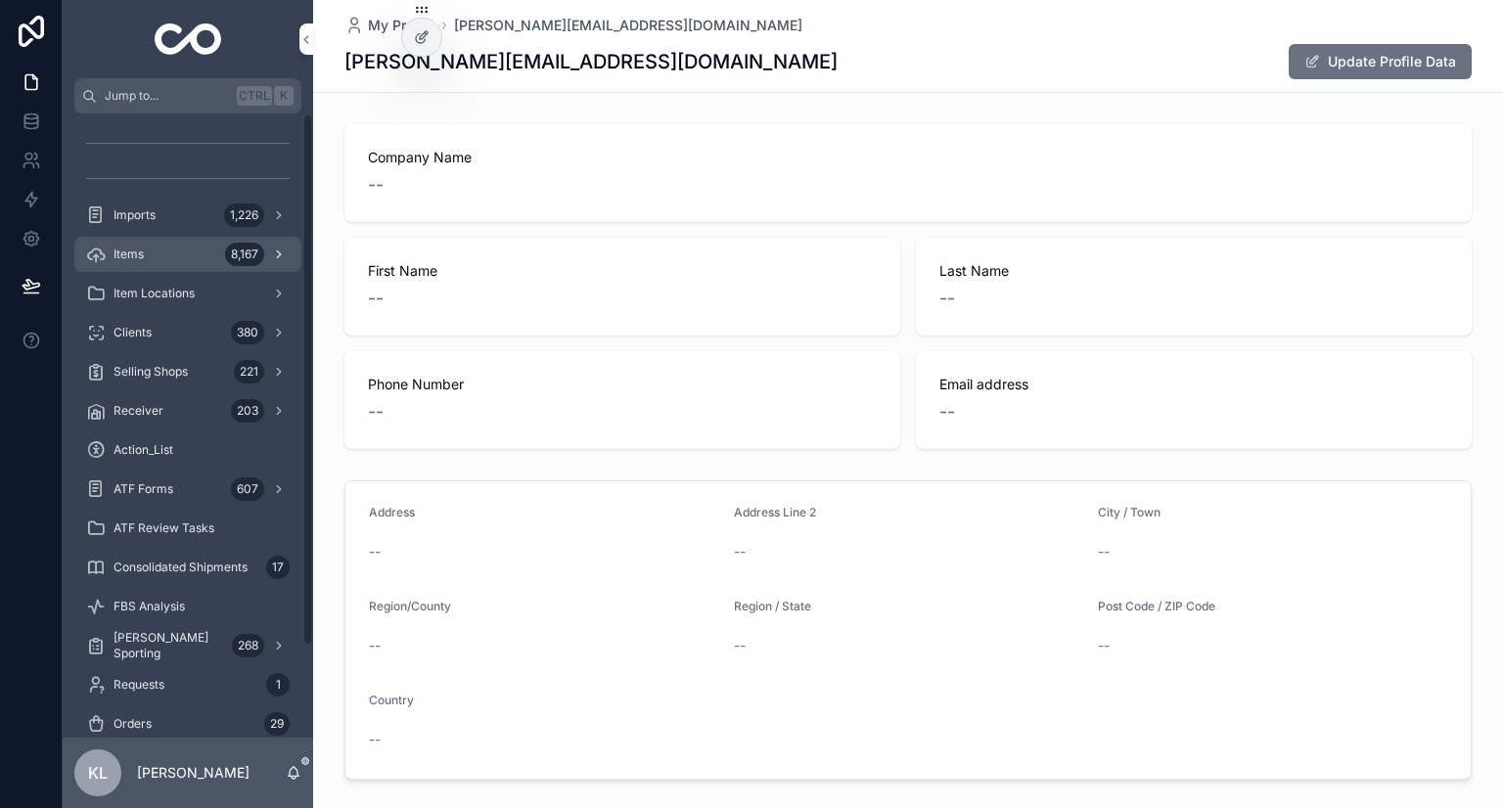
click at [228, 246] on div "8,167" at bounding box center [244, 254] width 39 height 23
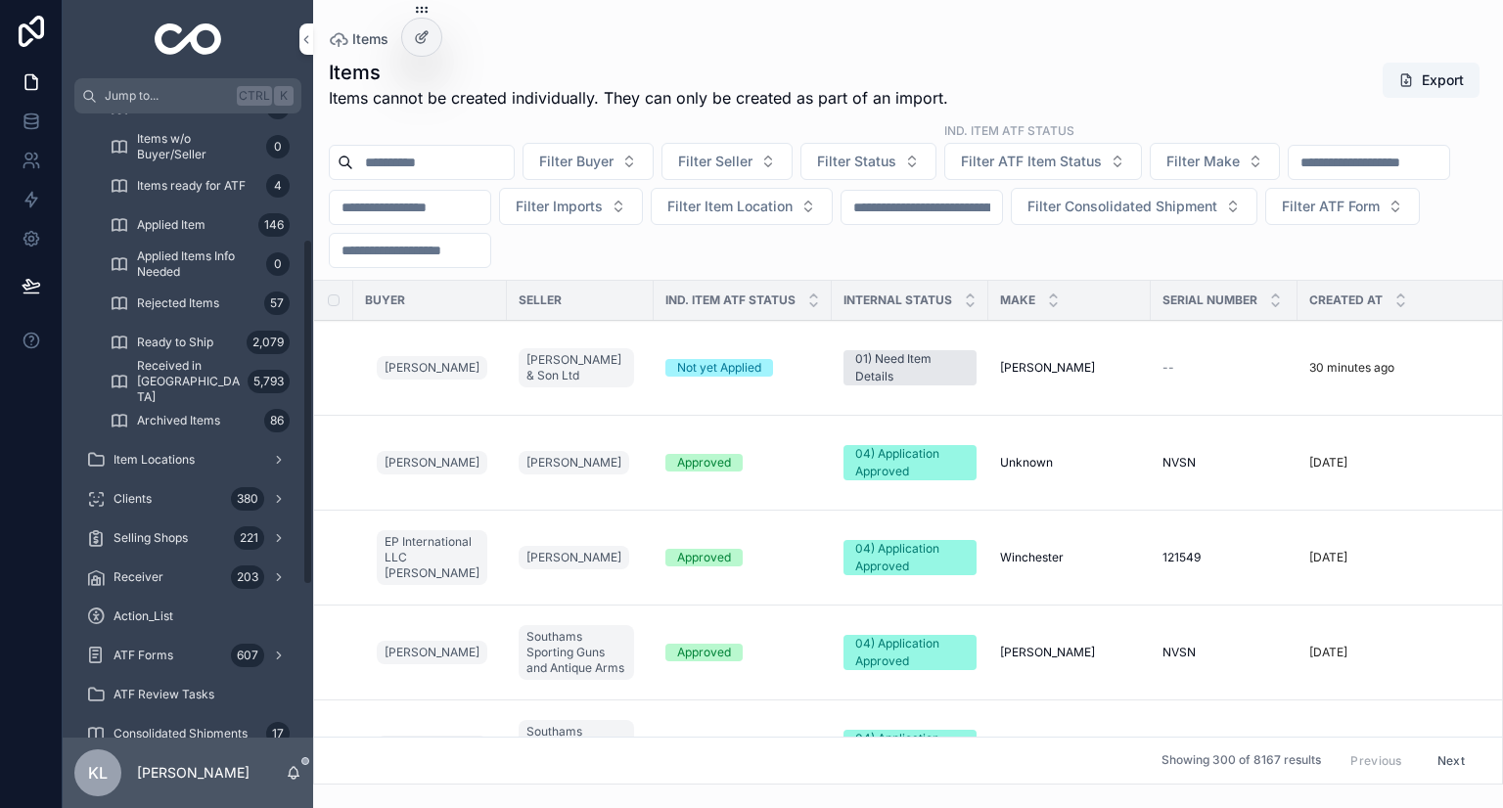
scroll to position [391, 0]
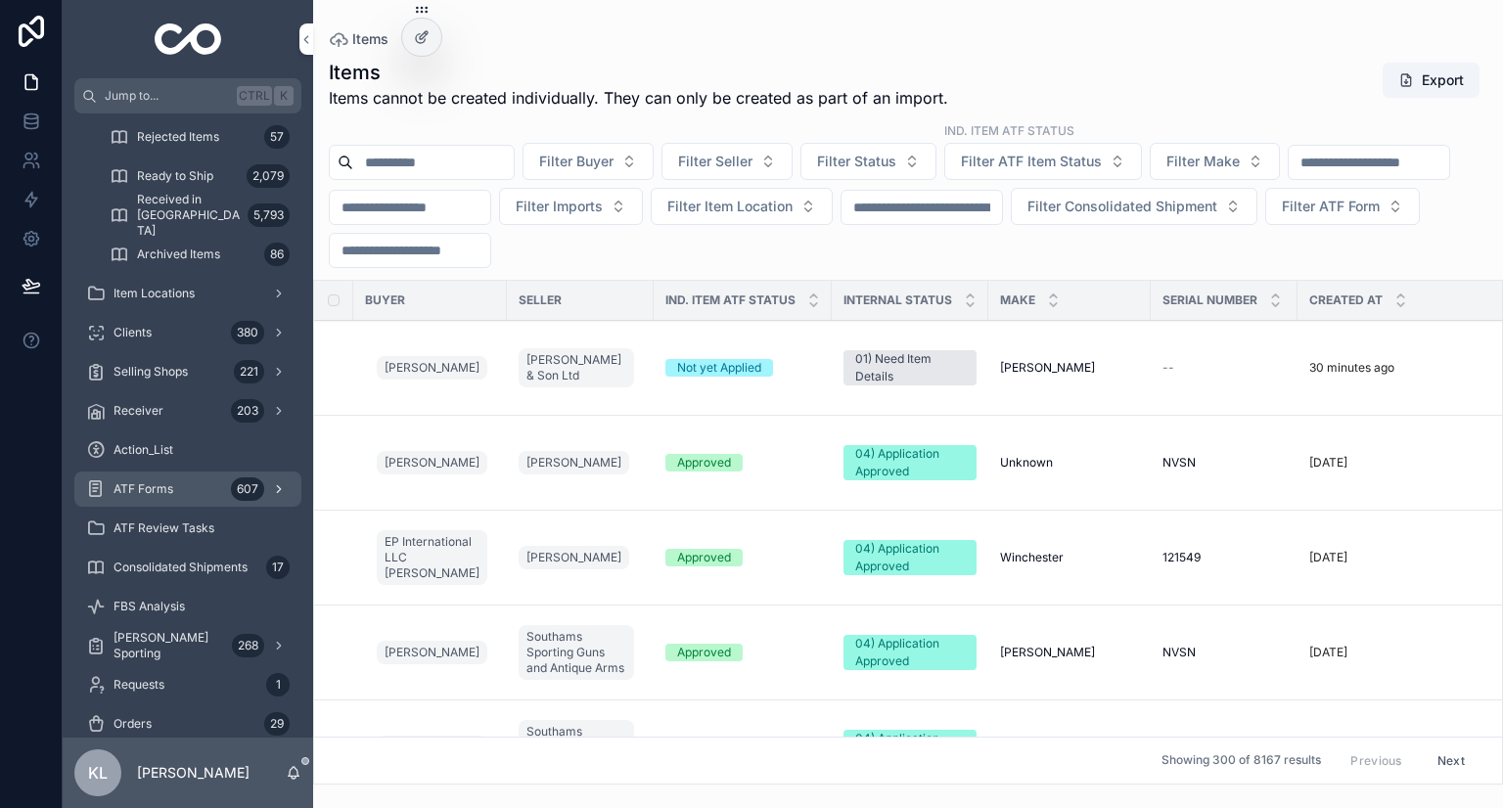
click at [179, 490] on div "ATF Forms 607" at bounding box center [188, 489] width 204 height 31
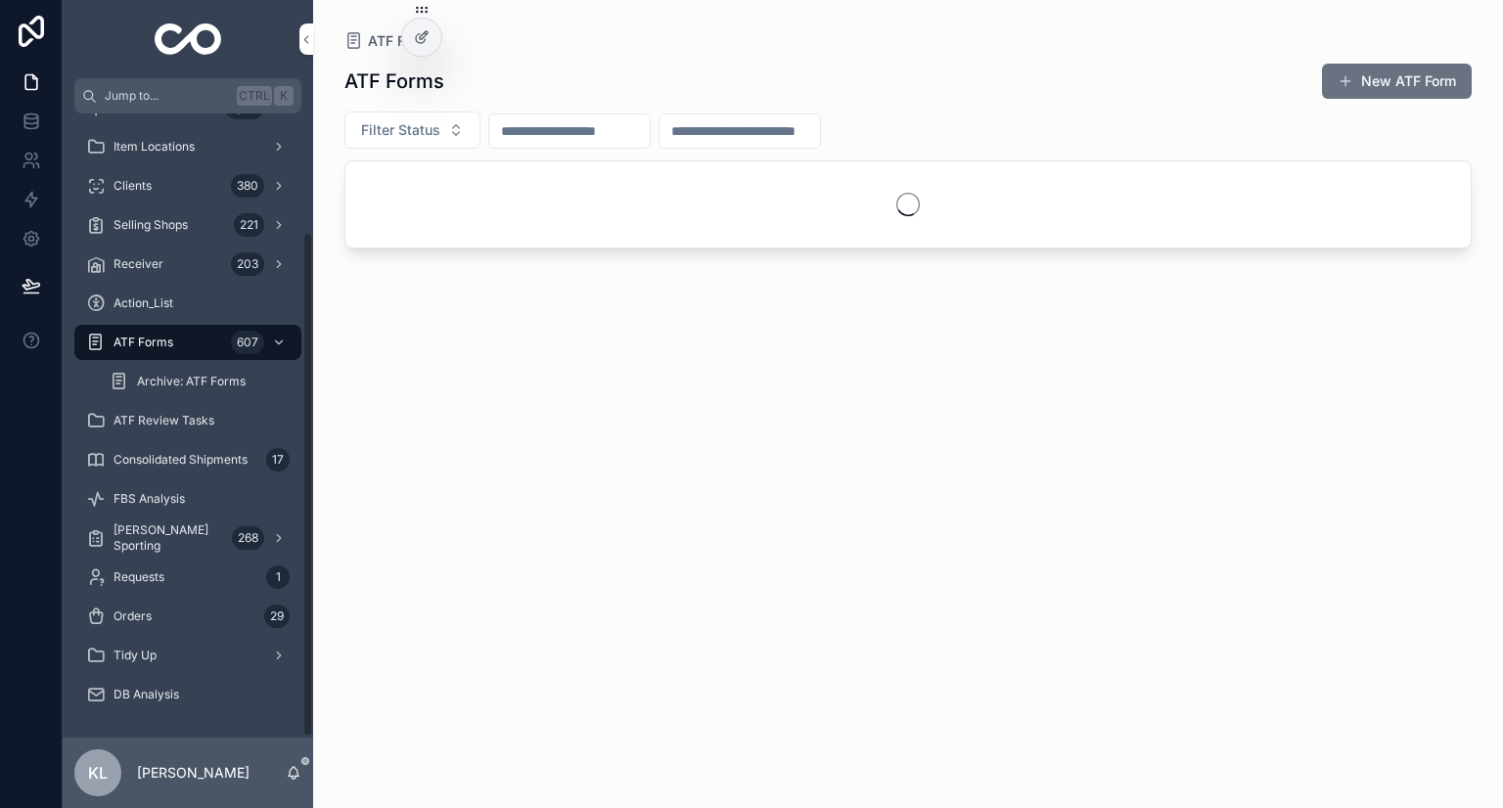
scroll to position [147, 0]
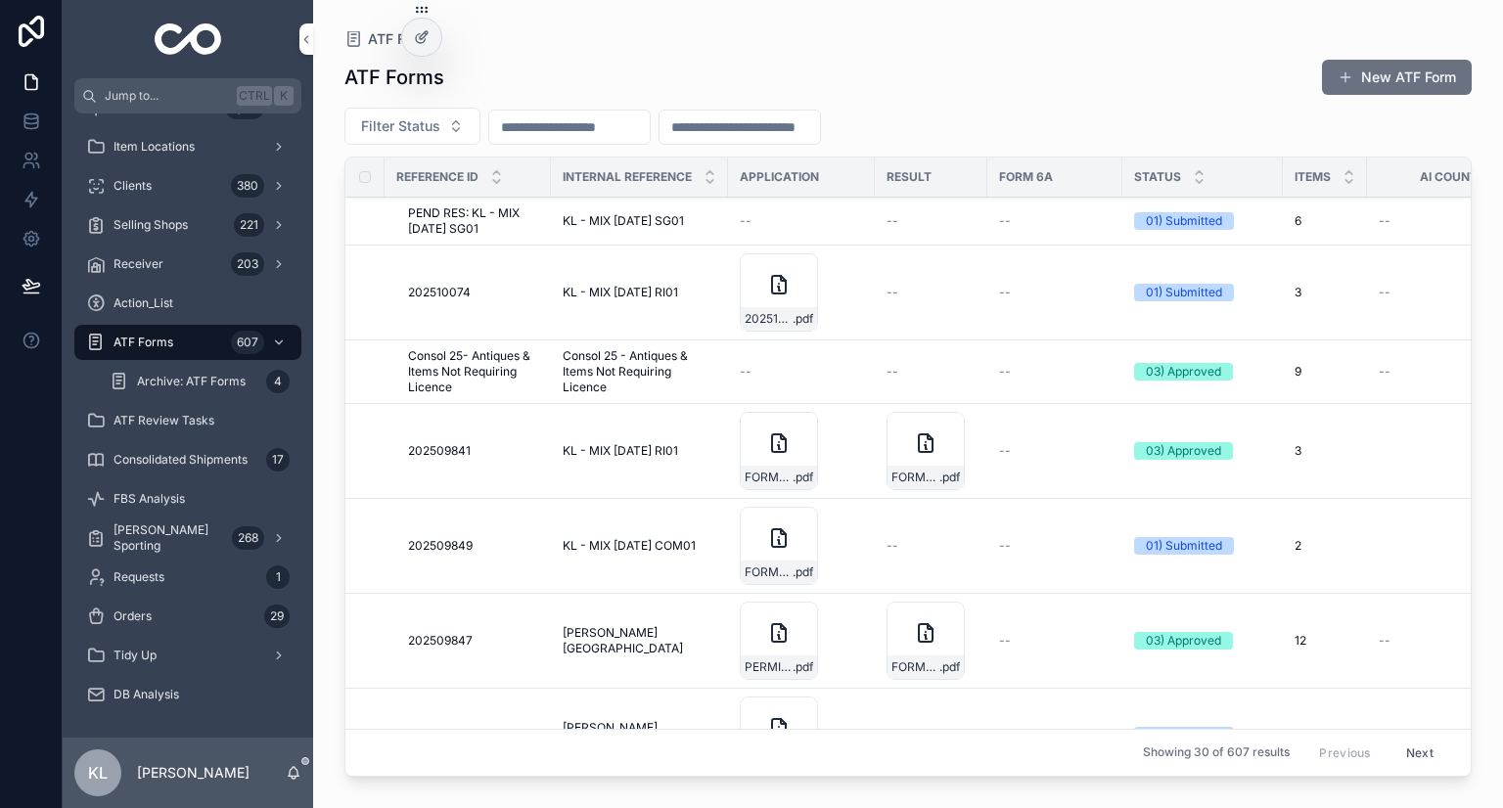
click at [565, 129] on input "scrollable content" at bounding box center [569, 127] width 161 height 27
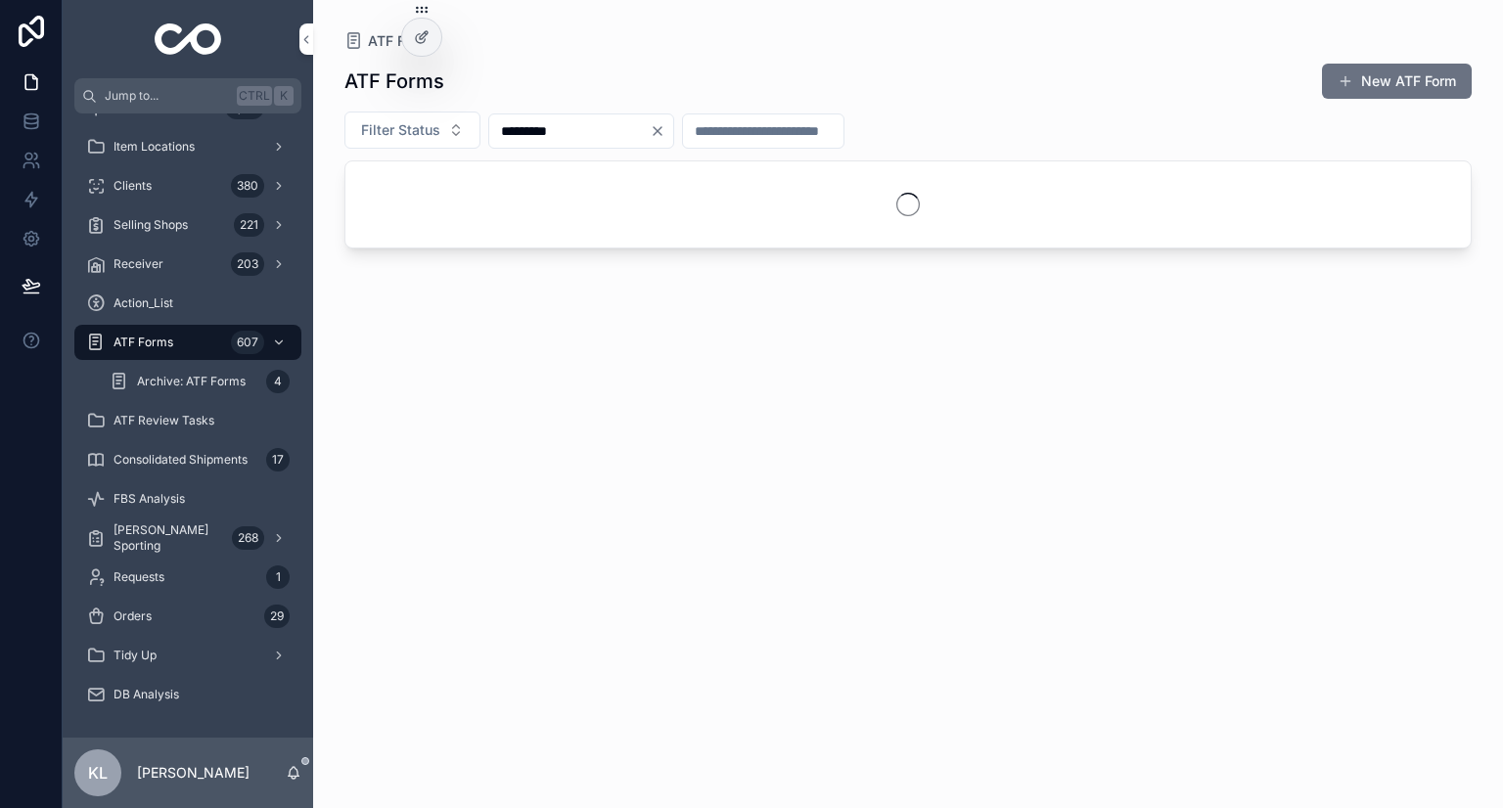
type input "*********"
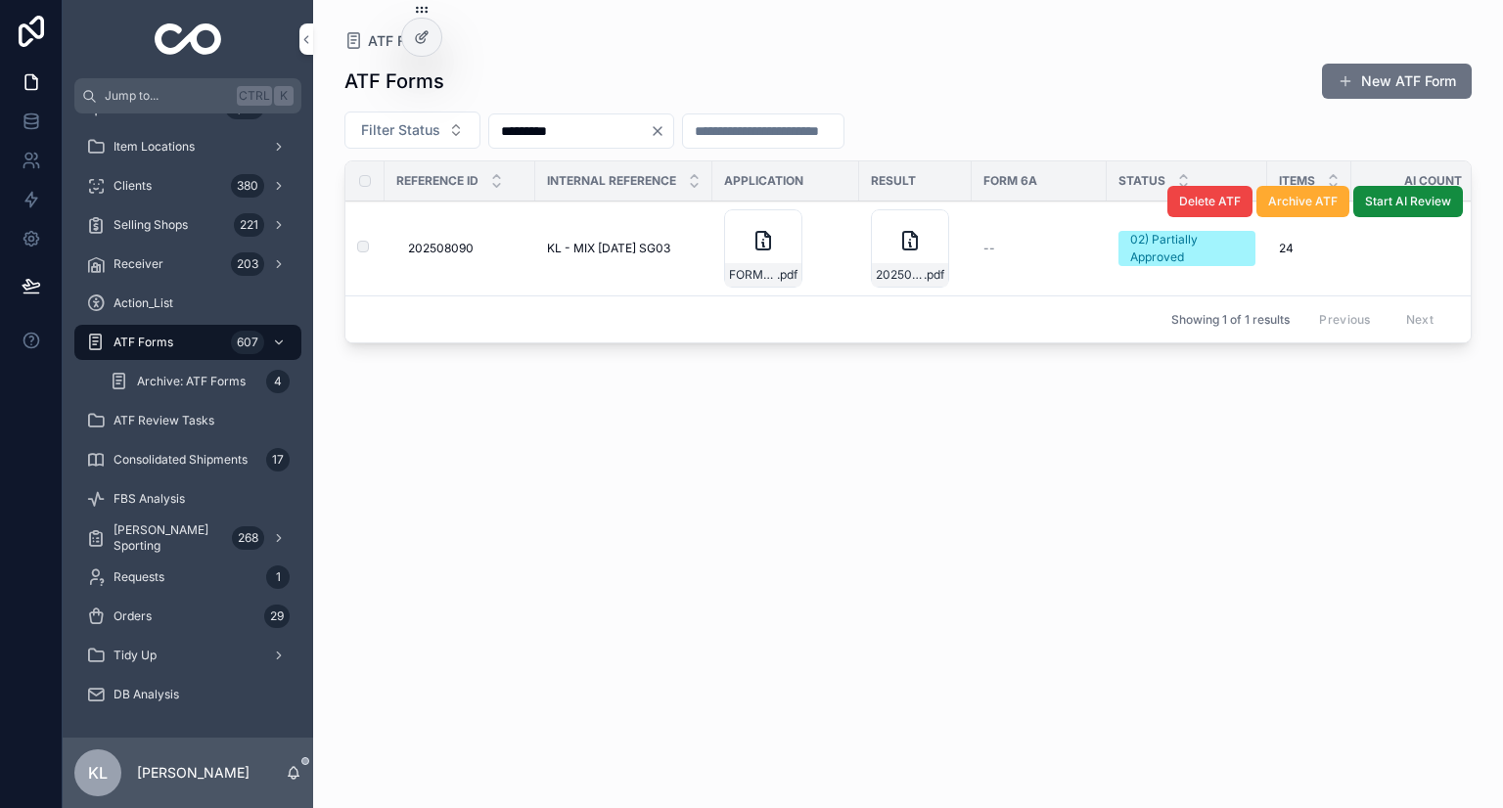
click at [497, 253] on div "202508090 202508090" at bounding box center [465, 249] width 115 height 16
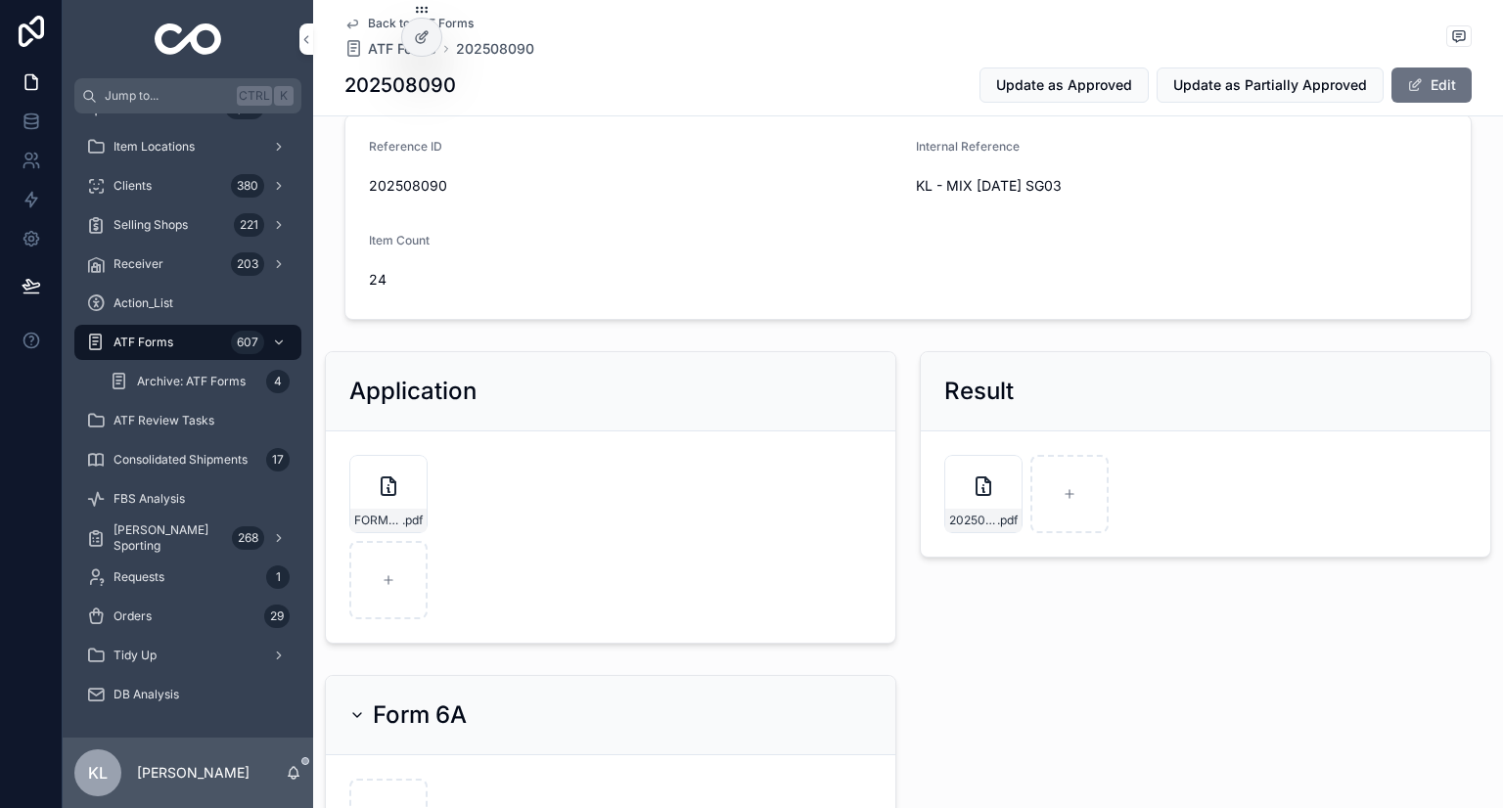
scroll to position [294, 0]
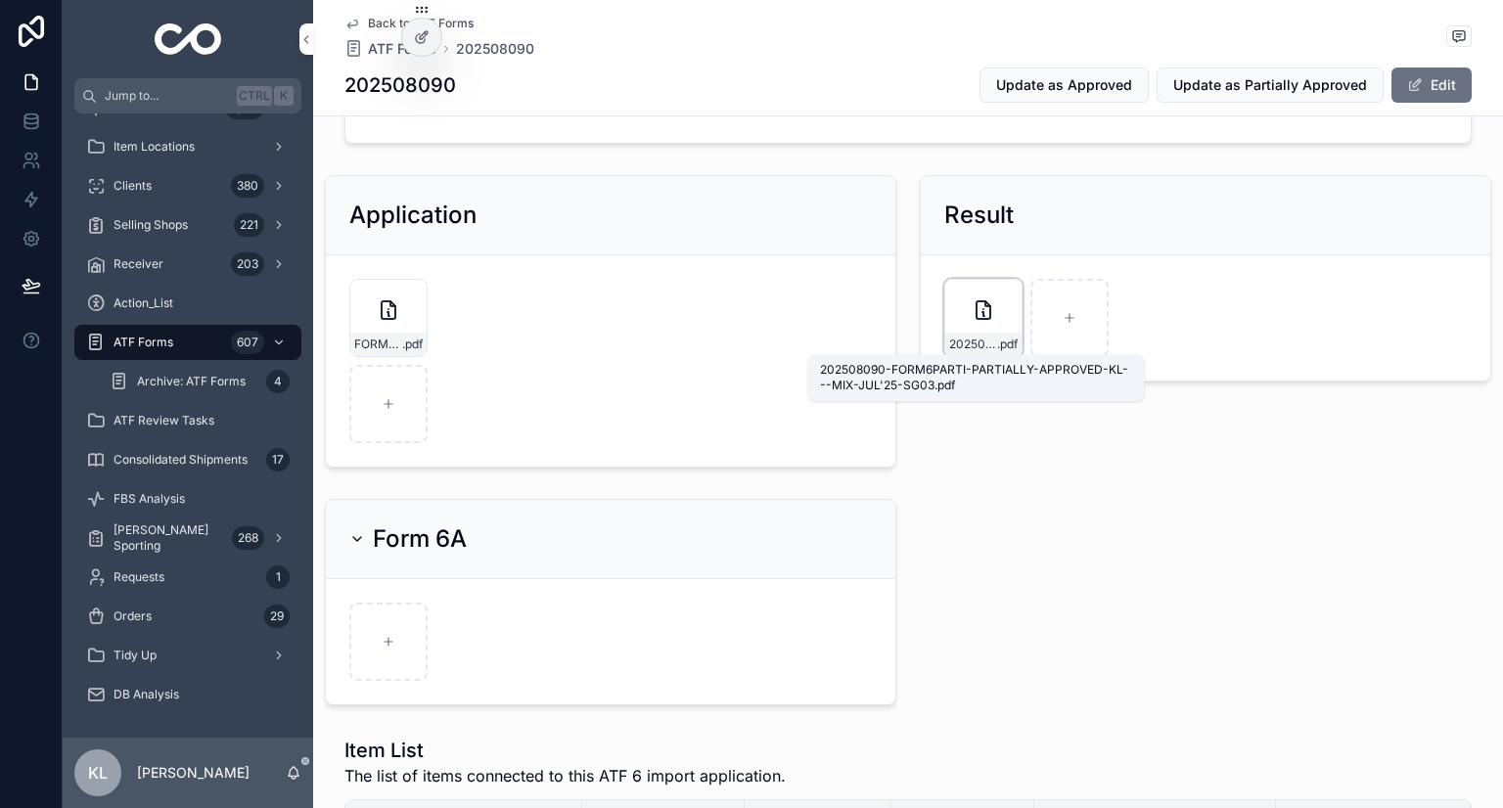
click at [1002, 348] on span ".pdf" at bounding box center [1007, 345] width 21 height 16
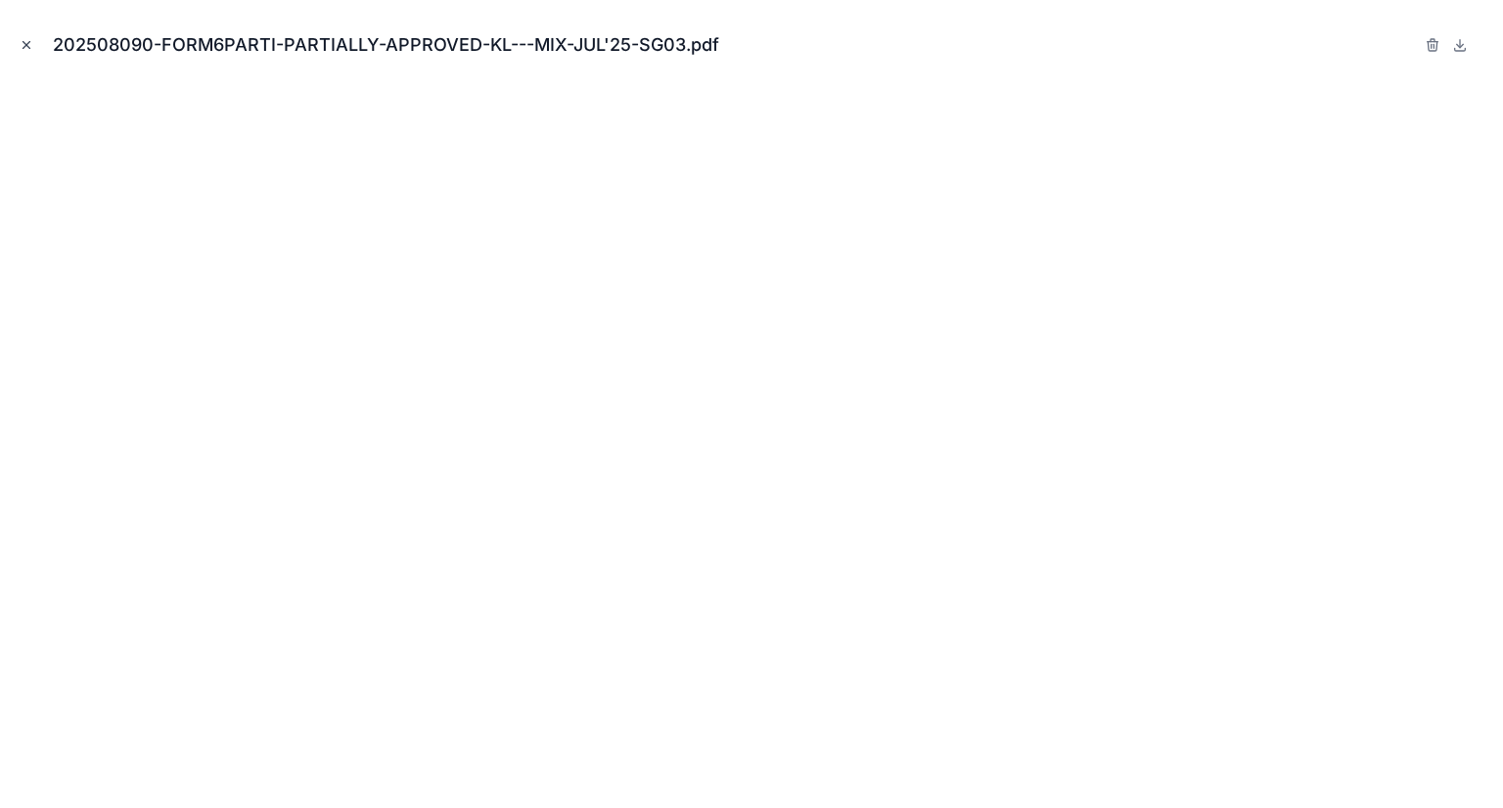
click at [25, 39] on icon "Close modal" at bounding box center [27, 45] width 14 height 14
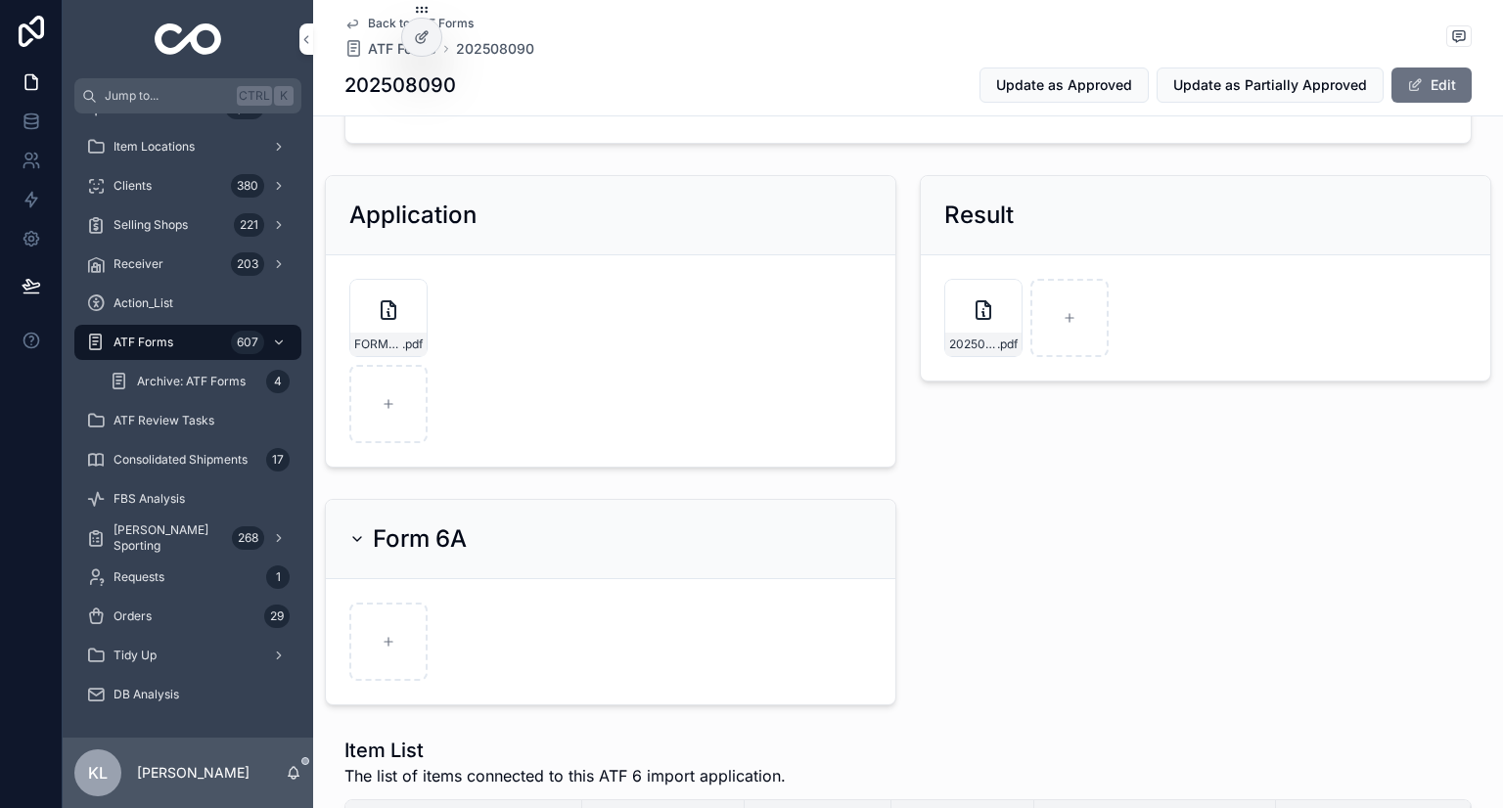
scroll to position [196, 0]
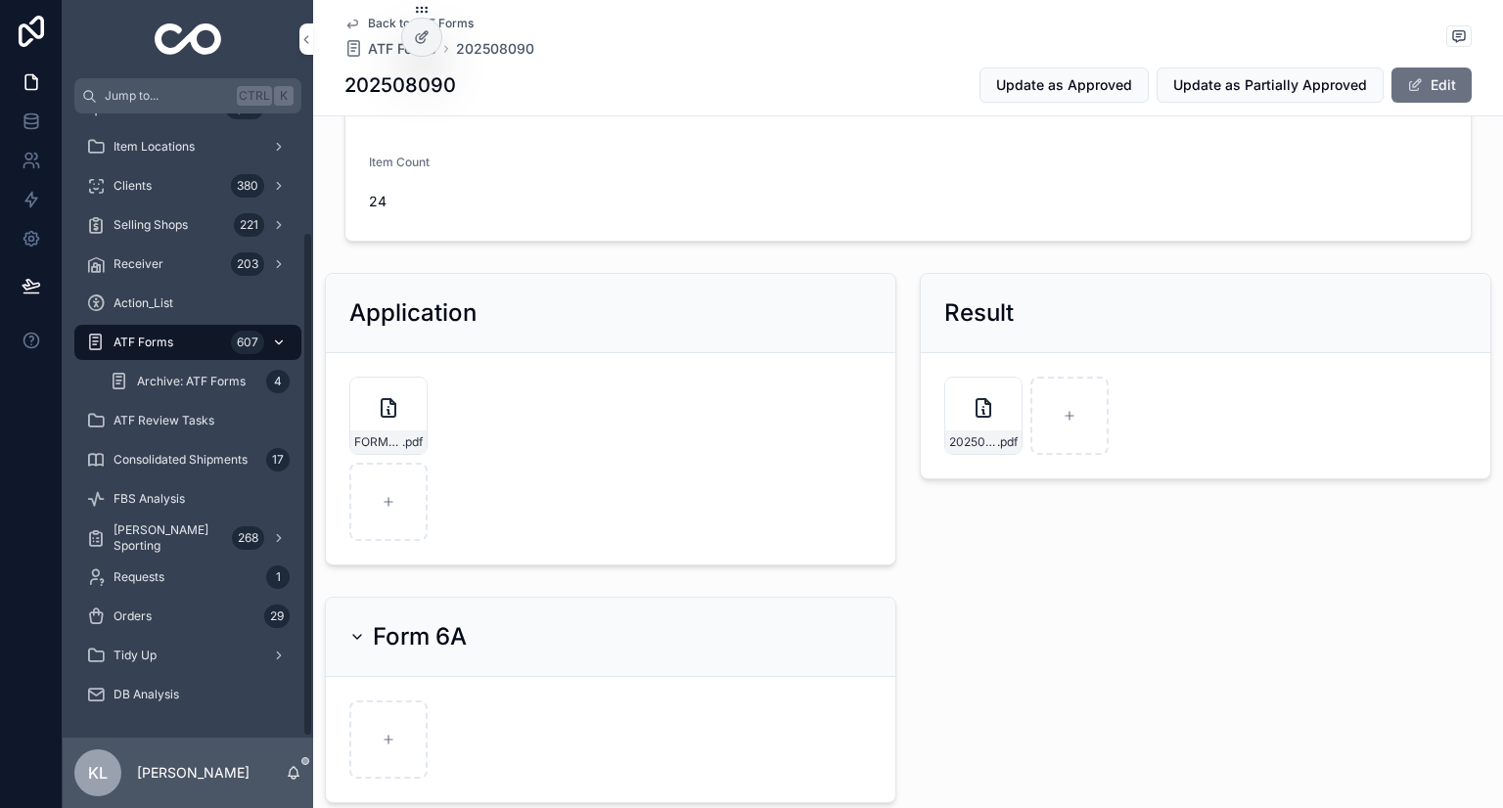
click at [207, 330] on div "ATF Forms 607" at bounding box center [188, 342] width 204 height 31
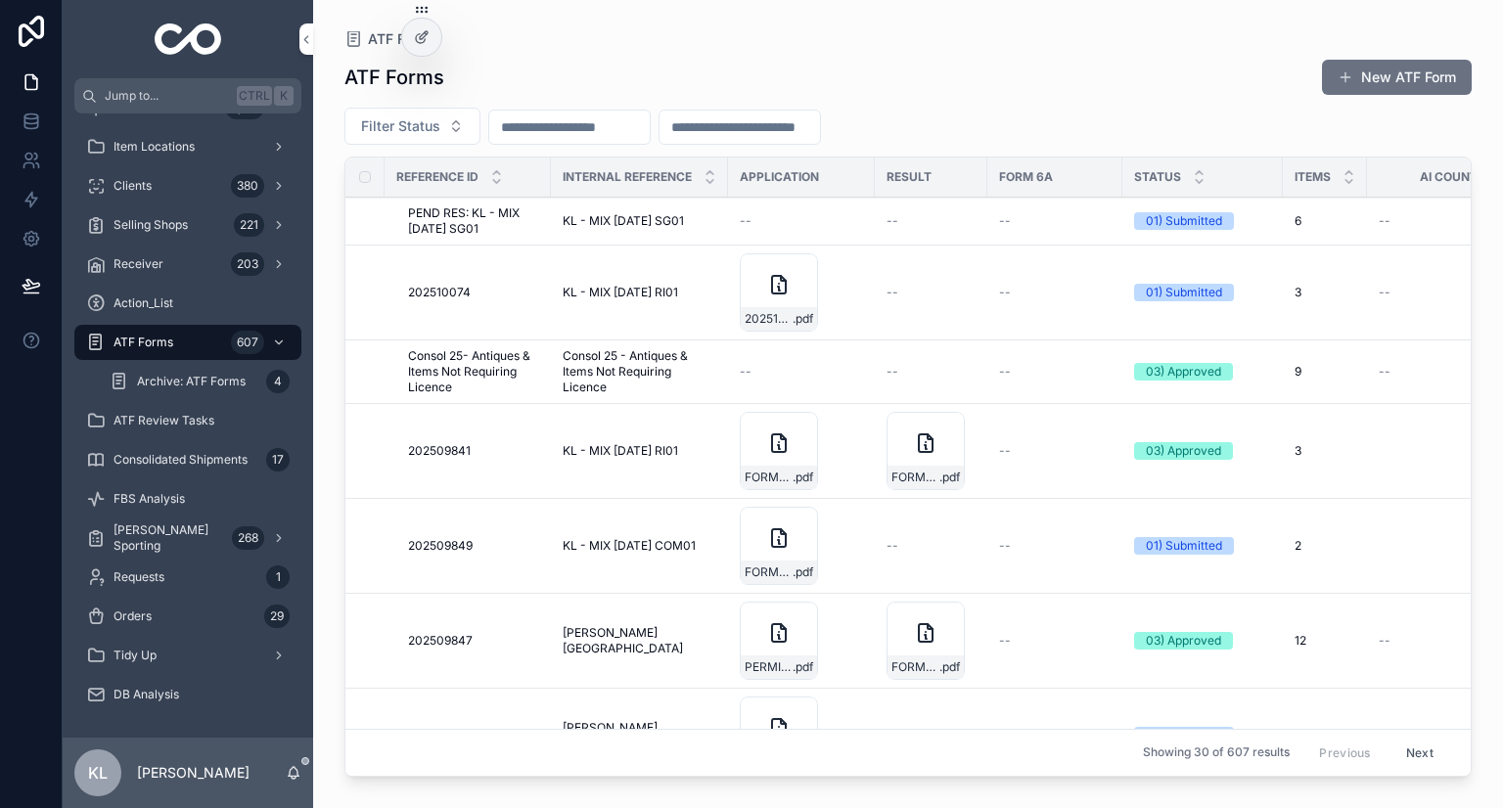
click at [612, 124] on input "scrollable content" at bounding box center [569, 127] width 161 height 27
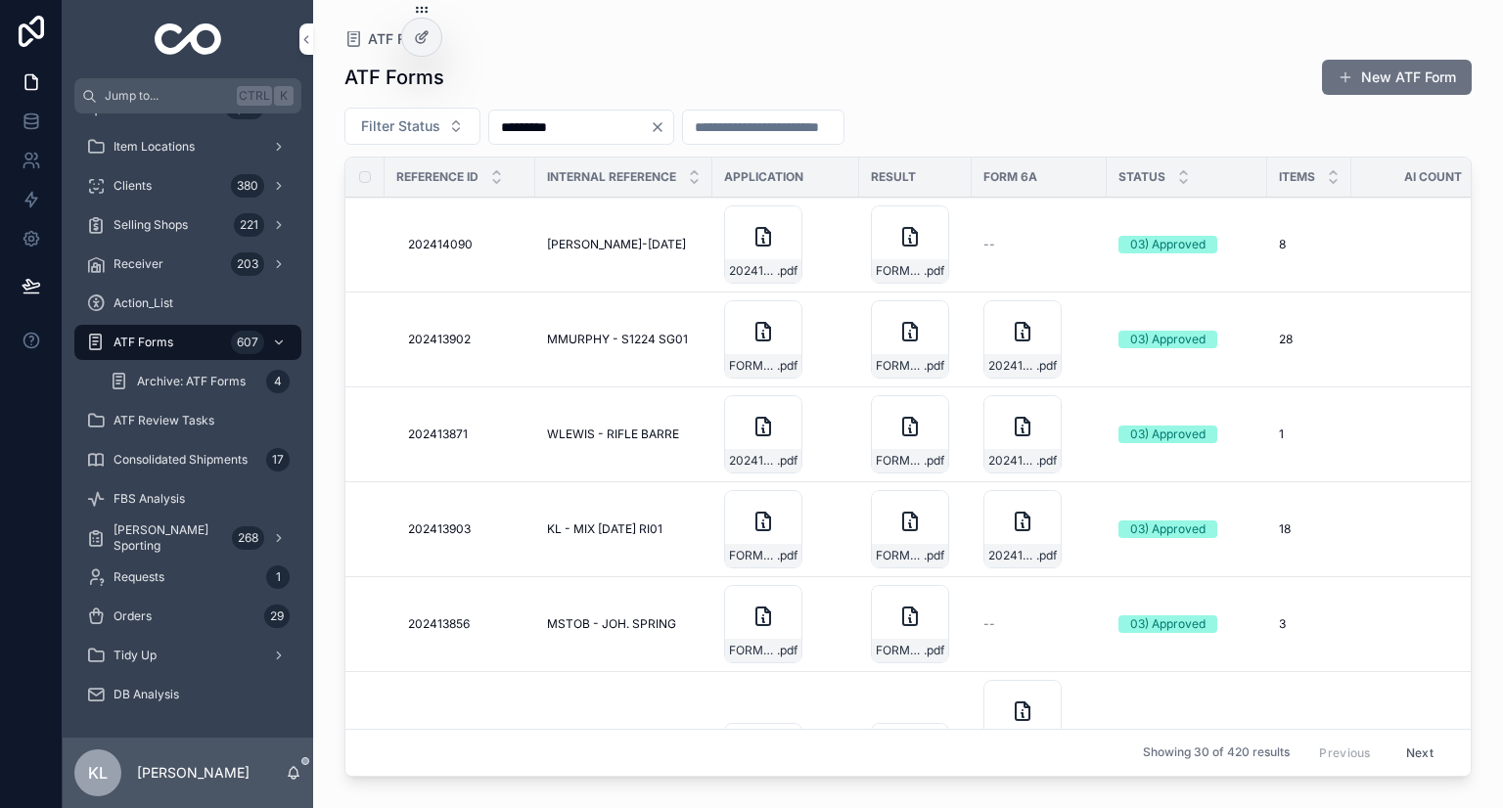
type input "*********"
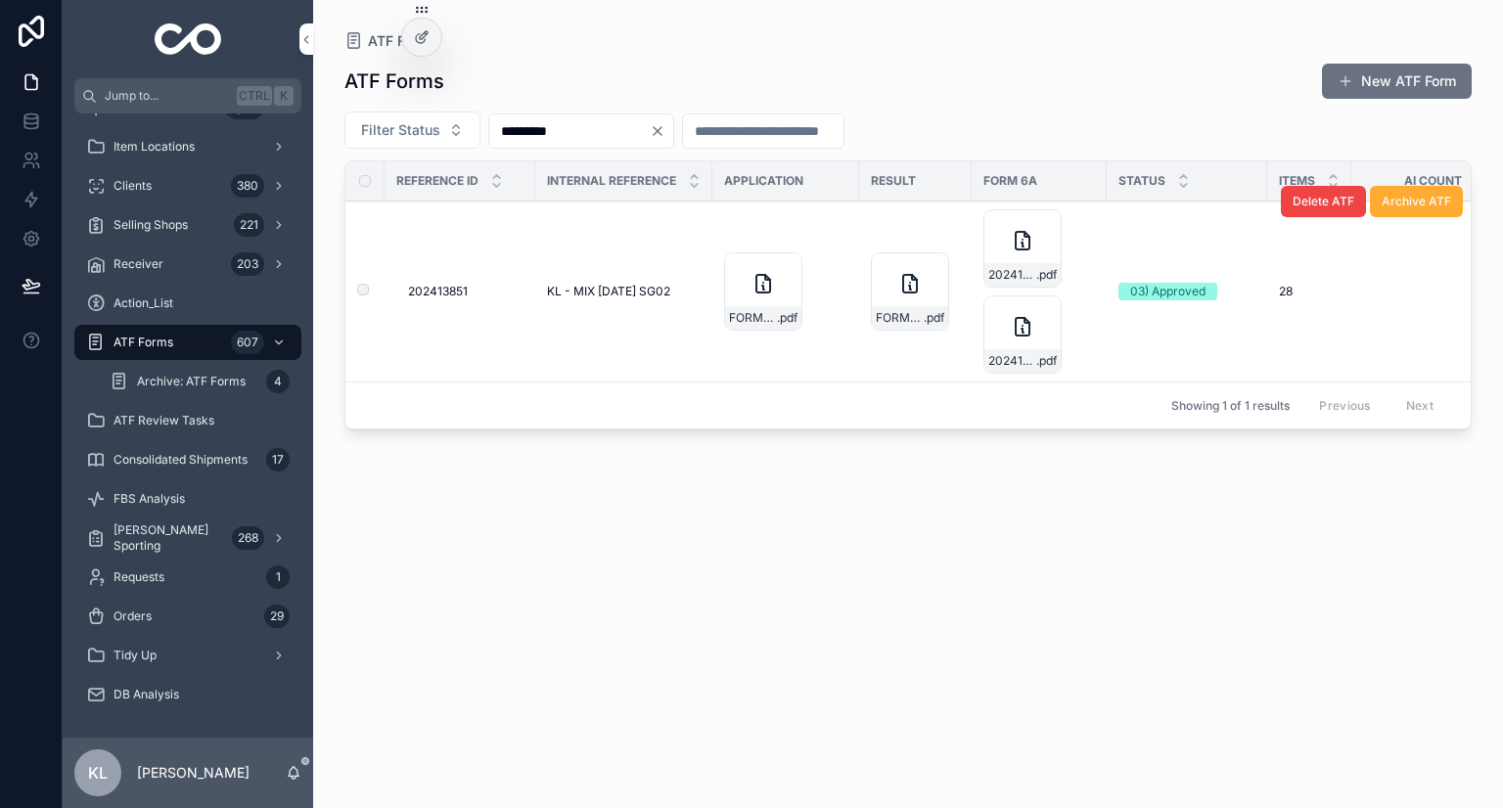
click at [673, 280] on td "KL - MIX DEC24 SG02 KL - MIX DEC24 SG02" at bounding box center [623, 292] width 177 height 181
click at [572, 284] on span "KL - MIX DEC24 SG02" at bounding box center [608, 292] width 123 height 16
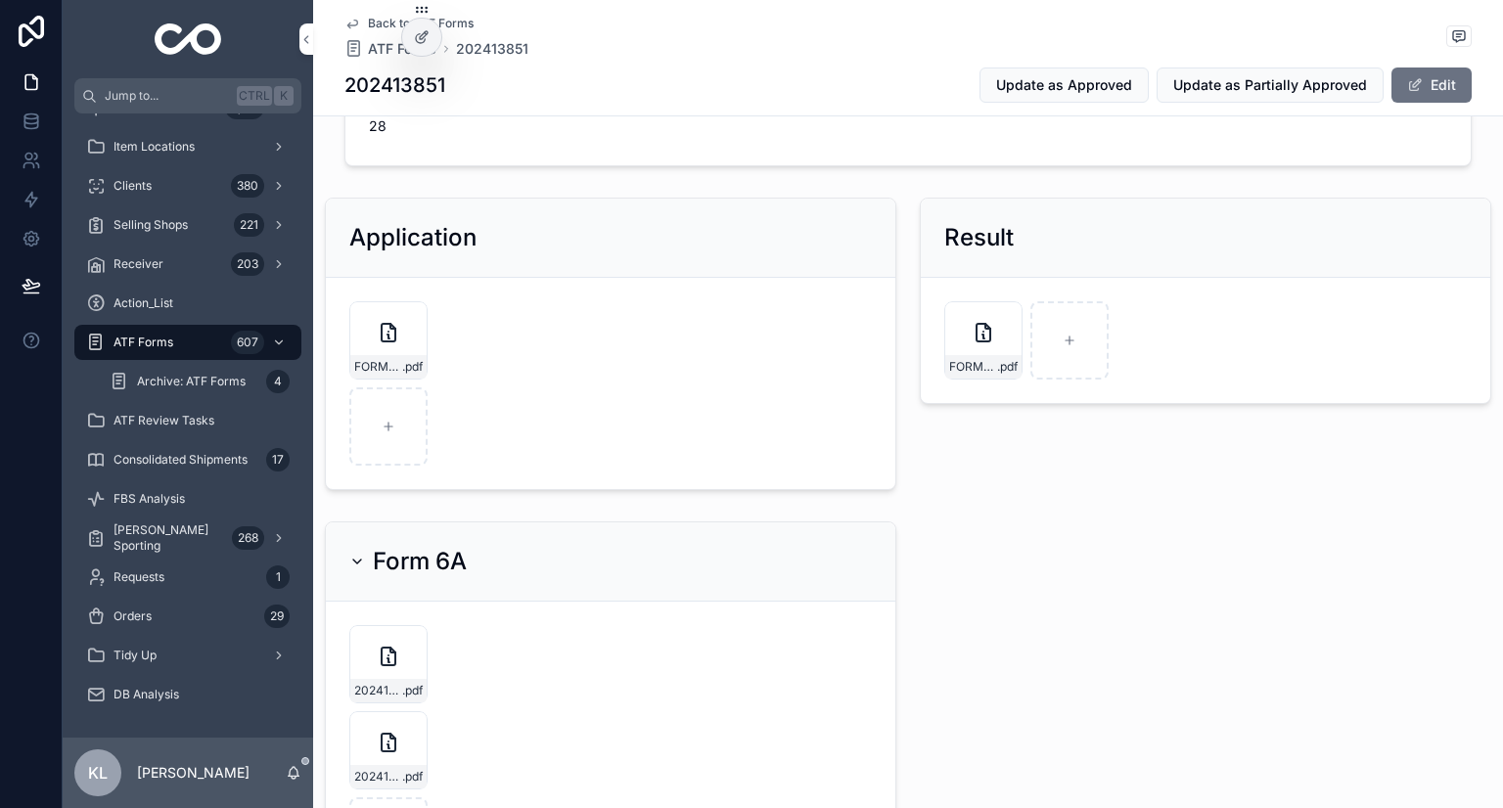
scroll to position [391, 0]
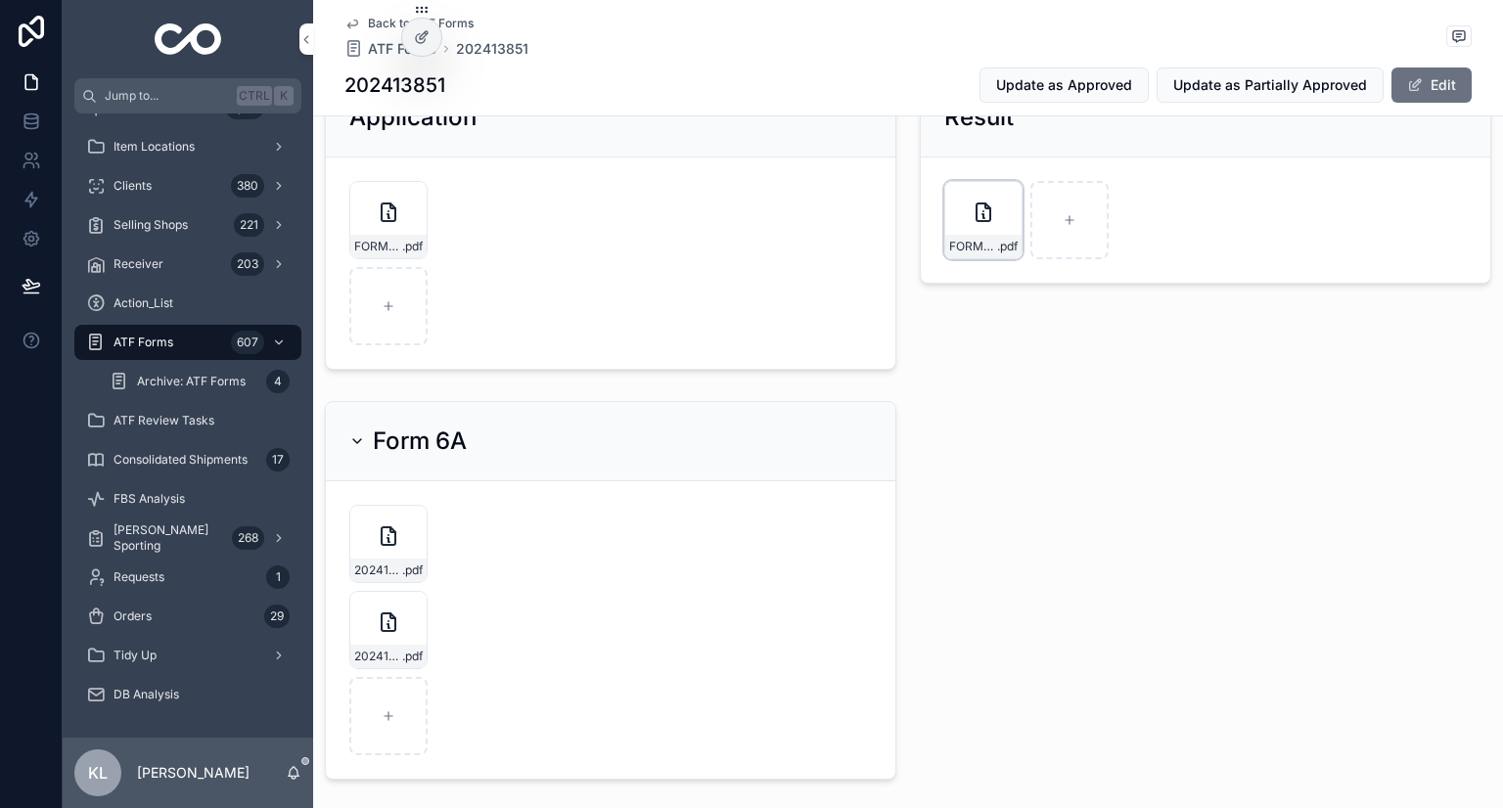
click at [998, 244] on span ".pdf" at bounding box center [1007, 247] width 21 height 16
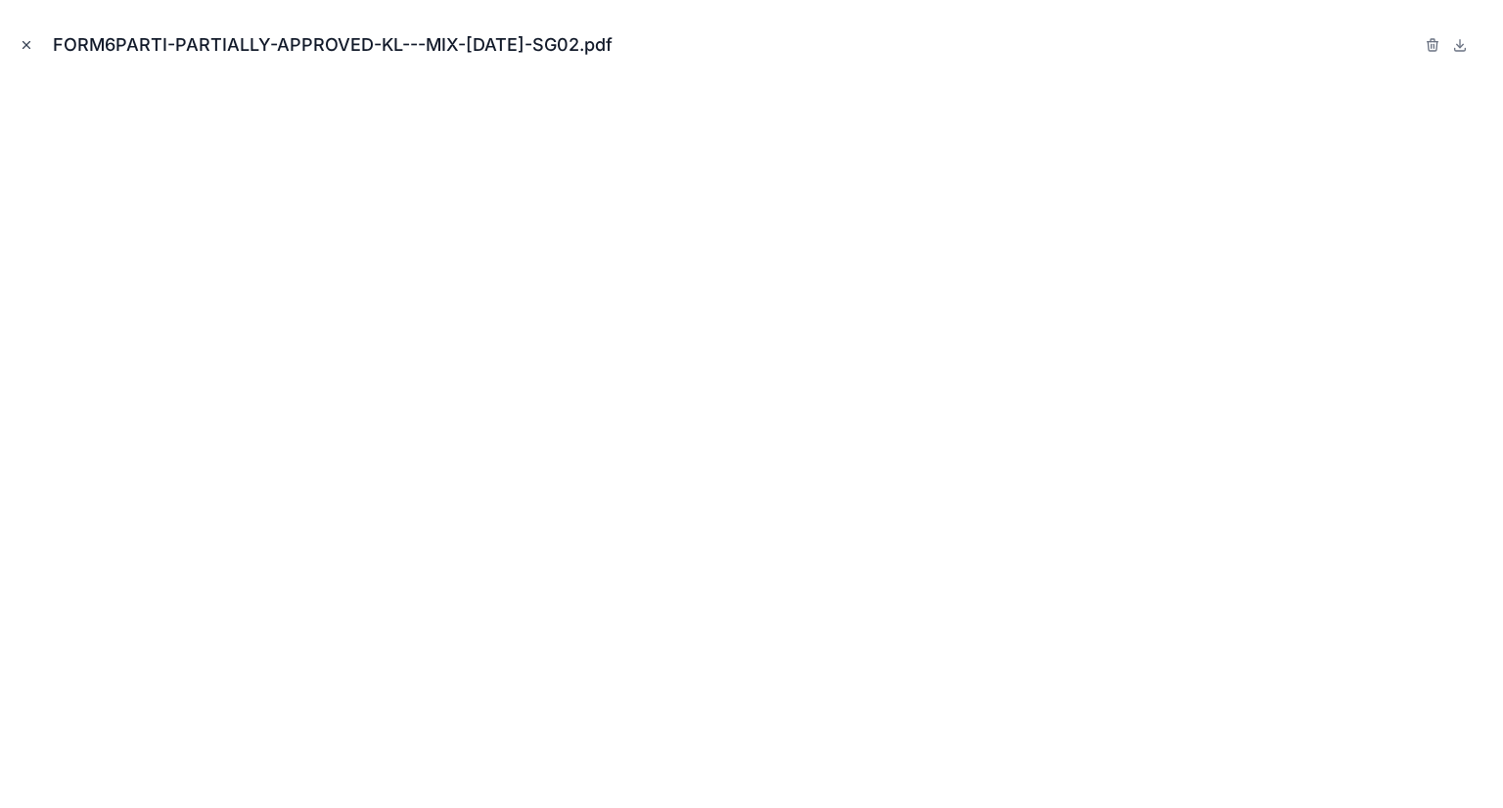
click at [22, 47] on icon "Close modal" at bounding box center [27, 45] width 14 height 14
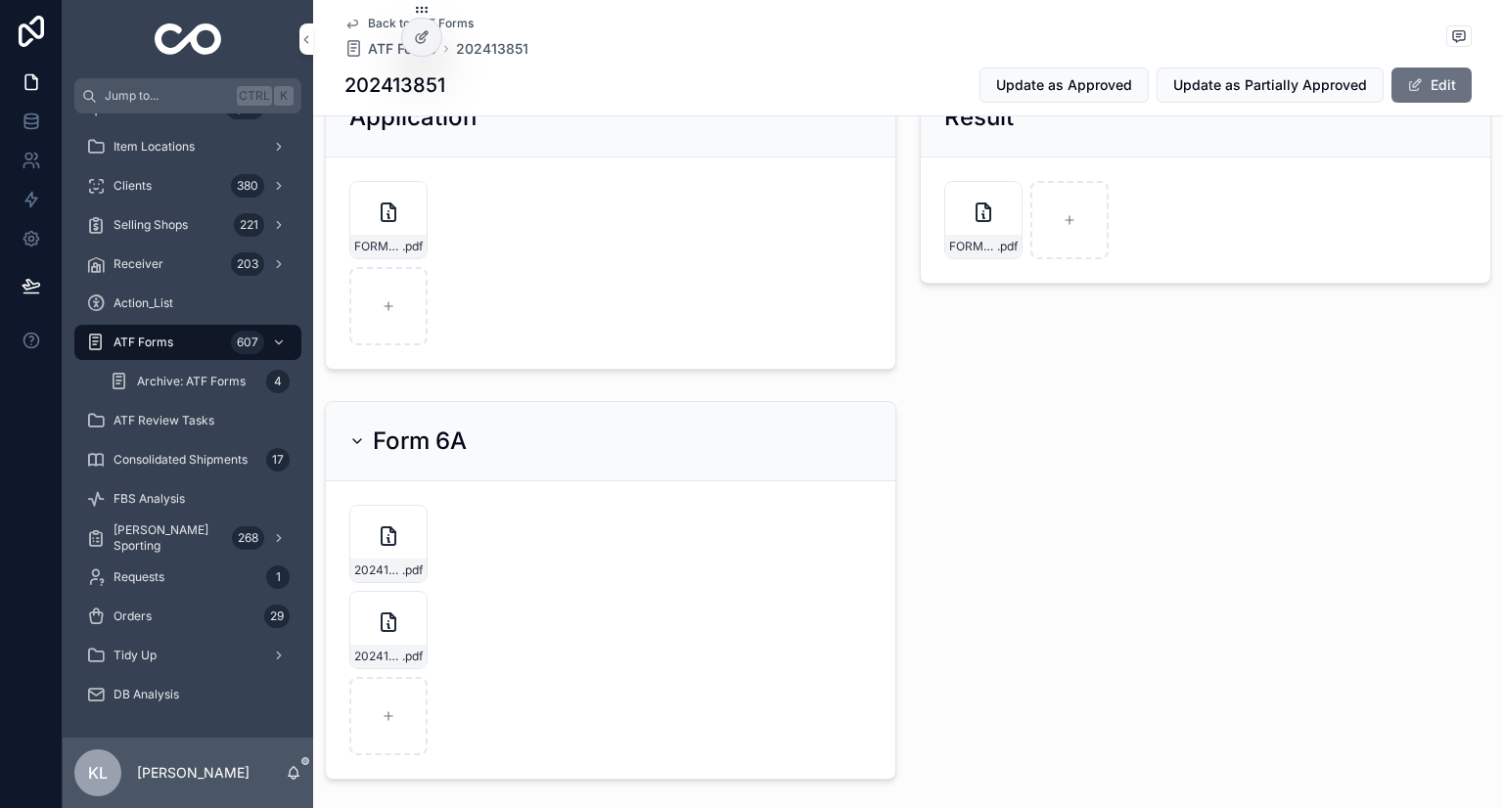
click at [1387, 369] on div "Result FORM6PARTI-PARTIALLY-APPROVED-KL---MIX-DEC24-SG02 .pdf" at bounding box center [1205, 223] width 595 height 308
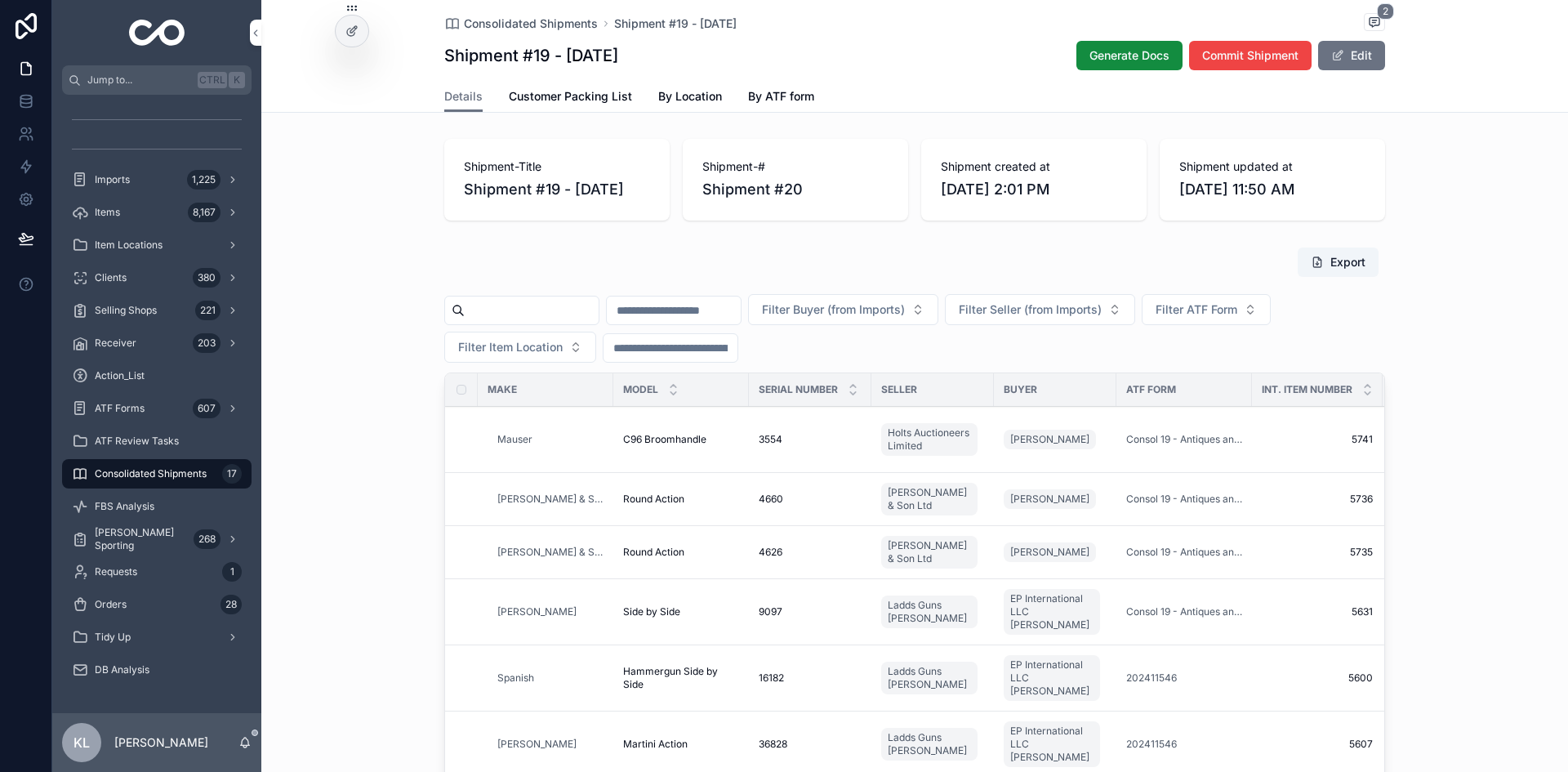
scroll to position [252, 81]
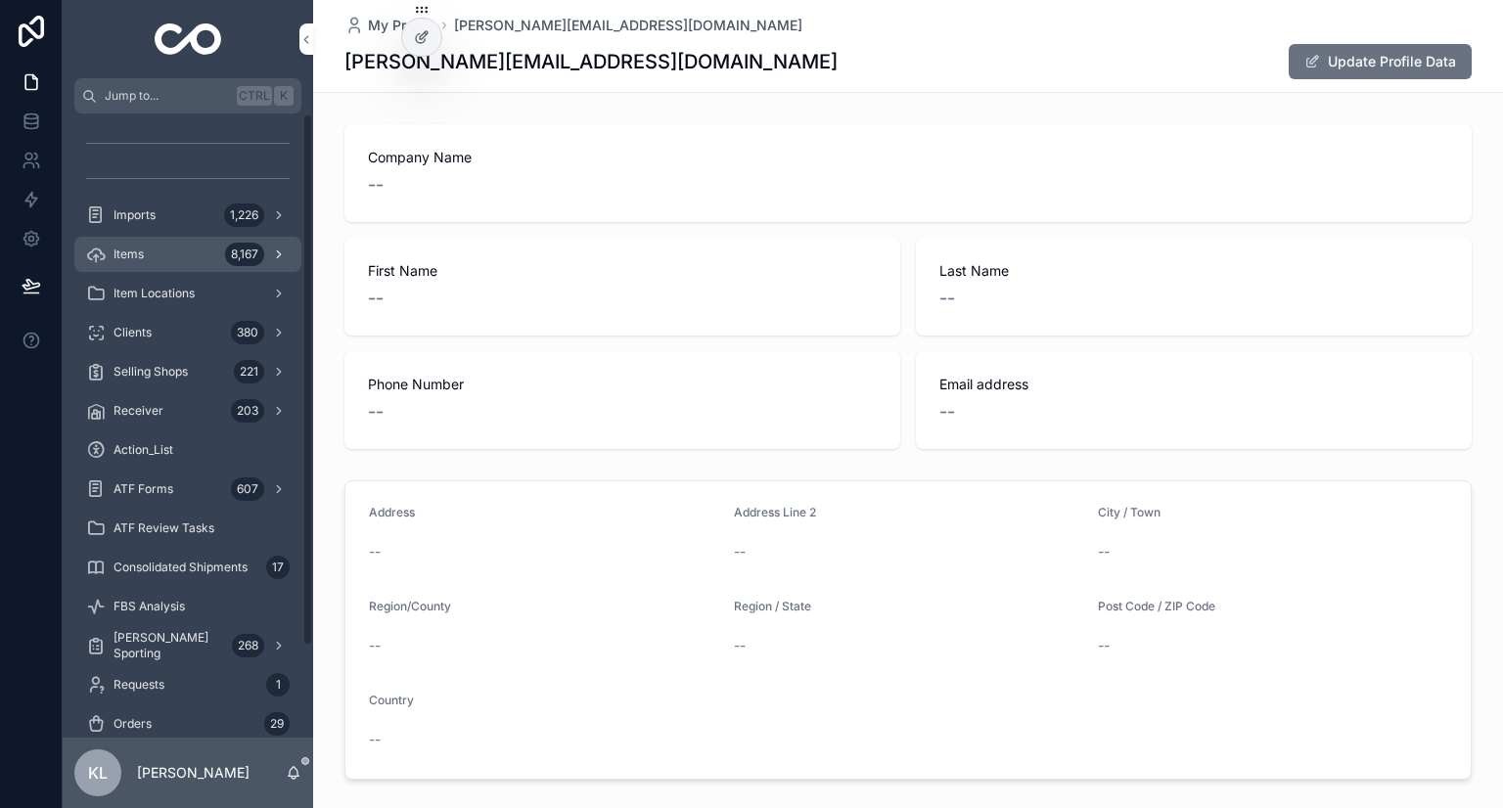
click at [205, 252] on div "Items 8,167" at bounding box center [188, 254] width 204 height 31
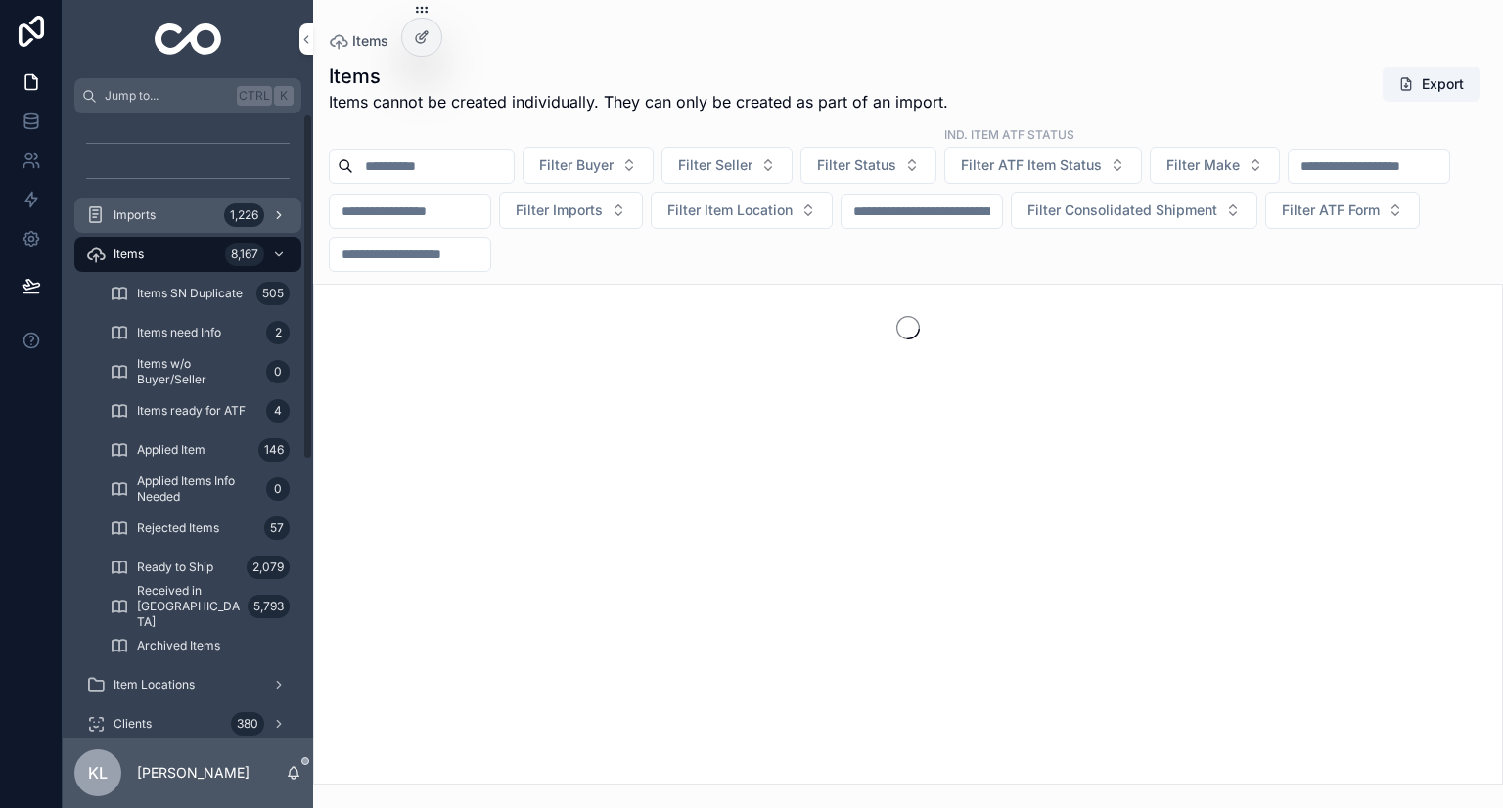
click at [247, 214] on div "1,226" at bounding box center [244, 215] width 40 height 23
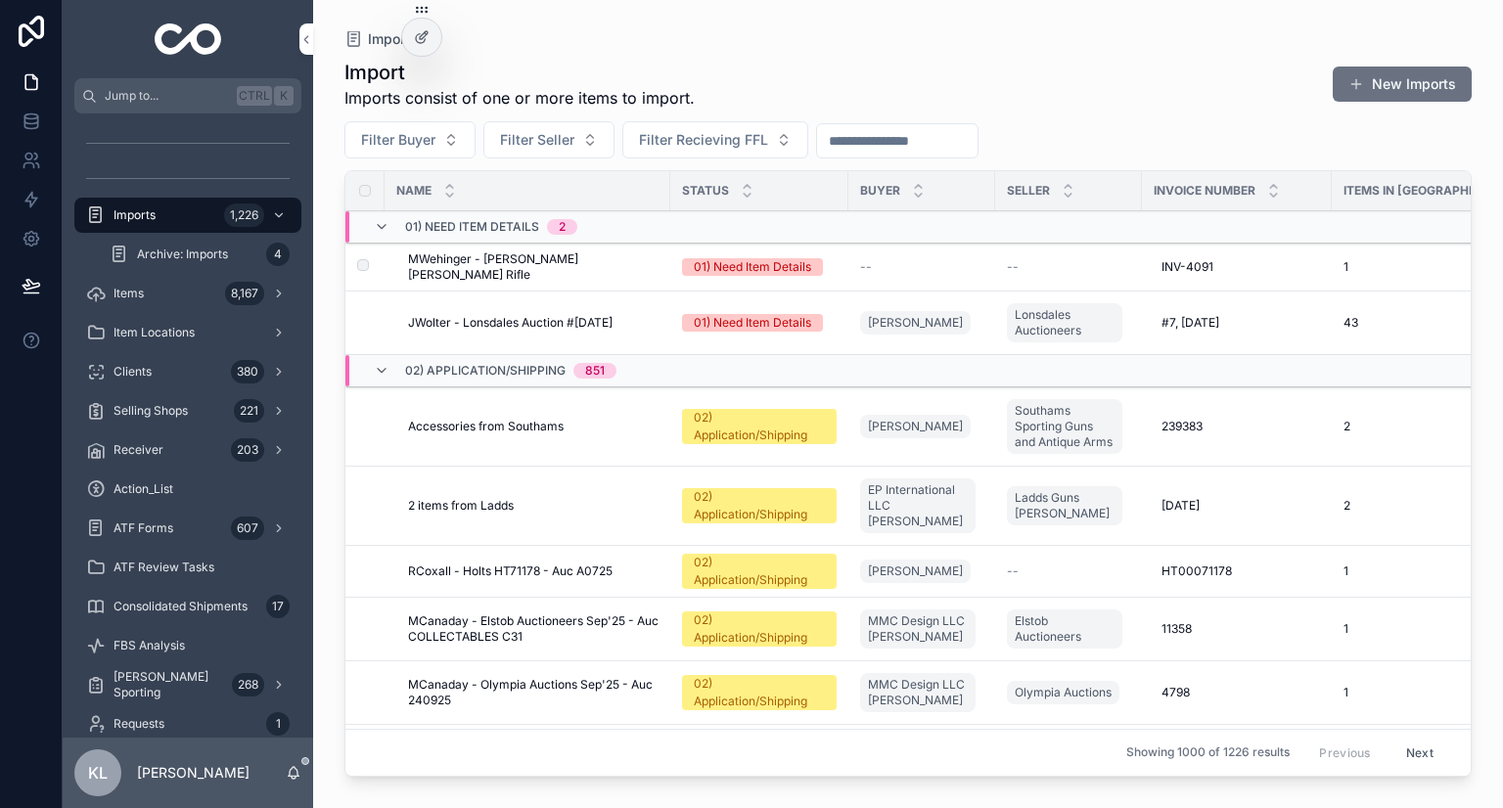
click at [569, 252] on span "MWehinger - John Dickson Daniel Fraser Rifle" at bounding box center [533, 267] width 251 height 31
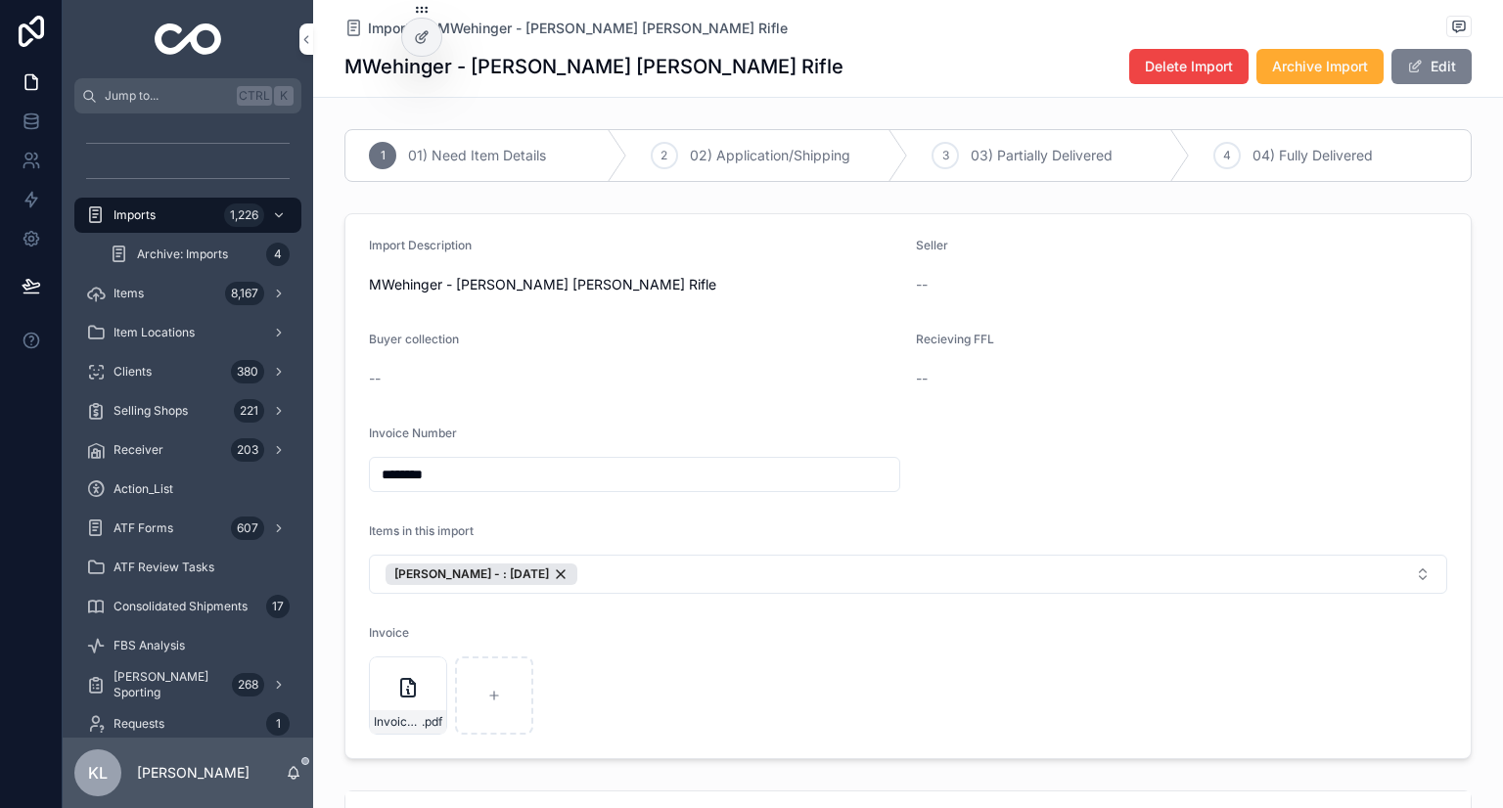
click at [1433, 68] on button "Edit" at bounding box center [1432, 66] width 80 height 35
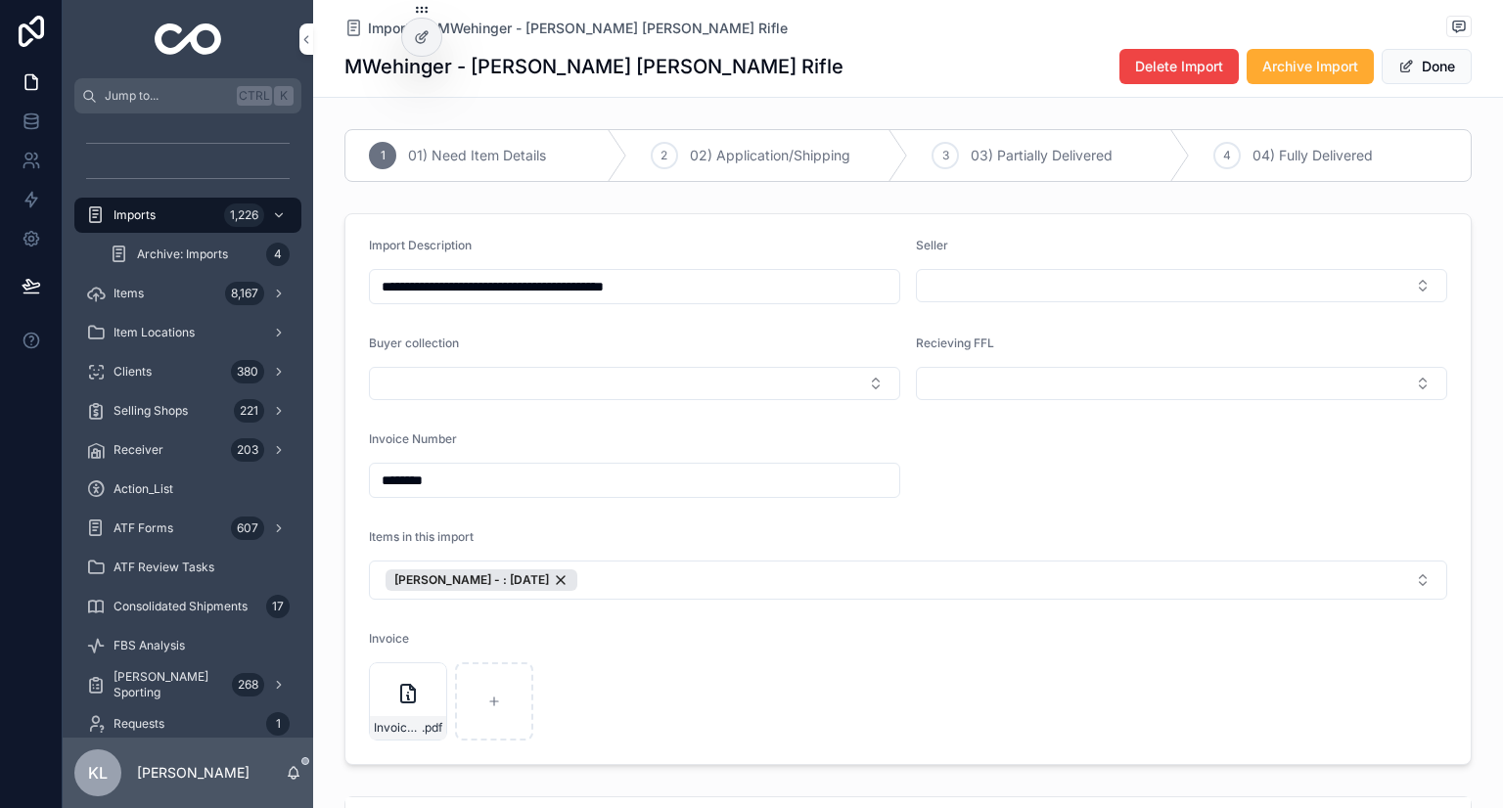
click at [576, 663] on div "Invoice-INV-4091 .pdf" at bounding box center [498, 702] width 258 height 78
click at [412, 673] on div "Invoice-INV-4091 .pdf" at bounding box center [408, 702] width 78 height 78
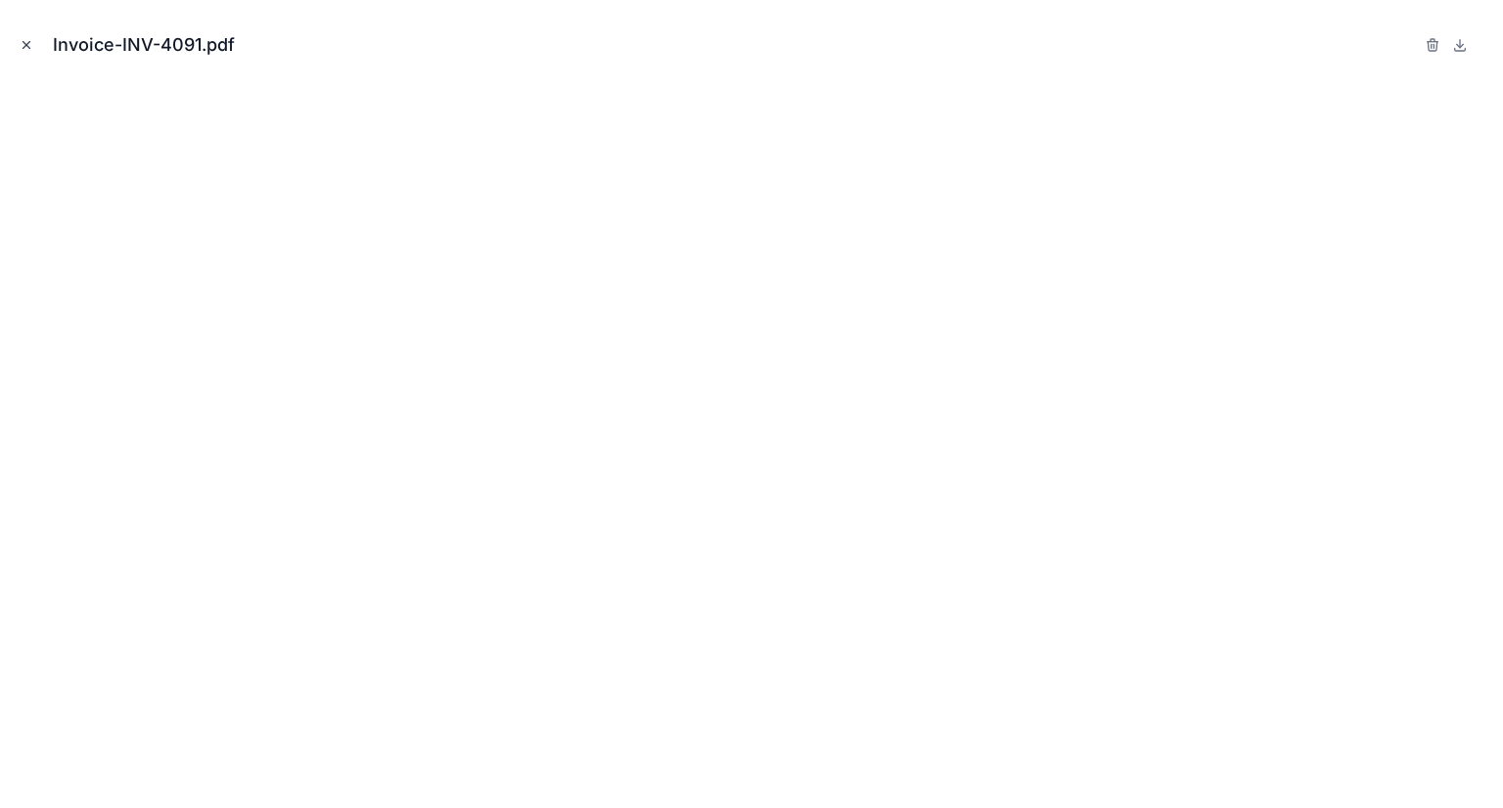
click at [18, 43] on button "Close modal" at bounding box center [27, 45] width 22 height 22
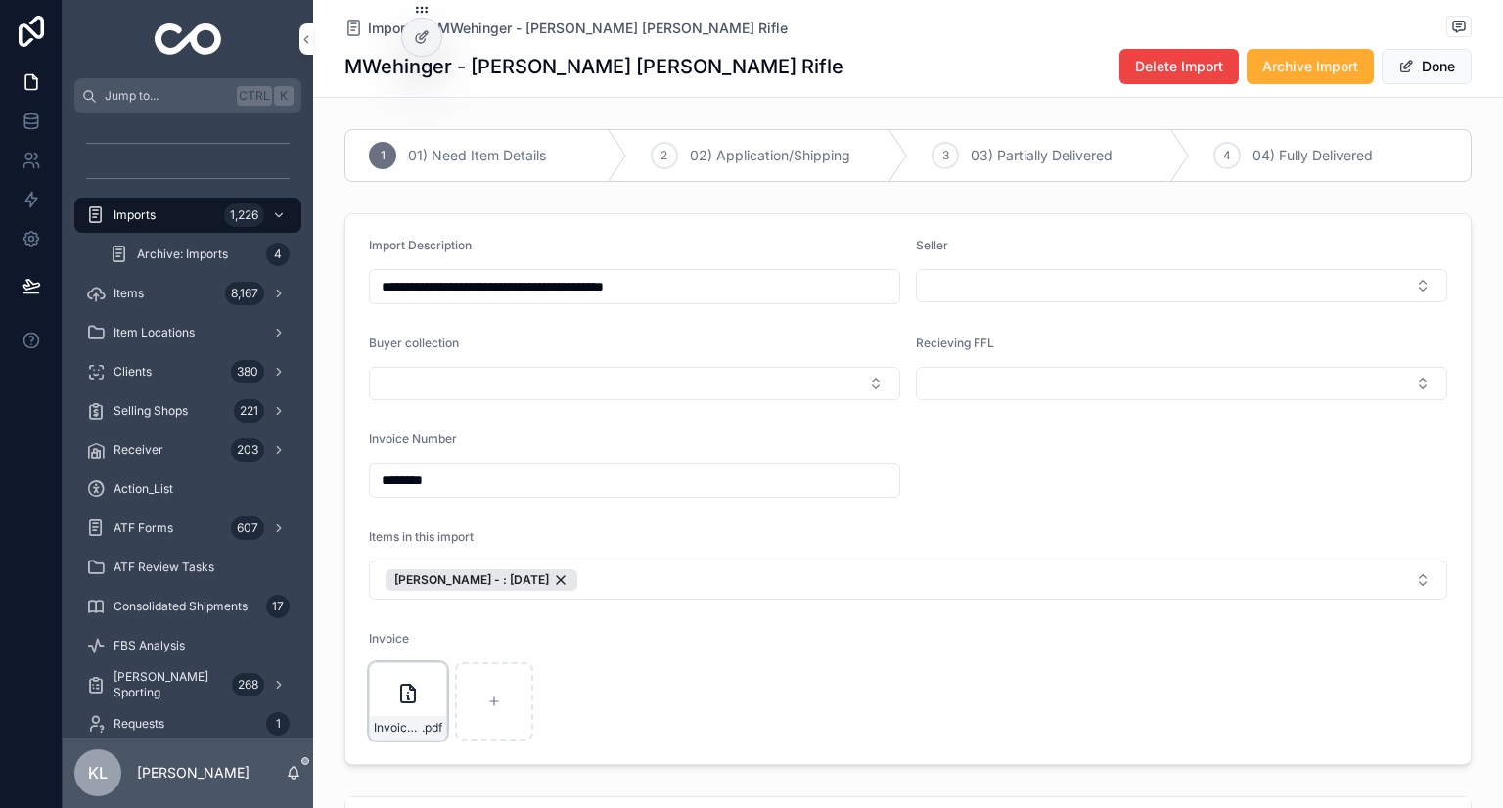
click at [411, 684] on icon "scrollable content" at bounding box center [407, 693] width 23 height 23
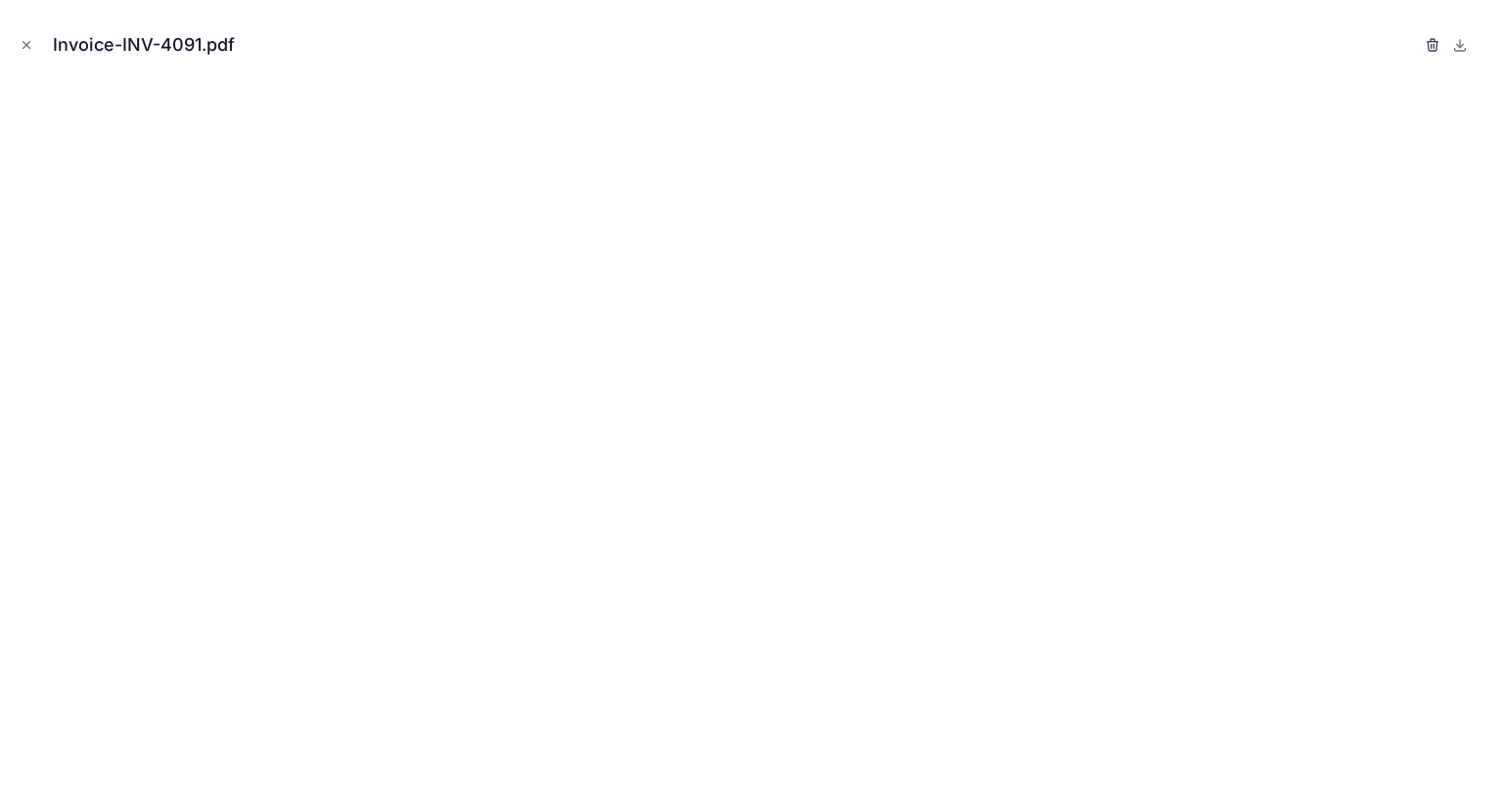
click at [1439, 43] on icon "button" at bounding box center [1433, 45] width 16 height 16
click at [1411, 41] on icon "button" at bounding box center [1413, 40] width 4 height 3
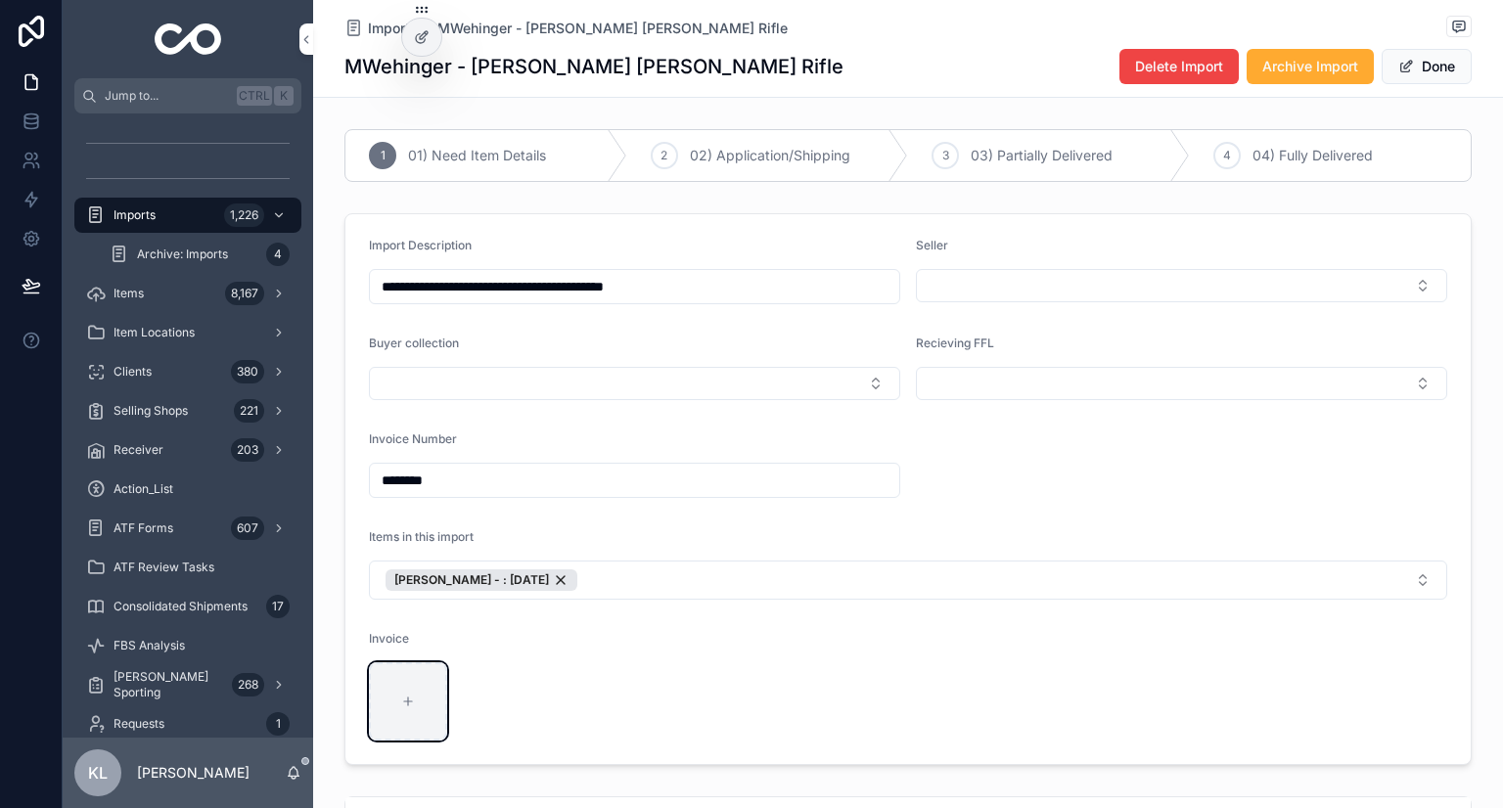
click at [391, 713] on div "scrollable content" at bounding box center [408, 702] width 78 height 78
type input "**********"
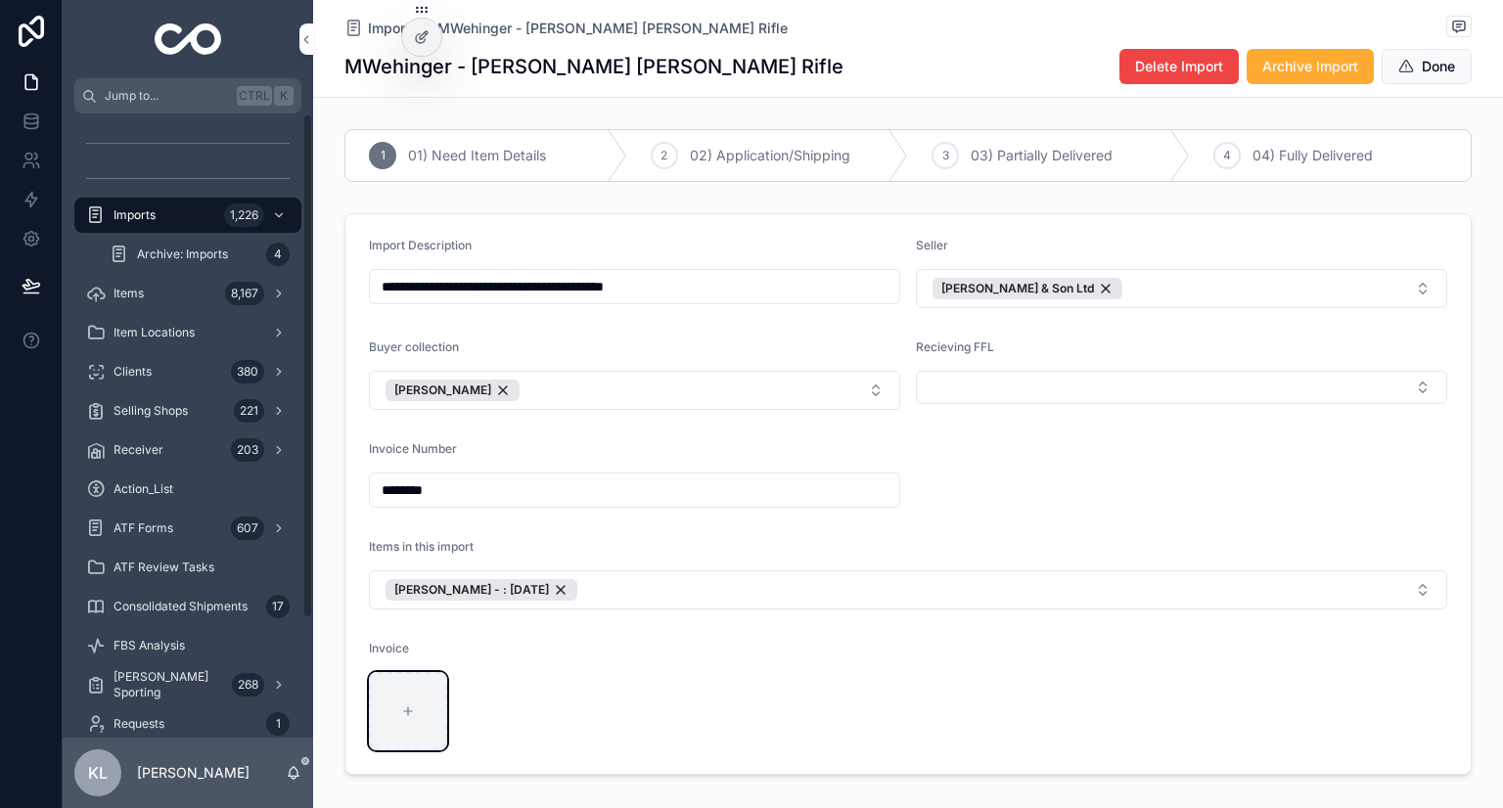
click at [382, 714] on div "scrollable content" at bounding box center [408, 711] width 78 height 78
type input "**********"
click at [187, 299] on div "Items 8,167" at bounding box center [188, 293] width 204 height 31
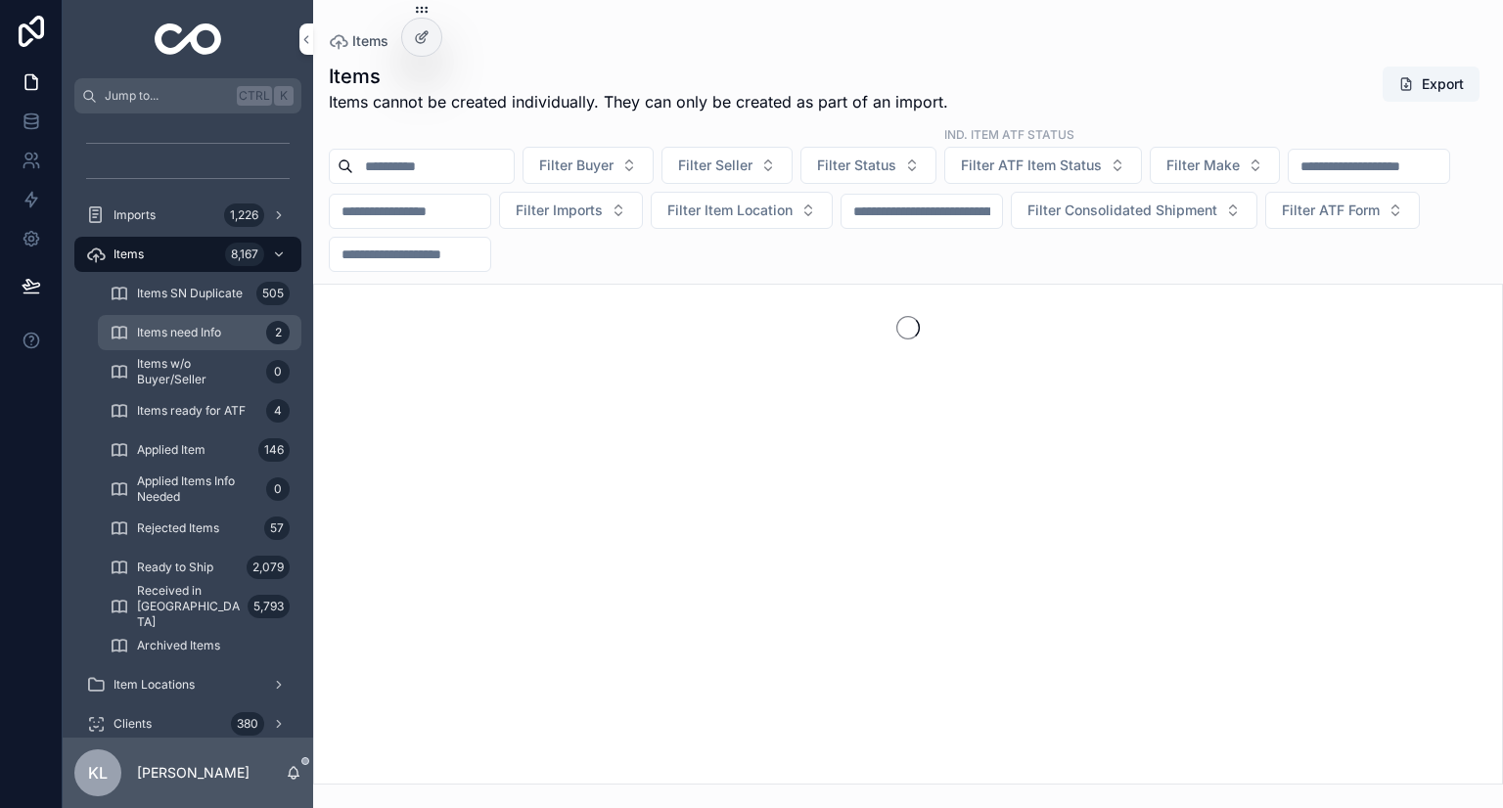
click at [205, 335] on span "Items need Info" at bounding box center [179, 333] width 84 height 16
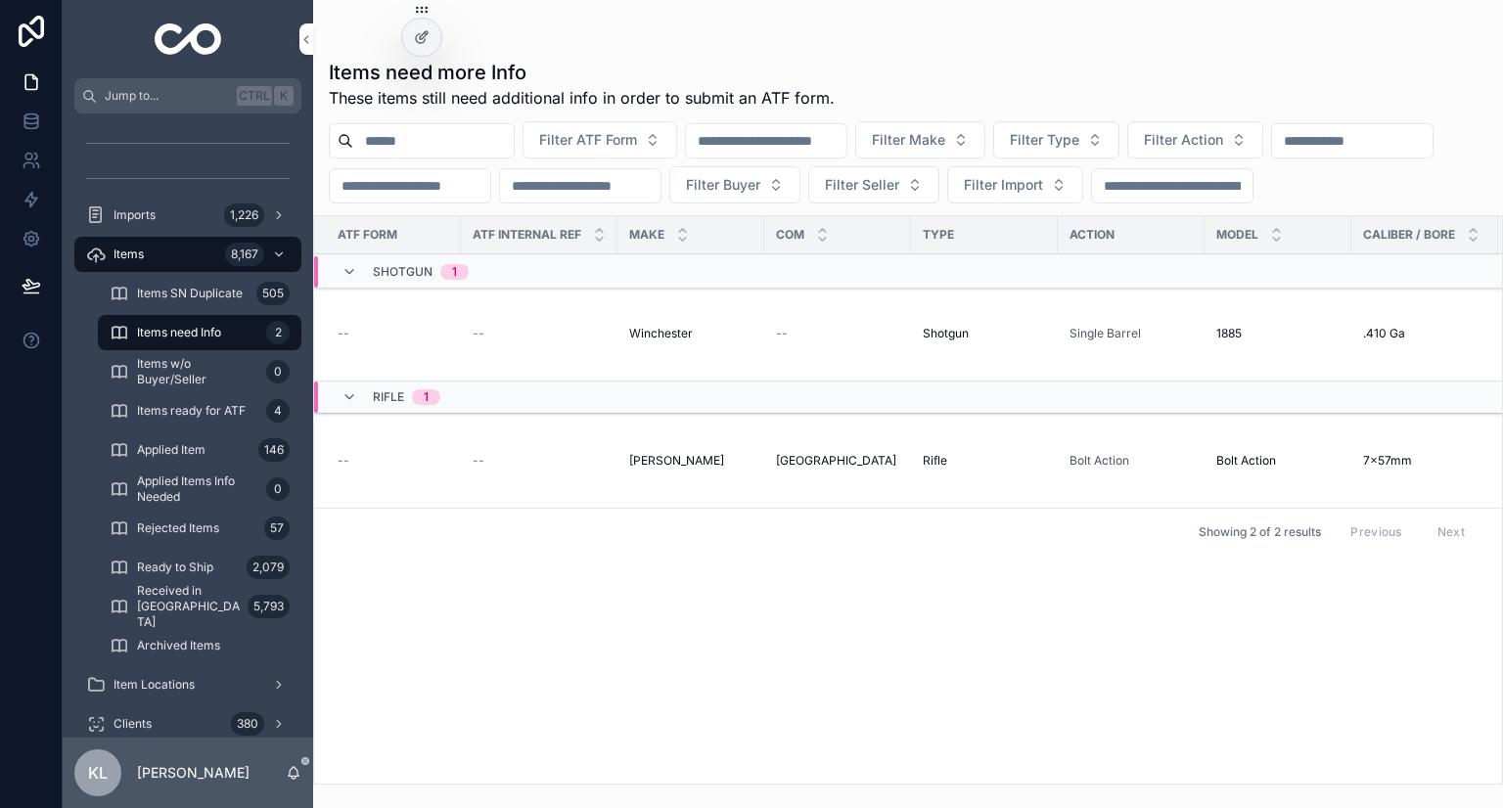
click at [518, 469] on div "--" at bounding box center [539, 461] width 133 height 16
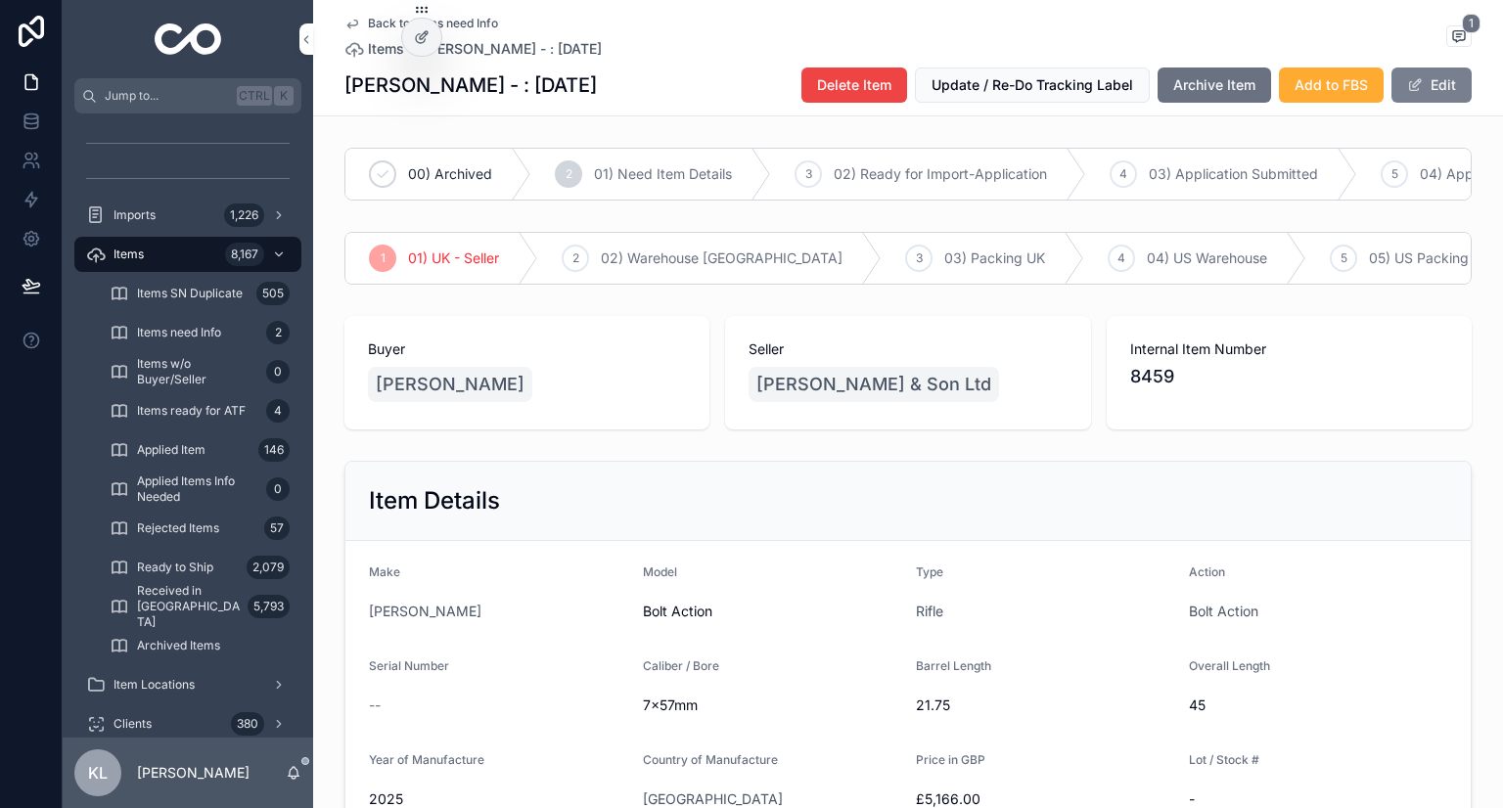
click at [1451, 91] on button "Edit" at bounding box center [1432, 85] width 80 height 35
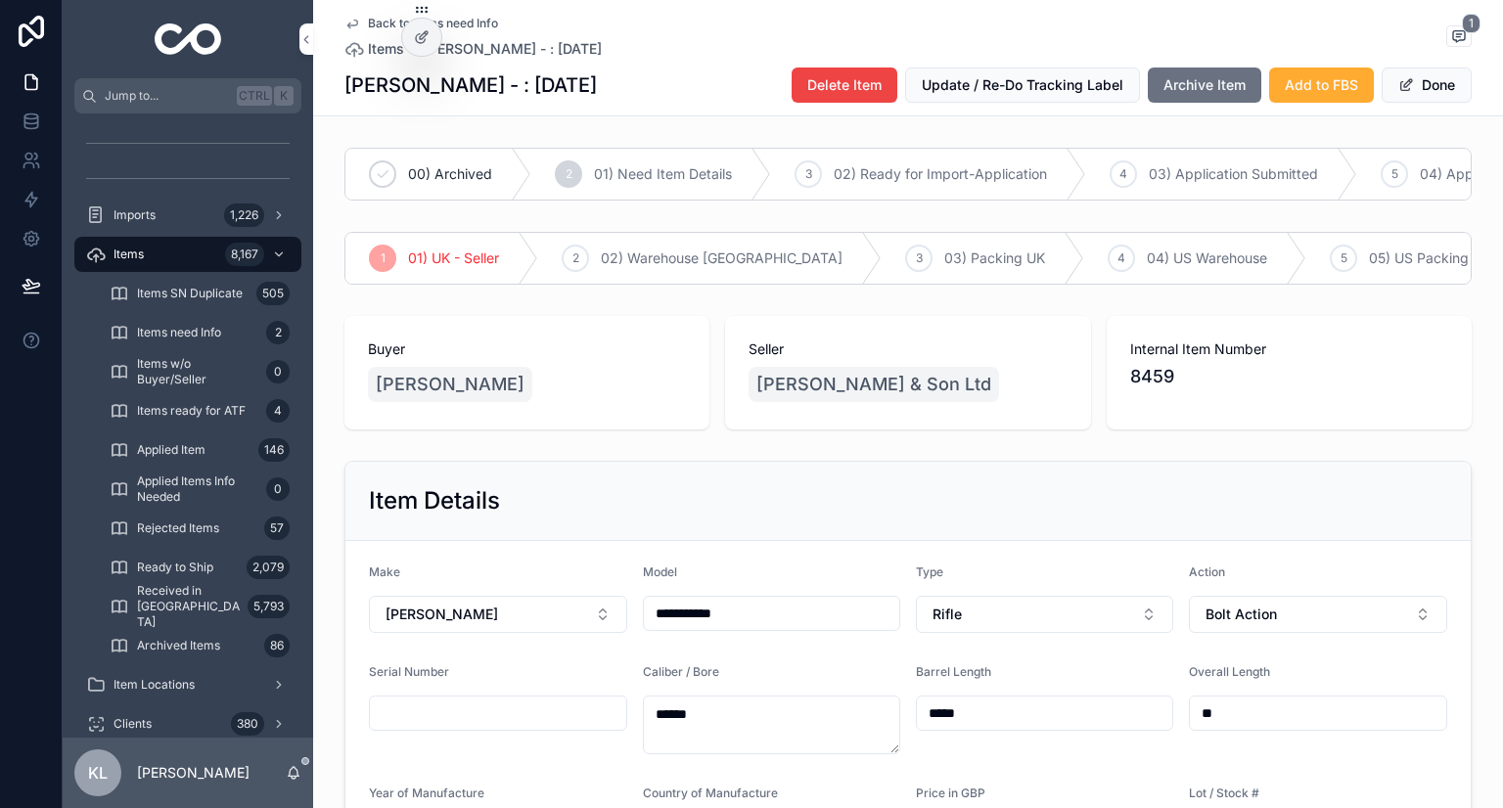
click at [482, 727] on input "scrollable content" at bounding box center [498, 713] width 256 height 27
type input "****"
click at [767, 506] on div "Item Details" at bounding box center [908, 501] width 1126 height 79
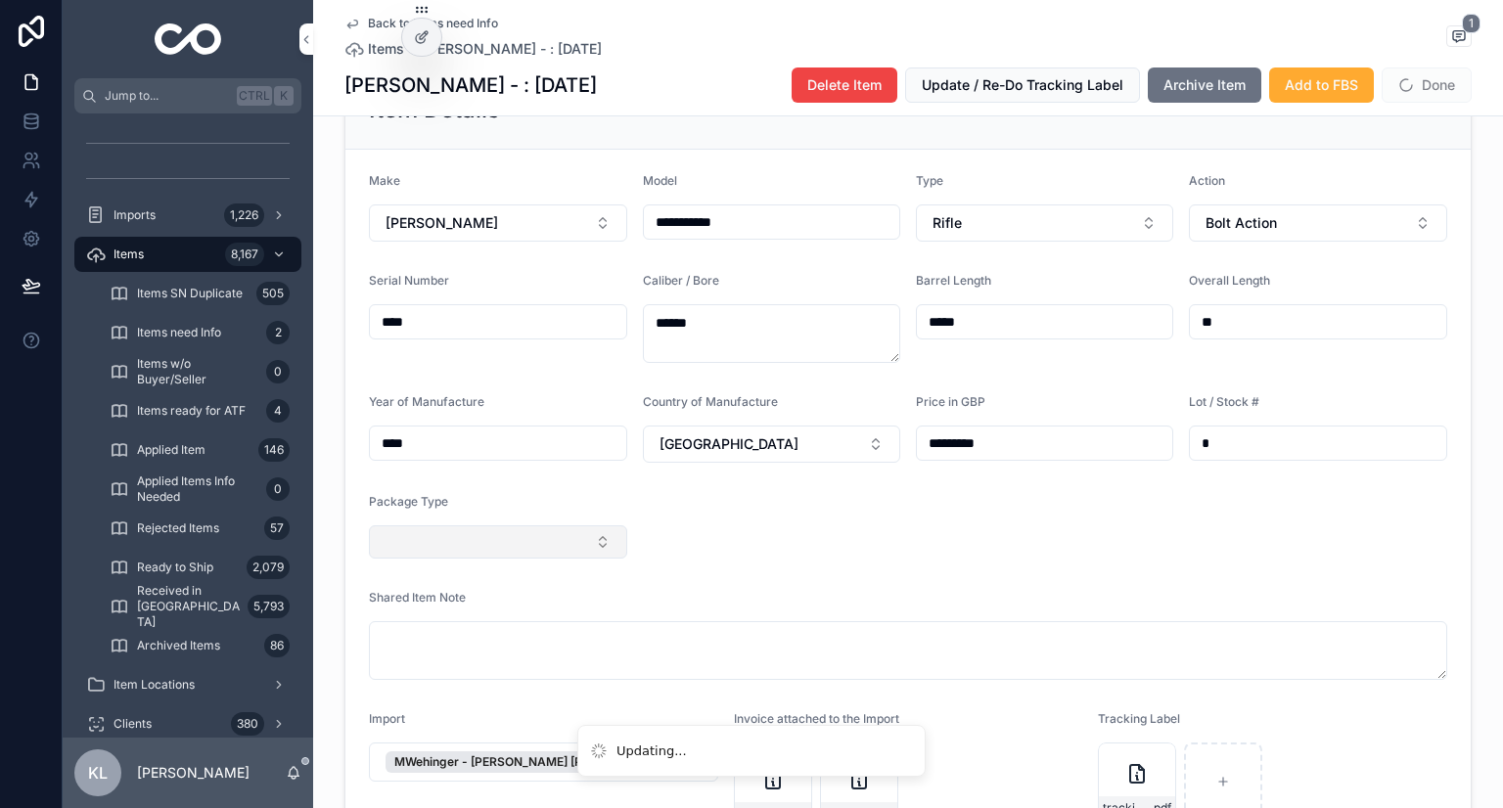
click at [497, 559] on button "Select Button" at bounding box center [498, 542] width 258 height 33
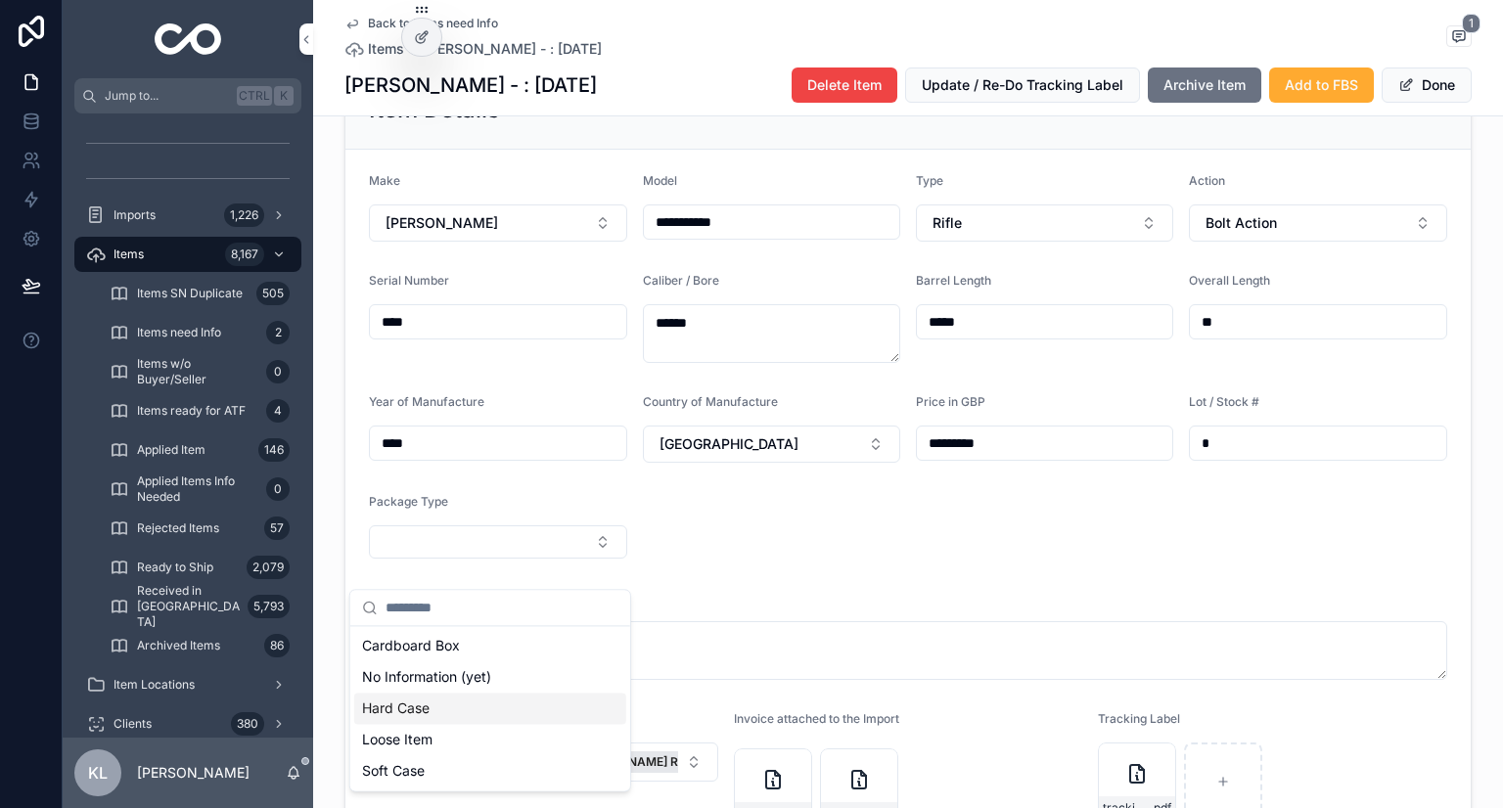
click at [422, 710] on span "Hard Case" at bounding box center [396, 709] width 68 height 20
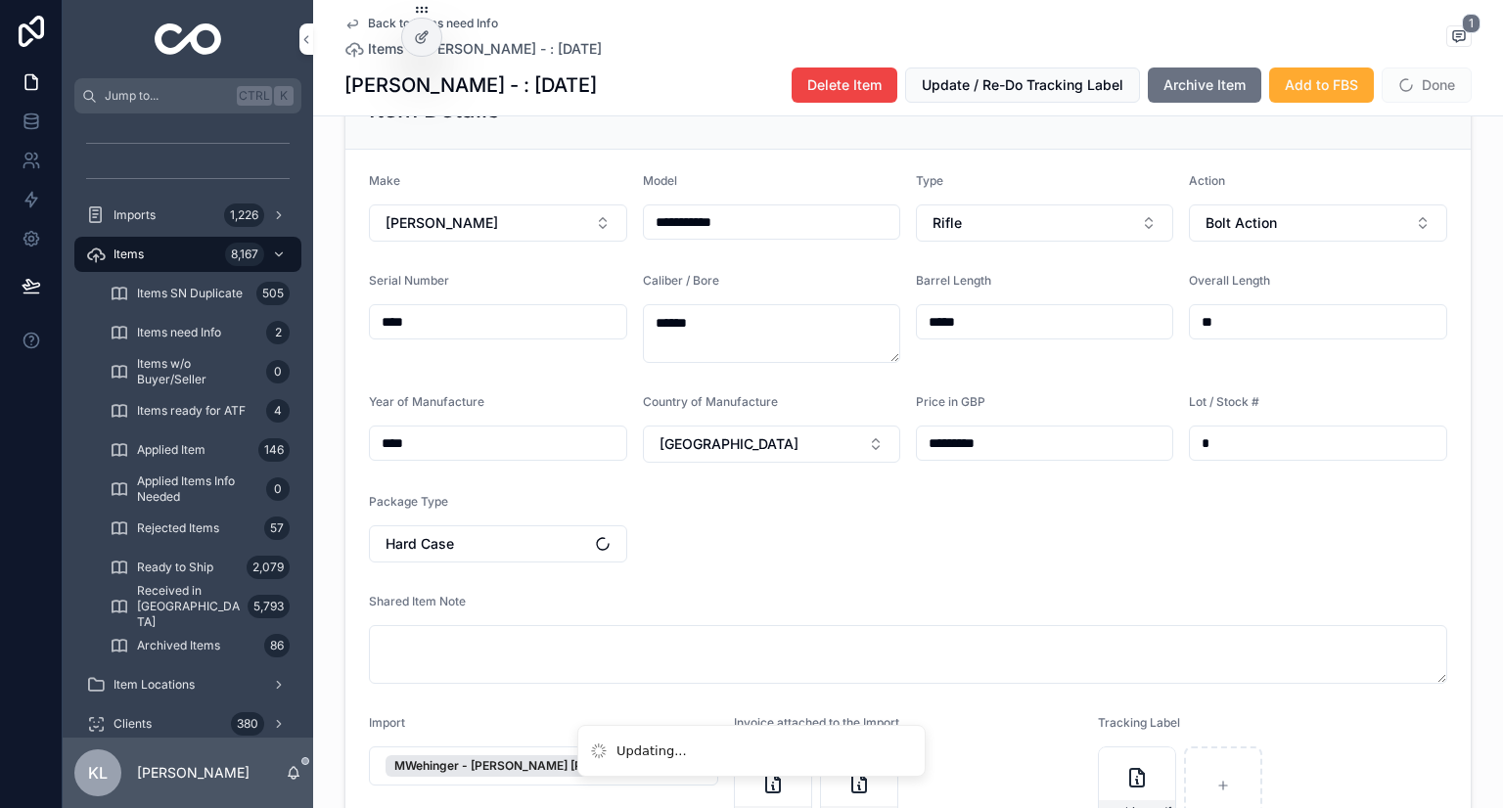
click at [828, 585] on form "**********" at bounding box center [908, 505] width 1126 height 711
click at [1409, 83] on button "Done" at bounding box center [1427, 85] width 90 height 35
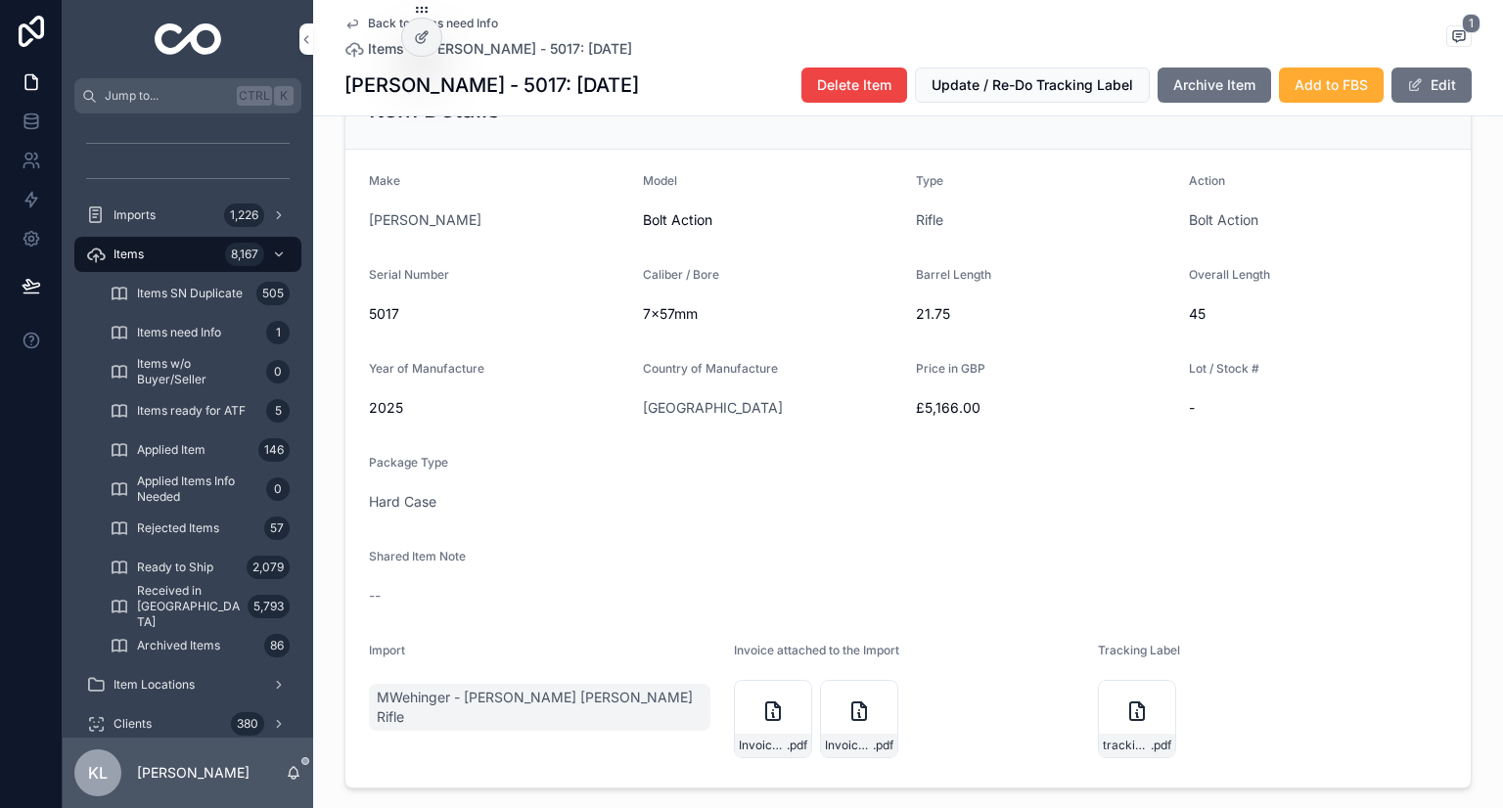
click at [987, 514] on form "Make Daniel Fraser Model Bolt Action Type Rifle Action Bolt Action Serial Numbe…" at bounding box center [908, 469] width 1126 height 638
click at [140, 253] on span "Items" at bounding box center [129, 255] width 30 height 16
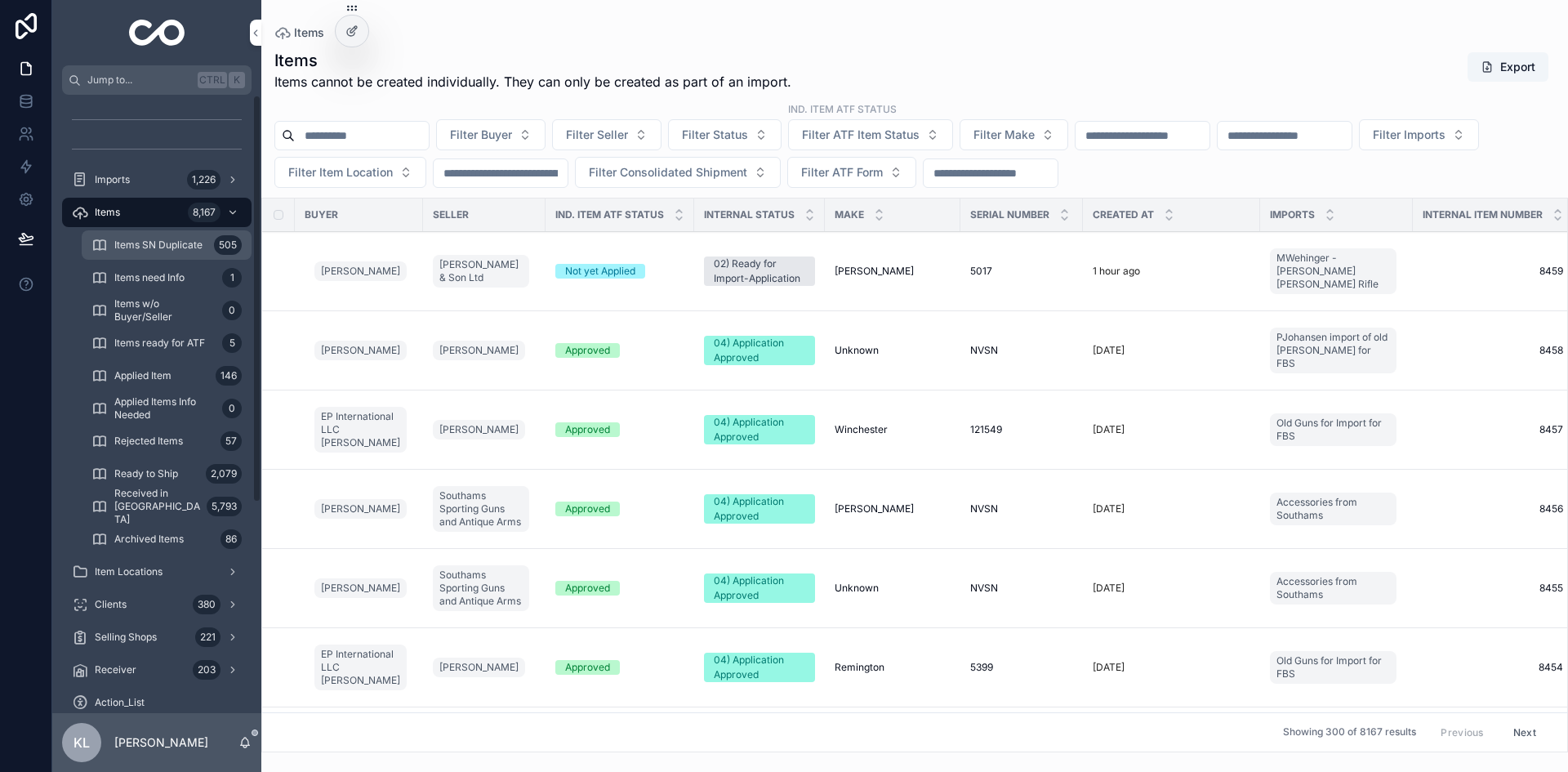
drag, startPoint x: 164, startPoint y: 212, endPoint x: 183, endPoint y: 230, distance: 26.2
click at [164, 212] on div "Items 8,167" at bounding box center [157, 212] width 170 height 26
click at [512, 135] on span "Filter Buyer" at bounding box center [481, 135] width 62 height 17
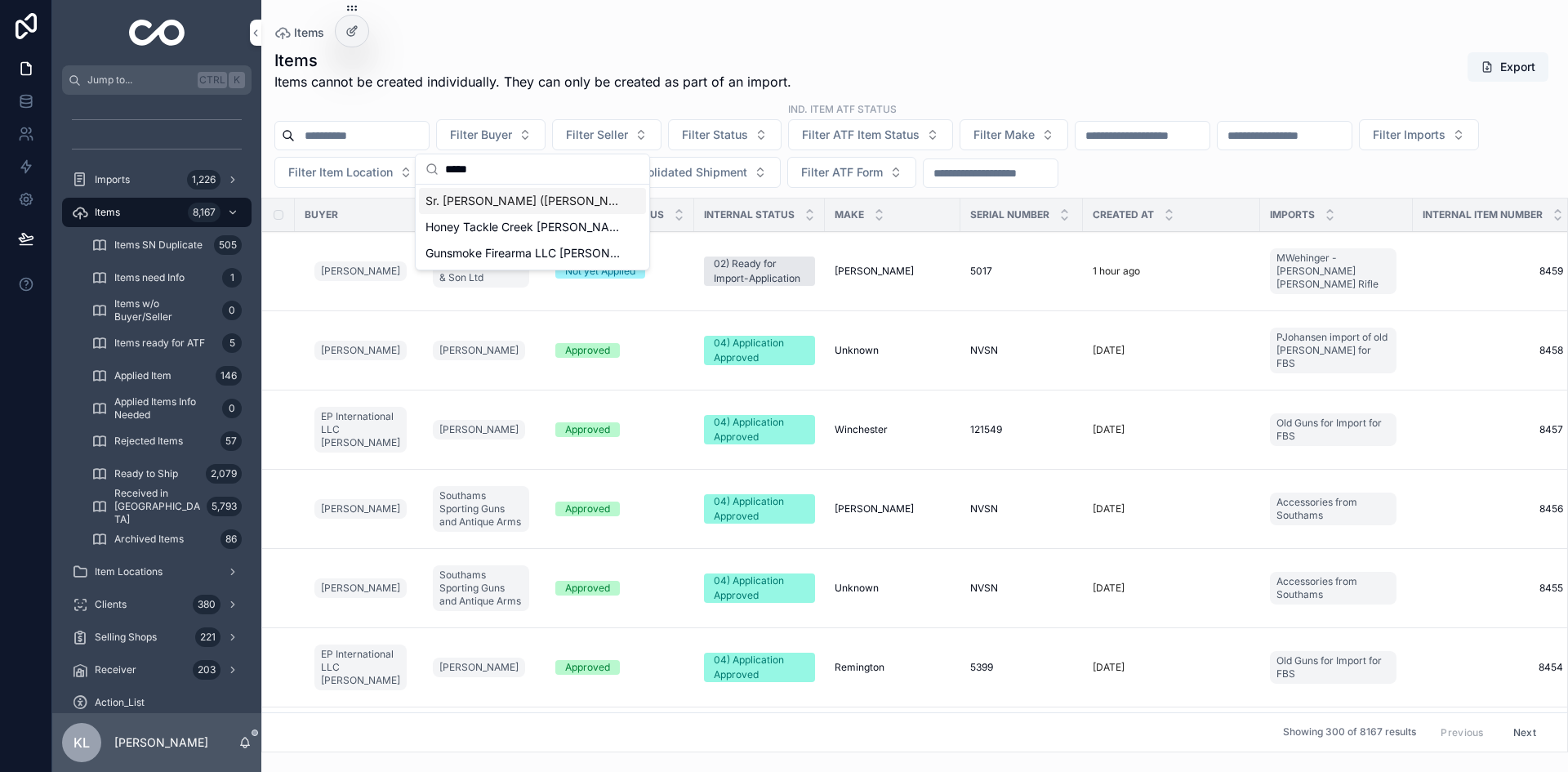
type input "****"
click at [525, 194] on span "Sr. Jose (Jerry) Santos" at bounding box center [522, 201] width 194 height 17
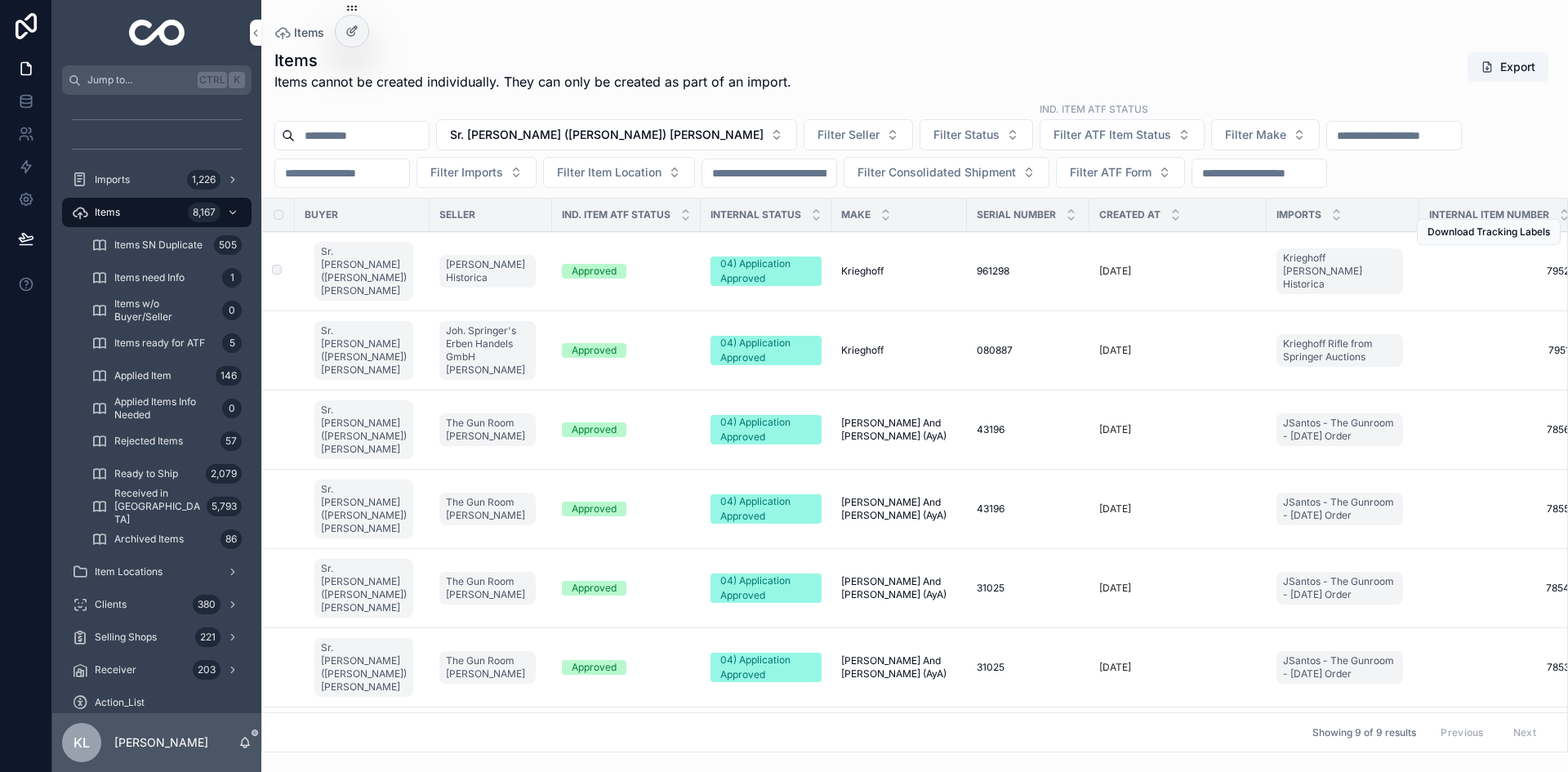
click at [915, 270] on div "Krieghoff Krieghoff" at bounding box center [899, 271] width 116 height 13
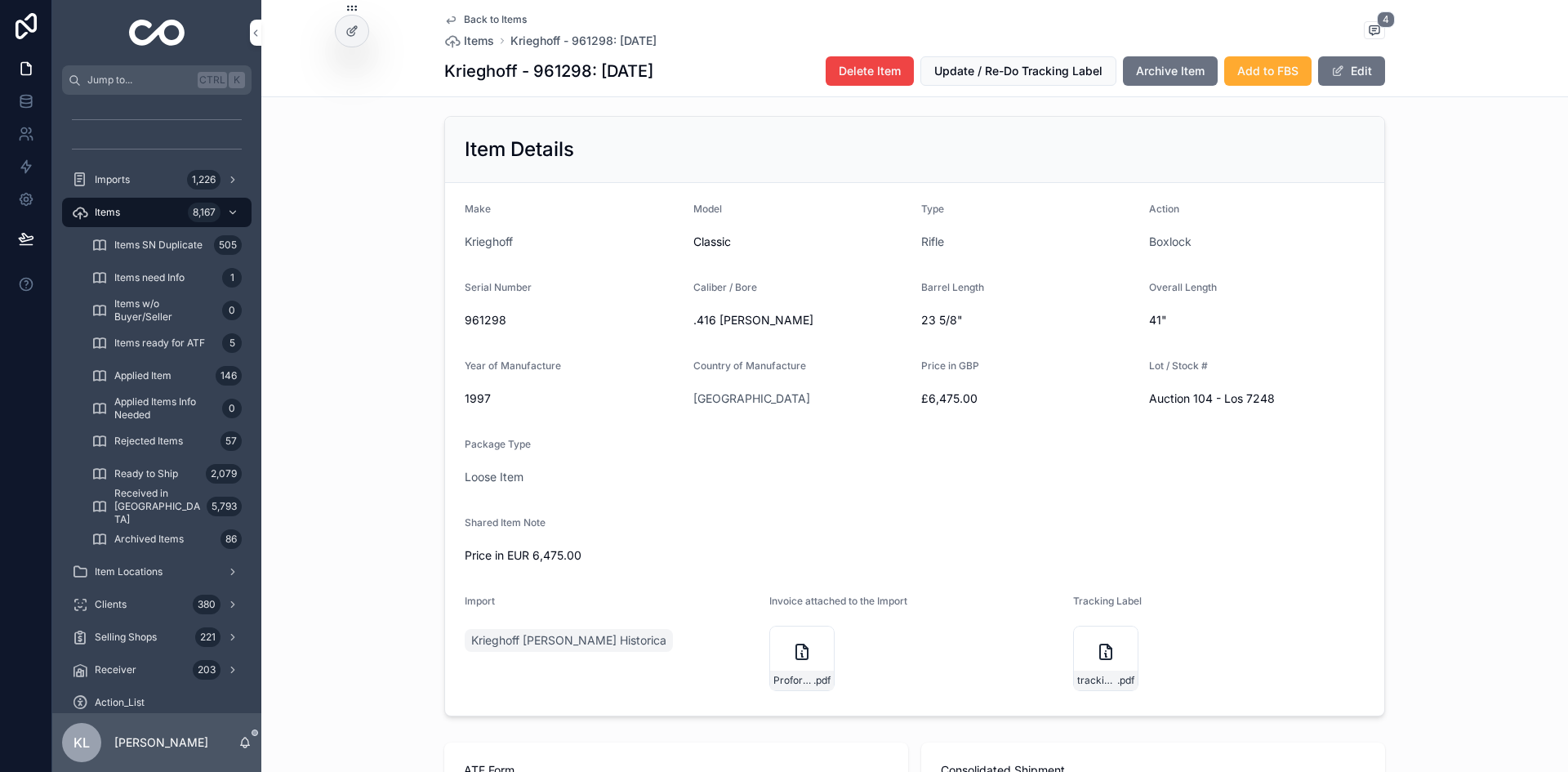
scroll to position [408, 0]
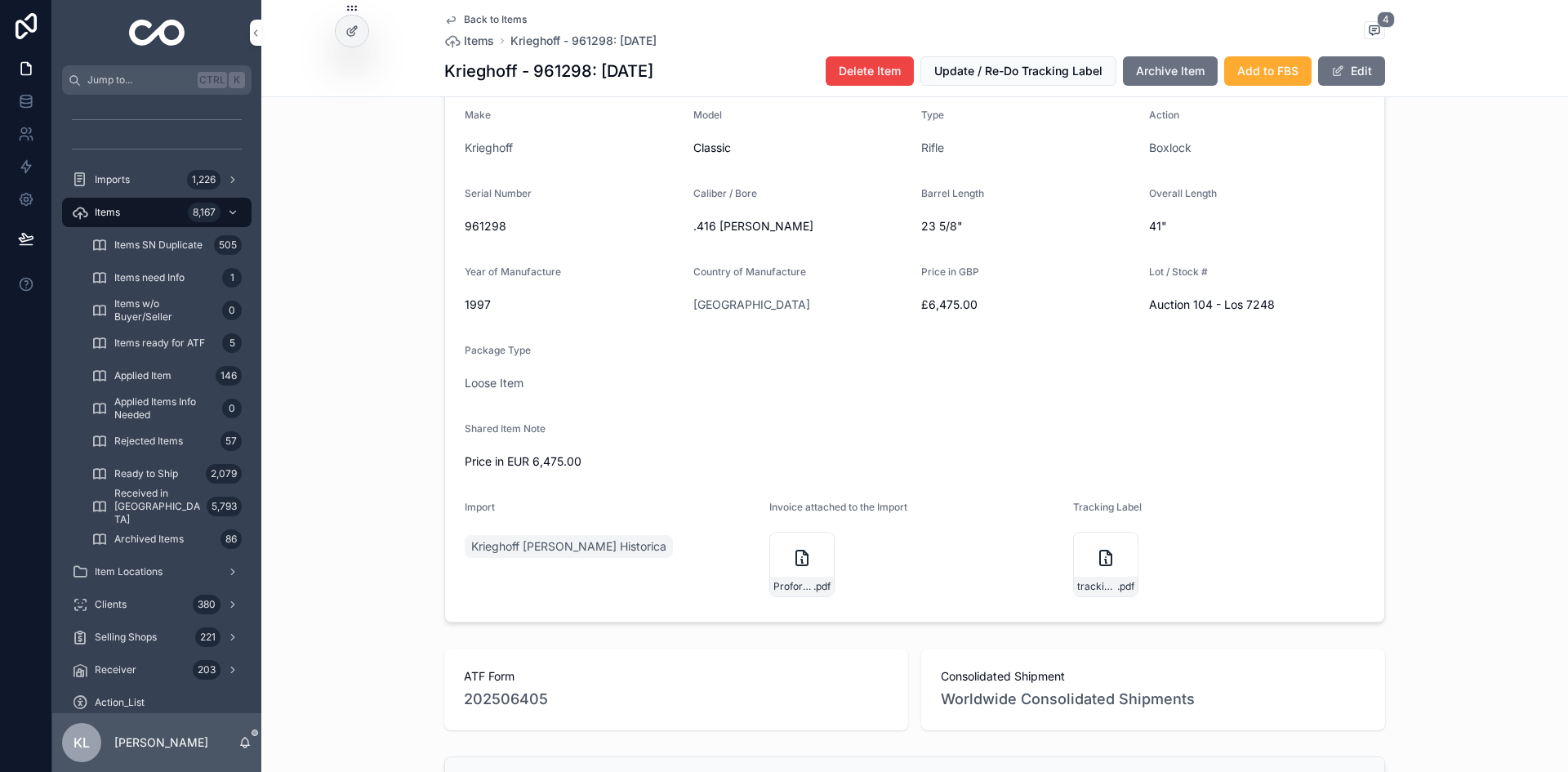
drag, startPoint x: 492, startPoint y: 679, endPoint x: 523, endPoint y: 683, distance: 31.3
click at [494, 674] on span "202506405" at bounding box center [506, 699] width 84 height 23
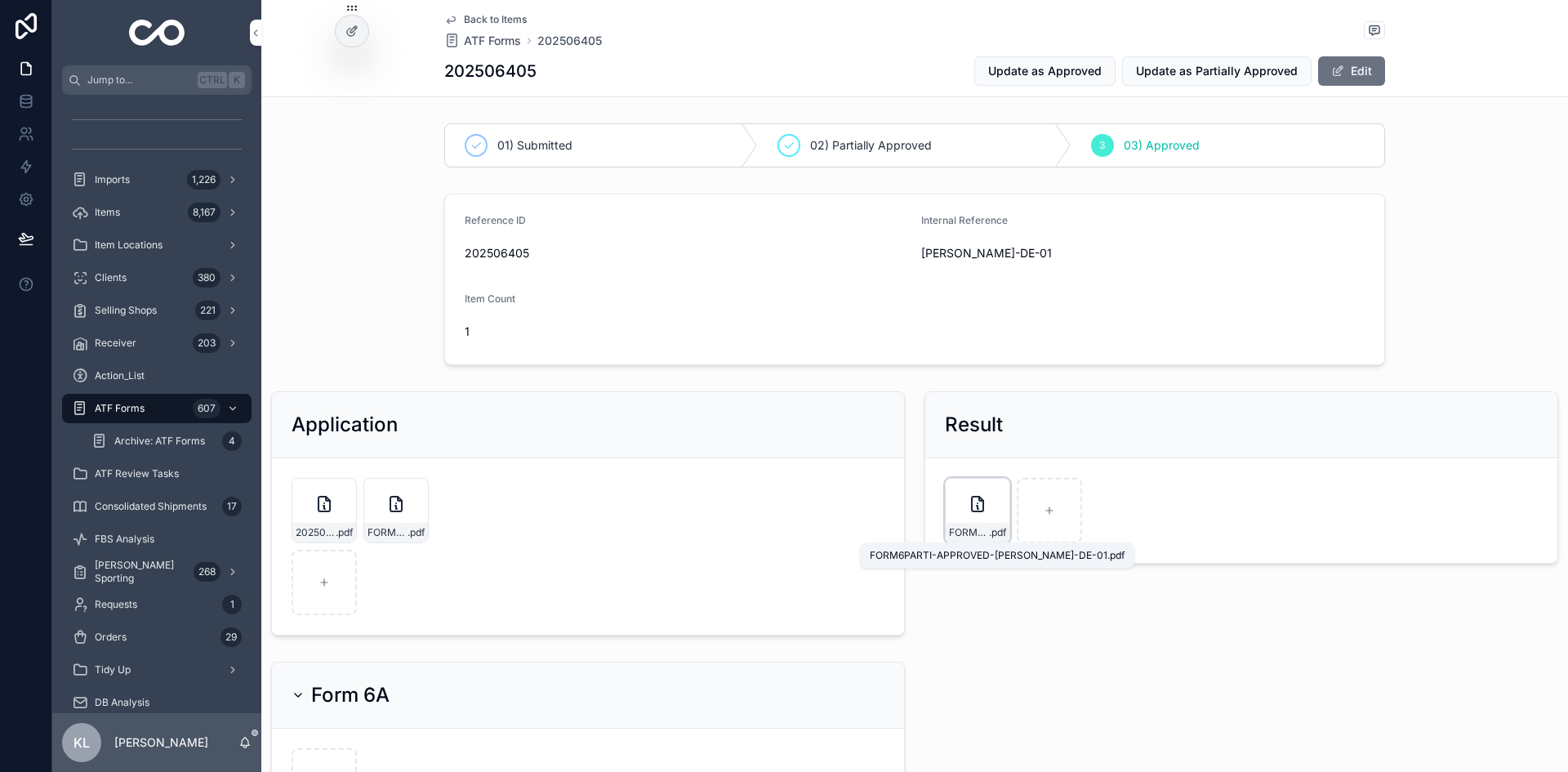
click at [970, 525] on div "FORM6PARTI-APPROVED-JERRY-DE-01 .pdf" at bounding box center [977, 532] width 63 height 19
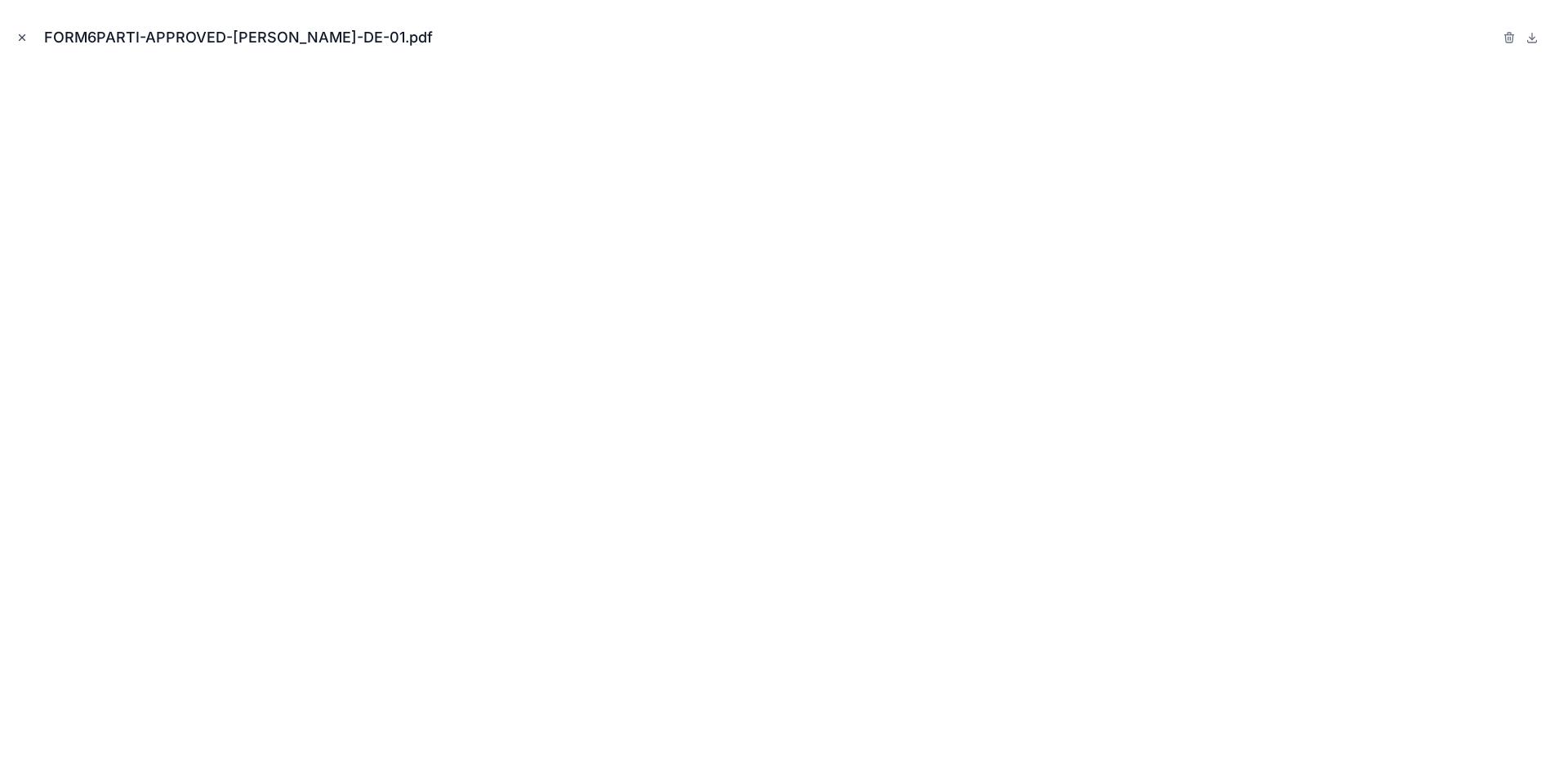
click at [19, 39] on icon "Close modal" at bounding box center [23, 38] width 12 height 12
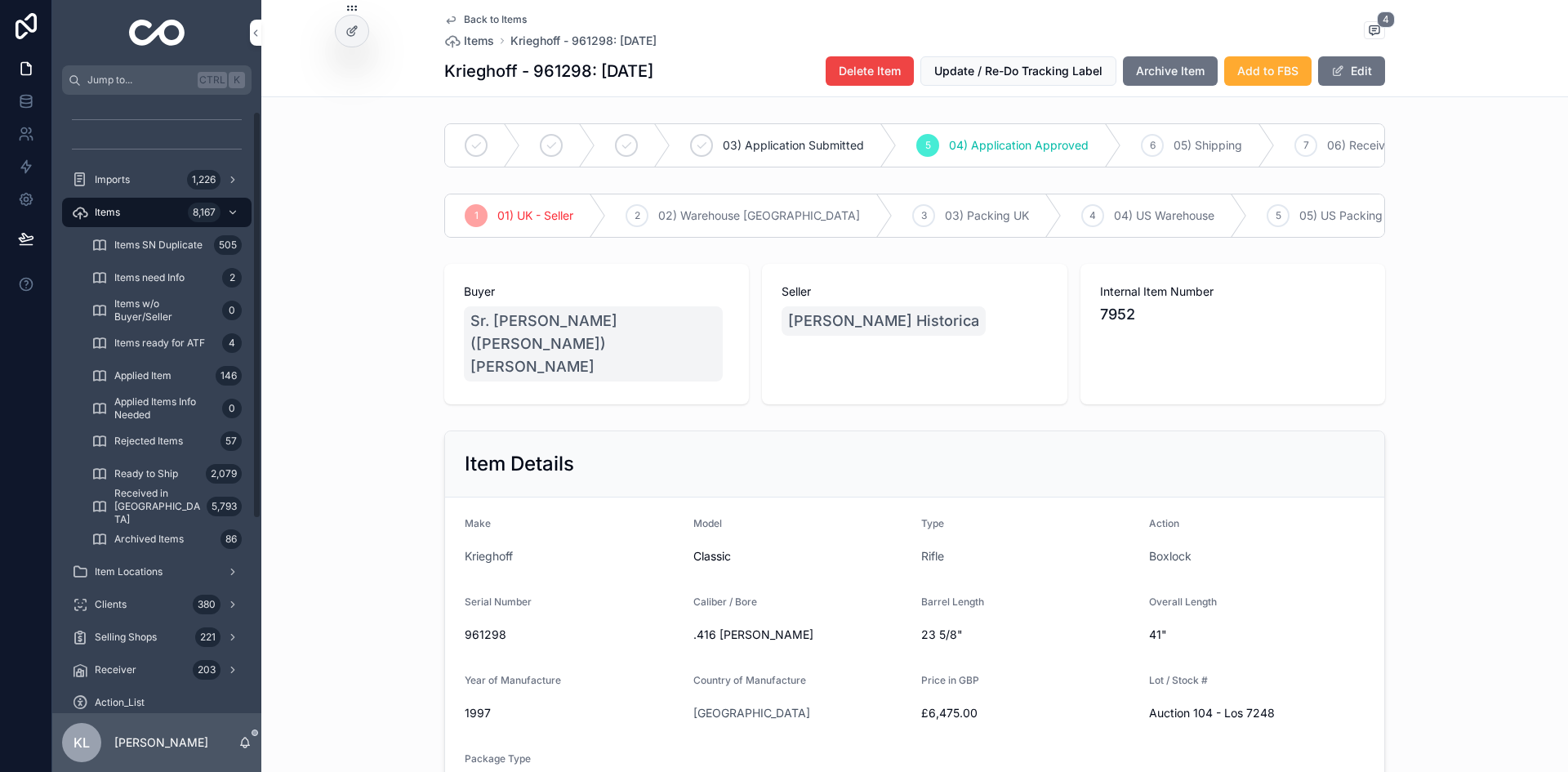
scroll to position [899, 0]
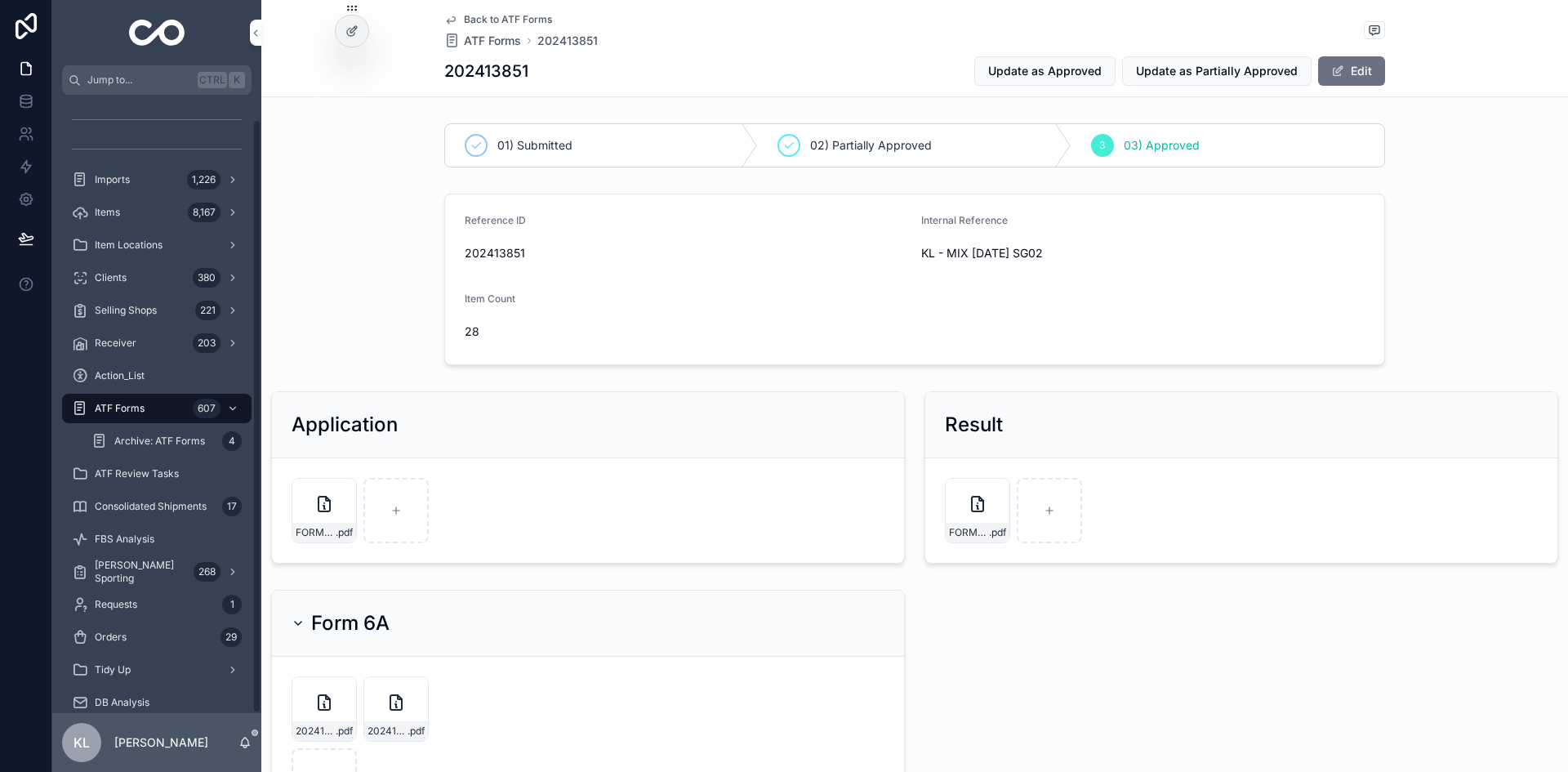
scroll to position [25, 0]
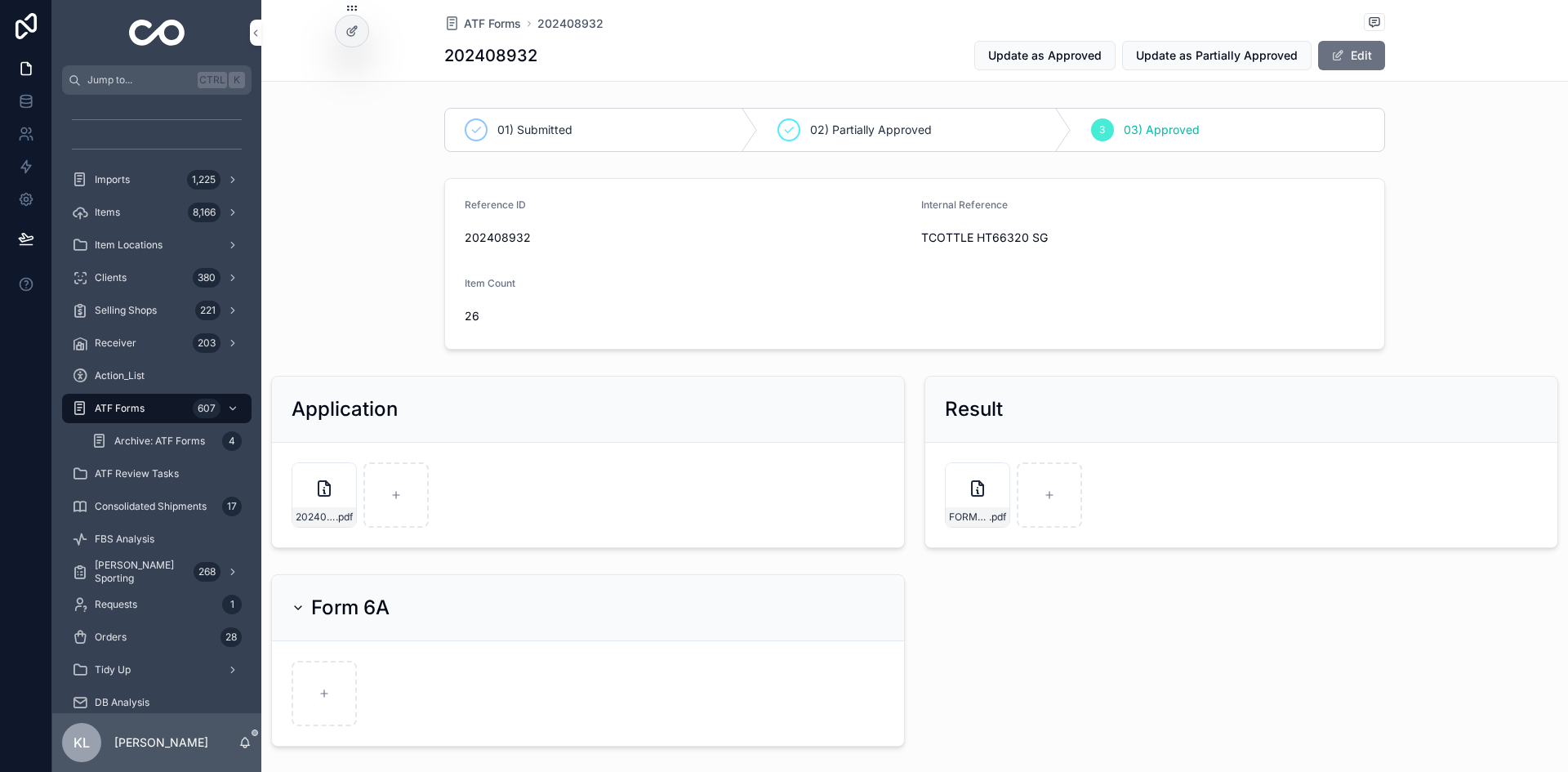
scroll to position [267, 0]
